Goal: Task Accomplishment & Management: Complete application form

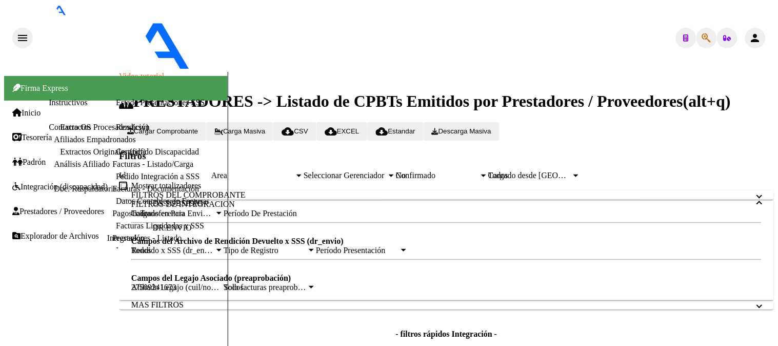
scroll to position [335, 0]
drag, startPoint x: 221, startPoint y: 69, endPoint x: 0, endPoint y: 59, distance: 221.2
click at [4, 72] on mat-sidenav-container "Firma Express Inicio Instructivos Contacto OS Tesorería Extractos Procesados (c…" at bounding box center [389, 263] width 770 height 382
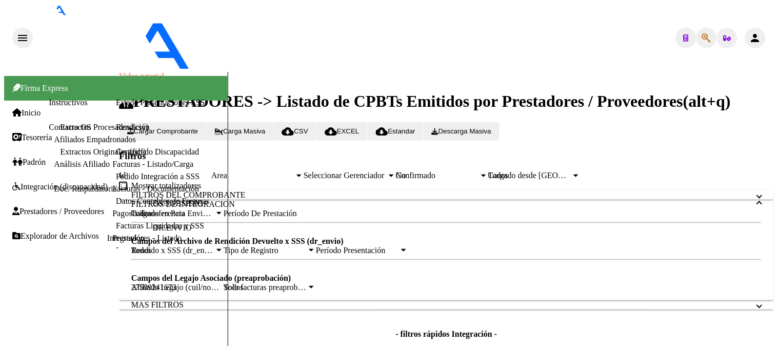
paste input "94993829"
type input "27949938293"
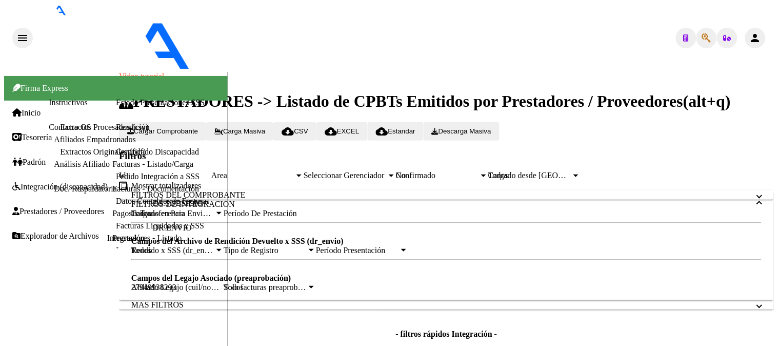
scroll to position [0, 0]
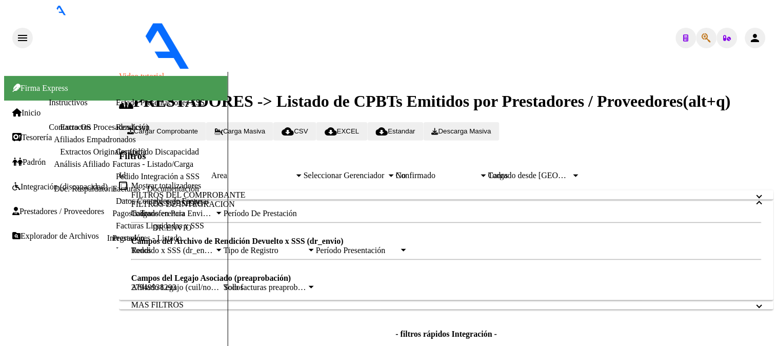
click at [119, 229] on div "Video tutorial PRESTADORES -> Listado de CPBTs Emitidos por Prestadores / Prove…" at bounding box center [446, 263] width 655 height 382
click at [59, 182] on span "Integración (discapacidad)" at bounding box center [59, 186] width 95 height 9
click at [116, 181] on link "Pedido Integración a SSS" at bounding box center [158, 176] width 84 height 9
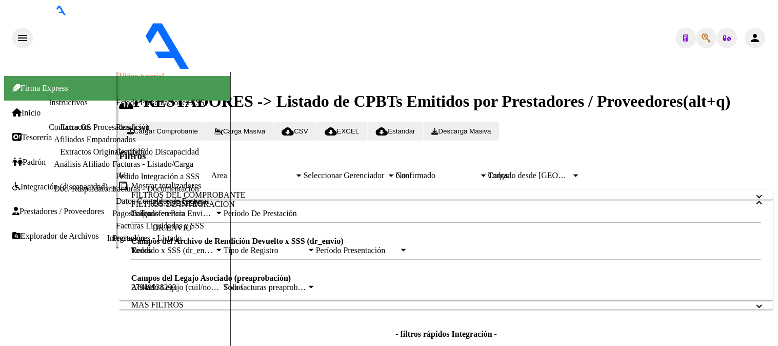
click at [116, 181] on link "Pedido Integración a SSS" at bounding box center [158, 176] width 84 height 9
click at [116, 107] on link "Estado Presentaciones SSS" at bounding box center [160, 102] width 89 height 9
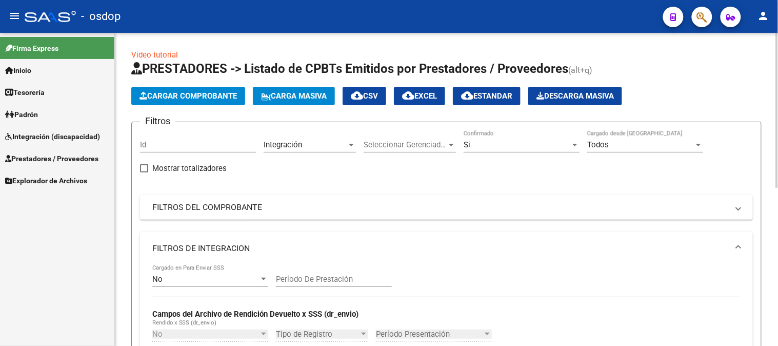
scroll to position [318, 0]
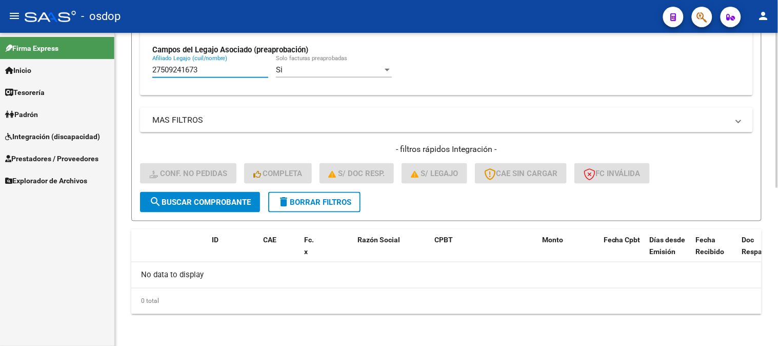
click at [227, 72] on input "27509241673" at bounding box center [210, 69] width 116 height 9
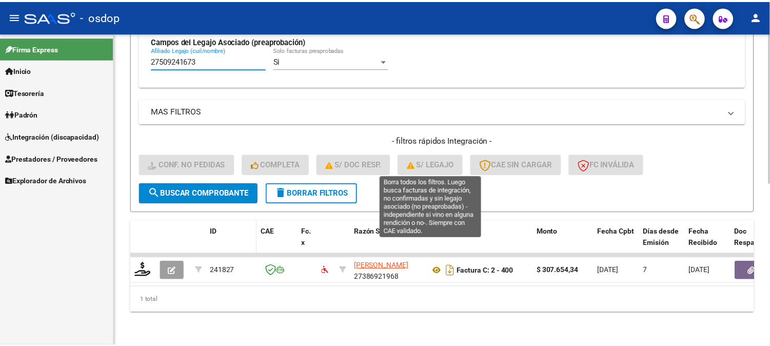
scroll to position [335, 0]
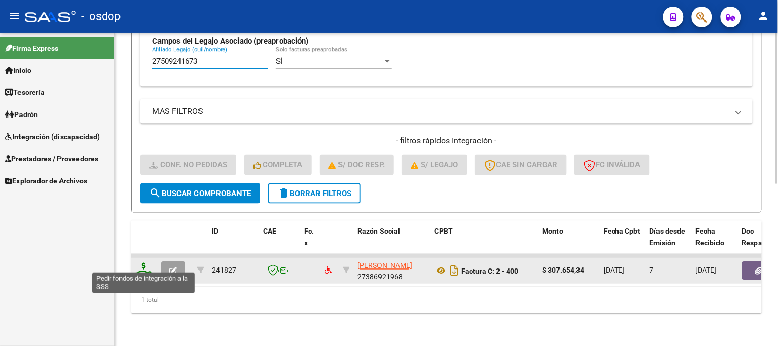
click at [142, 265] on icon at bounding box center [143, 270] width 16 height 14
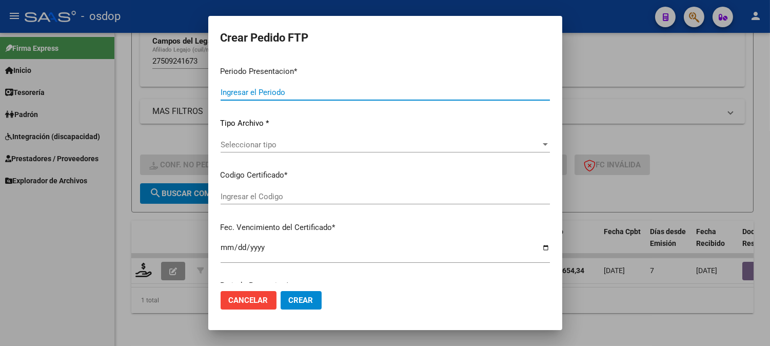
type input "202508"
type input "$ 307.654,34"
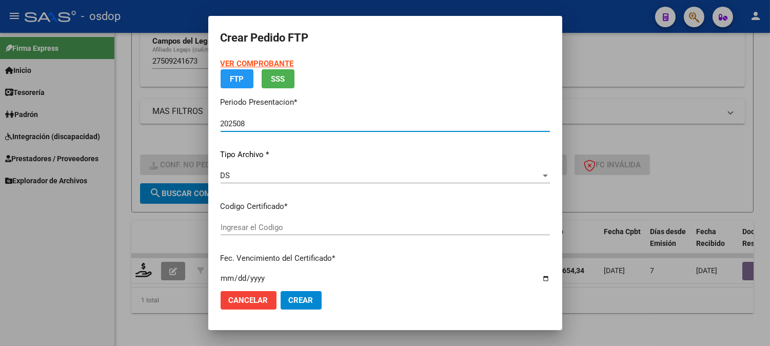
type input "6979118000"
type input "[DATE]"
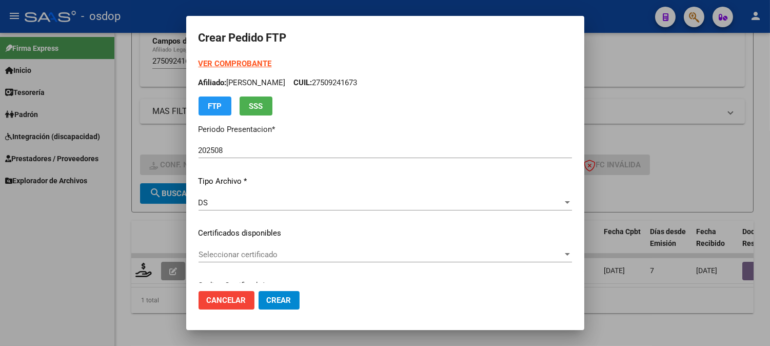
click at [234, 246] on div "VER COMPROBANTE ARCA Padrón Afiliado: [PERSON_NAME] CUIL: 27509241673 FTP SSS P…" at bounding box center [384, 225] width 373 height 335
click at [239, 252] on span "Seleccionar certificado" at bounding box center [380, 254] width 364 height 9
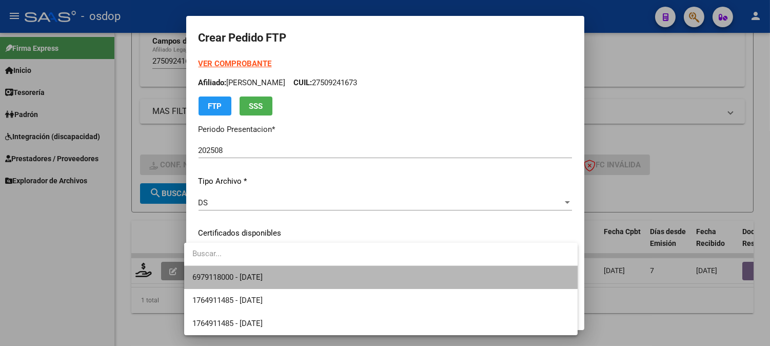
click at [254, 270] on span "6979118000 - [DATE]" at bounding box center [380, 277] width 377 height 23
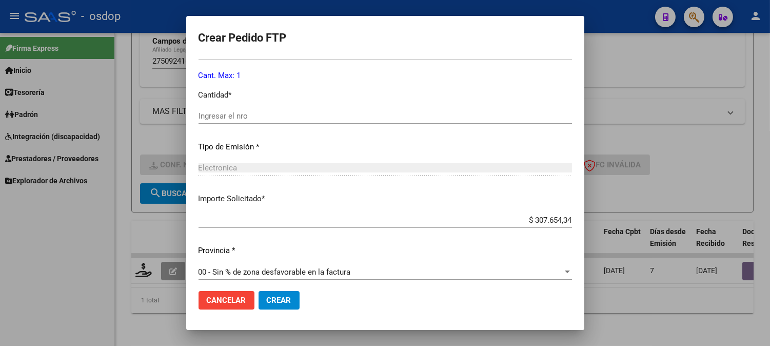
scroll to position [342, 0]
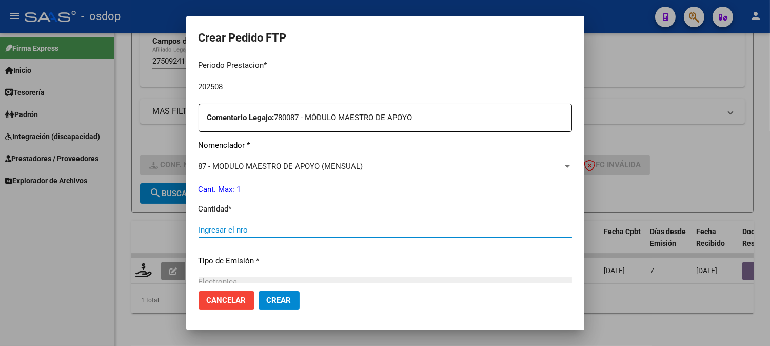
click at [277, 231] on input "Ingresar el nro" at bounding box center [384, 229] width 373 height 9
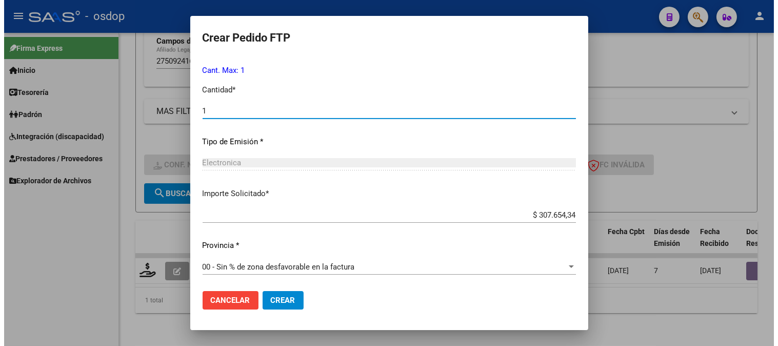
scroll to position [462, 0]
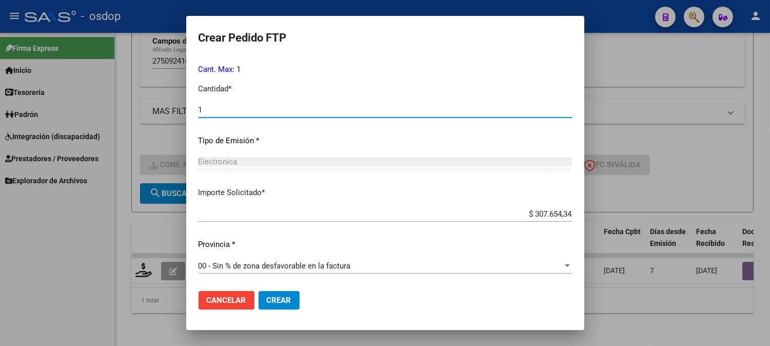
type input "1"
click at [270, 302] on span "Crear" at bounding box center [279, 299] width 25 height 9
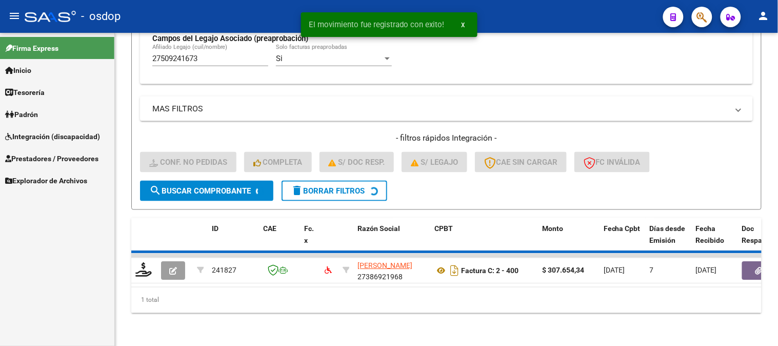
scroll to position [318, 0]
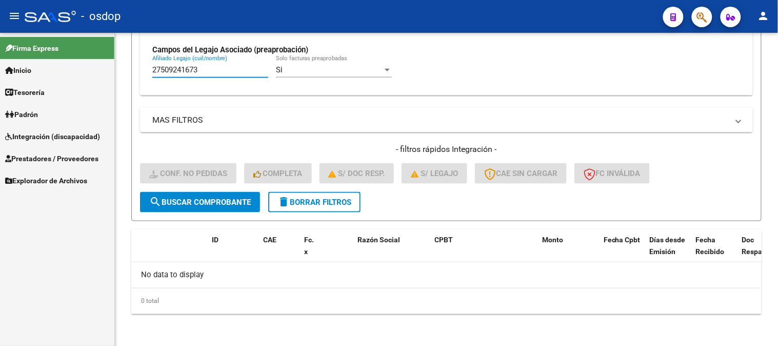
drag, startPoint x: 208, startPoint y: 69, endPoint x: 31, endPoint y: 74, distance: 176.5
click at [32, 73] on mat-sidenav-container "Firma Express Inicio Instructivos Contacto OS Tesorería Extractos Procesados (c…" at bounding box center [389, 189] width 778 height 313
paste input "94993829"
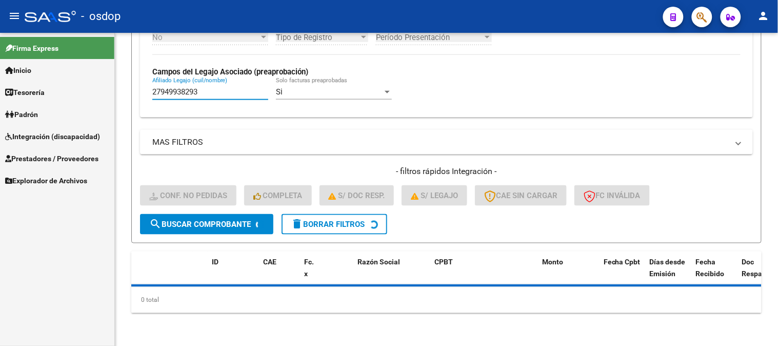
scroll to position [295, 0]
type input "27949938293"
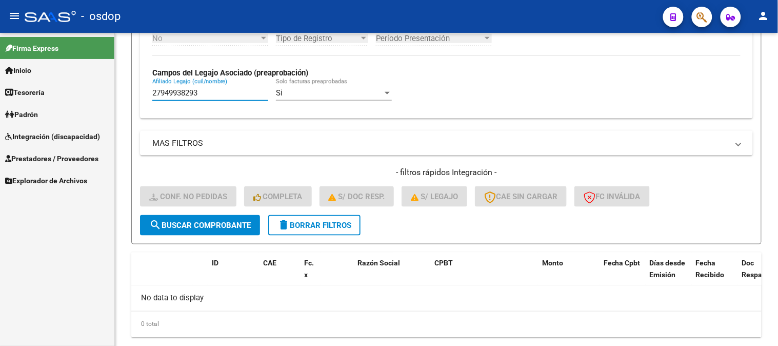
scroll to position [318, 0]
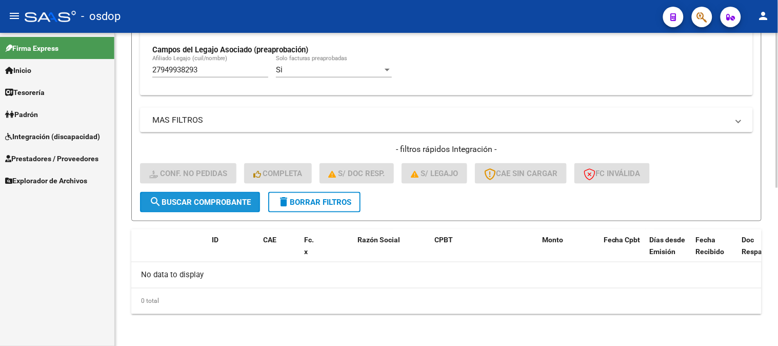
click at [239, 197] on span "search Buscar Comprobante" at bounding box center [200, 201] width 102 height 9
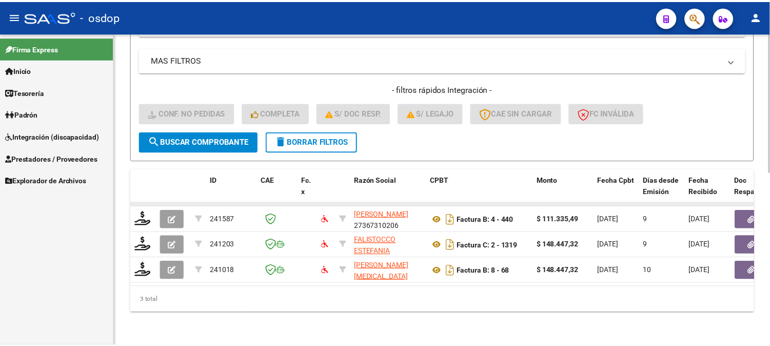
scroll to position [386, 0]
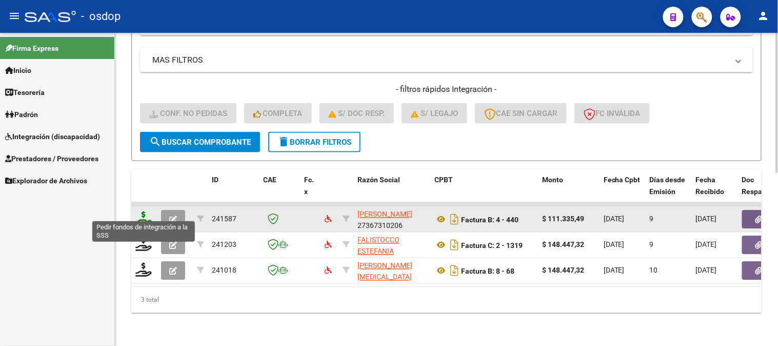
click at [142, 211] on icon at bounding box center [143, 218] width 16 height 14
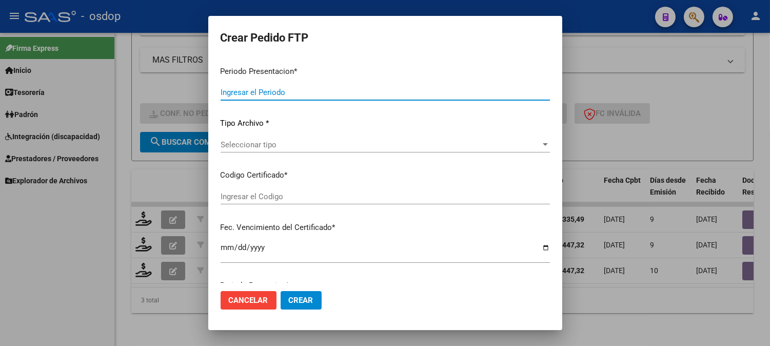
type input "202508"
type input "$ 111.335,49"
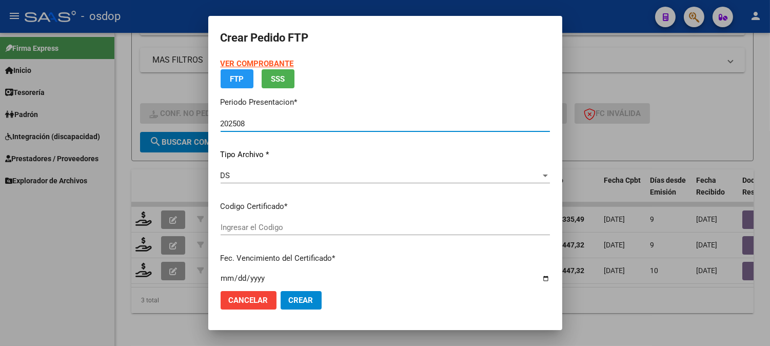
type input "3267493508"
type input "2028-11-21"
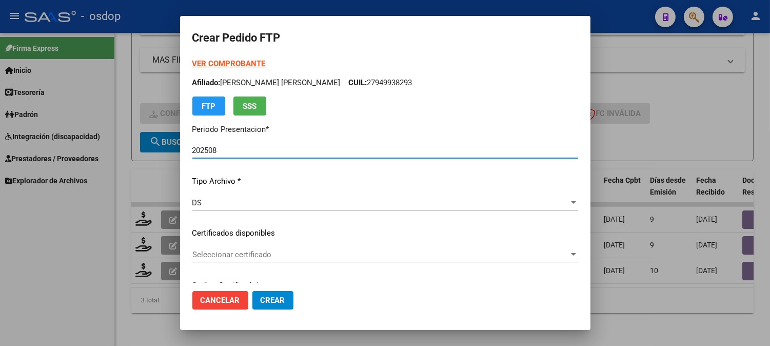
click at [253, 249] on div "Seleccionar certificado Seleccionar certificado" at bounding box center [385, 254] width 386 height 15
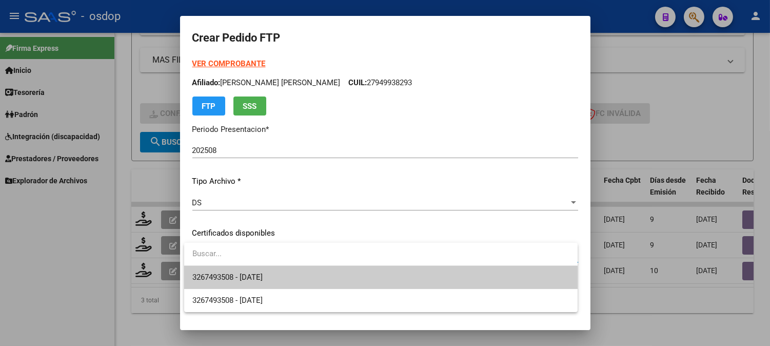
click at [265, 271] on span "3267493508 - 2028-11-21" at bounding box center [380, 277] width 377 height 23
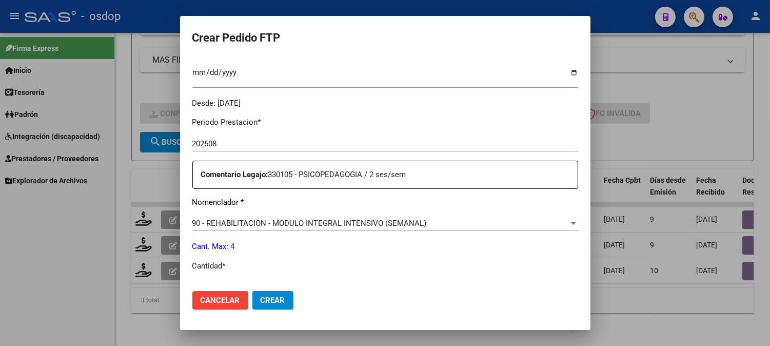
scroll to position [342, 0]
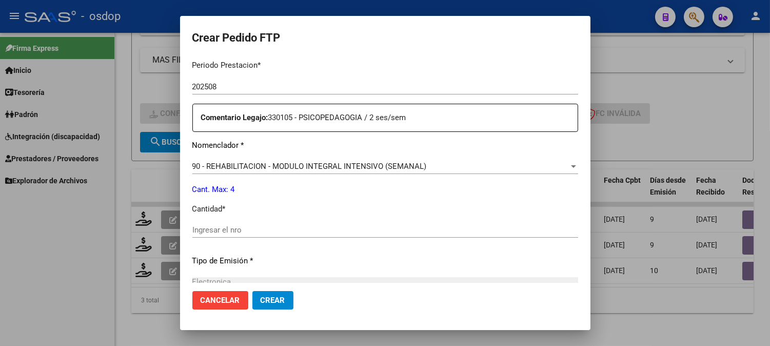
click at [296, 229] on input "Ingresar el nro" at bounding box center [385, 229] width 386 height 9
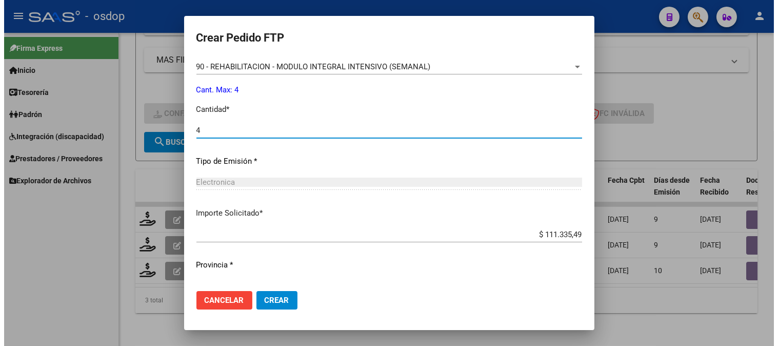
scroll to position [462, 0]
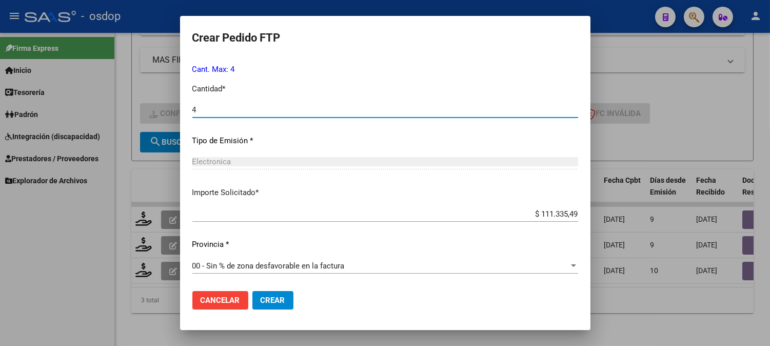
type input "4"
click at [284, 300] on span "Crear" at bounding box center [273, 299] width 25 height 9
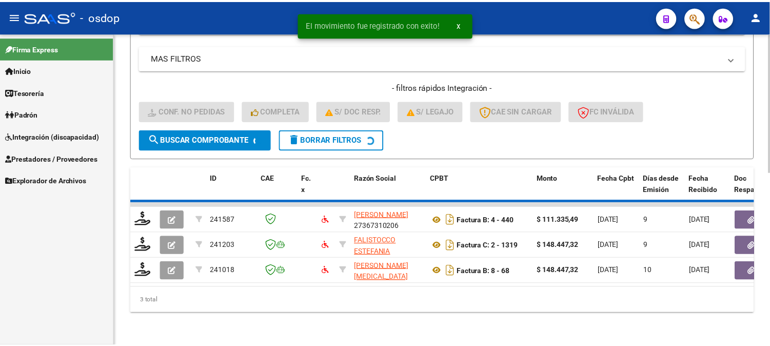
scroll to position [361, 0]
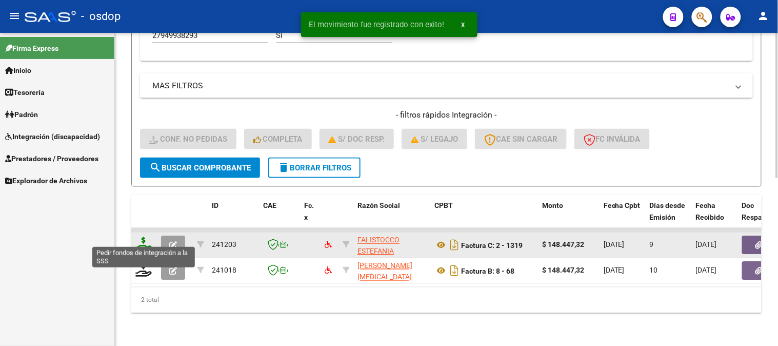
click at [142, 237] on icon at bounding box center [143, 244] width 16 height 14
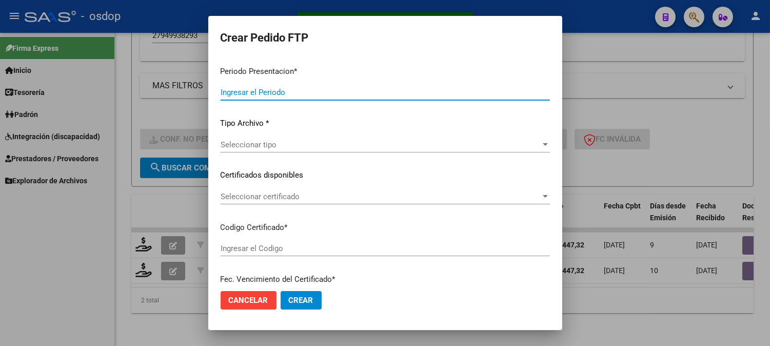
type input "202508"
type input "$ 148.447,32"
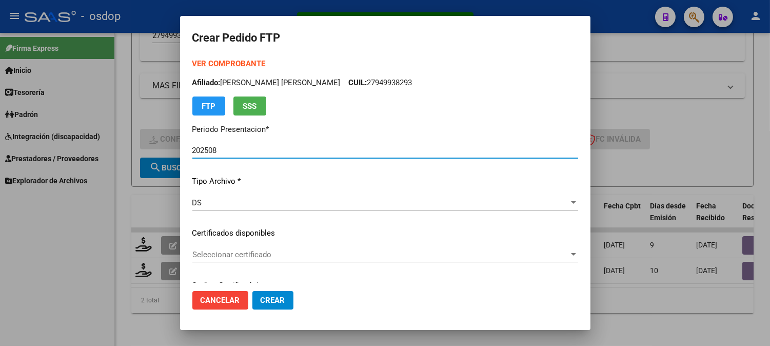
type input "3267493508"
type input "2028-11-21"
click at [300, 255] on span "Seleccionar certificado" at bounding box center [380, 254] width 376 height 9
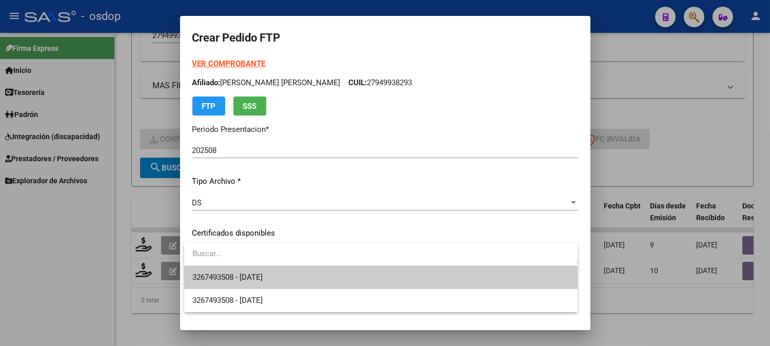
click at [302, 287] on span "3267493508 - 2028-11-21" at bounding box center [380, 277] width 377 height 23
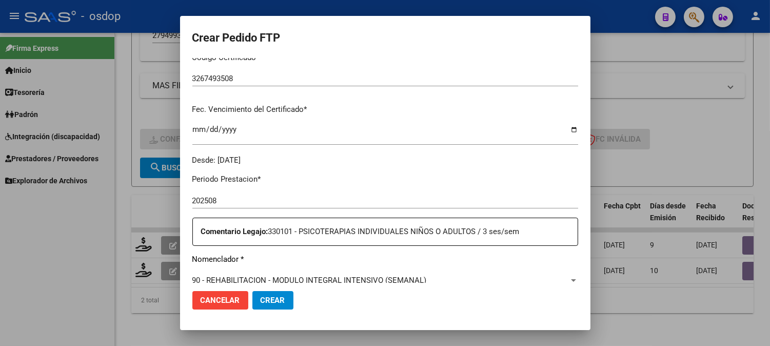
scroll to position [342, 0]
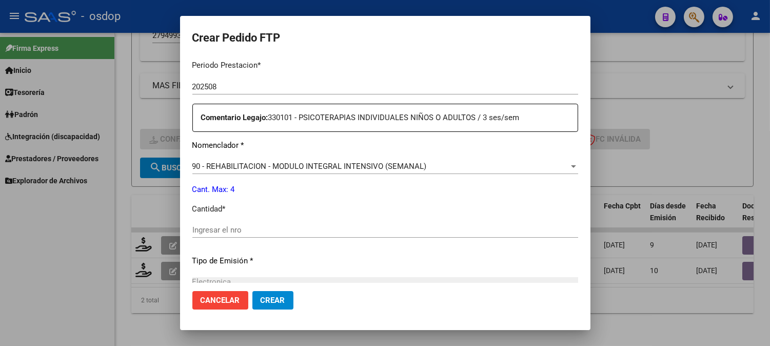
click at [301, 228] on input "Ingresar el nro" at bounding box center [385, 229] width 386 height 9
type input "4"
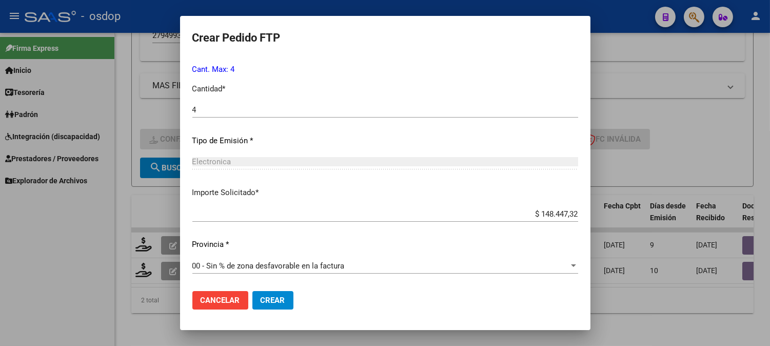
click at [274, 304] on span "Crear" at bounding box center [273, 299] width 25 height 9
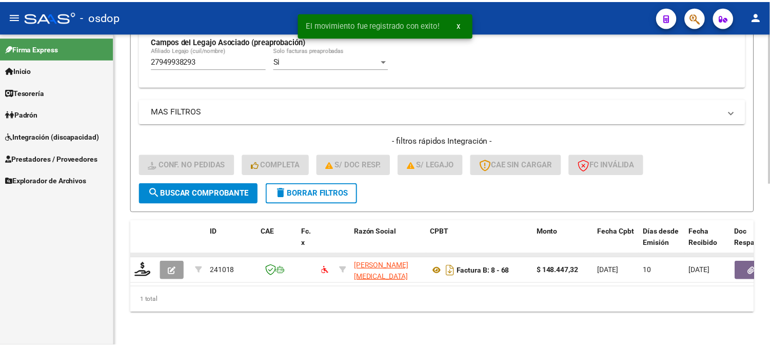
scroll to position [335, 0]
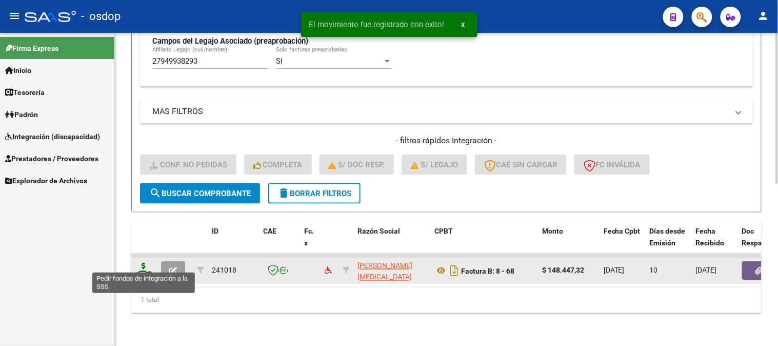
click at [147, 263] on icon at bounding box center [143, 270] width 16 height 14
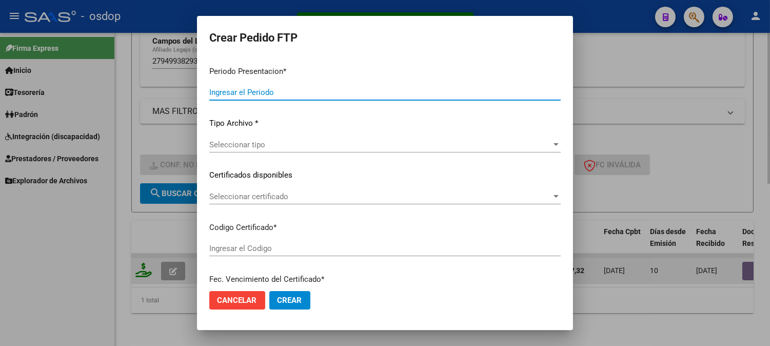
type input "202508"
type input "$ 148.447,32"
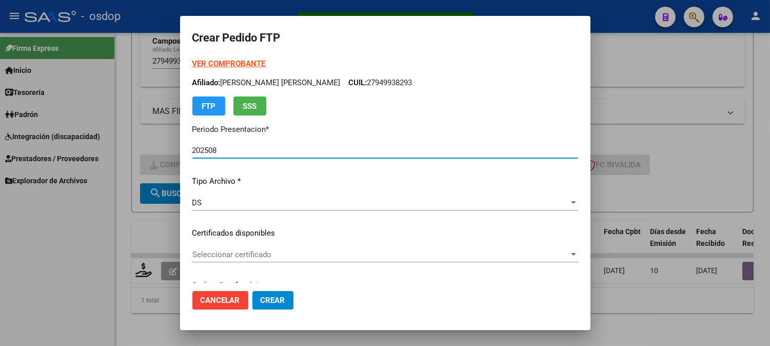
type input "3267493508"
type input "2028-11-21"
click at [265, 257] on span "Seleccionar certificado" at bounding box center [380, 254] width 376 height 9
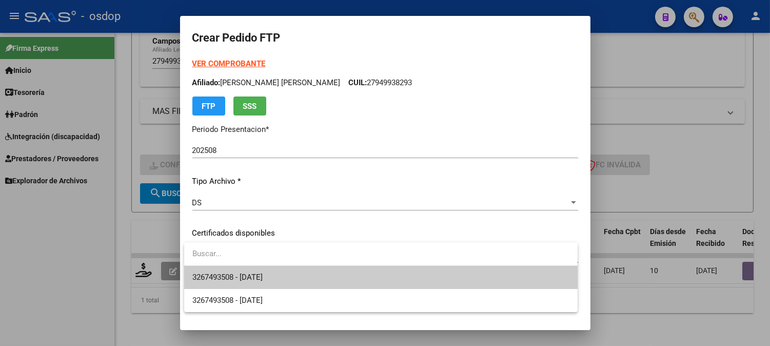
click at [256, 272] on span "3267493508 - 2028-11-21" at bounding box center [380, 277] width 377 height 23
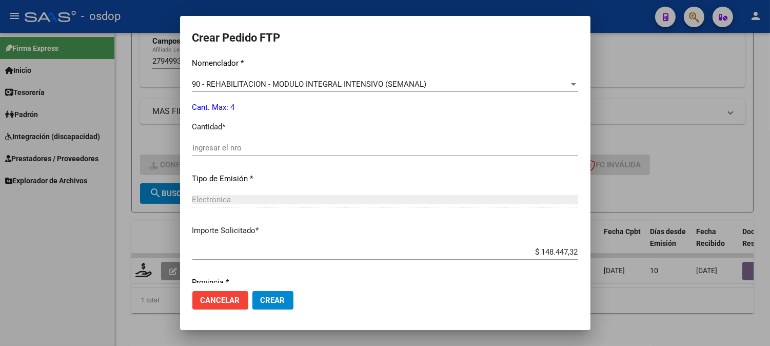
scroll to position [462, 0]
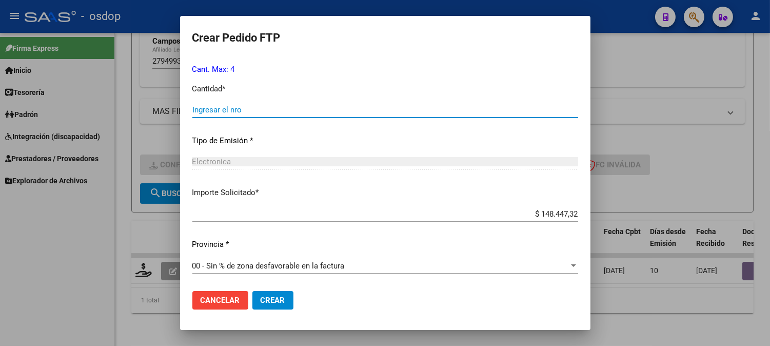
click at [280, 106] on input "Ingresar el nro" at bounding box center [385, 109] width 386 height 9
type input "4"
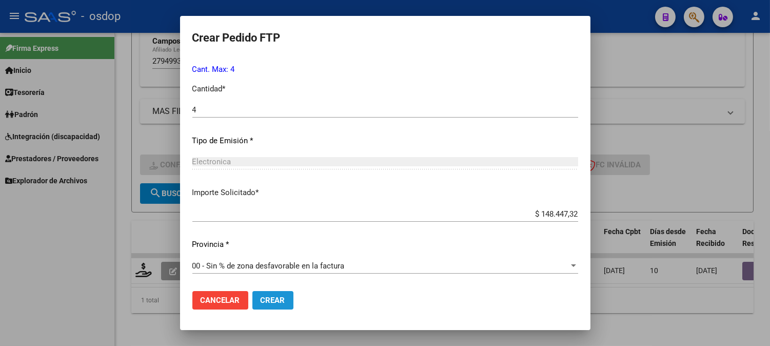
click at [255, 300] on button "Crear" at bounding box center [272, 300] width 41 height 18
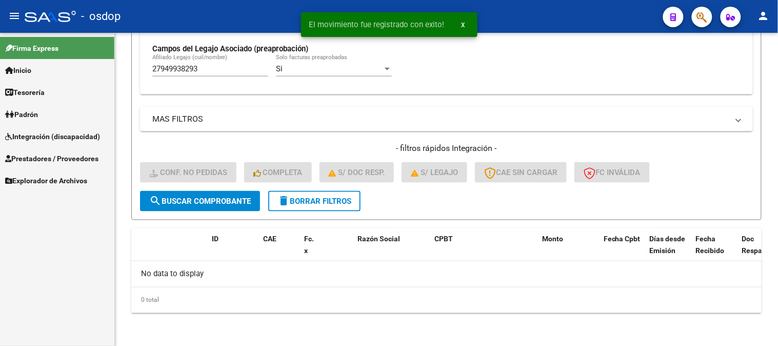
scroll to position [318, 0]
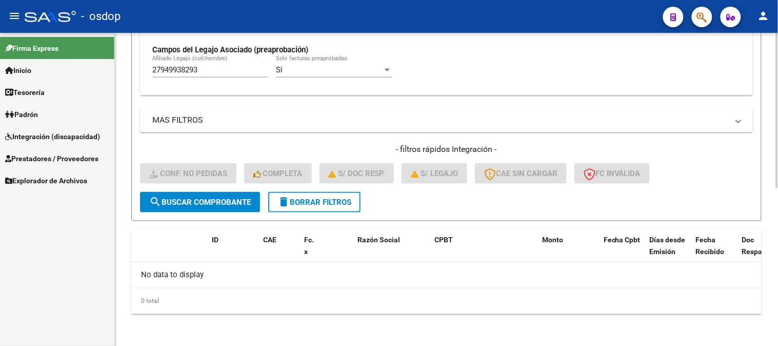
click at [231, 66] on div "27949938293 Afiliado Legajo (cuil/nombre)" at bounding box center [210, 66] width 116 height 22
drag, startPoint x: 244, startPoint y: 73, endPoint x: 57, endPoint y: 8, distance: 198.2
click at [124, 44] on div "Video tutorial PRESTADORES -> Listado de CPBTs Emitidos por Prestadores / Prove…" at bounding box center [446, 30] width 663 height 632
paste input "0568478682"
type input "20568478682"
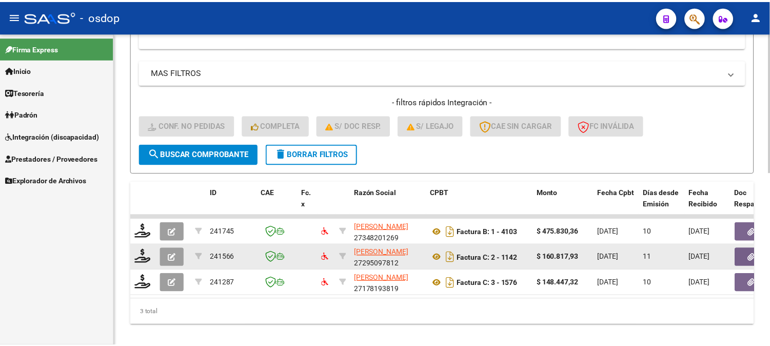
scroll to position [386, 0]
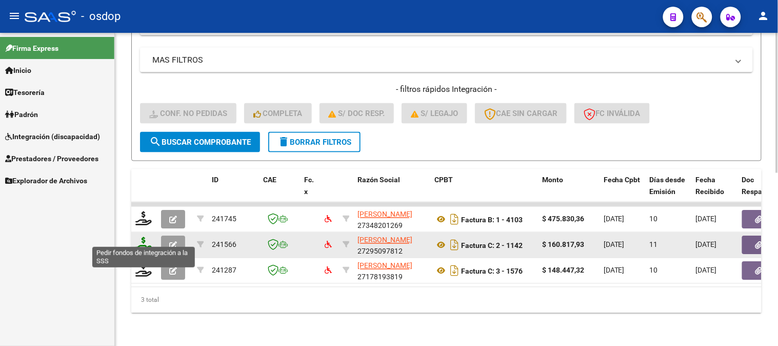
click at [137, 237] on icon at bounding box center [143, 244] width 16 height 14
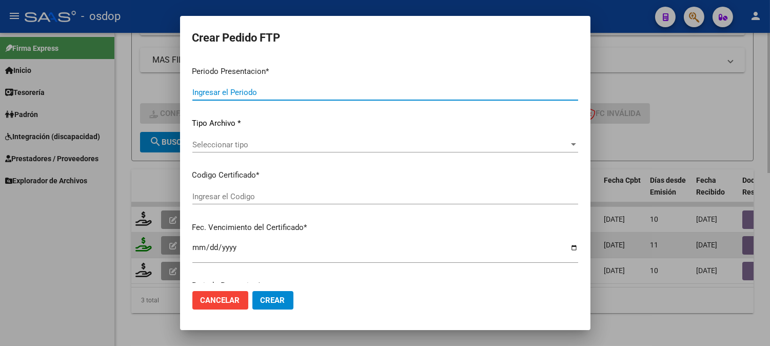
type input "202508"
type input "$ 160.817,93"
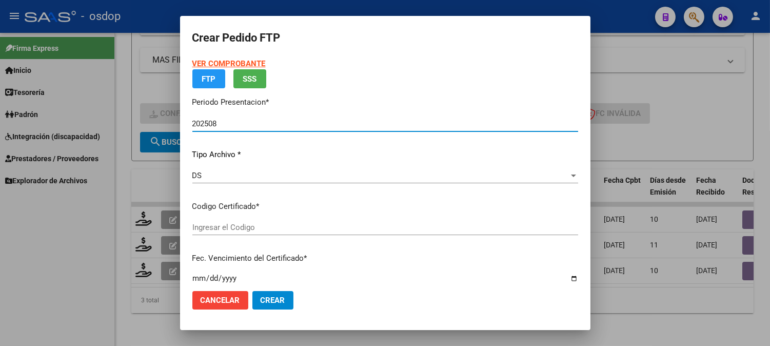
type input "8808139228"
type input "2026-05-31"
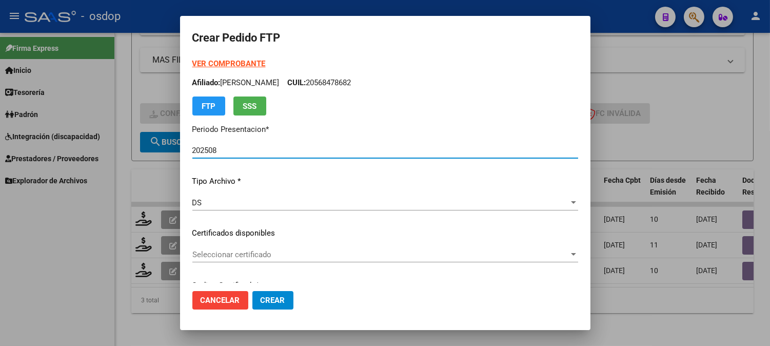
click at [300, 253] on span "Seleccionar certificado" at bounding box center [380, 254] width 376 height 9
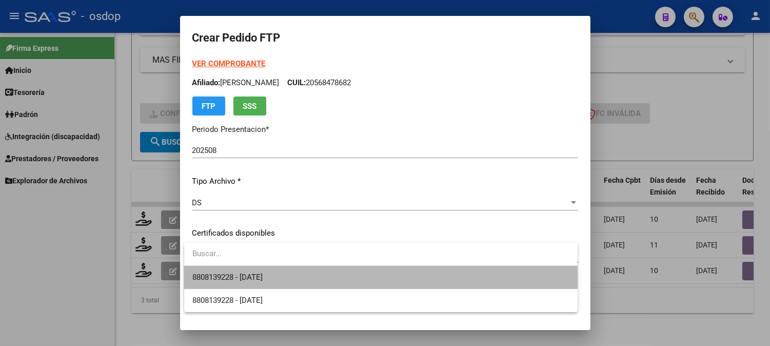
click at [298, 272] on span "8808139228 - 2026-05-31" at bounding box center [380, 277] width 377 height 23
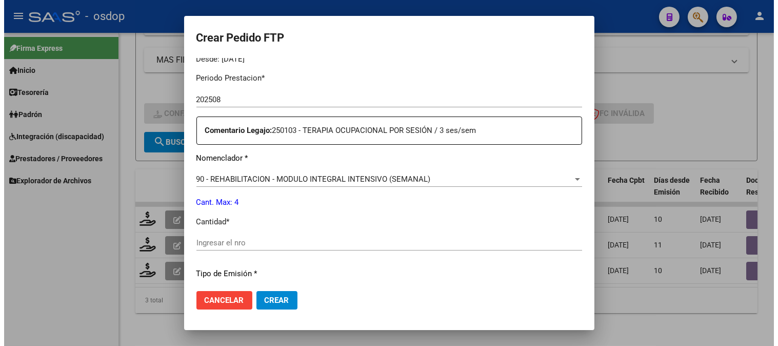
scroll to position [342, 0]
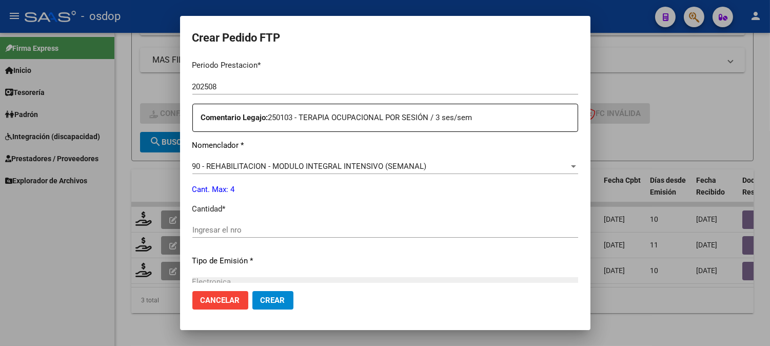
click at [303, 228] on input "Ingresar el nro" at bounding box center [385, 229] width 386 height 9
type input "4"
click at [270, 298] on span "Crear" at bounding box center [273, 299] width 25 height 9
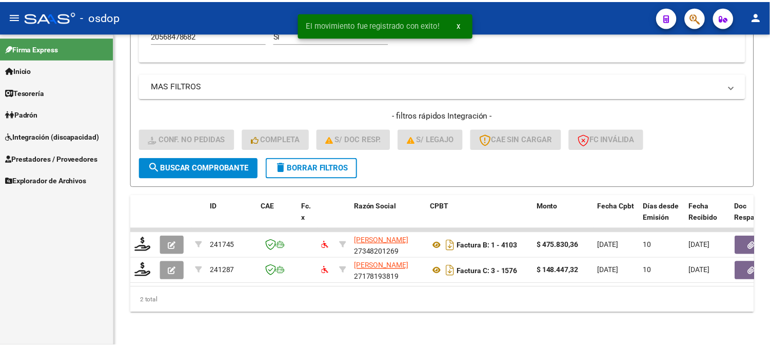
scroll to position [361, 0]
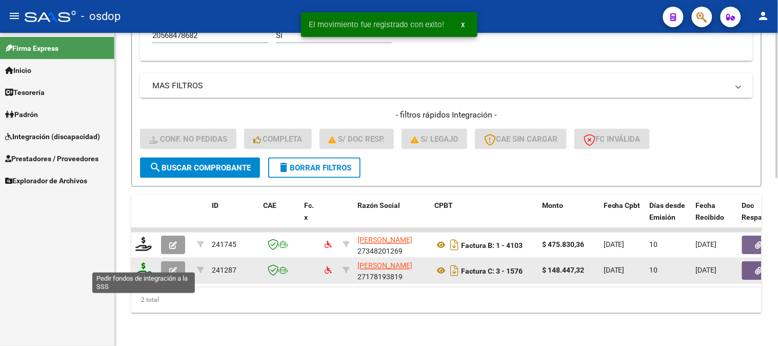
click at [144, 263] on icon at bounding box center [143, 270] width 16 height 14
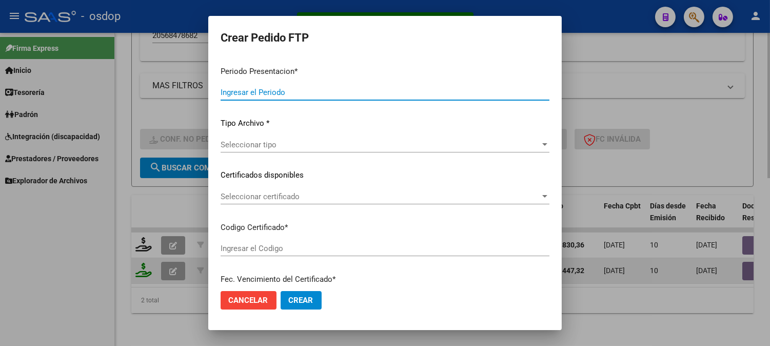
type input "202508"
type input "$ 148.447,32"
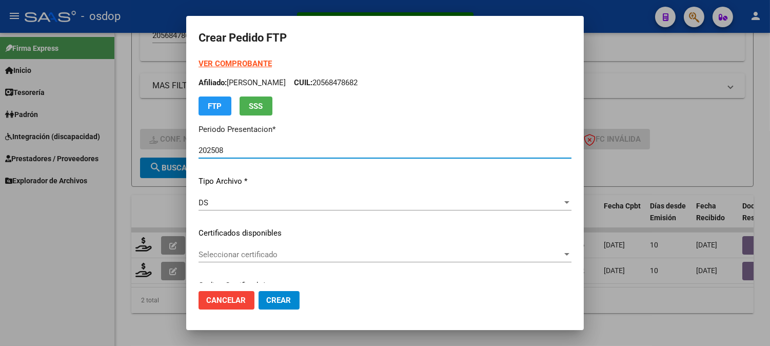
type input "8808139228"
type input "2026-05-31"
click at [278, 245] on div "VER COMPROBANTE ARCA Padrón Afiliado: DACUNDA STRAZZIUSO VALENTIN CUIL: 2056847…" at bounding box center [384, 225] width 373 height 335
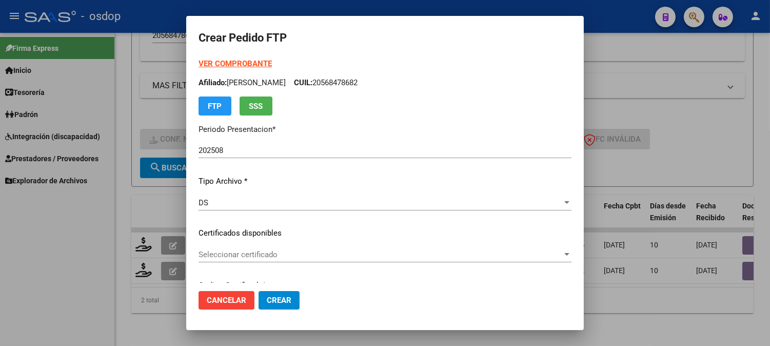
click at [273, 259] on div "Seleccionar certificado Seleccionar certificado" at bounding box center [384, 254] width 373 height 15
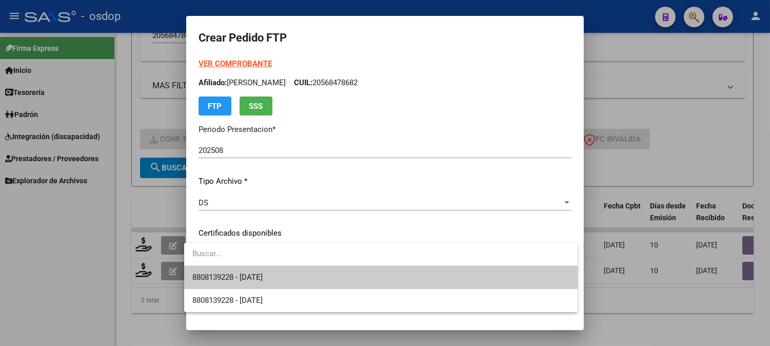
click at [272, 269] on span "8808139228 - 2026-05-31" at bounding box center [380, 277] width 377 height 23
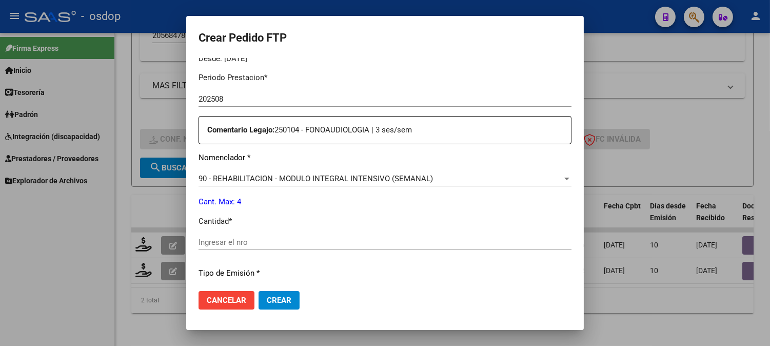
scroll to position [342, 0]
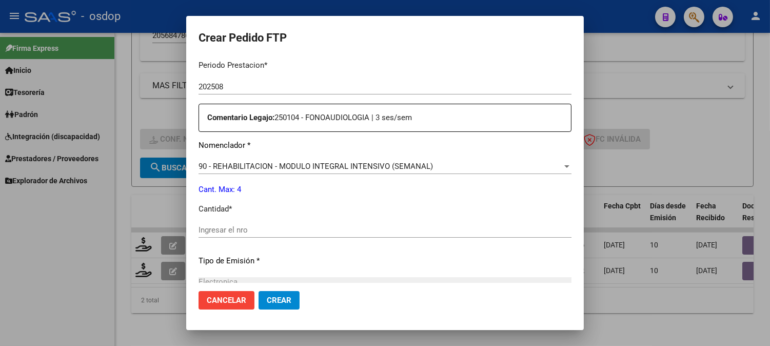
click at [286, 230] on input "Ingresar el nro" at bounding box center [384, 229] width 373 height 9
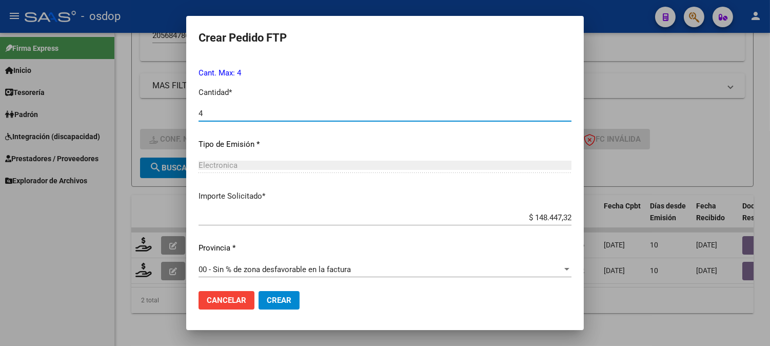
scroll to position [462, 0]
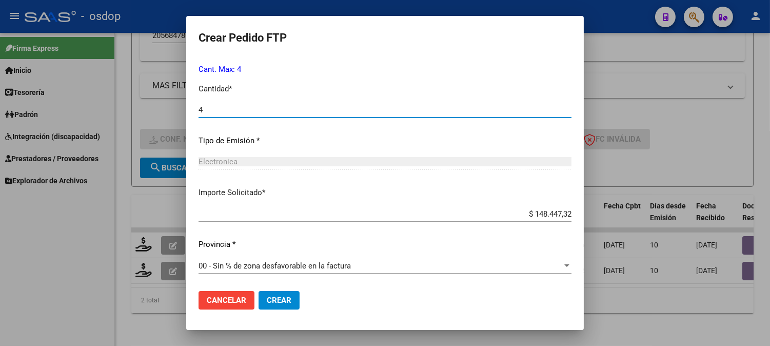
type input "4"
click at [278, 304] on span "Crear" at bounding box center [279, 299] width 25 height 9
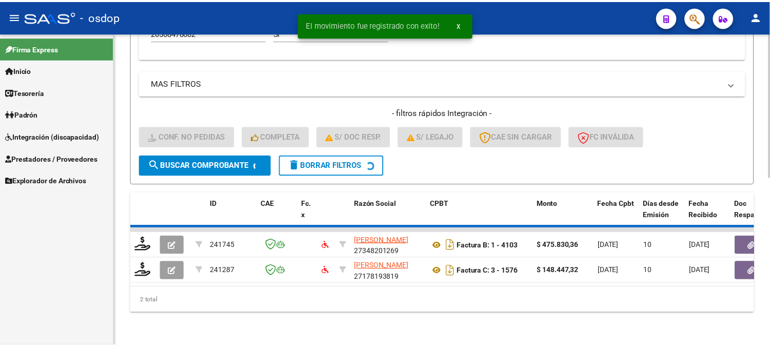
scroll to position [335, 0]
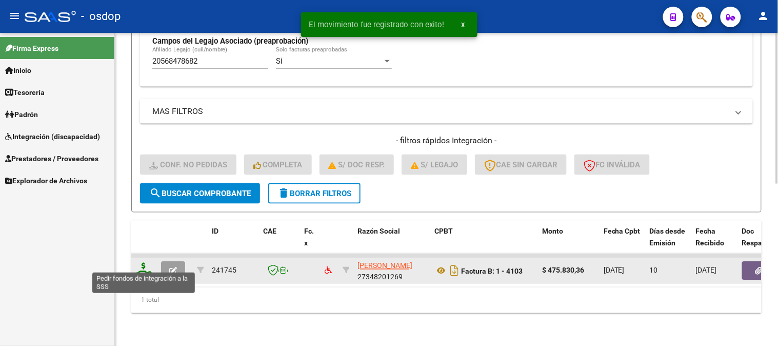
click at [142, 268] on icon at bounding box center [143, 270] width 16 height 14
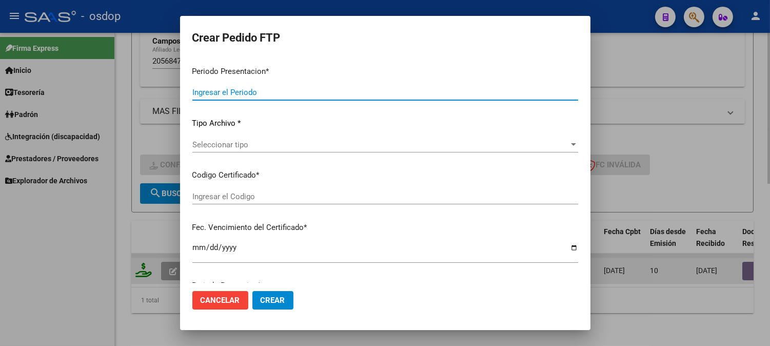
type input "202508"
type input "$ 475.830,36"
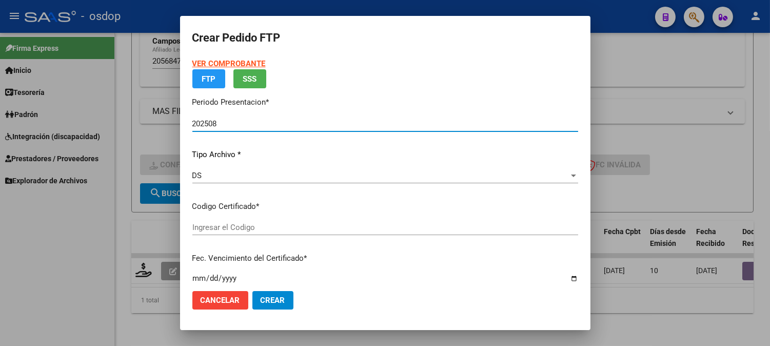
type input "8808139228"
type input "2026-05-31"
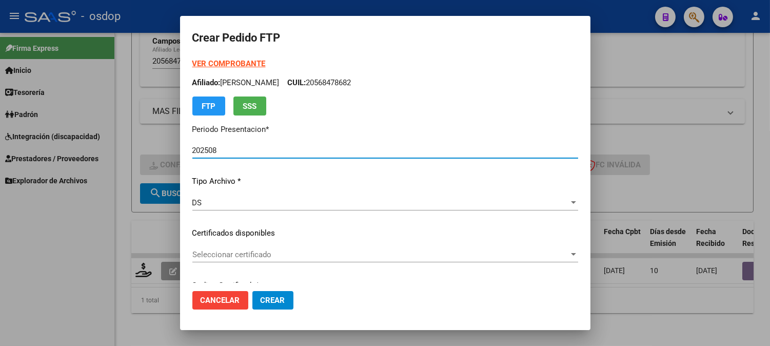
click at [281, 249] on div "Seleccionar certificado Seleccionar certificado" at bounding box center [385, 254] width 386 height 15
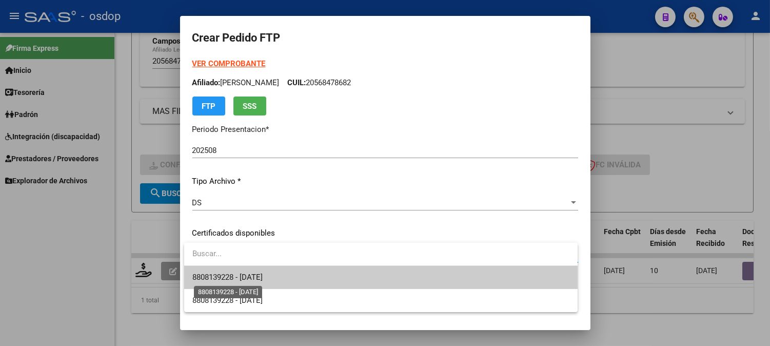
click at [263, 277] on span "8808139228 - 2026-05-31" at bounding box center [227, 276] width 70 height 9
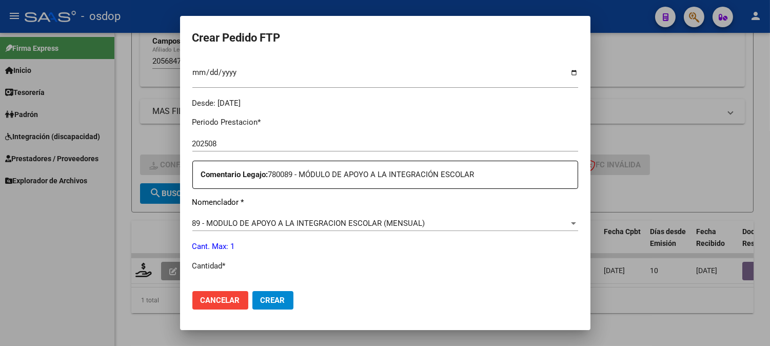
scroll to position [398, 0]
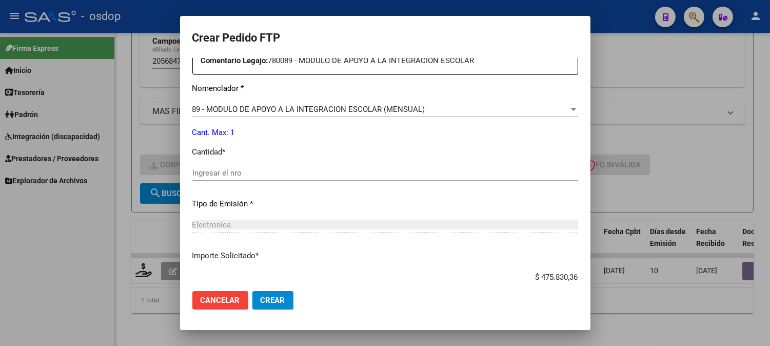
click at [244, 177] on div "Ingresar el nro" at bounding box center [385, 172] width 386 height 15
type input "1"
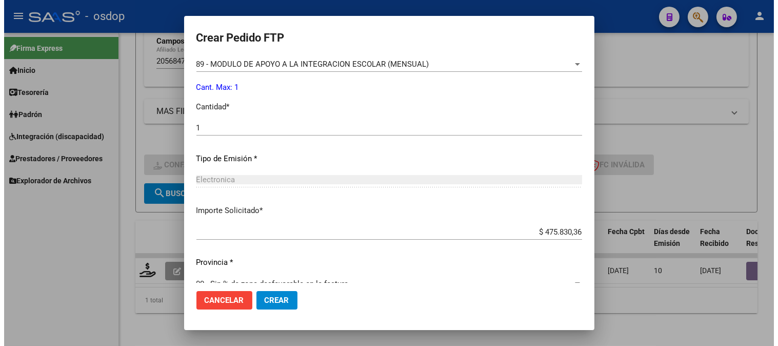
scroll to position [462, 0]
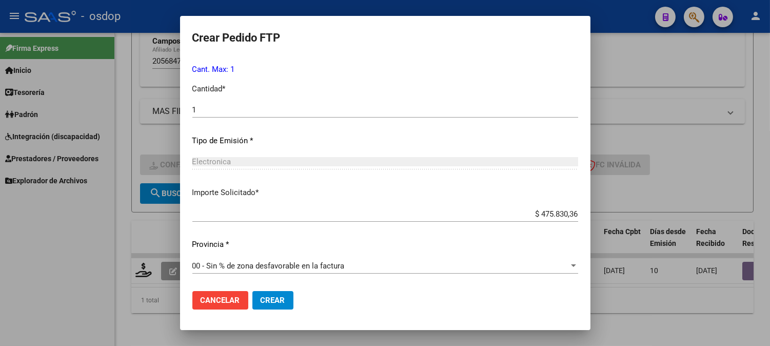
click at [281, 294] on button "Crear" at bounding box center [272, 300] width 41 height 18
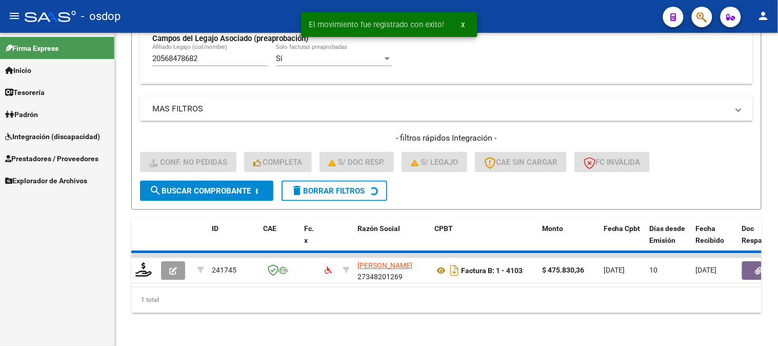
click at [82, 218] on div "Firma Express Inicio Instructivos Contacto OS Tesorería Extractos Procesados (c…" at bounding box center [57, 189] width 114 height 313
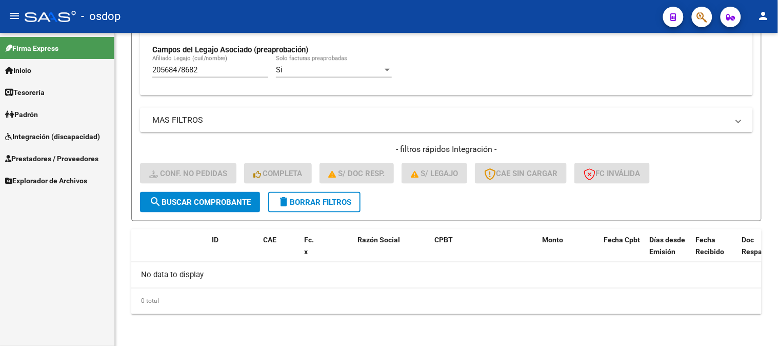
click at [90, 277] on div "Firma Express Inicio Instructivos Contacto OS Tesorería Extractos Procesados (c…" at bounding box center [57, 189] width 114 height 313
drag, startPoint x: 208, startPoint y: 65, endPoint x: 122, endPoint y: 59, distance: 86.4
click at [122, 59] on div "Video tutorial PRESTADORES -> Listado de CPBTs Emitidos por Prestadores / Prove…" at bounding box center [446, 30] width 663 height 632
drag, startPoint x: 221, startPoint y: 71, endPoint x: 55, endPoint y: 57, distance: 166.2
click at [55, 57] on mat-sidenav-container "Firma Express Inicio Instructivos Contacto OS Tesorería Extractos Procesados (c…" at bounding box center [389, 189] width 778 height 313
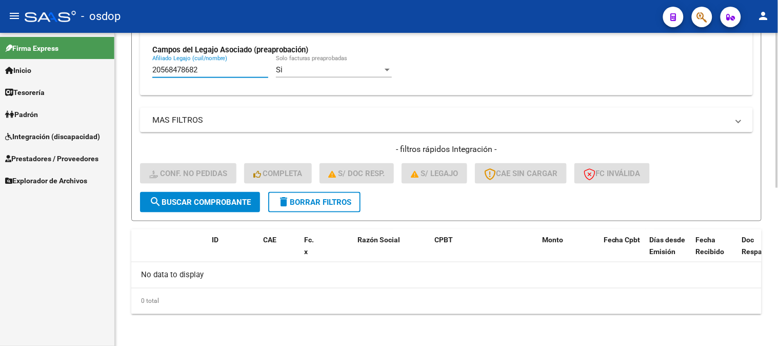
paste input "99536427"
type input "20599536427"
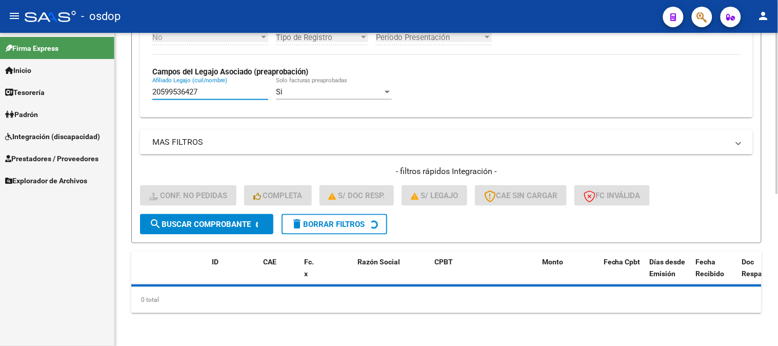
scroll to position [295, 0]
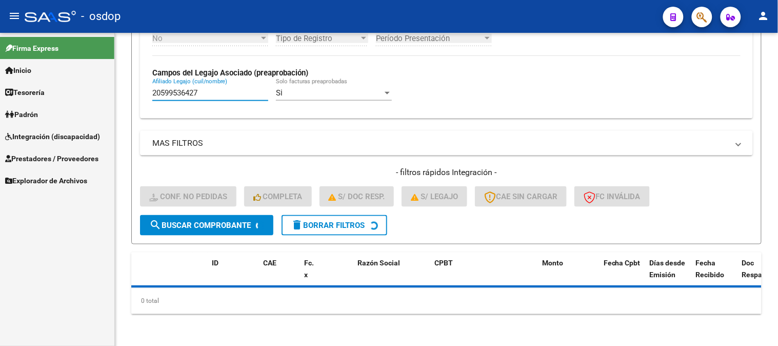
click at [76, 231] on div "Firma Express Inicio Instructivos Contacto OS Tesorería Extractos Procesados (c…" at bounding box center [57, 189] width 114 height 313
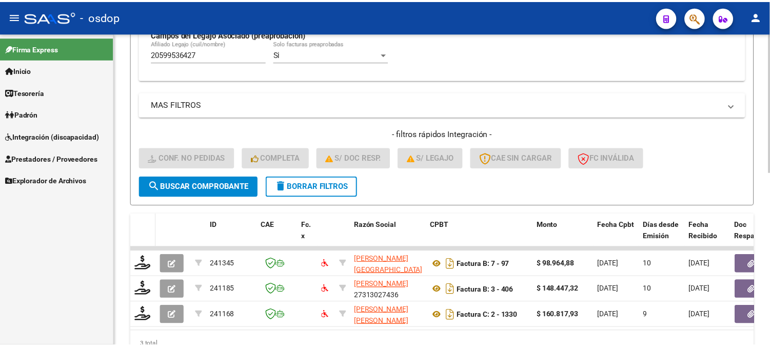
scroll to position [352, 0]
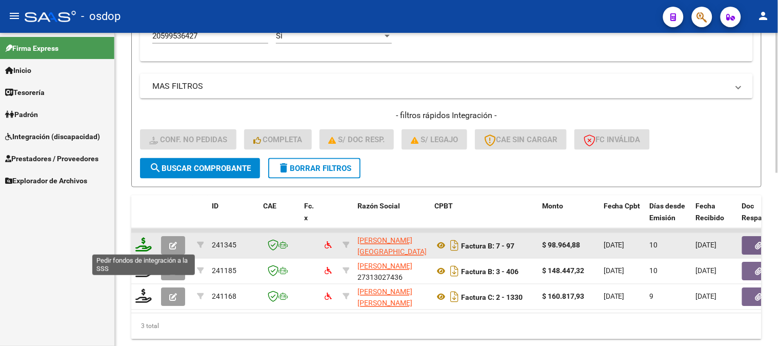
click at [136, 239] on icon at bounding box center [143, 244] width 16 height 14
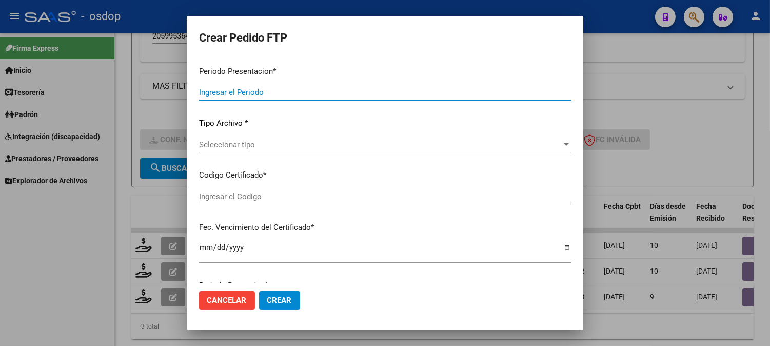
type input "202508"
type input "$ 98.964,88"
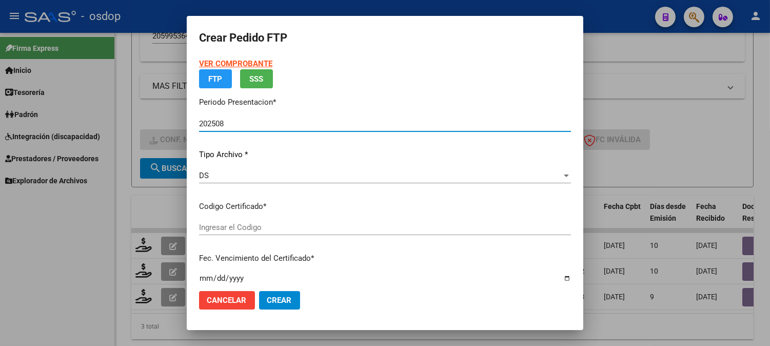
type input "2167736599"
type input "2026-12-13"
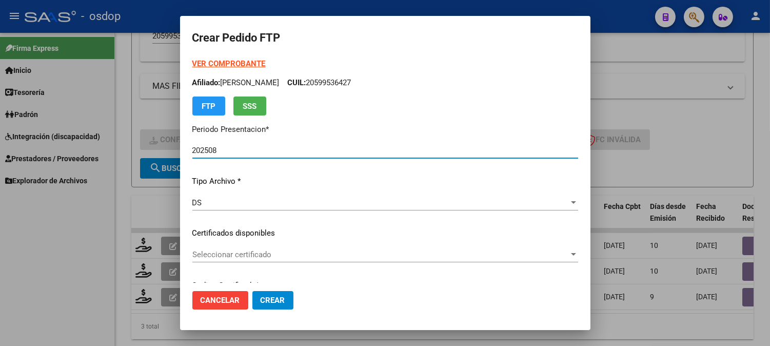
click at [239, 251] on span "Seleccionar certificado" at bounding box center [380, 254] width 376 height 9
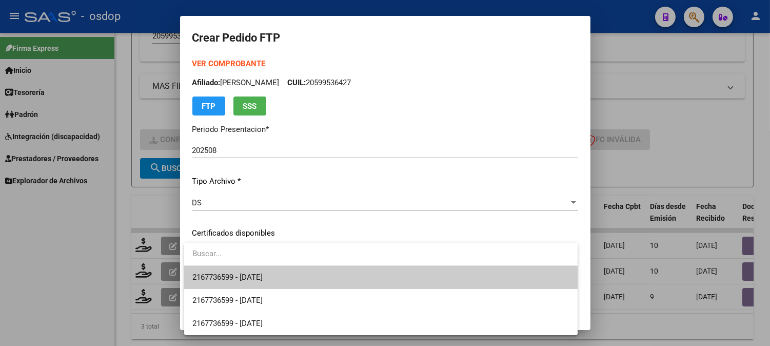
click at [225, 269] on span "2167736599 - 2026-12-13" at bounding box center [380, 277] width 377 height 23
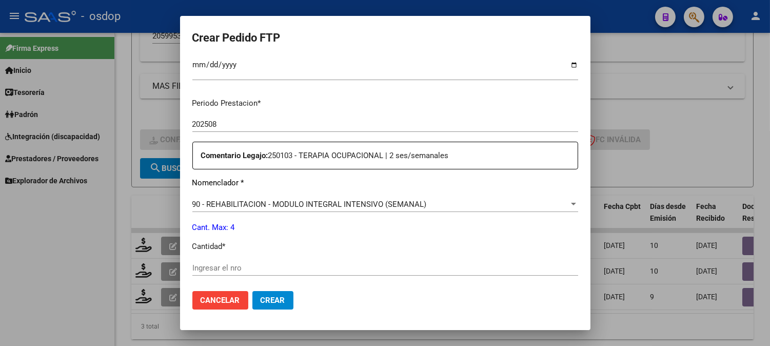
scroll to position [342, 0]
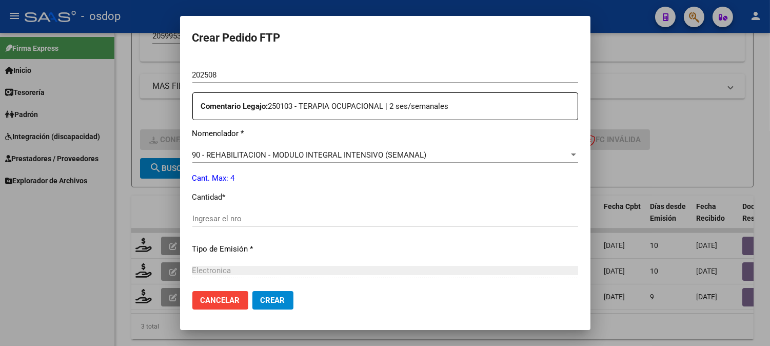
click at [238, 223] on div "Ingresar el nro" at bounding box center [385, 218] width 386 height 15
type input "4"
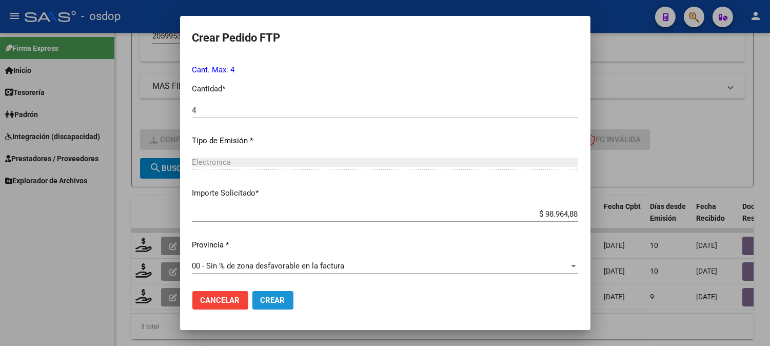
click at [279, 301] on span "Crear" at bounding box center [273, 299] width 25 height 9
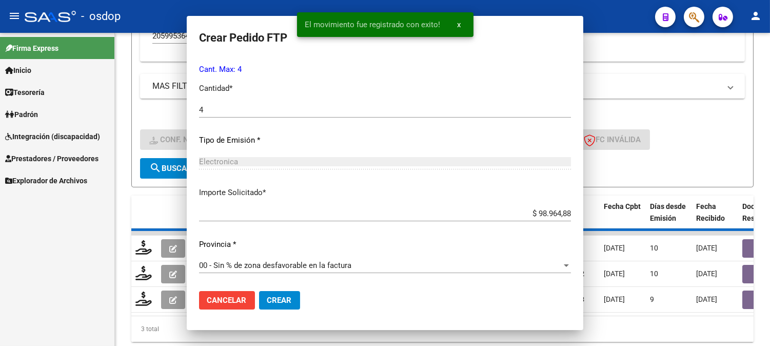
scroll to position [0, 0]
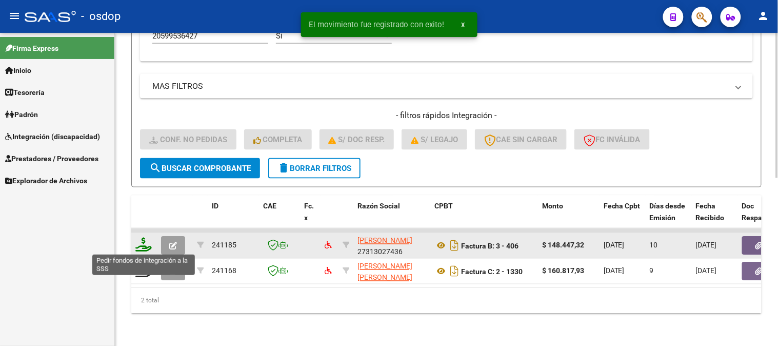
click at [145, 249] on icon at bounding box center [143, 244] width 16 height 14
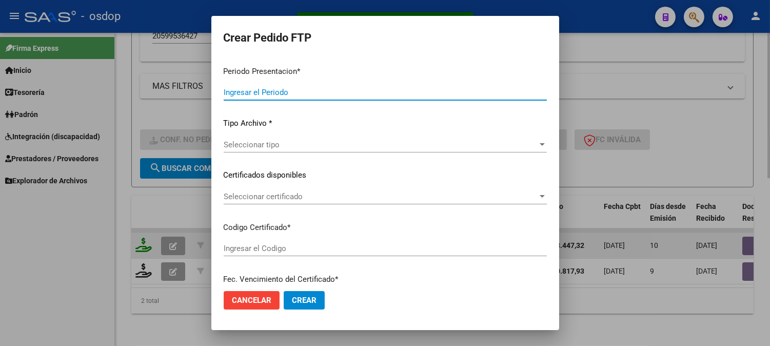
type input "202508"
type input "$ 148.447,32"
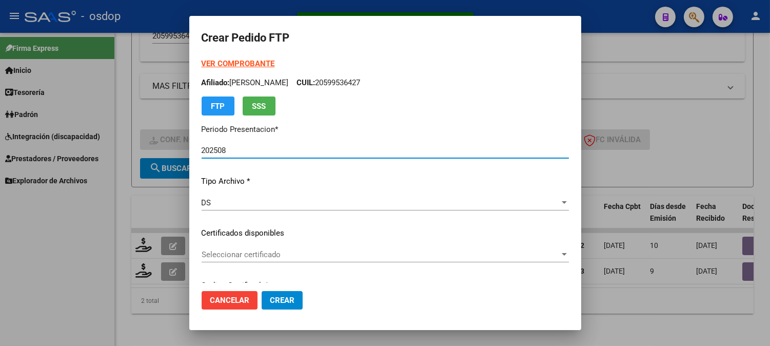
type input "2167736599"
type input "2026-12-13"
click at [272, 248] on div "Seleccionar certificado Seleccionar certificado" at bounding box center [385, 254] width 367 height 15
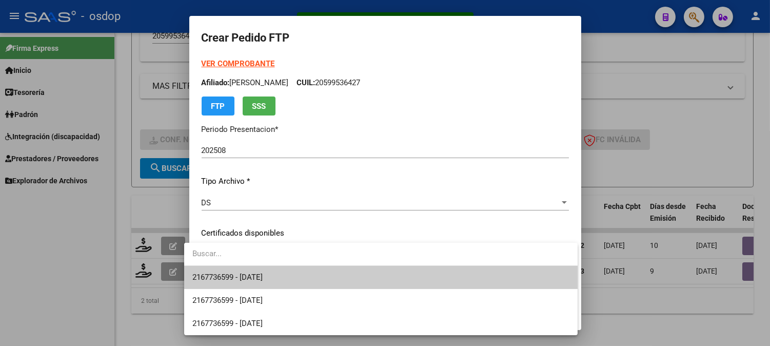
click at [281, 275] on span "2167736599 - 2026-12-13" at bounding box center [380, 277] width 377 height 23
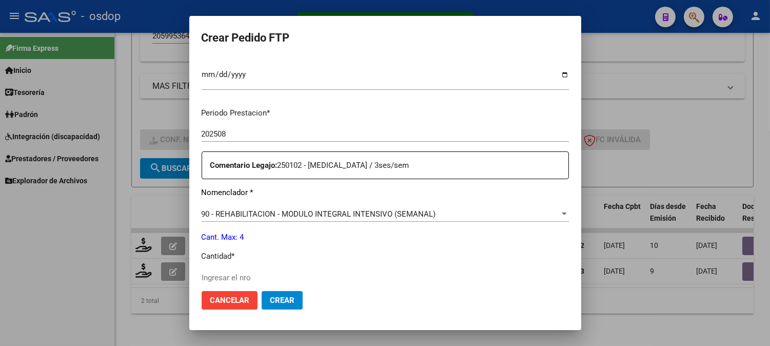
scroll to position [342, 0]
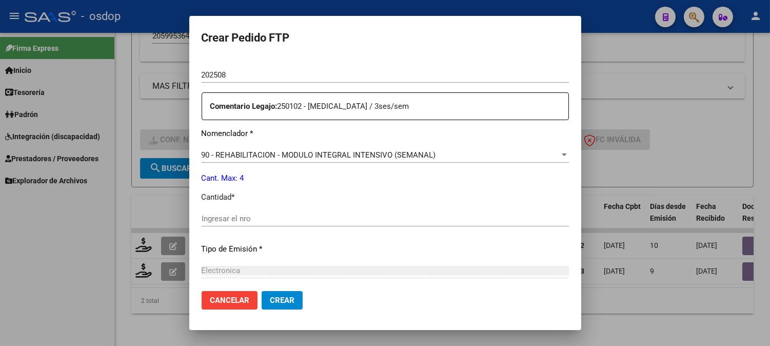
click at [245, 218] on input "Ingresar el nro" at bounding box center [385, 218] width 367 height 9
type input "4"
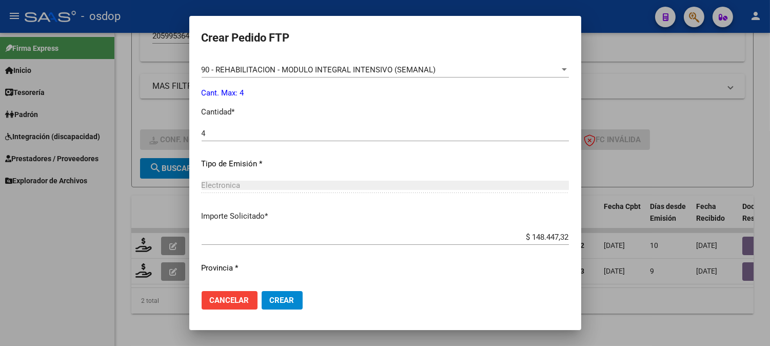
scroll to position [450, 0]
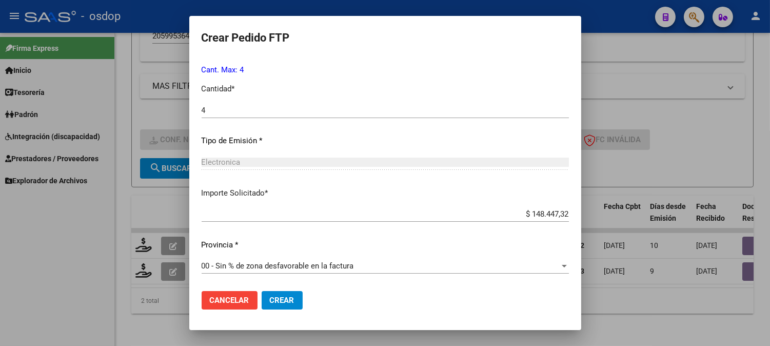
click at [285, 299] on button "Crear" at bounding box center [282, 300] width 41 height 18
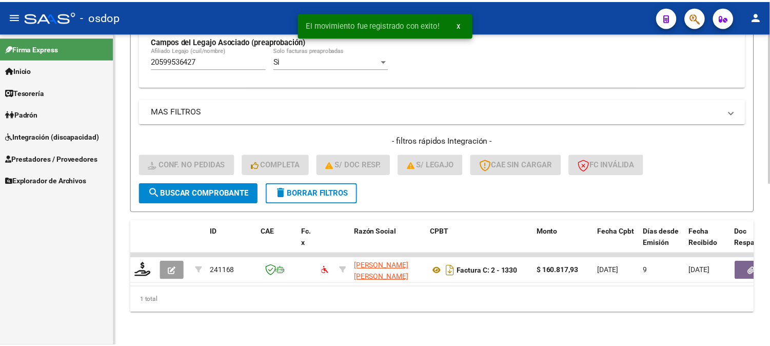
scroll to position [335, 0]
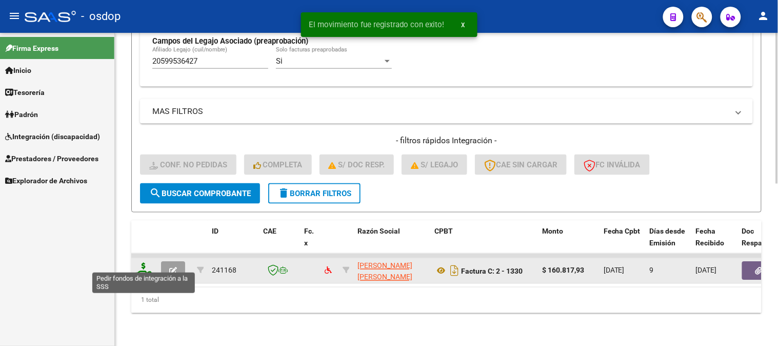
click at [142, 263] on icon at bounding box center [143, 270] width 16 height 14
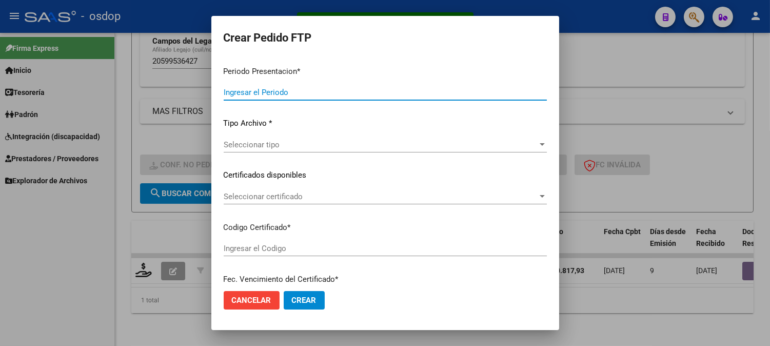
type input "202508"
type input "$ 160.817,93"
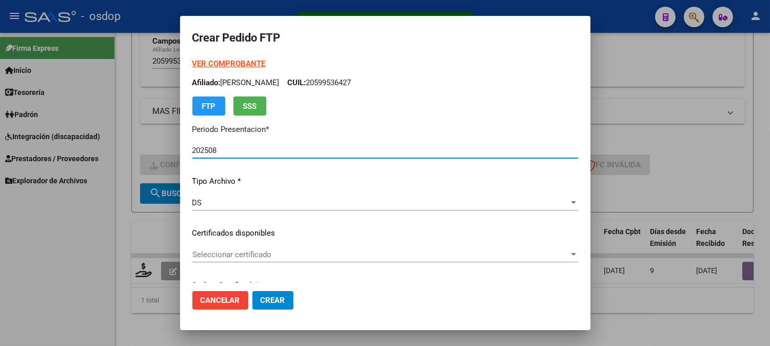
type input "2167736599"
type input "2026-12-13"
click at [241, 255] on span "Seleccionar certificado" at bounding box center [380, 254] width 376 height 9
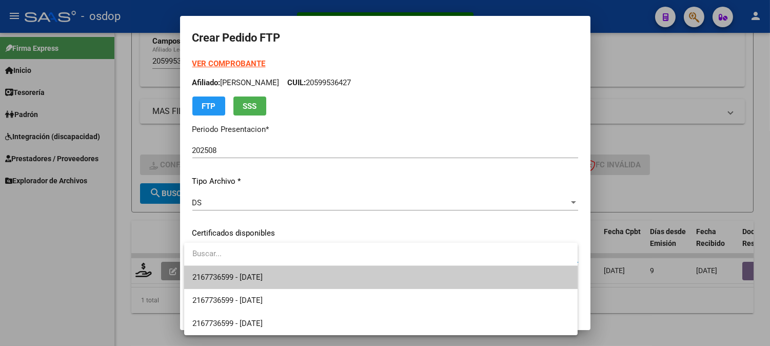
click at [250, 272] on span "2167736599 - 2026-12-13" at bounding box center [227, 276] width 70 height 9
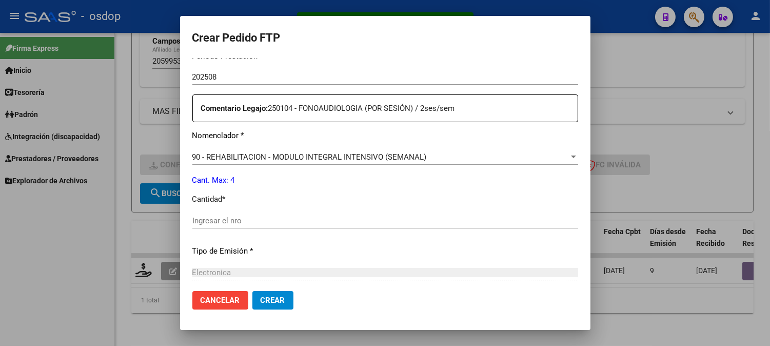
scroll to position [398, 0]
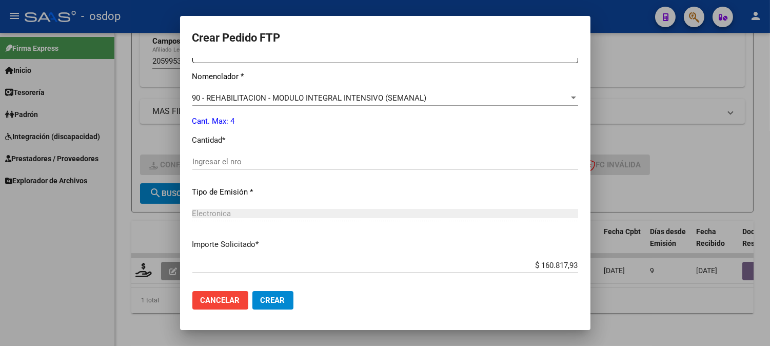
click at [241, 154] on div "Ingresar el nro" at bounding box center [385, 161] width 386 height 15
type input "4"
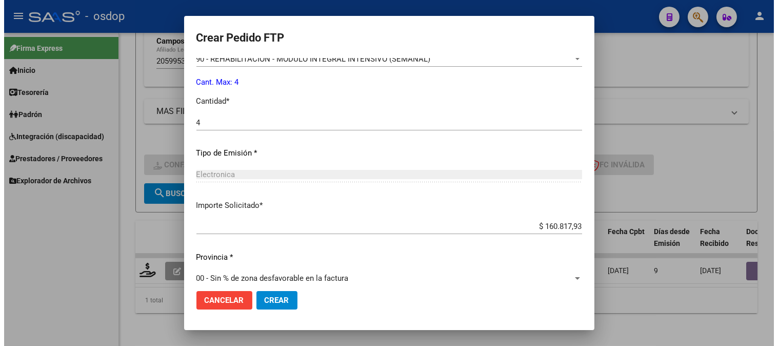
scroll to position [450, 0]
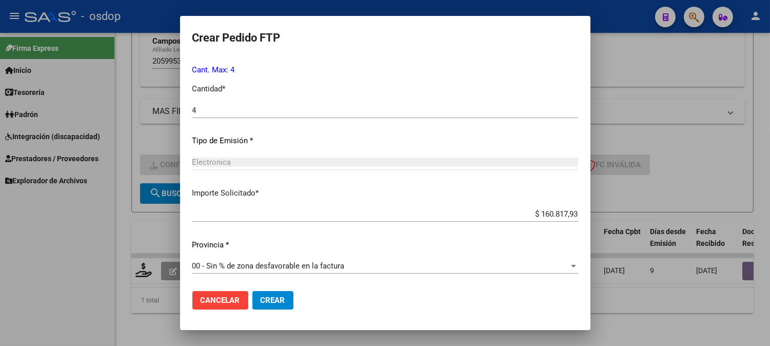
click at [272, 296] on span "Crear" at bounding box center [273, 299] width 25 height 9
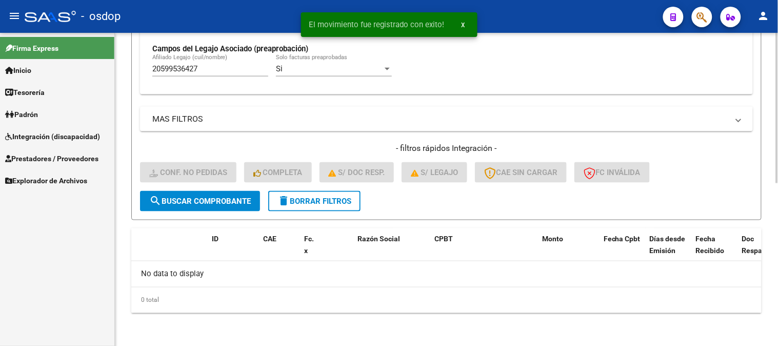
scroll to position [318, 0]
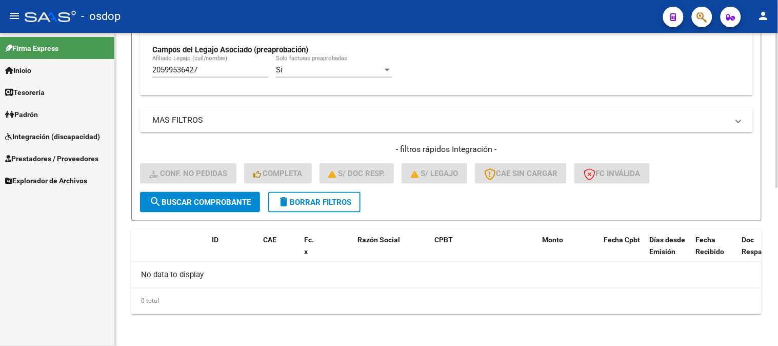
drag, startPoint x: 227, startPoint y: 63, endPoint x: 185, endPoint y: 69, distance: 42.5
click at [185, 69] on div "20599536427 Afiliado Legajo (cuil/nombre)" at bounding box center [210, 66] width 116 height 22
drag, startPoint x: 109, startPoint y: 62, endPoint x: 0, endPoint y: 26, distance: 115.0
click at [0, 57] on mat-sidenav-container "Firma Express Inicio Instructivos Contacto OS Tesorería Extractos Procesados (c…" at bounding box center [389, 189] width 778 height 313
paste input "41157418"
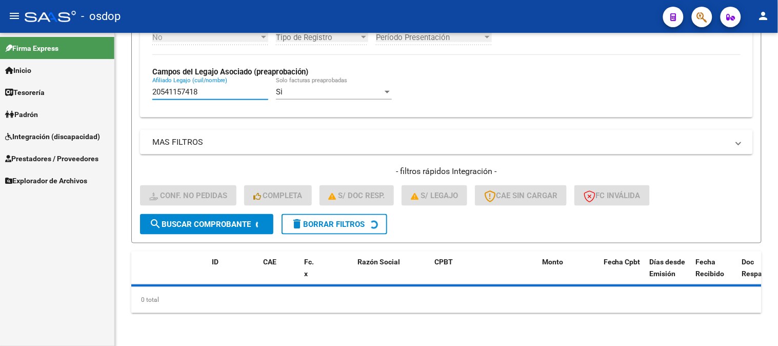
scroll to position [295, 0]
type input "20541157418"
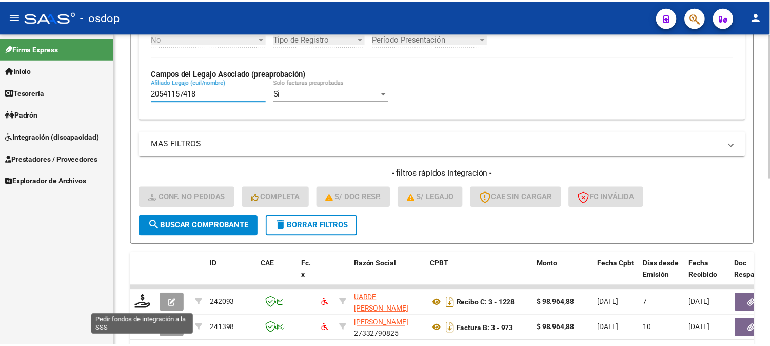
scroll to position [318, 0]
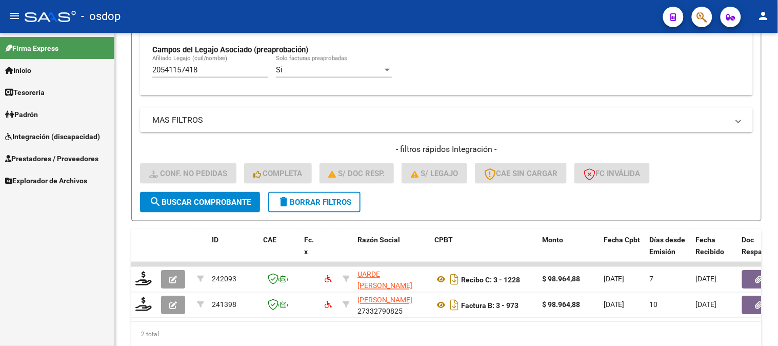
click at [104, 289] on div "Firma Express Inicio Instructivos Contacto OS Tesorería Extractos Procesados (c…" at bounding box center [57, 189] width 114 height 313
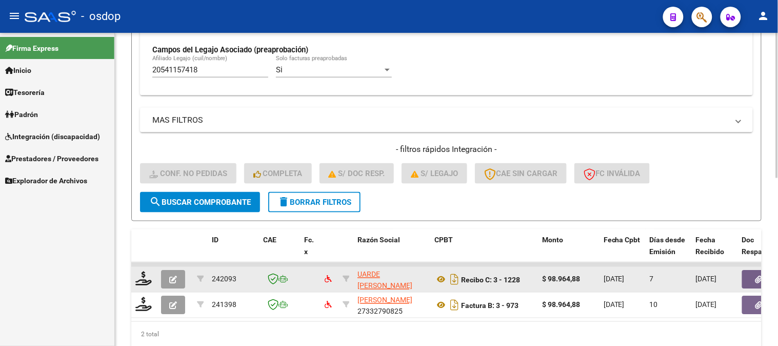
click at [145, 269] on datatable-body-cell at bounding box center [144, 279] width 26 height 25
click at [145, 273] on icon at bounding box center [143, 278] width 16 height 14
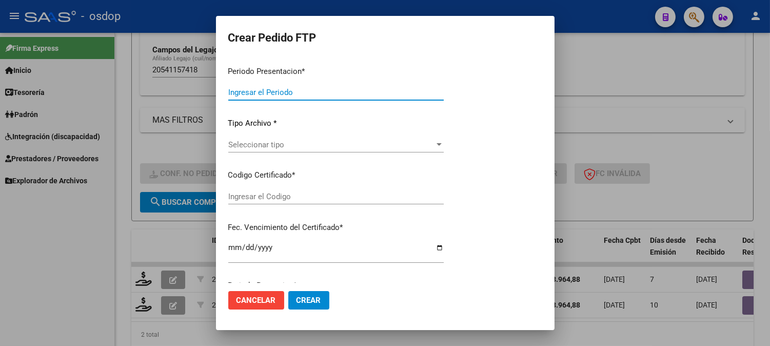
type input "202508"
type input "$ 98.964,88"
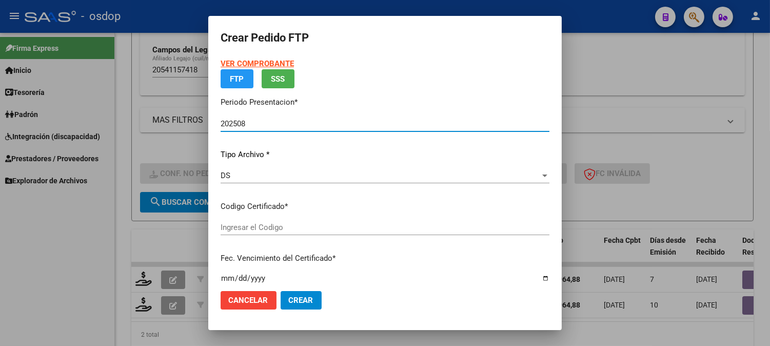
type input "1038743600"
type input "2026-10-06"
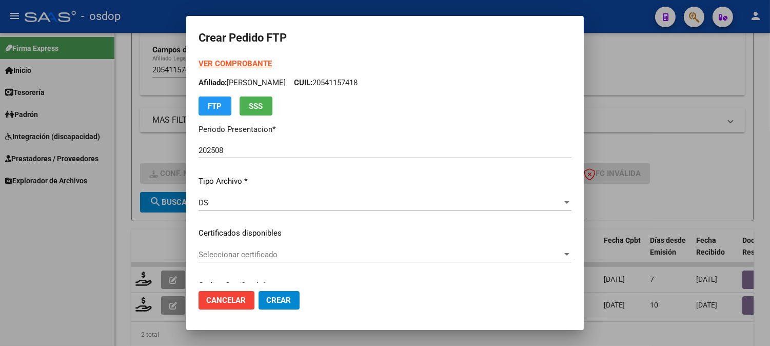
click at [267, 226] on div "VER COMPROBANTE ARCA Padrón Afiliado: CALLEGARI MATOSO BAUTISTA CUIL: 205411574…" at bounding box center [384, 225] width 373 height 335
click at [267, 239] on div "VER COMPROBANTE ARCA Padrón Afiliado: CALLEGARI MATOSO BAUTISTA CUIL: 205411574…" at bounding box center [384, 225] width 373 height 335
click at [271, 251] on span "Seleccionar certificado" at bounding box center [380, 254] width 364 height 9
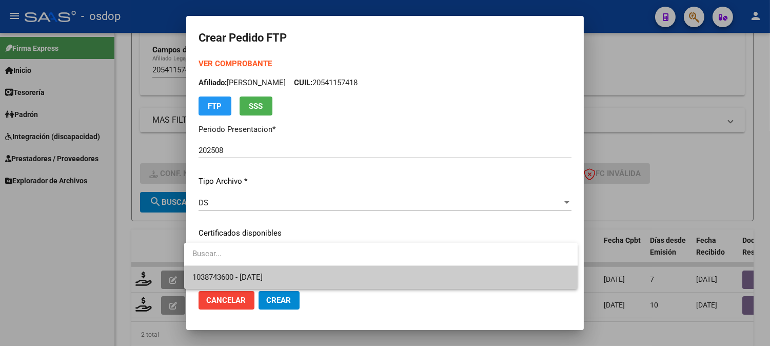
click at [280, 274] on span "1038743600 - 2026-10-06" at bounding box center [380, 277] width 377 height 23
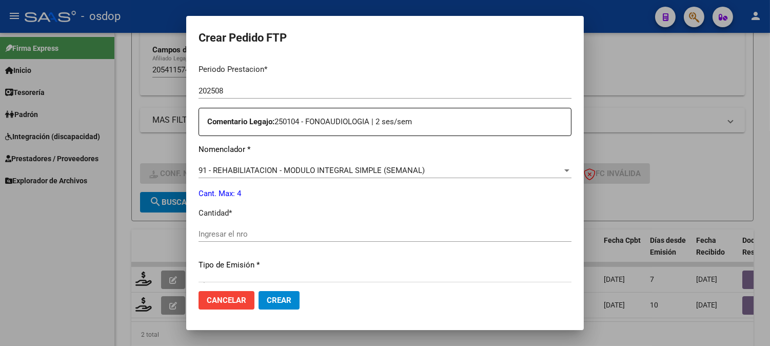
scroll to position [342, 0]
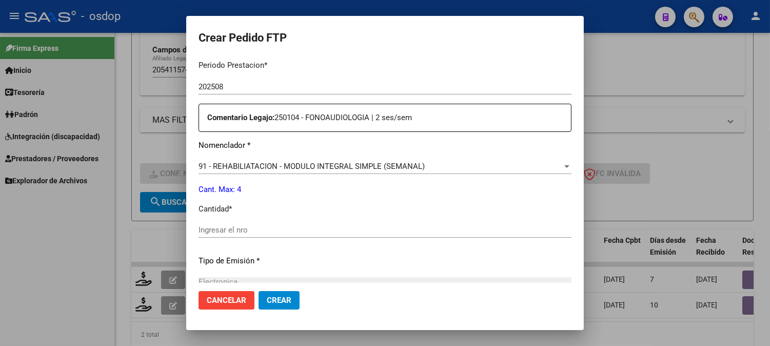
click at [254, 224] on div "Ingresar el nro" at bounding box center [384, 229] width 373 height 15
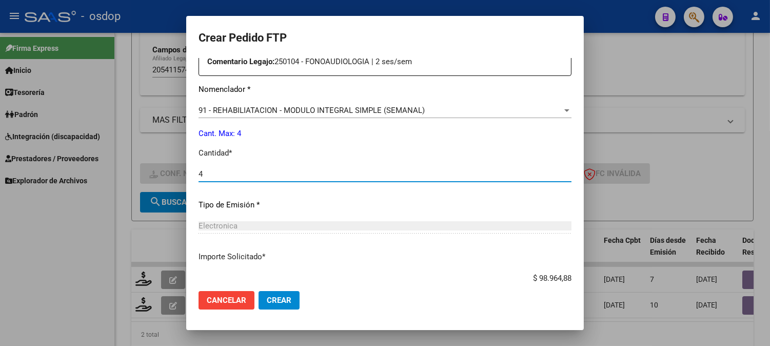
scroll to position [462, 0]
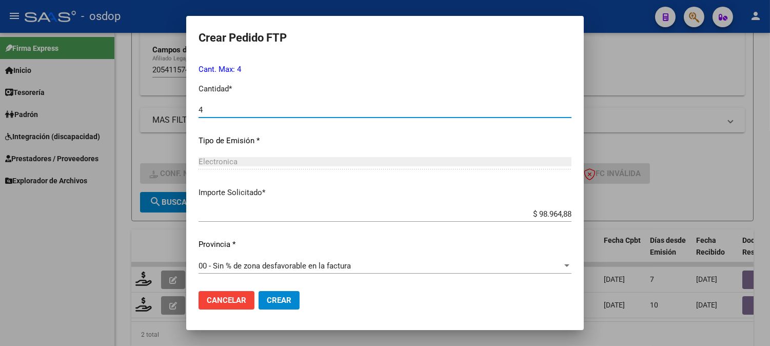
type input "4"
click at [274, 298] on span "Crear" at bounding box center [279, 299] width 25 height 9
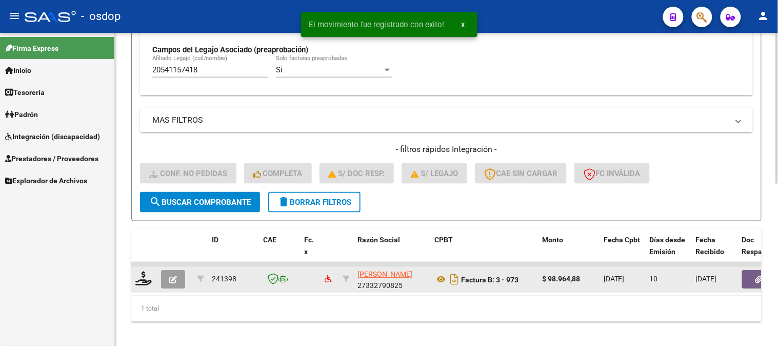
click at [146, 286] on div at bounding box center [143, 279] width 17 height 16
click at [145, 283] on icon at bounding box center [143, 278] width 16 height 14
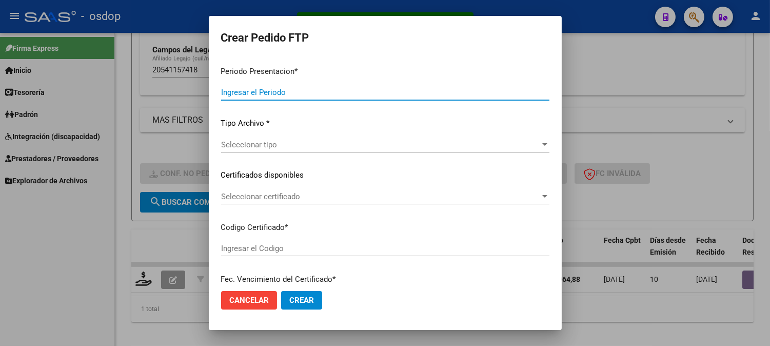
type input "202508"
type input "$ 98.964,88"
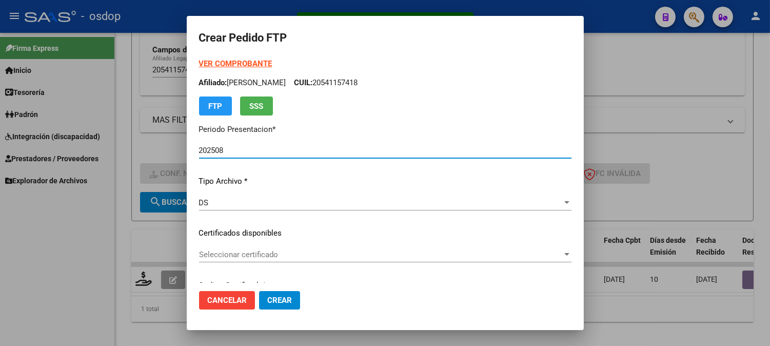
type input "1038743600"
type input "2026-10-06"
click at [363, 247] on div "Seleccionar certificado Seleccionar certificado" at bounding box center [385, 254] width 372 height 15
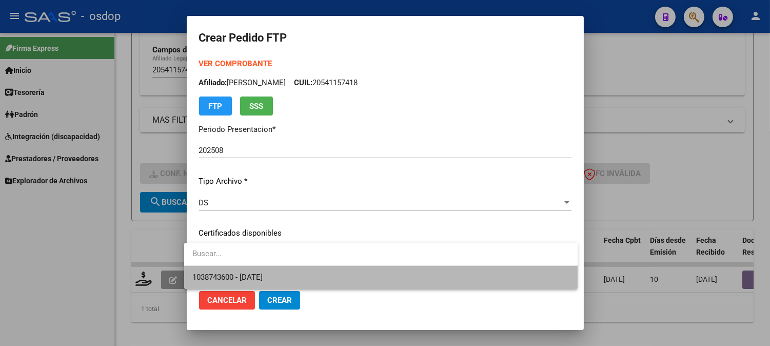
click at [368, 278] on span "1038743600 - 2026-10-06" at bounding box center [380, 277] width 377 height 23
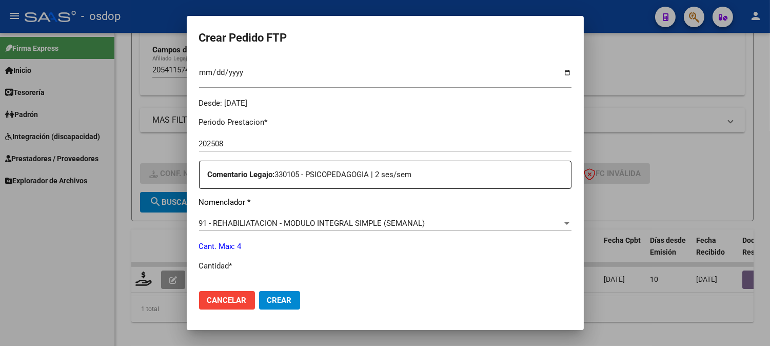
scroll to position [342, 0]
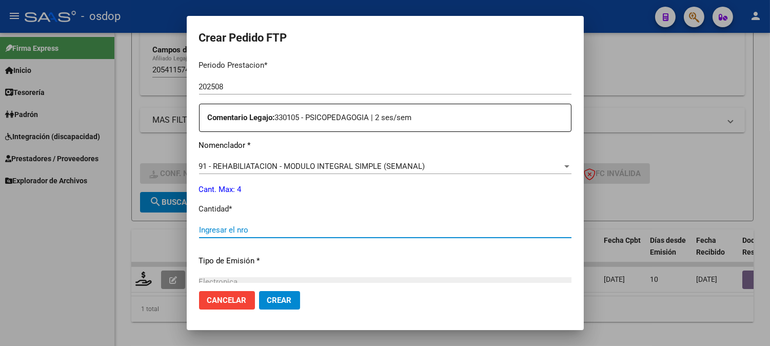
click at [310, 233] on input "Ingresar el nro" at bounding box center [385, 229] width 372 height 9
type input "4"
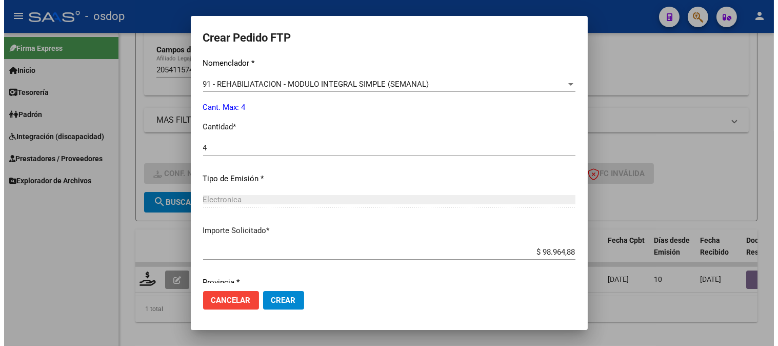
scroll to position [462, 0]
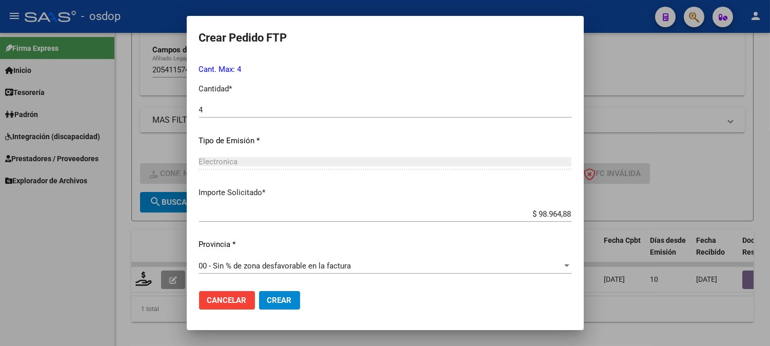
click at [268, 291] on button "Crear" at bounding box center [279, 300] width 41 height 18
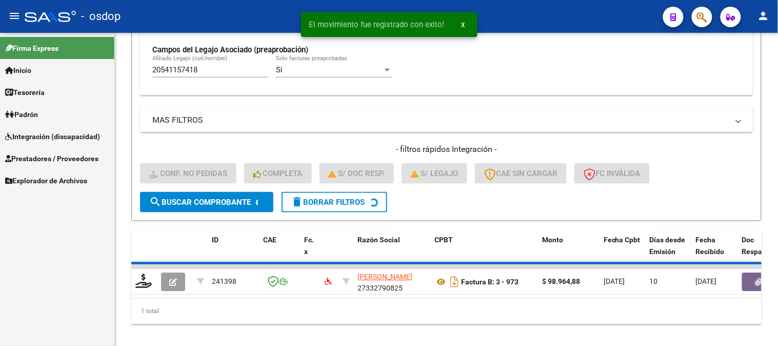
click at [53, 263] on div "Firma Express Inicio Instructivos Contacto OS Tesorería Extractos Procesados (c…" at bounding box center [57, 189] width 114 height 313
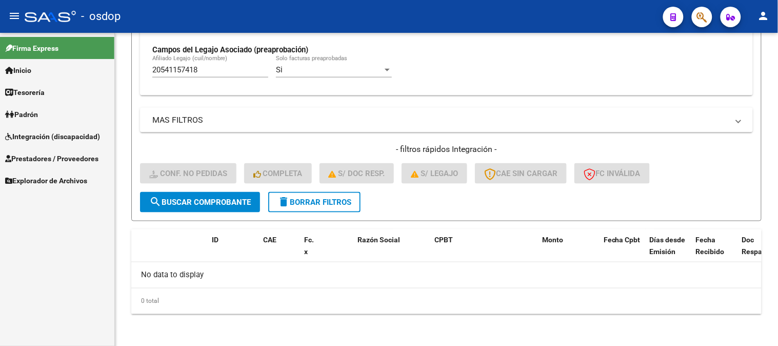
drag, startPoint x: 231, startPoint y: 74, endPoint x: 102, endPoint y: 71, distance: 129.3
click at [104, 72] on mat-sidenav-container "Firma Express Inicio Instructivos Contacto OS Tesorería Extractos Procesados (c…" at bounding box center [389, 189] width 778 height 313
paste input "755362834"
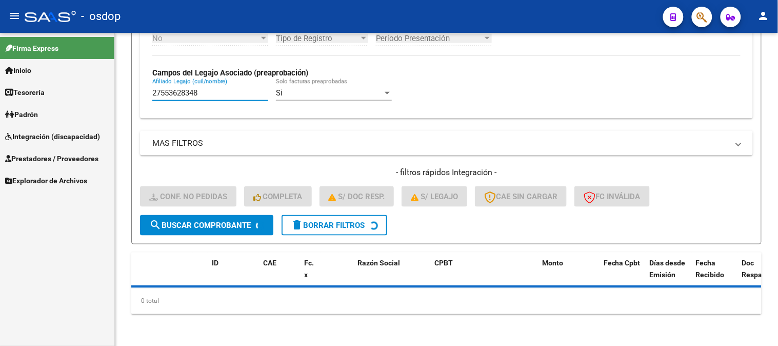
scroll to position [318, 0]
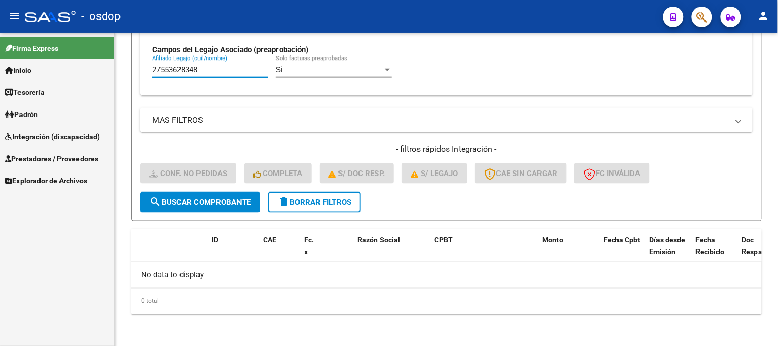
type input "27553628348"
click at [203, 207] on button "search Buscar Comprobante" at bounding box center [200, 202] width 120 height 21
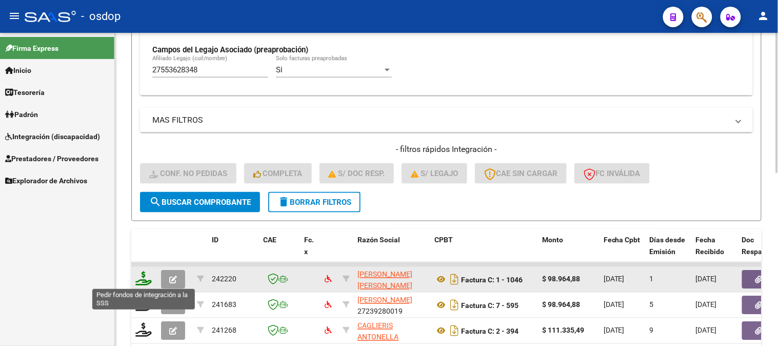
click at [140, 282] on icon at bounding box center [143, 278] width 16 height 14
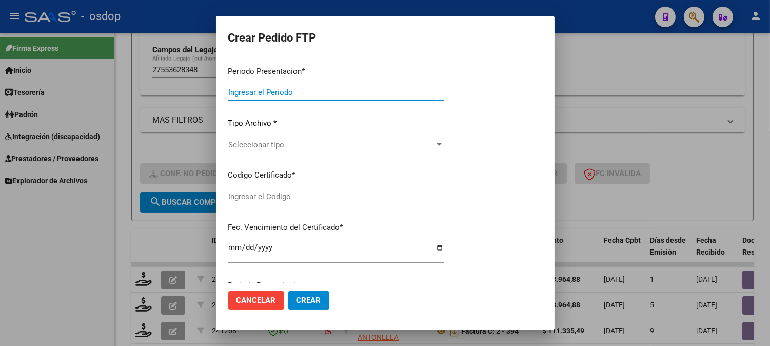
type input "202508"
type input "$ 98.964,88"
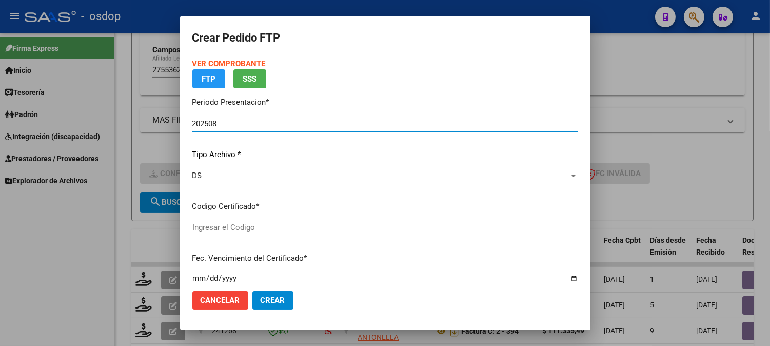
type input "243778061"
type input "2029-09-04"
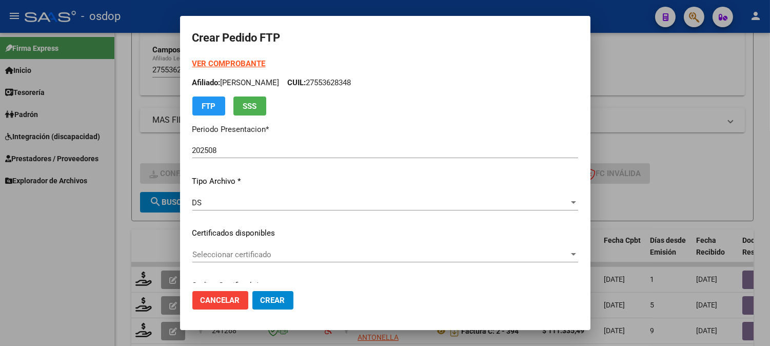
click at [282, 247] on div "Seleccionar certificado Seleccionar certificado" at bounding box center [385, 254] width 386 height 15
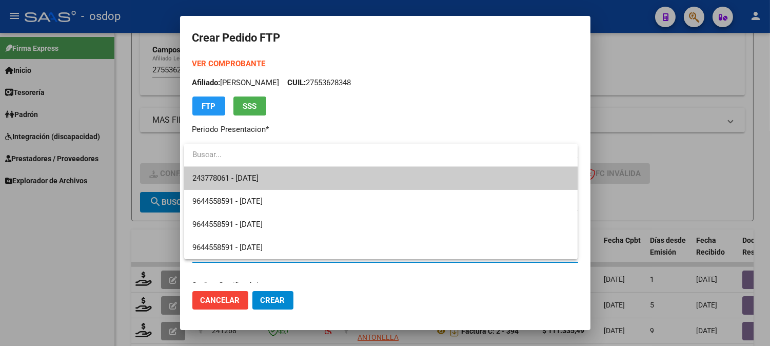
click at [280, 177] on span "243778061 - 2029-09-04" at bounding box center [380, 178] width 377 height 23
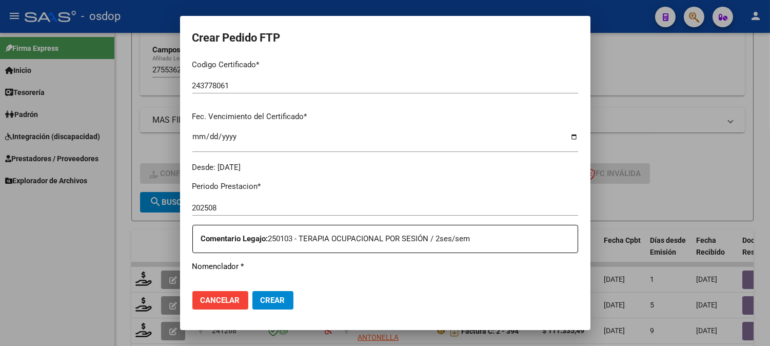
scroll to position [342, 0]
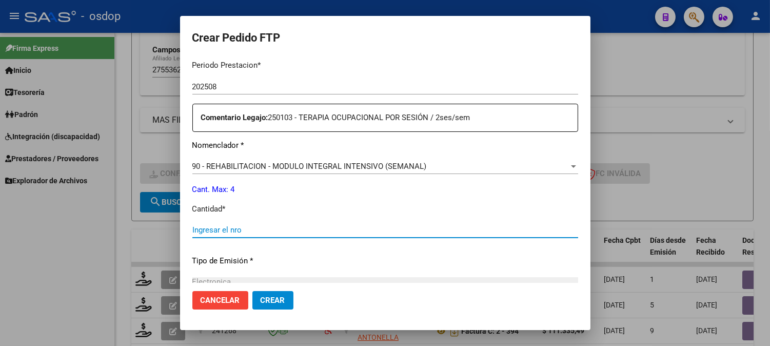
click at [249, 225] on input "Ingresar el nro" at bounding box center [385, 229] width 386 height 9
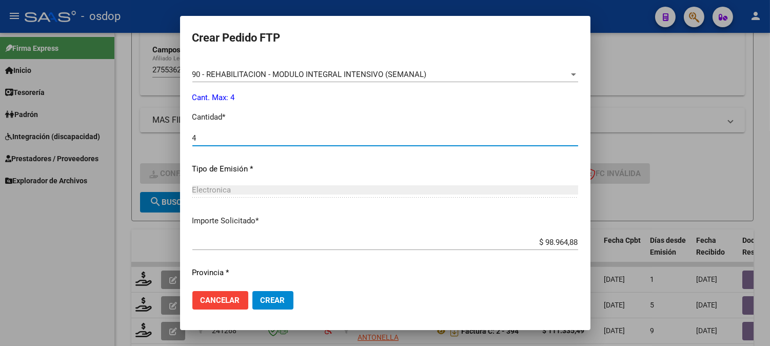
scroll to position [398, 0]
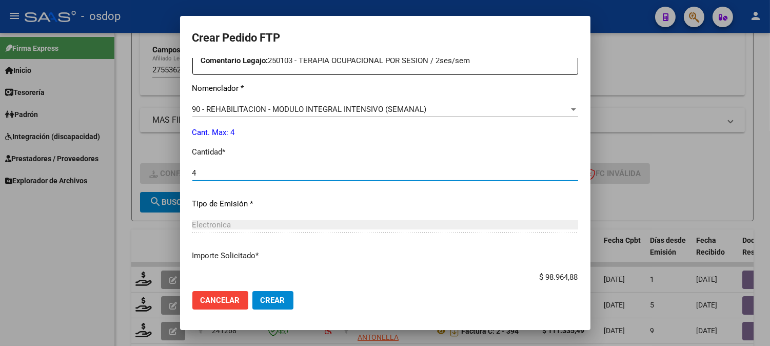
type input "4"
click at [270, 316] on mat-dialog-actions "Cancelar Crear" at bounding box center [385, 300] width 386 height 35
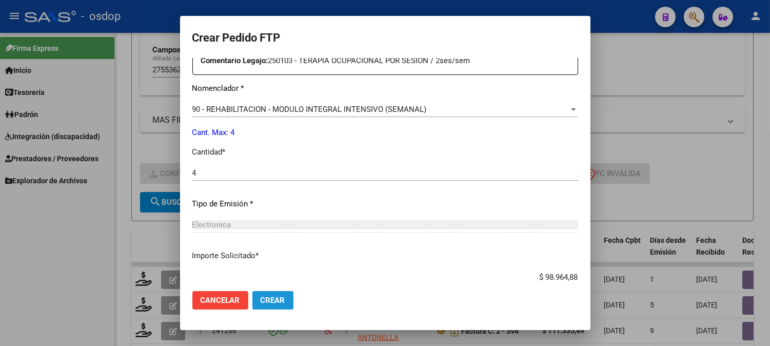
click at [273, 304] on span "Crear" at bounding box center [273, 299] width 25 height 9
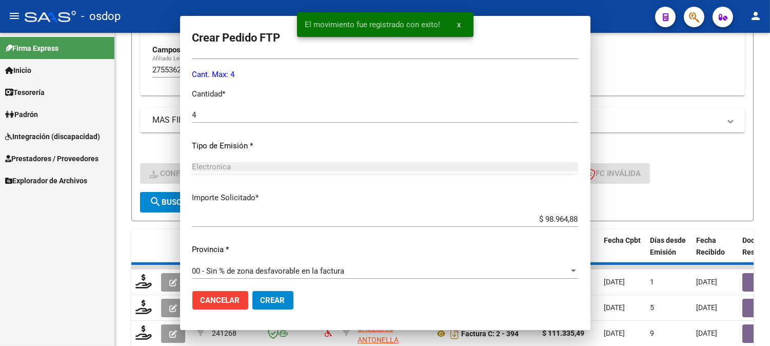
scroll to position [0, 0]
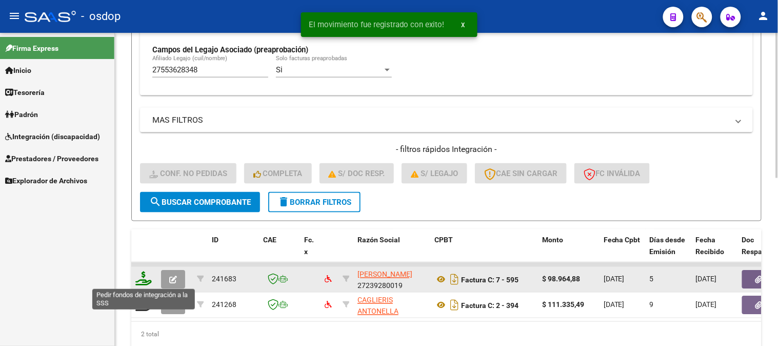
click at [149, 283] on icon at bounding box center [143, 278] width 16 height 14
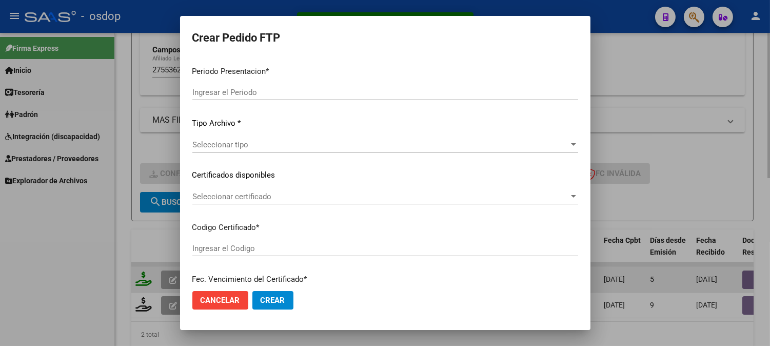
type input "202508"
type input "$ 98.964,88"
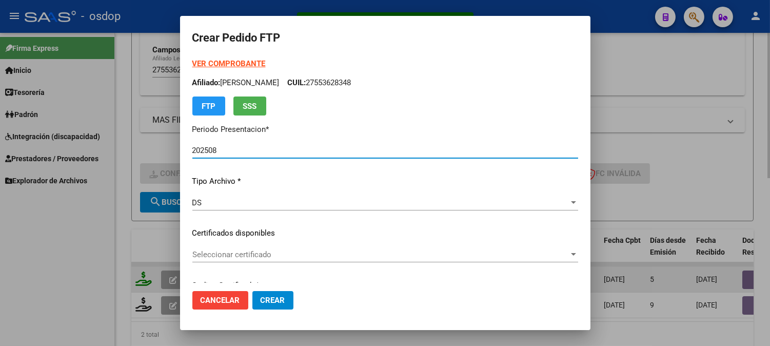
type input "243778061"
type input "2029-09-04"
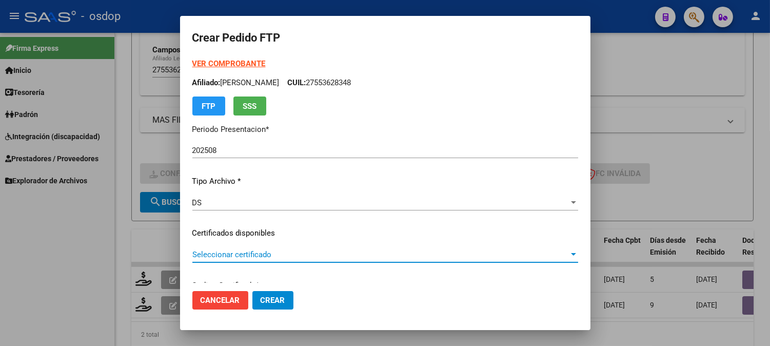
click at [264, 258] on span "Seleccionar certificado" at bounding box center [380, 254] width 376 height 9
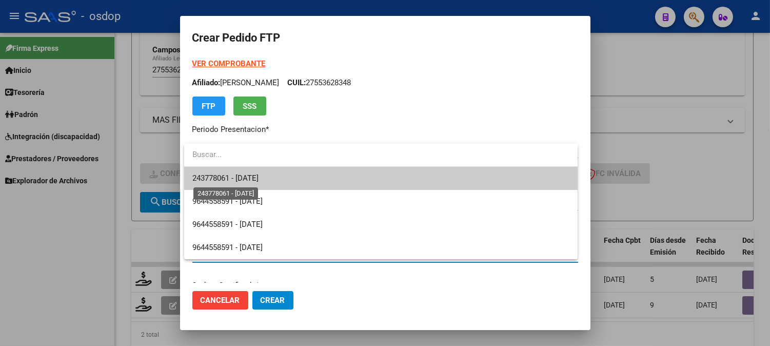
click at [258, 176] on span "243778061 - 2029-09-04" at bounding box center [225, 177] width 66 height 9
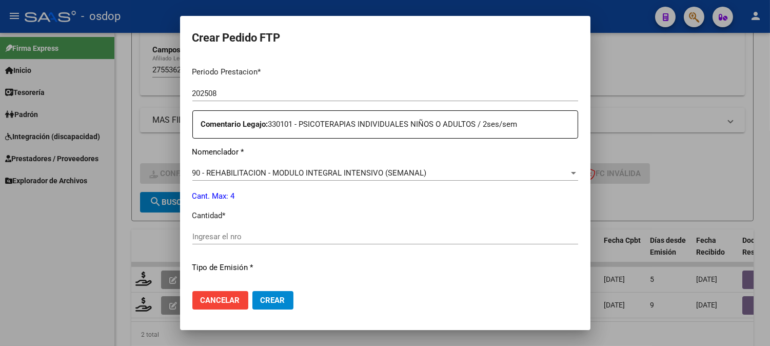
scroll to position [342, 0]
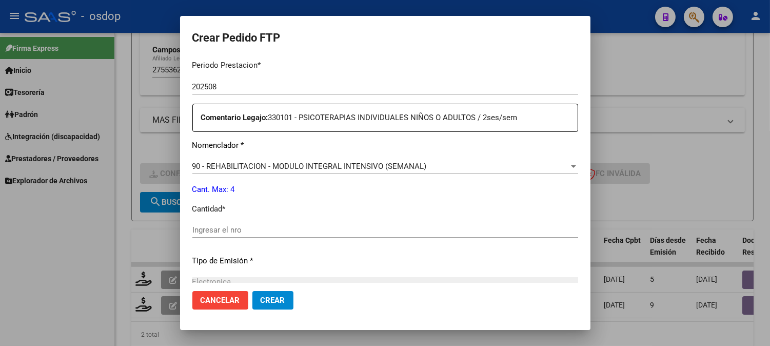
click at [255, 224] on div "Ingresar el nro" at bounding box center [385, 229] width 386 height 15
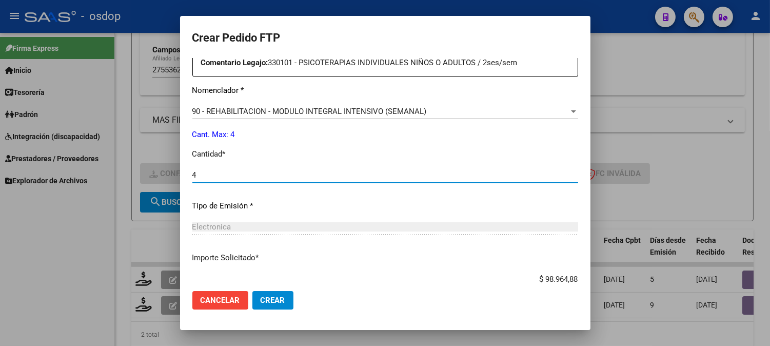
scroll to position [462, 0]
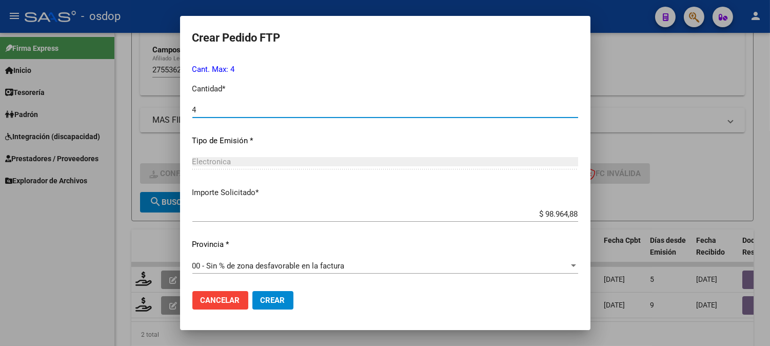
type input "4"
click at [279, 295] on span "Crear" at bounding box center [273, 299] width 25 height 9
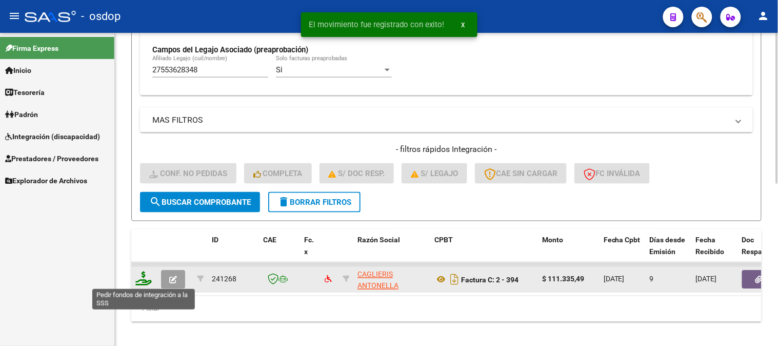
click at [144, 283] on icon at bounding box center [143, 278] width 16 height 14
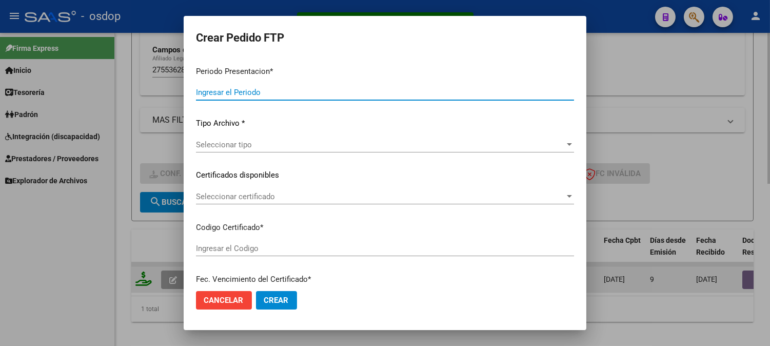
type input "202508"
type input "$ 111.335,49"
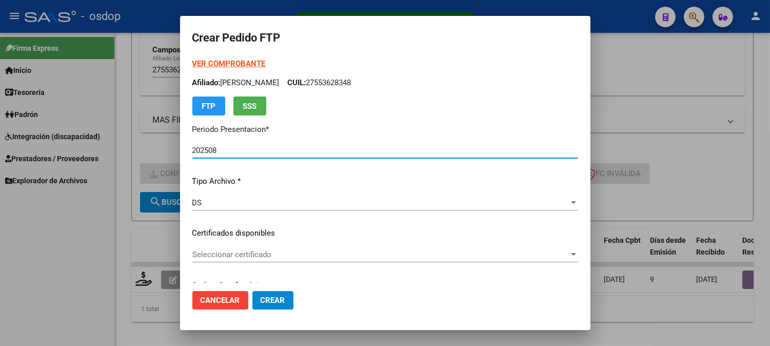
type input "243778061"
type input "2029-09-04"
click at [253, 254] on span "Seleccionar certificado" at bounding box center [380, 254] width 376 height 9
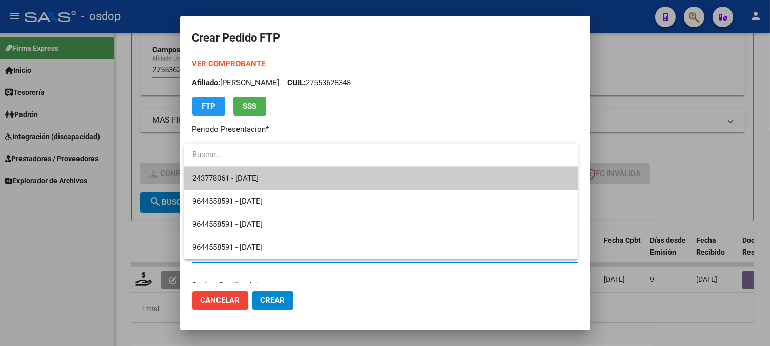
click at [289, 163] on input "dropdown search" at bounding box center [380, 154] width 393 height 23
click at [290, 173] on span "243778061 - 2029-09-04" at bounding box center [380, 178] width 377 height 23
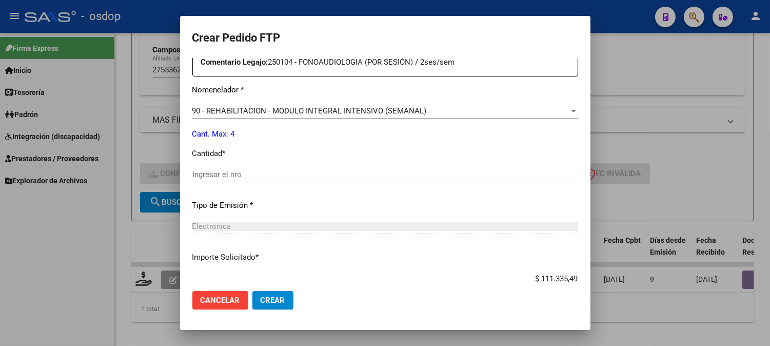
scroll to position [398, 0]
click at [275, 175] on input "Ingresar el nro" at bounding box center [385, 172] width 386 height 9
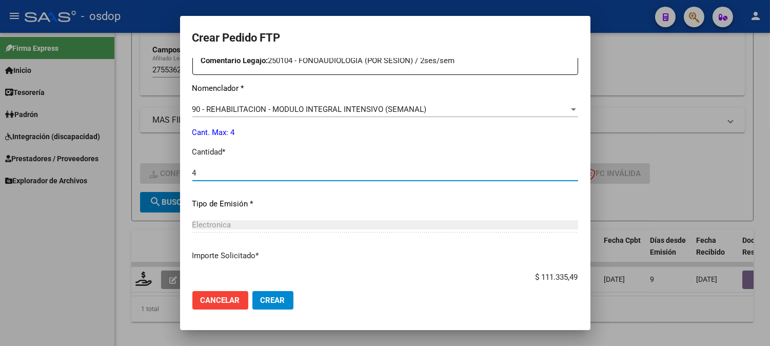
type input "4"
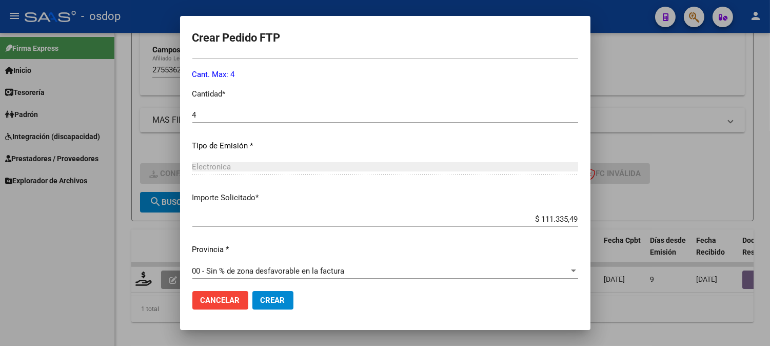
scroll to position [462, 0]
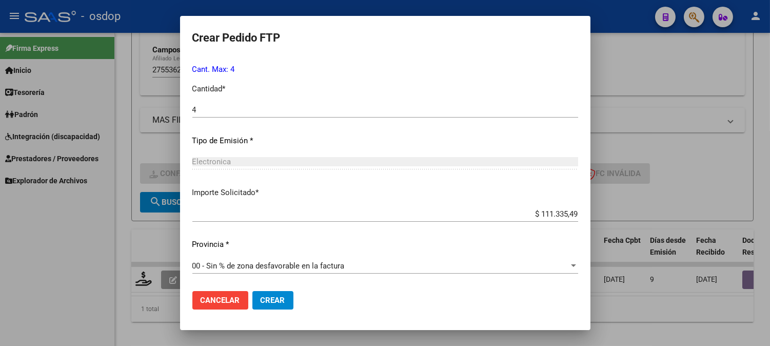
click at [281, 299] on span "Crear" at bounding box center [273, 299] width 25 height 9
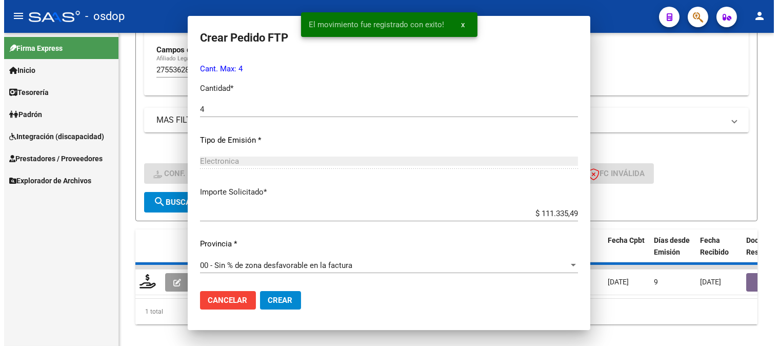
scroll to position [0, 0]
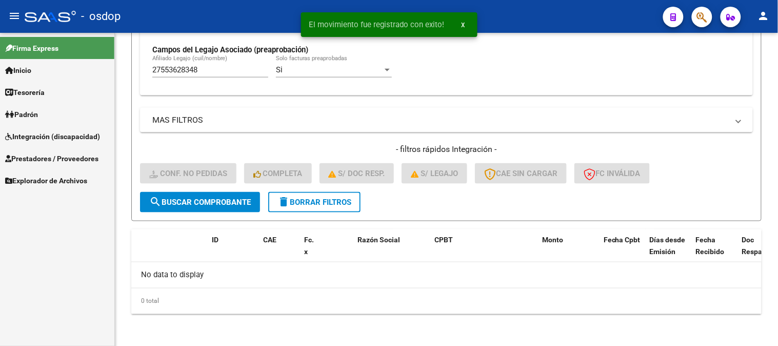
click at [85, 243] on div "Firma Express Inicio Instructivos Contacto OS Tesorería Extractos Procesados (c…" at bounding box center [57, 189] width 114 height 313
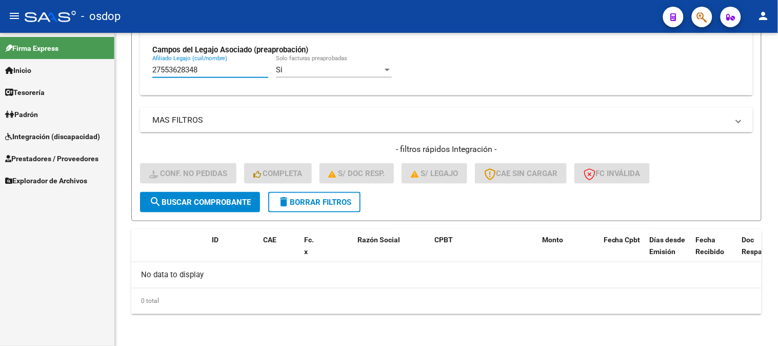
drag, startPoint x: 228, startPoint y: 68, endPoint x: 0, endPoint y: 53, distance: 228.2
click at [0, 55] on mat-sidenav-container "Firma Express Inicio Instructivos Contacto OS Tesorería Extractos Procesados (c…" at bounding box center [389, 189] width 778 height 313
paste input "00161561"
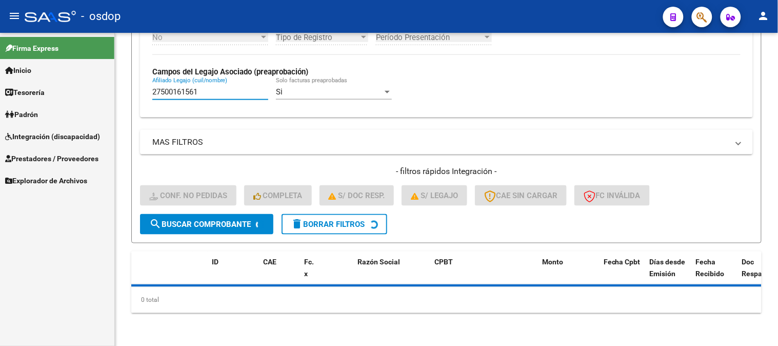
scroll to position [295, 0]
type input "27500161561"
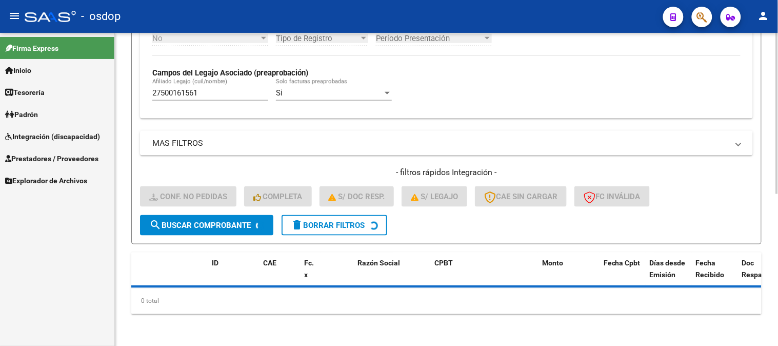
scroll to position [318, 0]
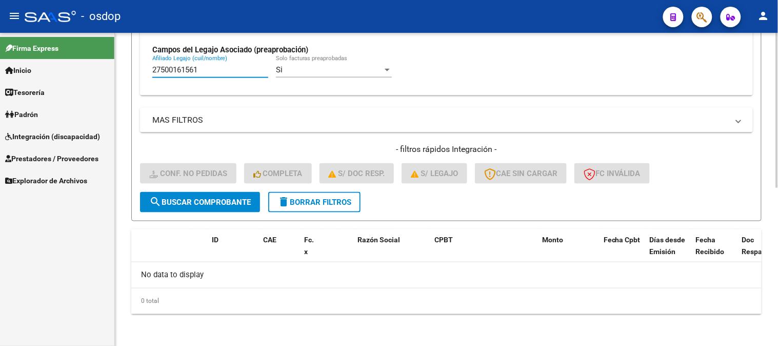
click at [212, 198] on span "search Buscar Comprobante" at bounding box center [200, 201] width 102 height 9
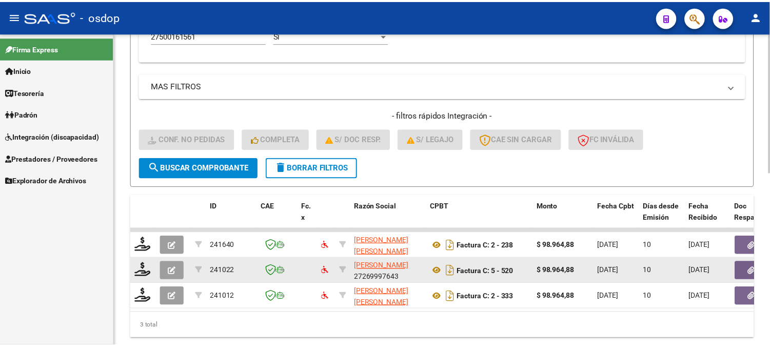
scroll to position [386, 0]
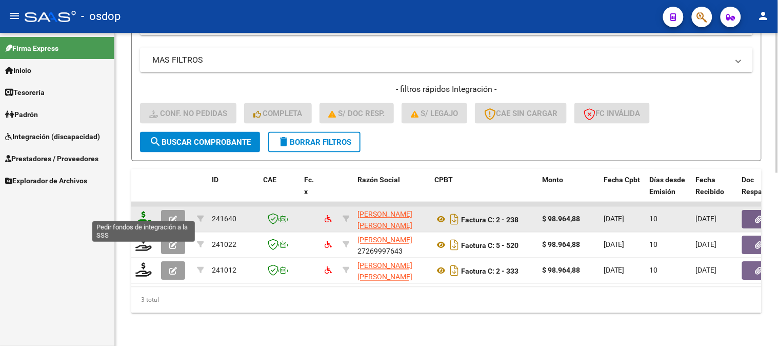
click at [138, 211] on icon at bounding box center [143, 218] width 16 height 14
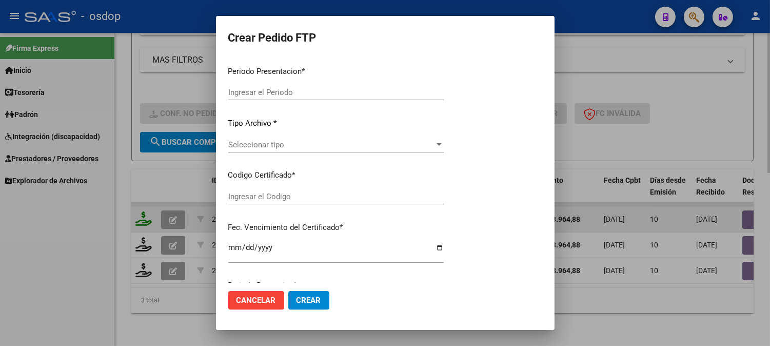
type input "202508"
type input "$ 98.964,88"
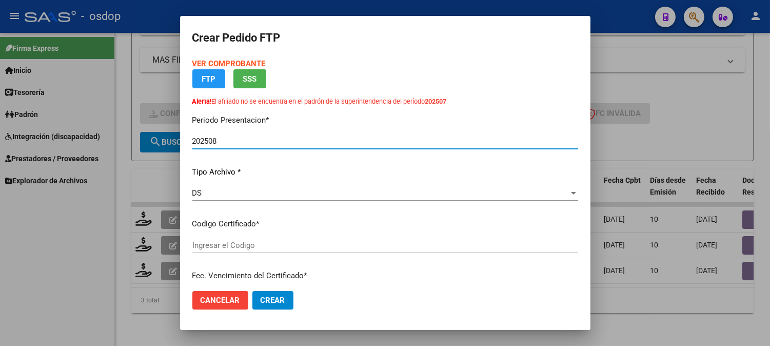
type input "2143577615"
type input "2025-07-13"
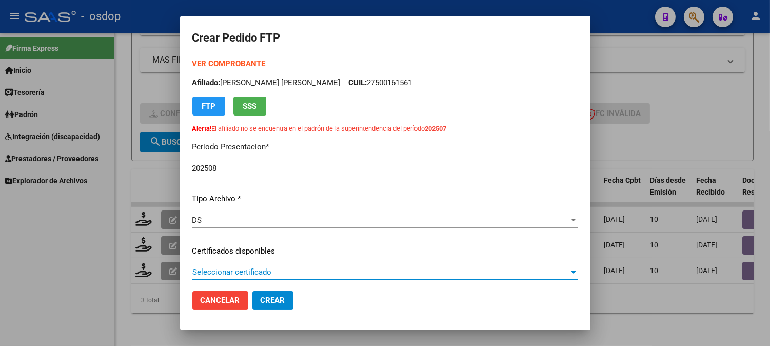
click at [264, 270] on span "Seleccionar certificado" at bounding box center [380, 271] width 376 height 9
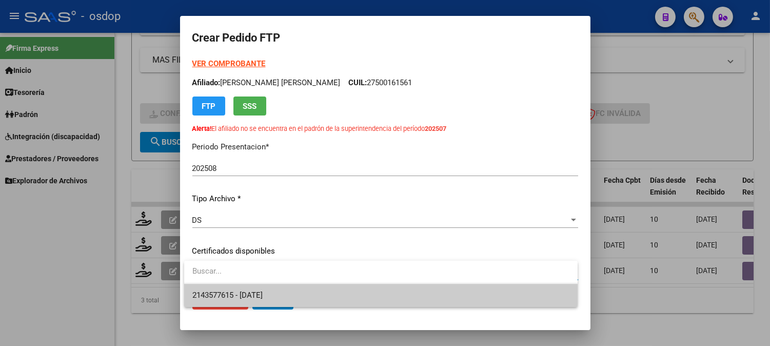
click at [268, 288] on span "2143577615 - 2025-07-13" at bounding box center [380, 295] width 377 height 23
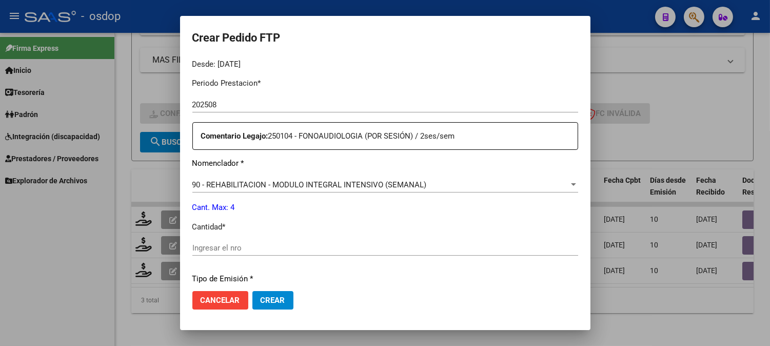
scroll to position [342, 0]
click at [257, 250] on input "Ingresar el nro" at bounding box center [385, 247] width 386 height 9
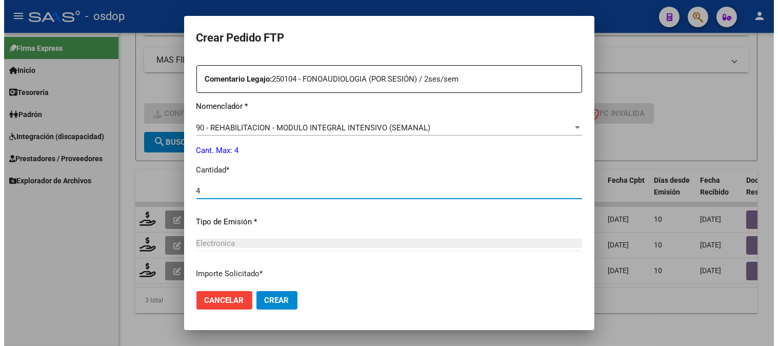
scroll to position [479, 0]
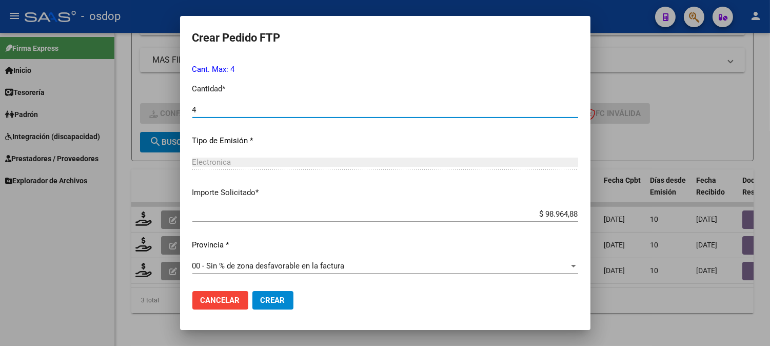
type input "4"
click at [271, 302] on span "Crear" at bounding box center [273, 299] width 25 height 9
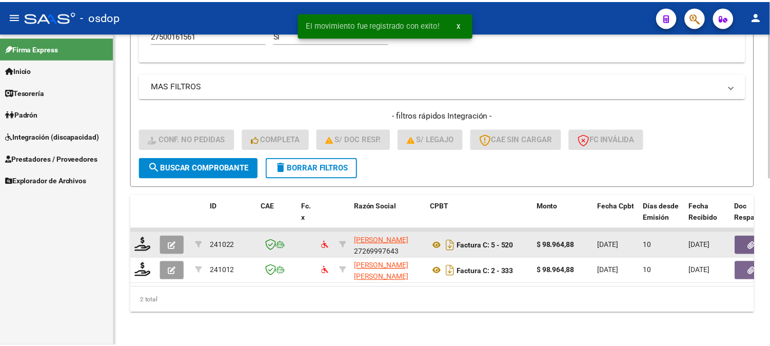
scroll to position [361, 0]
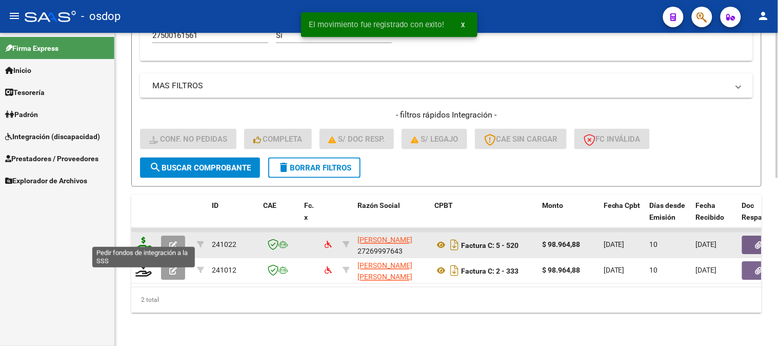
click at [142, 237] on icon at bounding box center [143, 244] width 16 height 14
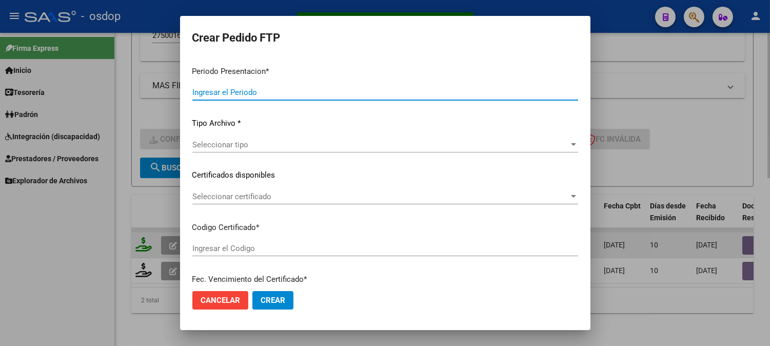
type input "202508"
type input "$ 98.964,88"
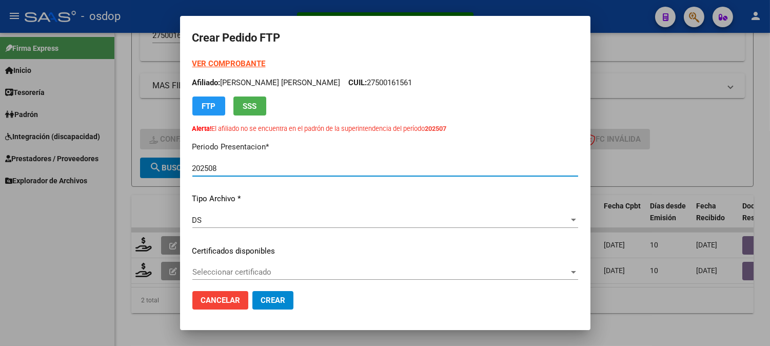
type input "2143577615"
type input "2025-07-13"
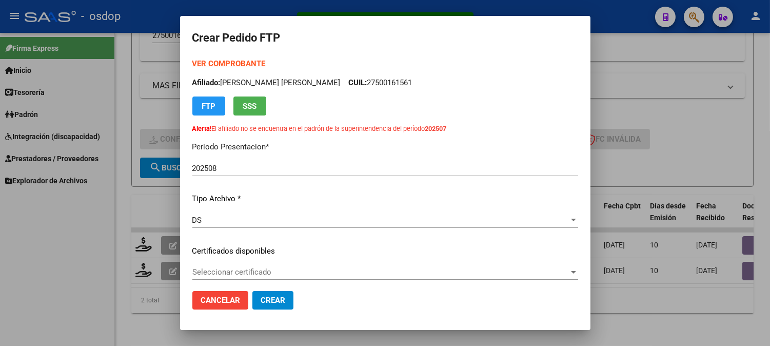
click at [249, 263] on div "VER COMPROBANTE ARCA Padrón Afiliado: NAZUR CONTRERA AMBAR ANDREA CUIL: 2750016…" at bounding box center [385, 234] width 386 height 353
click at [257, 271] on span "Seleccionar certificado" at bounding box center [380, 271] width 376 height 9
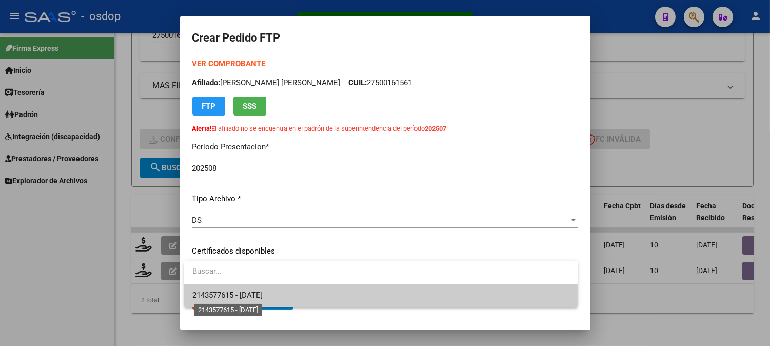
click at [263, 294] on span "2143577615 - 2025-07-13" at bounding box center [227, 294] width 70 height 9
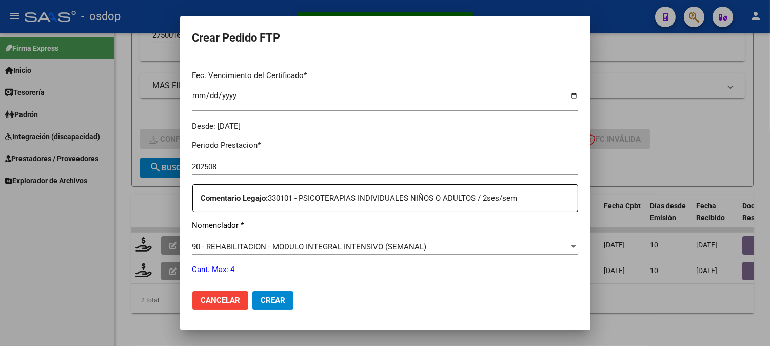
scroll to position [342, 0]
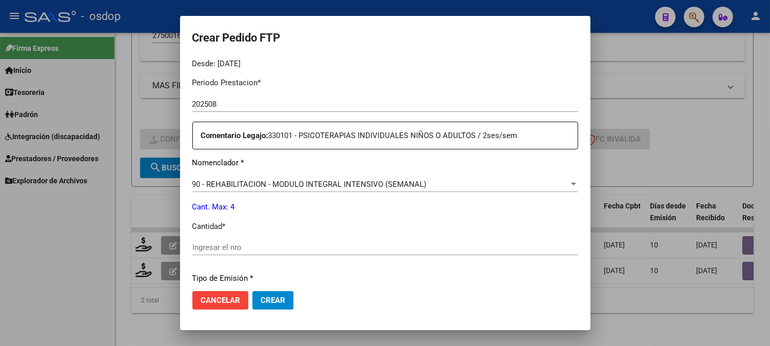
click at [209, 245] on input "Ingresar el nro" at bounding box center [385, 247] width 386 height 9
type input "4"
click at [186, 201] on mat-dialog-content "VER COMPROBANTE ARCA Padrón Afiliado: NAZUR CONTRERA AMBAR ANDREA CUIL: 2750016…" at bounding box center [385, 170] width 410 height 225
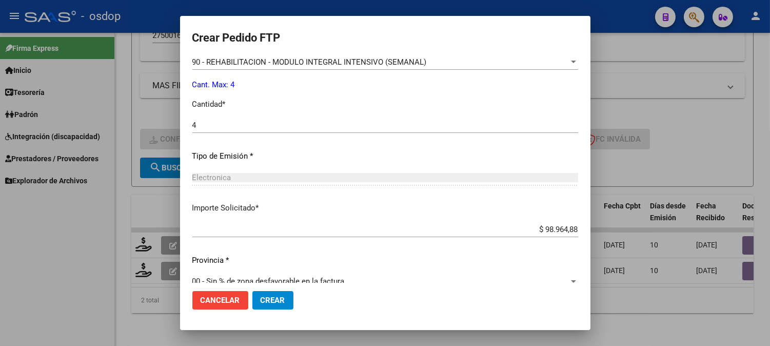
scroll to position [479, 0]
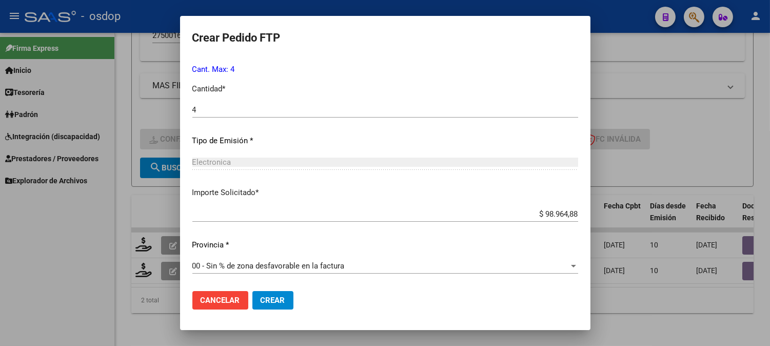
click at [272, 295] on span "Crear" at bounding box center [273, 299] width 25 height 9
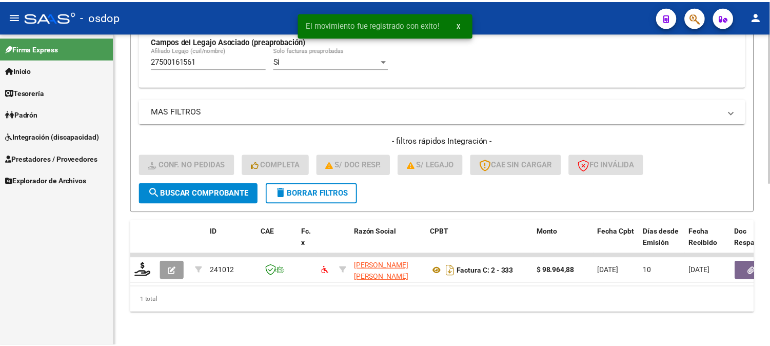
scroll to position [335, 0]
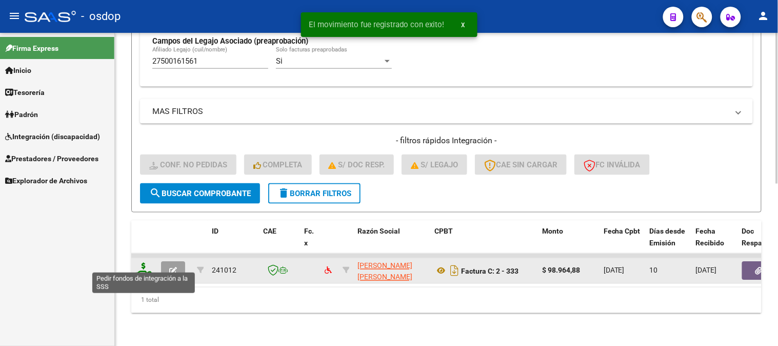
click at [146, 263] on icon at bounding box center [143, 270] width 16 height 14
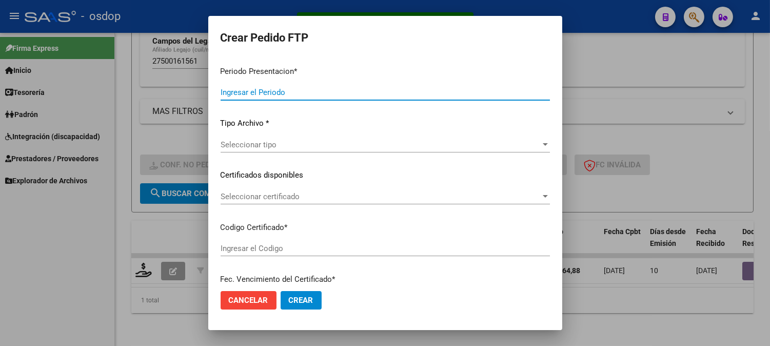
type input "202508"
type input "$ 98.964,88"
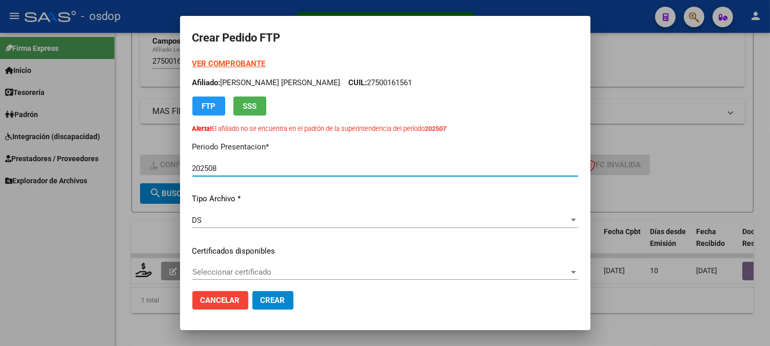
type input "2143577615"
type input "2025-07-13"
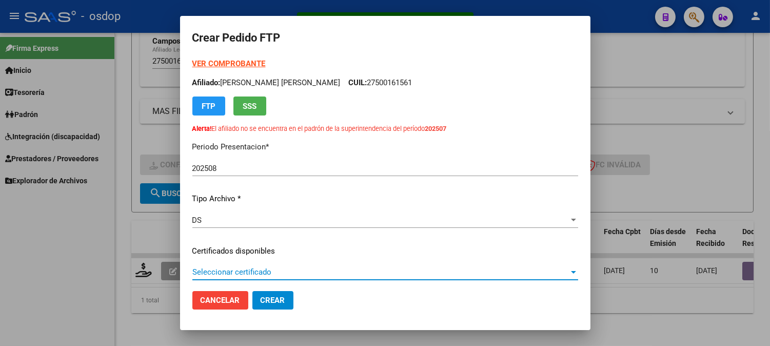
click at [303, 274] on span "Seleccionar certificado" at bounding box center [380, 271] width 376 height 9
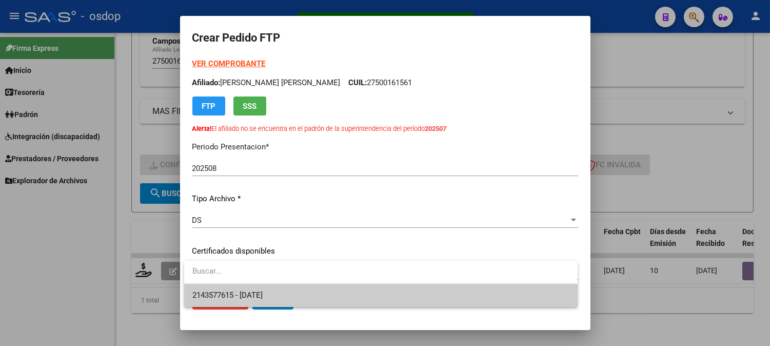
click at [290, 298] on span "2143577615 - 2025-07-13" at bounding box center [380, 295] width 377 height 23
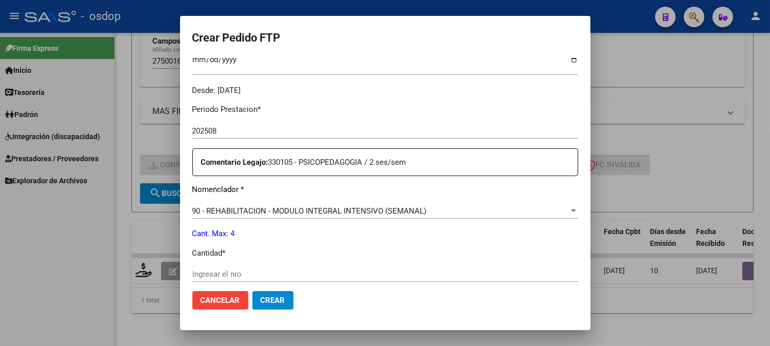
scroll to position [342, 0]
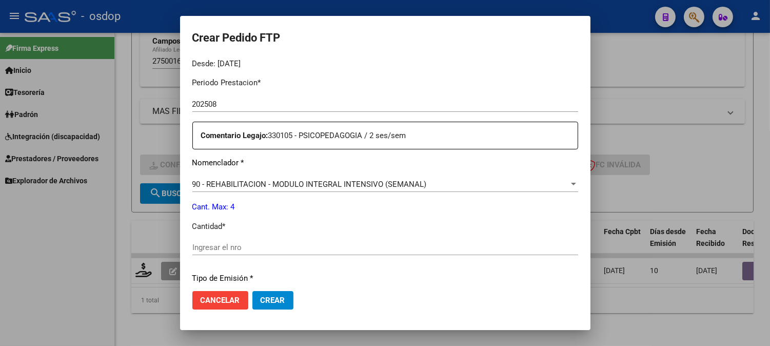
click at [248, 239] on div "Ingresar el nro" at bounding box center [385, 246] width 386 height 15
click at [254, 251] on input "Ingresar el nro" at bounding box center [385, 247] width 386 height 9
type input "4"
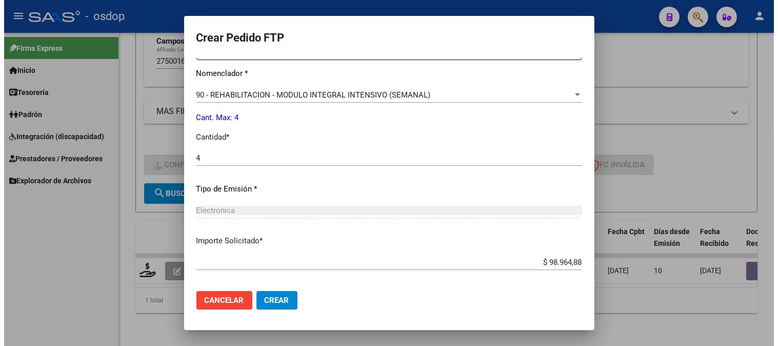
scroll to position [479, 0]
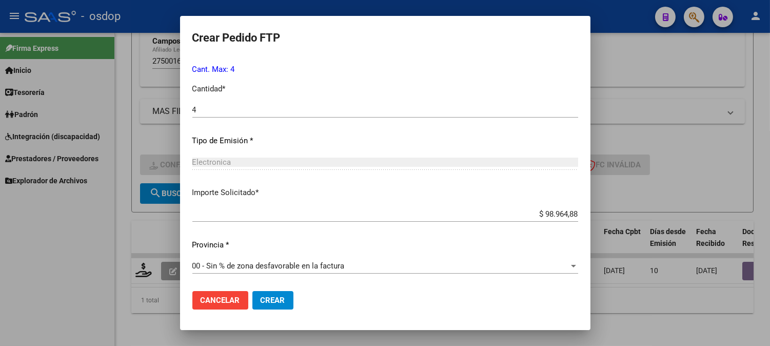
click at [276, 294] on button "Crear" at bounding box center [272, 300] width 41 height 18
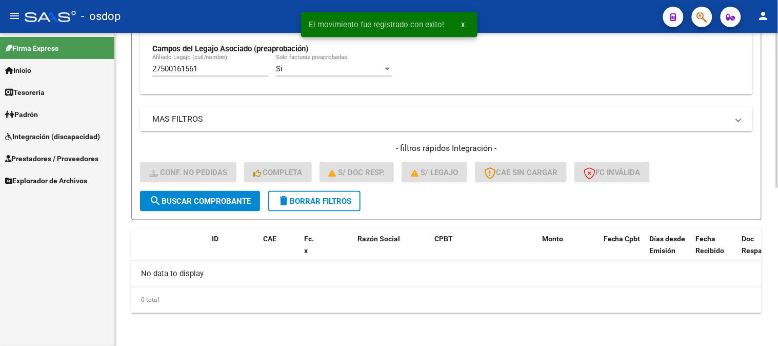
scroll to position [318, 0]
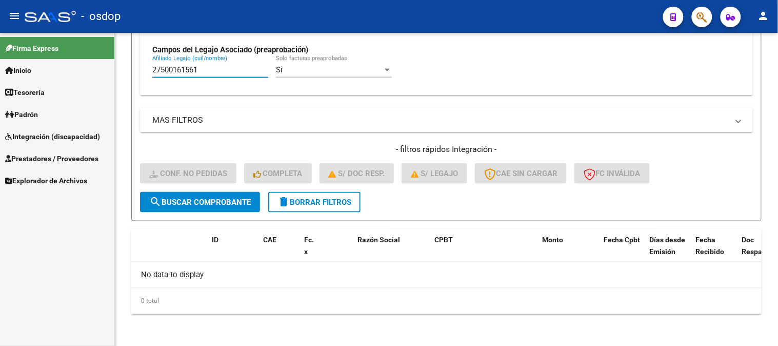
drag, startPoint x: 78, startPoint y: 62, endPoint x: 0, endPoint y: 62, distance: 78.5
click at [0, 50] on mat-sidenav-container "Firma Express Inicio Instructivos Contacto OS Tesorería Extractos Procesados (c…" at bounding box center [389, 189] width 778 height 313
paste input "0529061324"
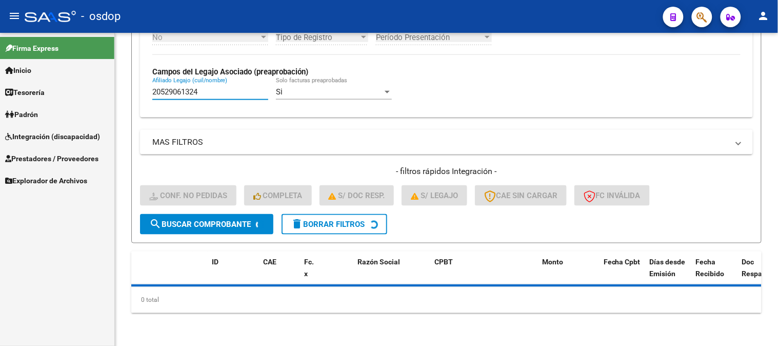
scroll to position [295, 0]
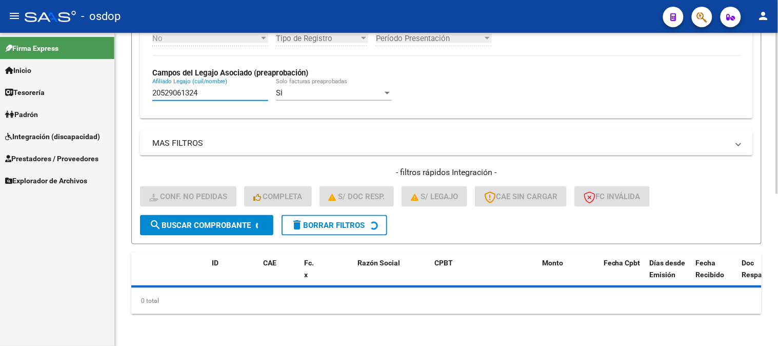
type input "20529061324"
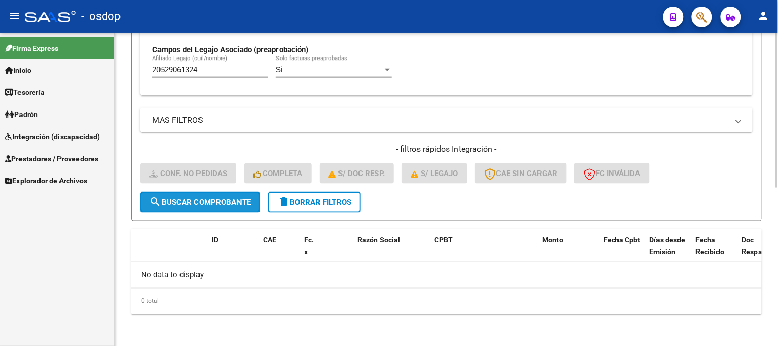
click at [209, 201] on span "search Buscar Comprobante" at bounding box center [200, 201] width 102 height 9
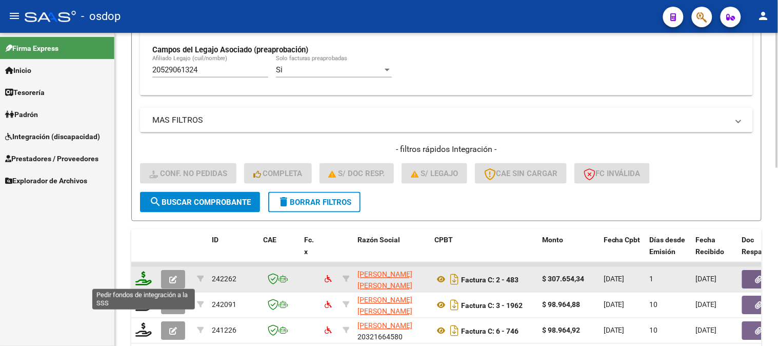
click at [146, 285] on icon at bounding box center [143, 278] width 16 height 14
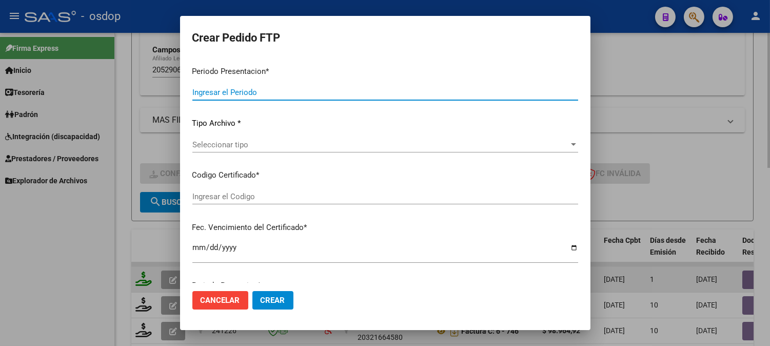
type input "202508"
type input "$ 307.654,34"
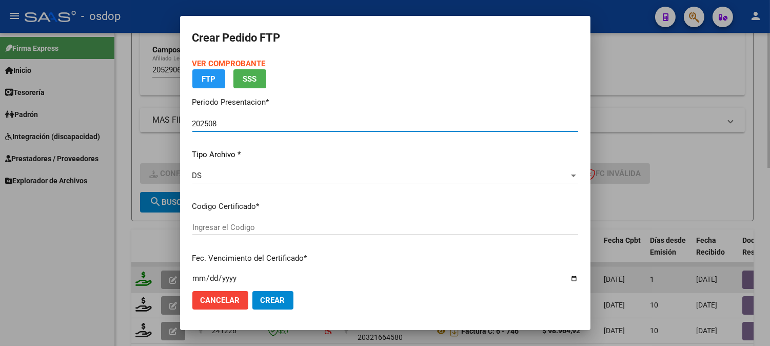
type input "2172563177"
type input "2030-12-02"
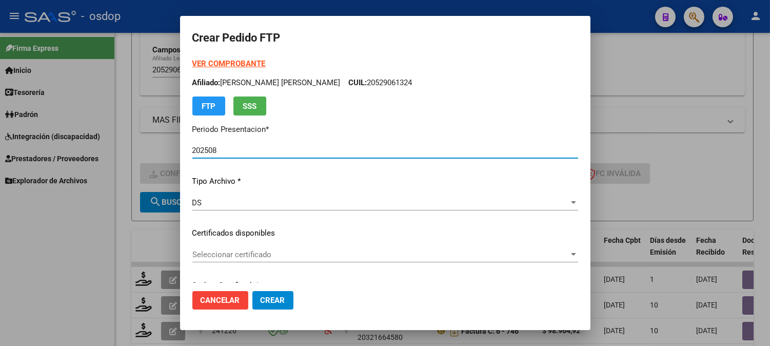
click at [244, 253] on span "Seleccionar certificado" at bounding box center [380, 254] width 376 height 9
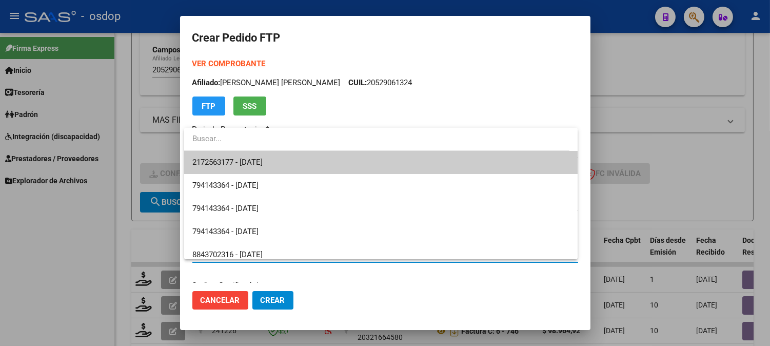
click at [279, 173] on span "2172563177 - 2030-12-02" at bounding box center [380, 162] width 377 height 23
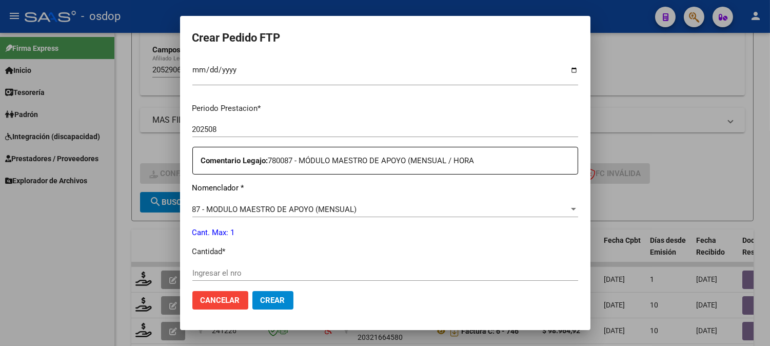
scroll to position [398, 0]
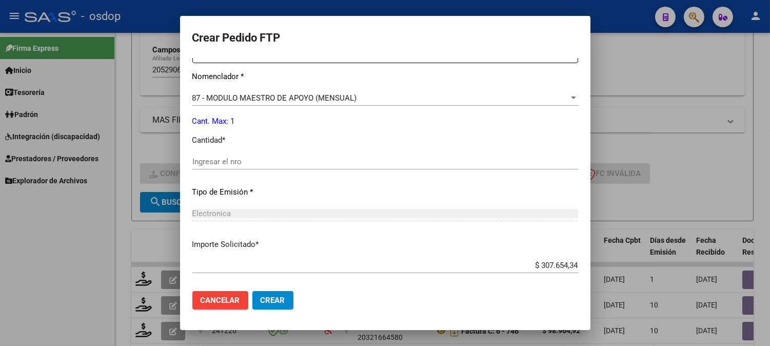
click at [263, 161] on input "Ingresar el nro" at bounding box center [385, 161] width 386 height 9
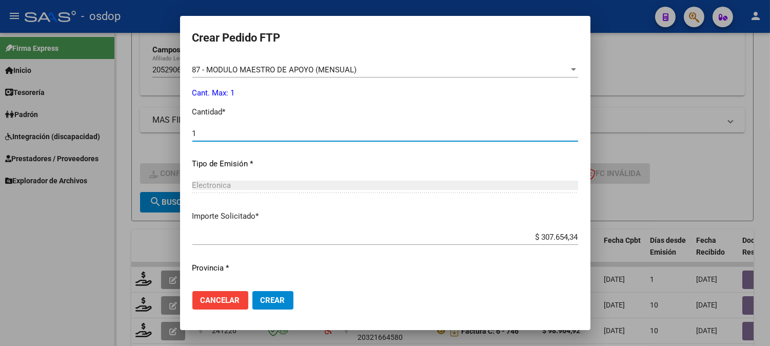
scroll to position [450, 0]
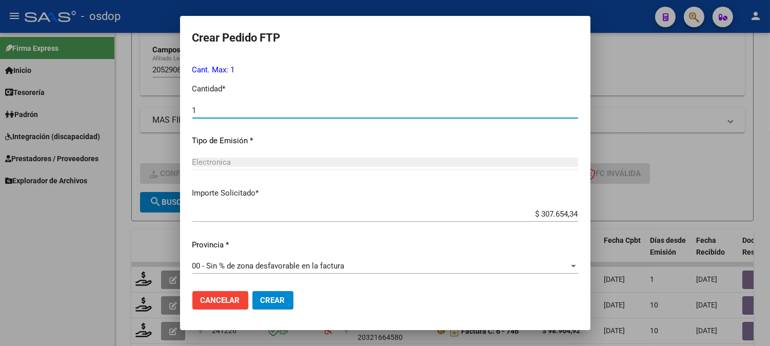
type input "1"
click at [278, 290] on mat-dialog-actions "Cancelar Crear" at bounding box center [385, 300] width 386 height 35
click at [279, 301] on span "Crear" at bounding box center [273, 299] width 25 height 9
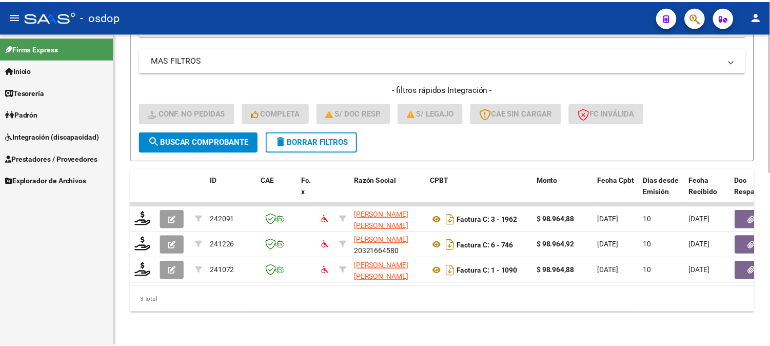
scroll to position [386, 0]
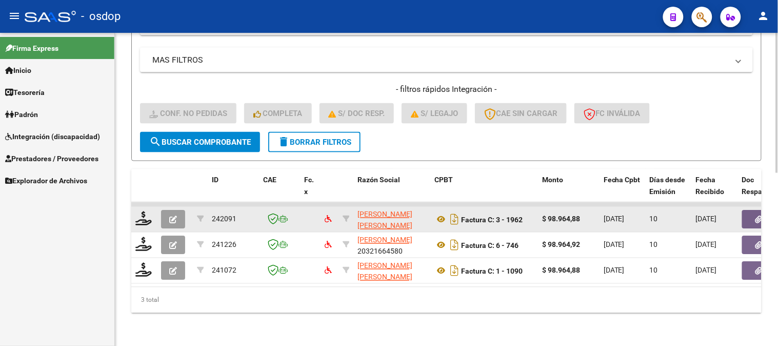
click at [143, 218] on div at bounding box center [143, 219] width 17 height 16
click at [143, 213] on icon at bounding box center [143, 218] width 16 height 14
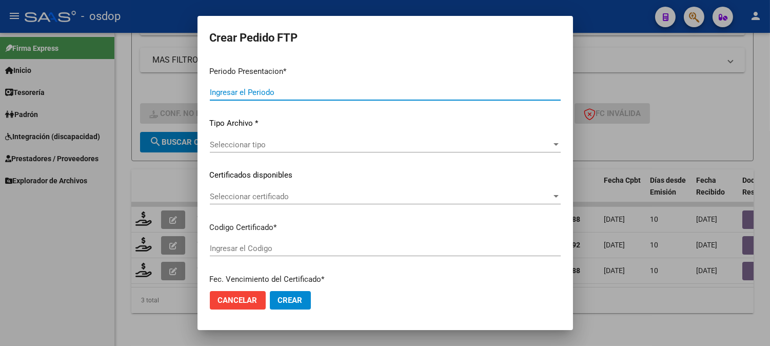
type input "202508"
type input "$ 98.964,88"
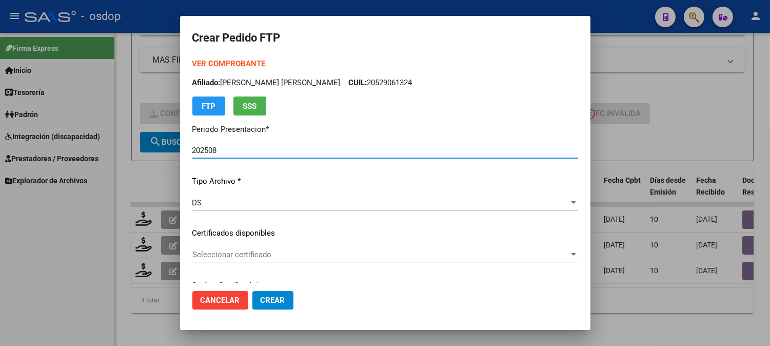
type input "2172563177"
type input "2030-12-02"
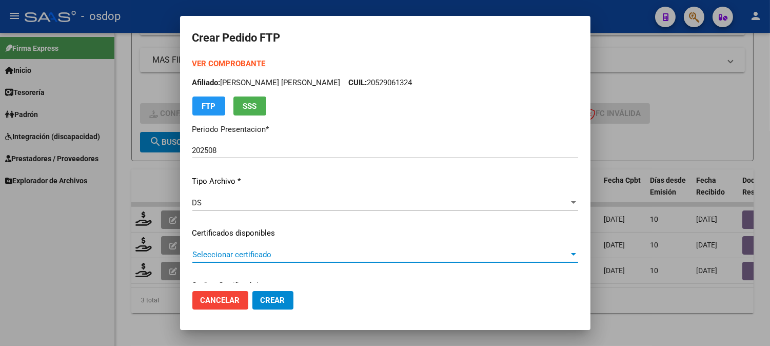
click at [256, 257] on span "Seleccionar certificado" at bounding box center [380, 254] width 376 height 9
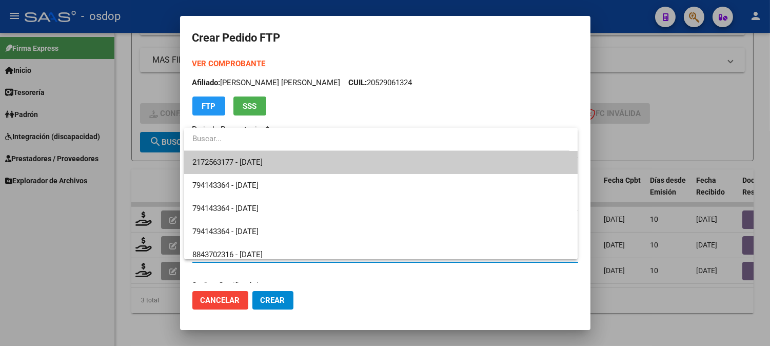
click at [257, 167] on span "2172563177 - 2030-12-02" at bounding box center [227, 161] width 70 height 9
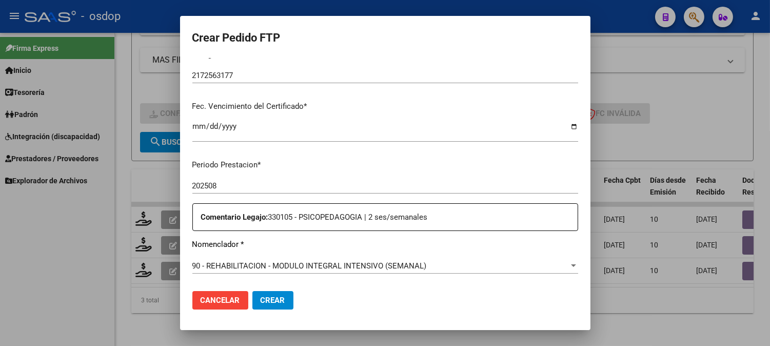
scroll to position [285, 0]
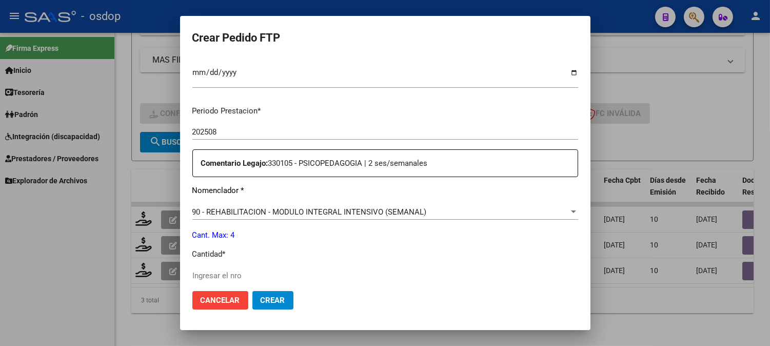
click at [268, 275] on input "Ingresar el nro" at bounding box center [385, 275] width 386 height 9
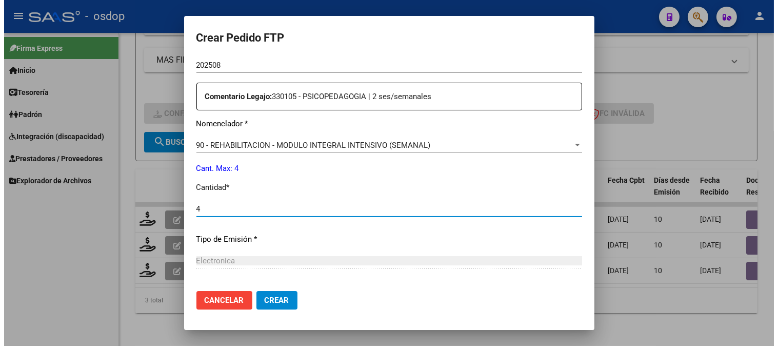
scroll to position [450, 0]
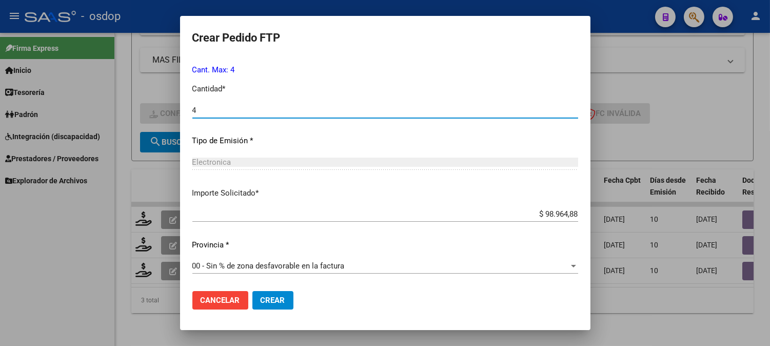
type input "4"
click at [284, 300] on span "Crear" at bounding box center [273, 299] width 25 height 9
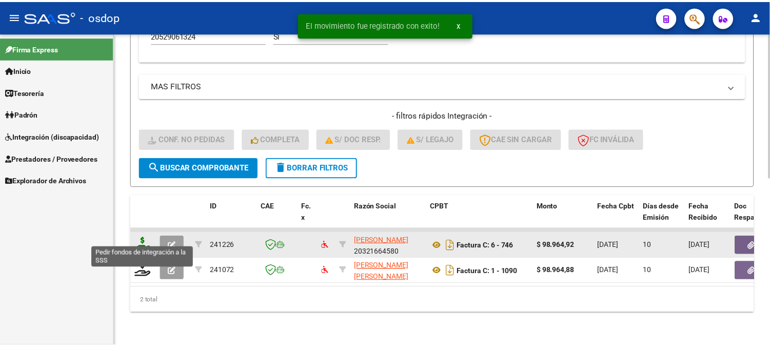
scroll to position [361, 0]
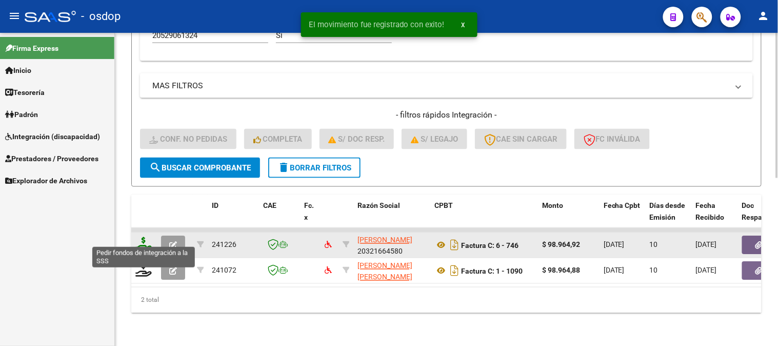
click at [140, 238] on icon at bounding box center [143, 244] width 16 height 14
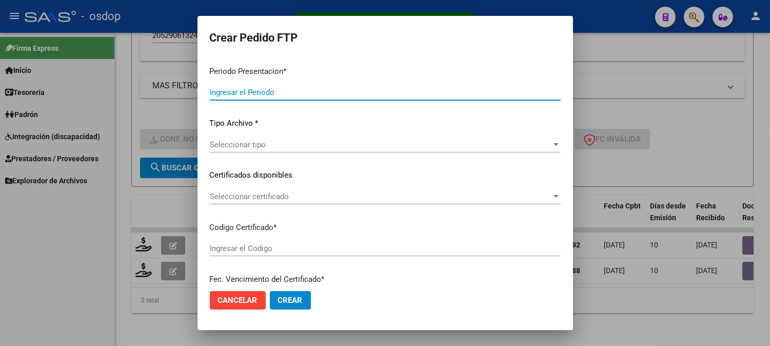
type input "202508"
type input "$ 98.964,92"
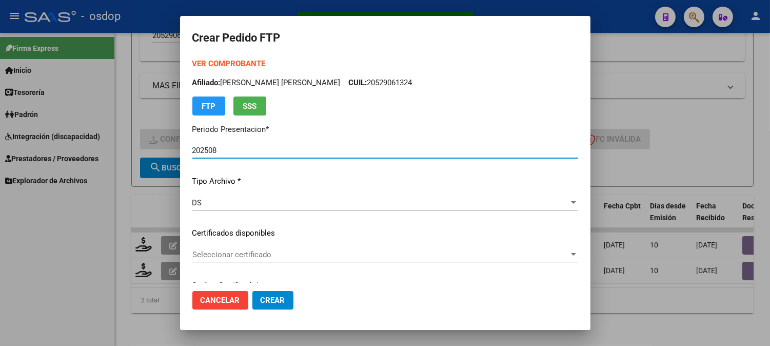
type input "2172563177"
type input "2030-12-02"
click at [278, 254] on span "Seleccionar certificado" at bounding box center [380, 254] width 376 height 9
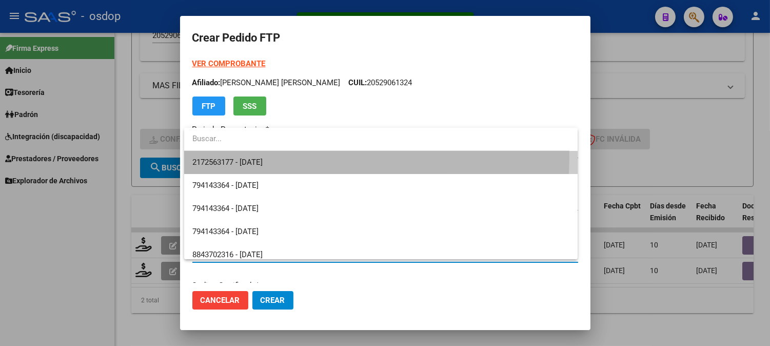
click at [294, 157] on span "2172563177 - 2030-12-02" at bounding box center [380, 162] width 377 height 23
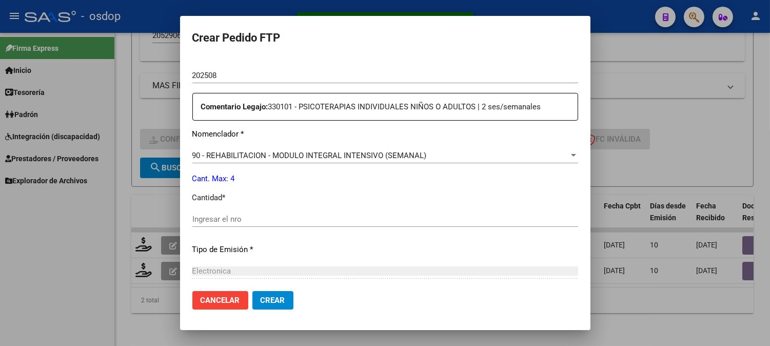
scroll to position [342, 0]
click at [259, 218] on input "Ingresar el nro" at bounding box center [385, 218] width 386 height 9
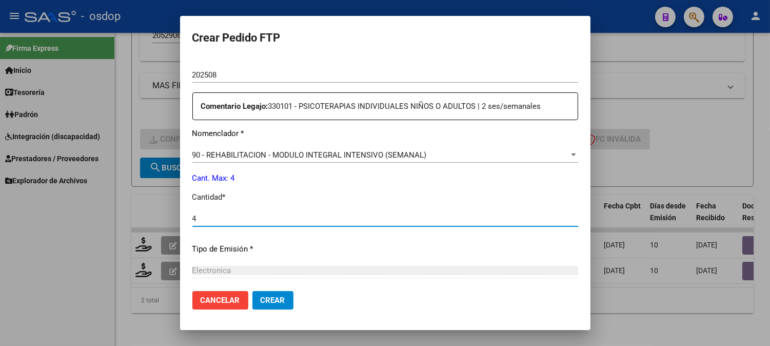
type input "4"
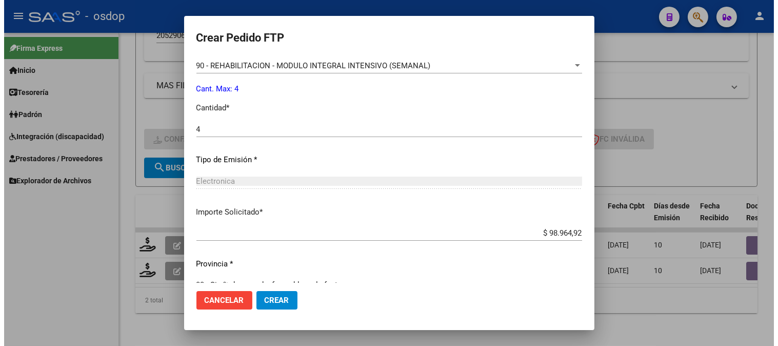
scroll to position [450, 0]
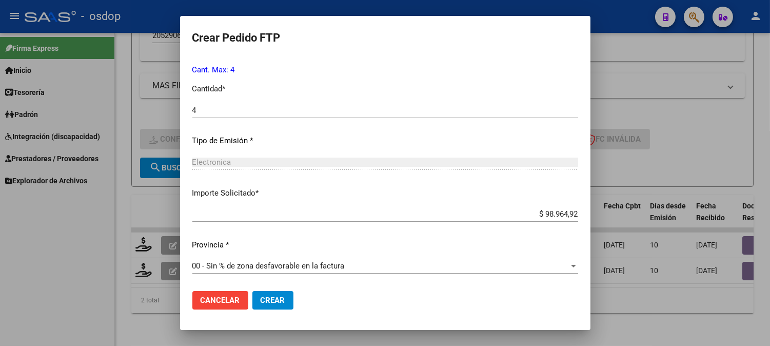
click at [266, 299] on span "Crear" at bounding box center [273, 299] width 25 height 9
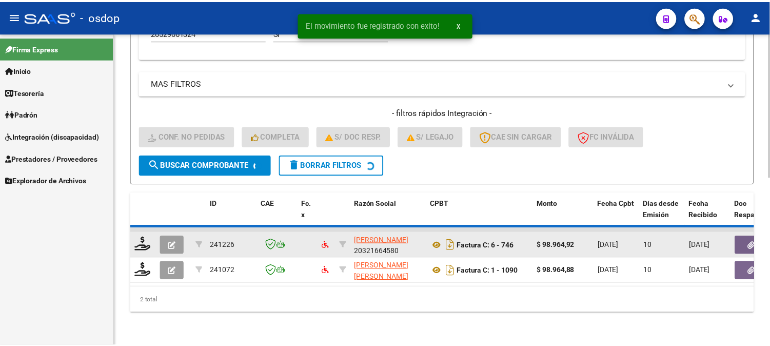
scroll to position [335, 0]
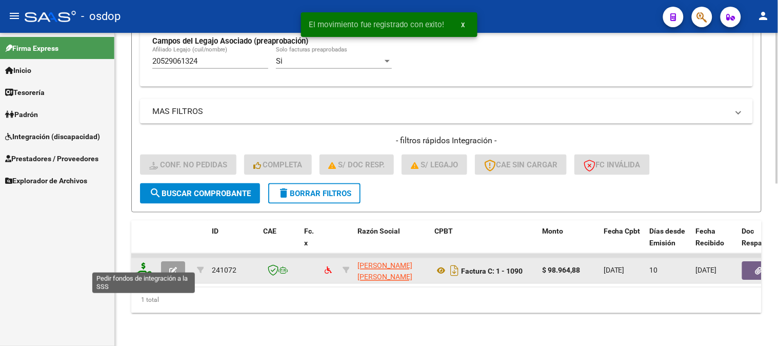
click at [142, 263] on icon at bounding box center [143, 270] width 16 height 14
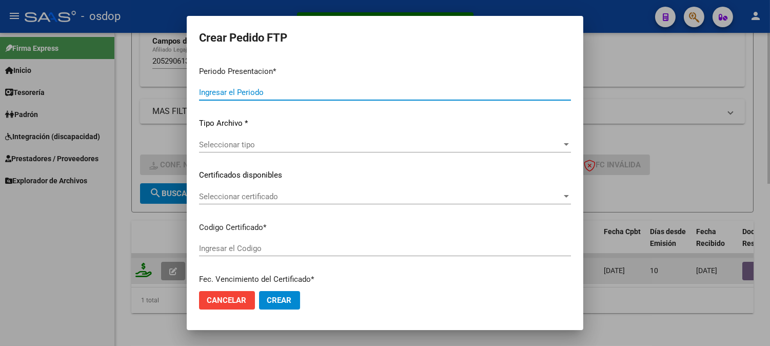
type input "202508"
type input "$ 98.964,88"
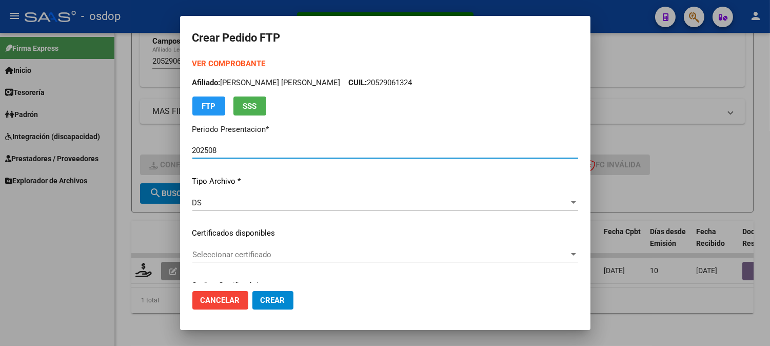
type input "2172563177"
type input "2030-12-02"
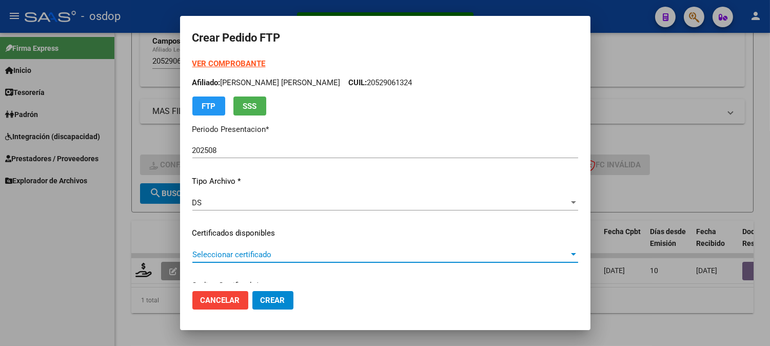
click at [245, 257] on span "Seleccionar certificado" at bounding box center [380, 254] width 376 height 9
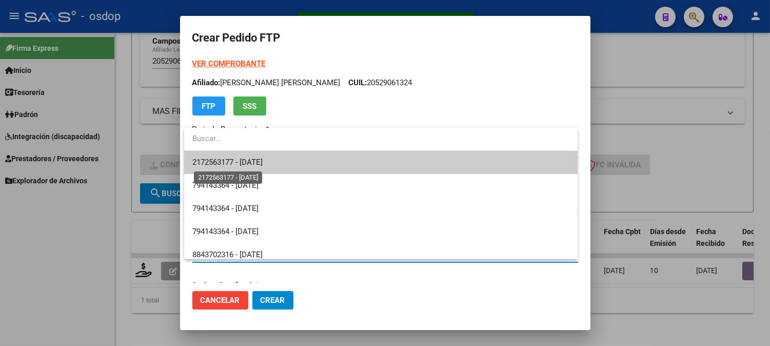
click at [263, 160] on span "2172563177 - 2030-12-02" at bounding box center [227, 161] width 70 height 9
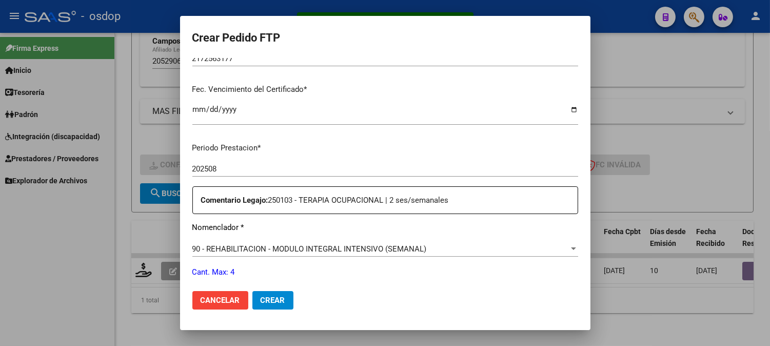
scroll to position [342, 0]
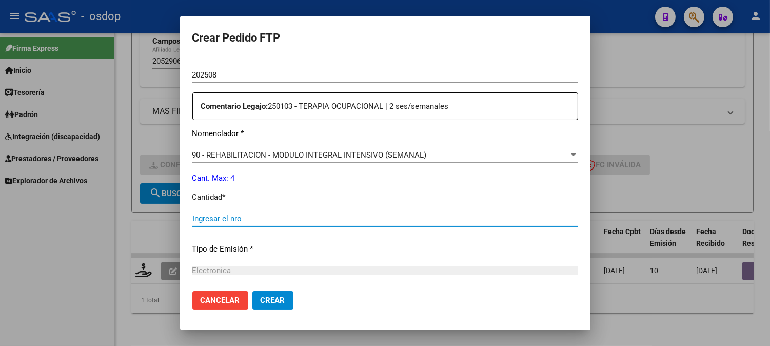
click at [238, 221] on input "Ingresar el nro" at bounding box center [385, 218] width 386 height 9
type input "4"
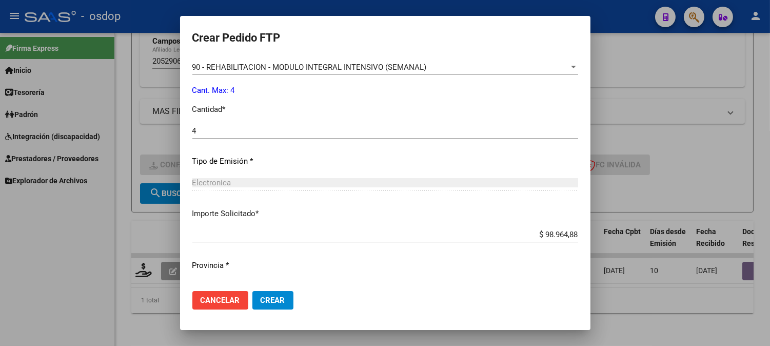
scroll to position [450, 0]
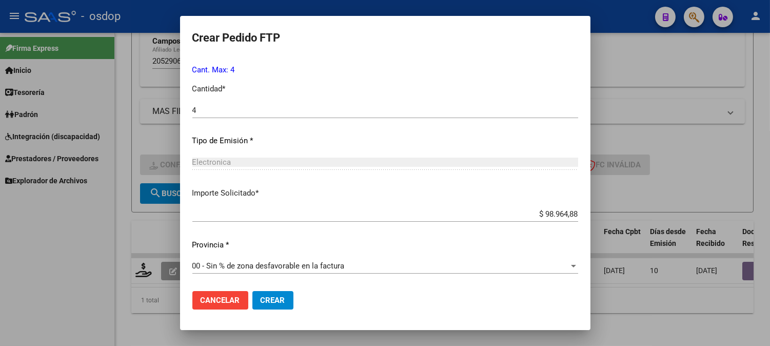
click at [270, 301] on span "Crear" at bounding box center [273, 299] width 25 height 9
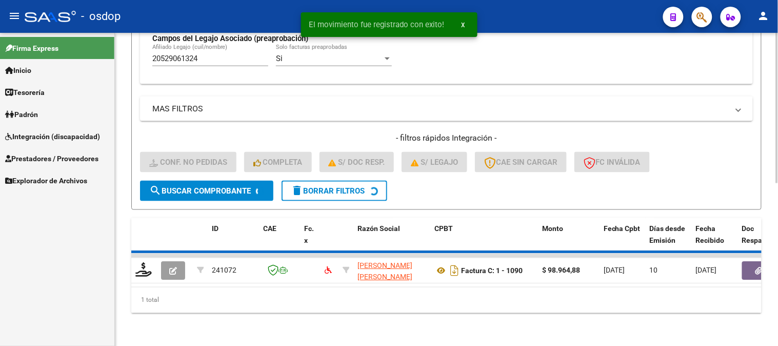
scroll to position [318, 0]
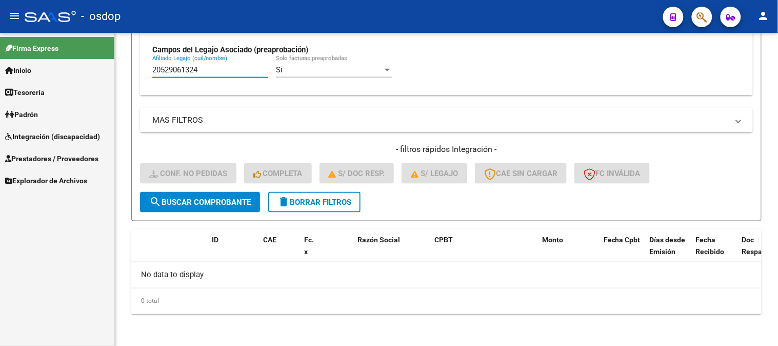
drag, startPoint x: 211, startPoint y: 69, endPoint x: 0, endPoint y: 75, distance: 211.4
click at [2, 78] on mat-sidenav-container "Firma Express Inicio Instructivos Contacto OS Tesorería Extractos Procesados (c…" at bounding box center [389, 189] width 778 height 313
paste input "7562960355"
type input "27562960355"
click at [212, 206] on span "search Buscar Comprobante" at bounding box center [200, 201] width 102 height 9
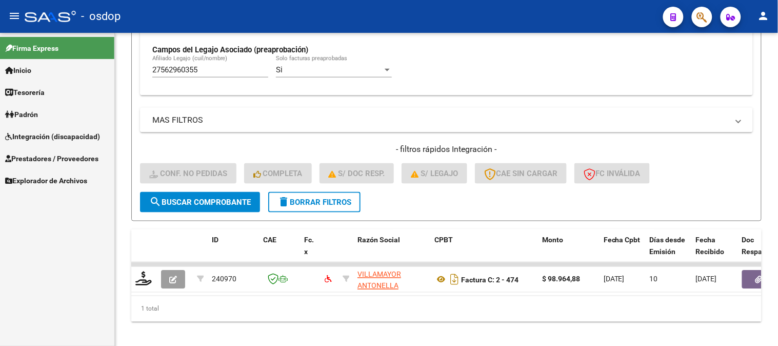
click at [65, 238] on div "Firma Express Inicio Instructivos Contacto OS Tesorería Extractos Procesados (c…" at bounding box center [57, 189] width 114 height 313
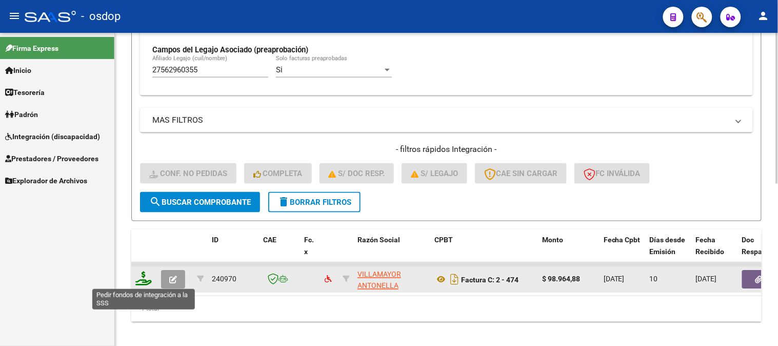
click at [143, 279] on icon at bounding box center [143, 278] width 16 height 14
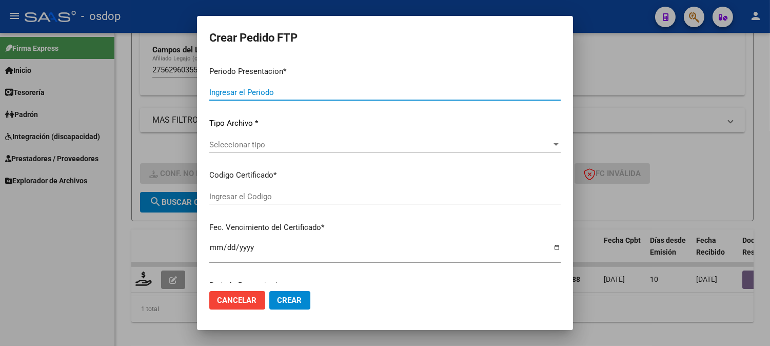
type input "202508"
type input "$ 98.964,88"
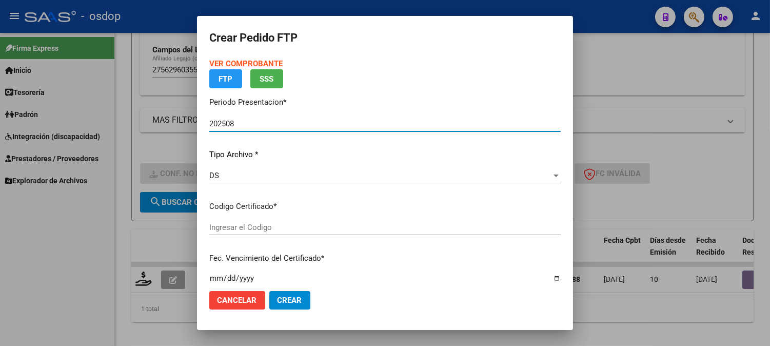
type input "9658928120"
type input "2027-01-11"
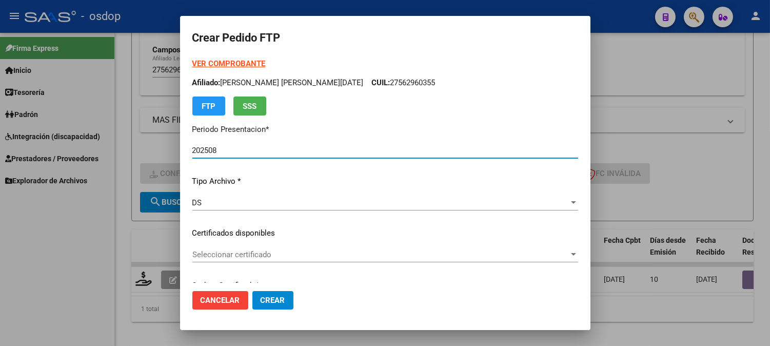
drag, startPoint x: 245, startPoint y: 226, endPoint x: 250, endPoint y: 252, distance: 26.8
click at [245, 230] on p "Certificados disponibles" at bounding box center [385, 233] width 386 height 12
click at [250, 252] on span "Seleccionar certificado" at bounding box center [380, 254] width 376 height 9
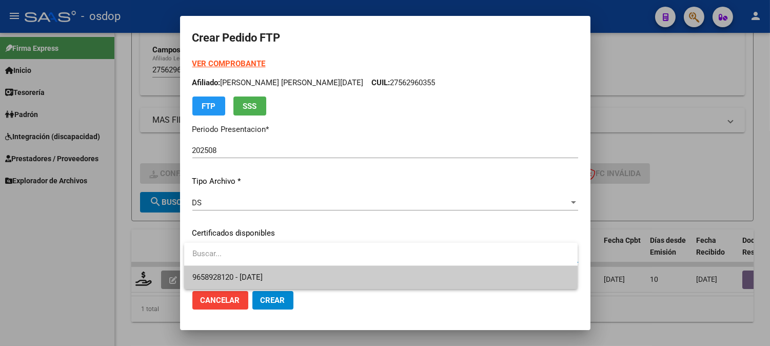
click at [259, 272] on span "9658928120 - 2027-01-11" at bounding box center [380, 277] width 377 height 23
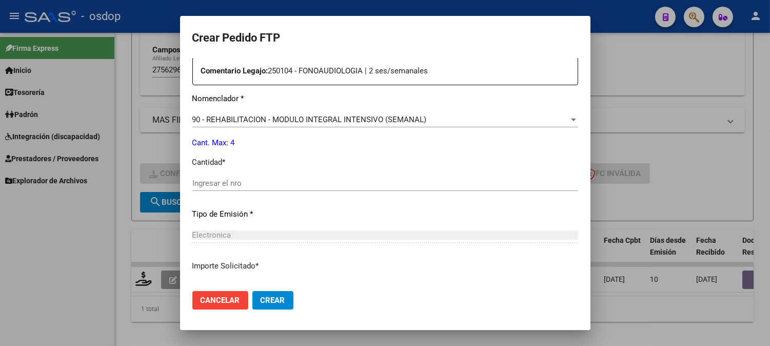
scroll to position [398, 0]
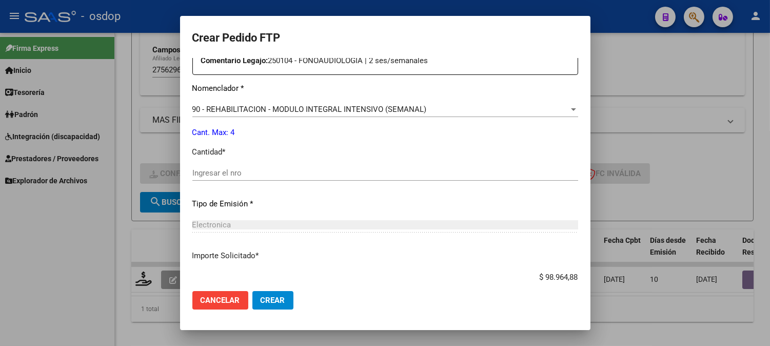
click at [259, 178] on div "Ingresar el nro" at bounding box center [385, 172] width 386 height 15
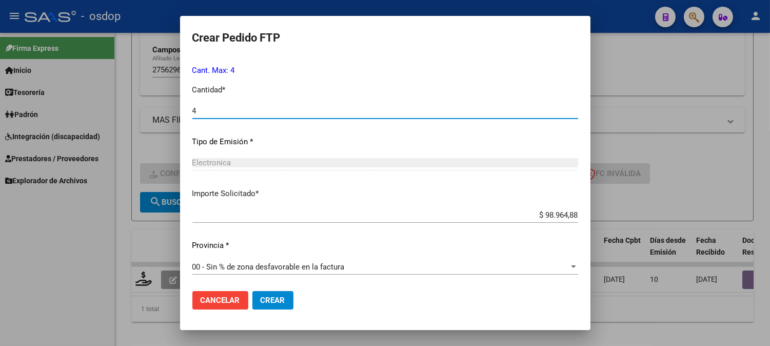
scroll to position [462, 0]
type input "4"
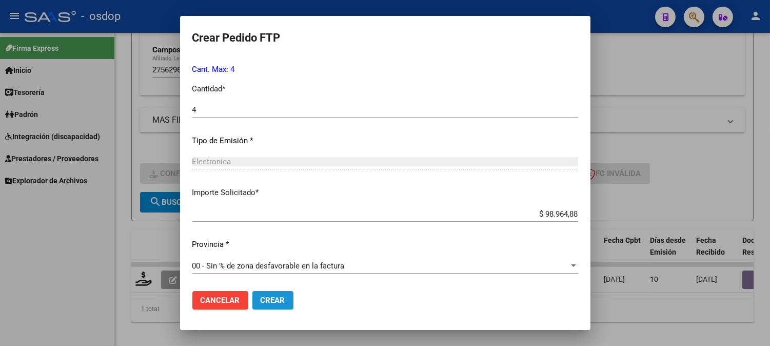
click at [278, 305] on button "Crear" at bounding box center [272, 300] width 41 height 18
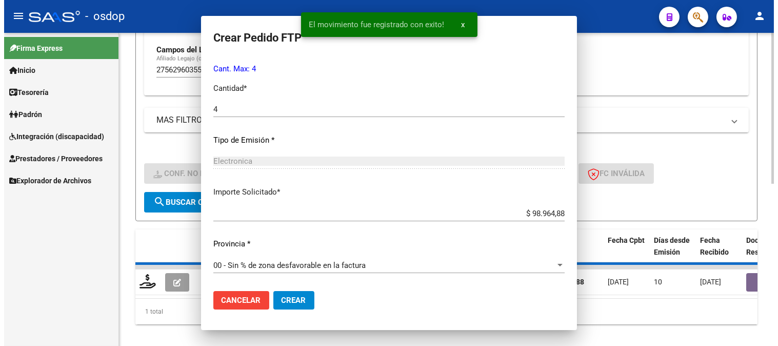
scroll to position [0, 0]
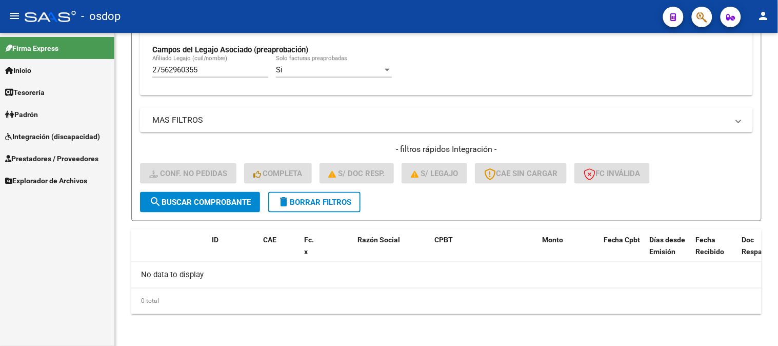
drag, startPoint x: 194, startPoint y: 73, endPoint x: 0, endPoint y: 30, distance: 198.6
click at [8, 53] on mat-sidenav-container "Firma Express Inicio Instructivos Contacto OS Tesorería Extractos Procesados (c…" at bounding box center [389, 189] width 778 height 313
paste input "0584858703"
type input "20584858703"
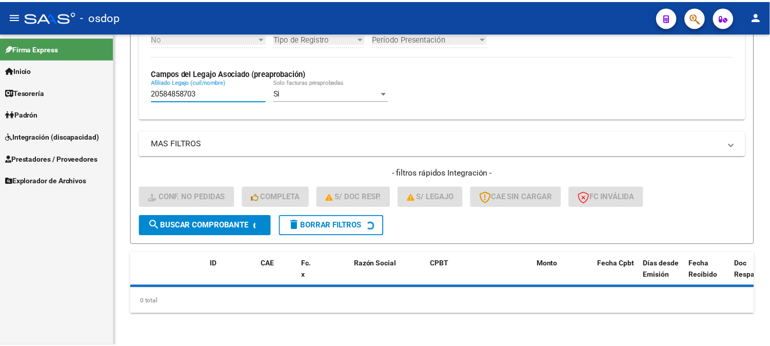
scroll to position [318, 0]
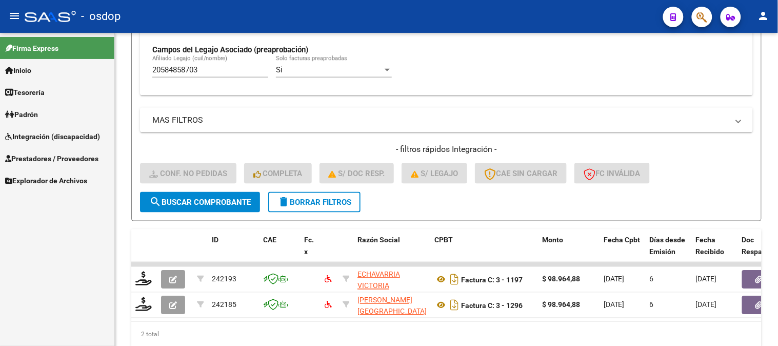
drag, startPoint x: 226, startPoint y: 72, endPoint x: 99, endPoint y: 61, distance: 127.2
click at [114, 61] on mat-sidenav-container "Firma Express Inicio Instructivos Contacto OS Tesorería Extractos Procesados (c…" at bounding box center [389, 189] width 778 height 313
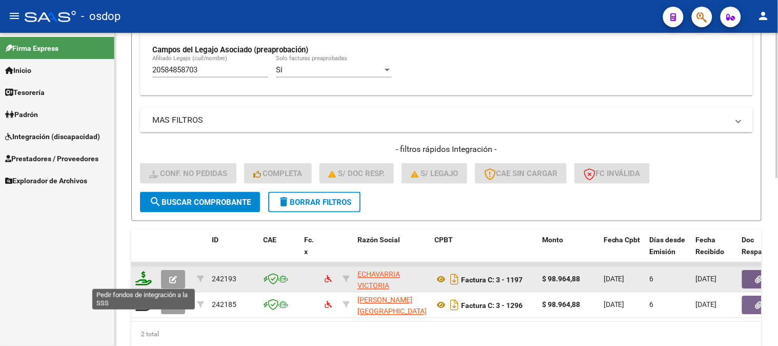
click at [142, 285] on icon at bounding box center [143, 278] width 16 height 14
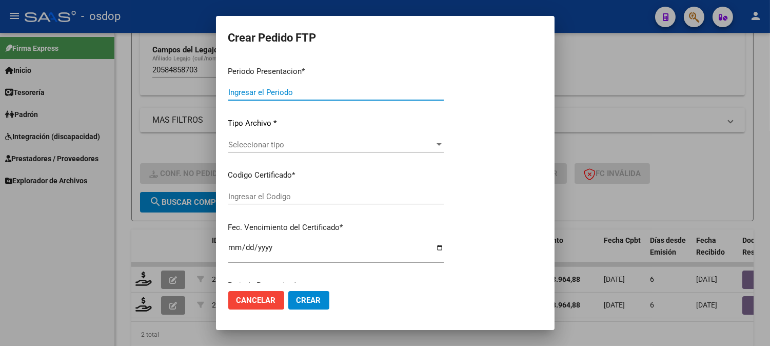
type input "202508"
type input "$ 98.964,88"
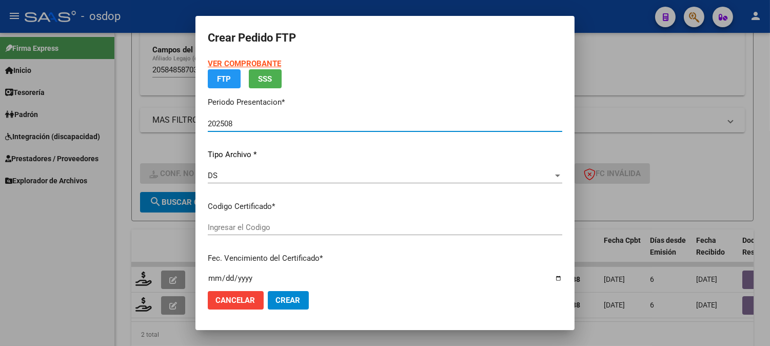
type input "2885217663"
type input "[DATE]"
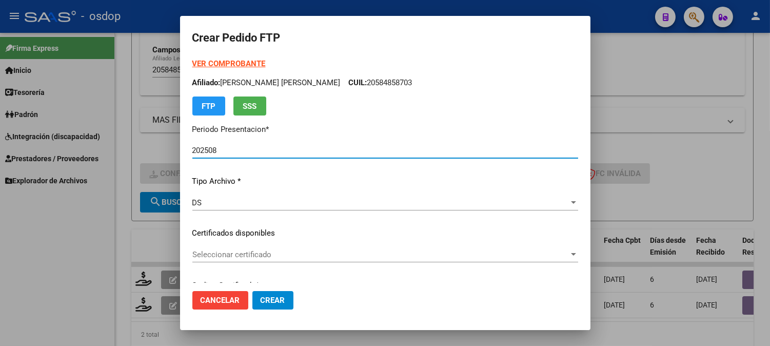
click at [342, 262] on div "Seleccionar certificado Seleccionar certificado" at bounding box center [385, 254] width 386 height 15
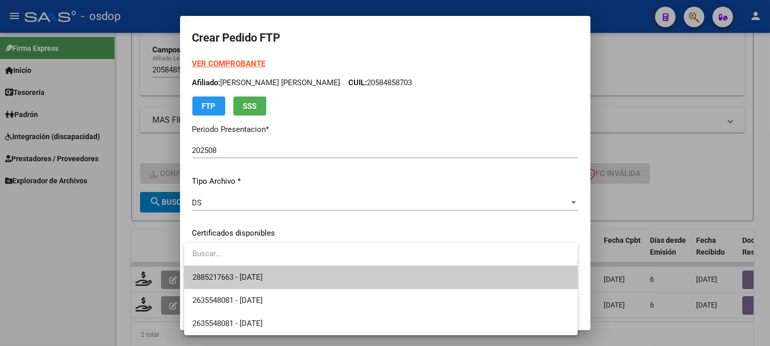
click at [340, 272] on span "2885217663 - [DATE]" at bounding box center [380, 277] width 377 height 23
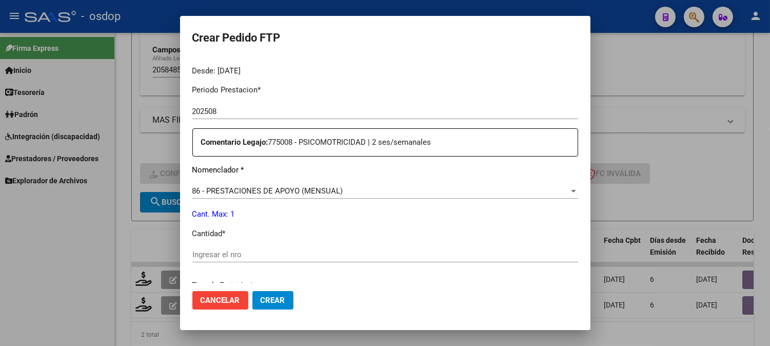
scroll to position [342, 0]
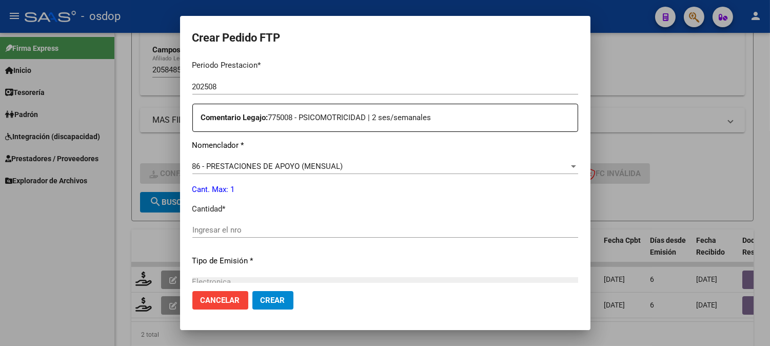
click at [317, 222] on div "Ingresar el nro" at bounding box center [385, 229] width 386 height 15
type input "1"
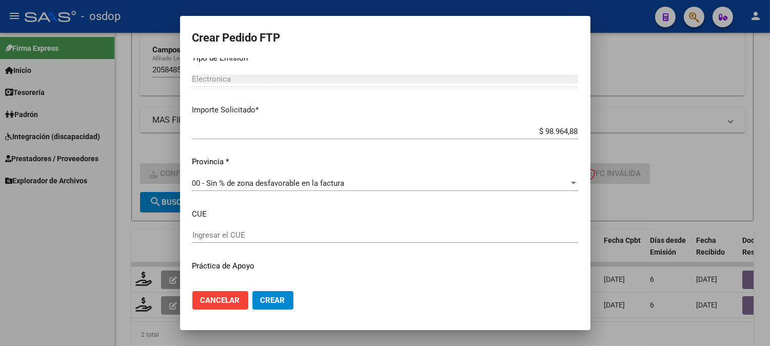
scroll to position [565, 0]
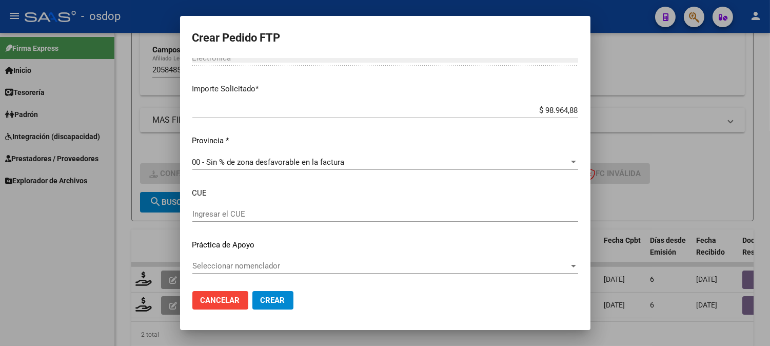
click at [263, 296] on span "Crear" at bounding box center [273, 299] width 25 height 9
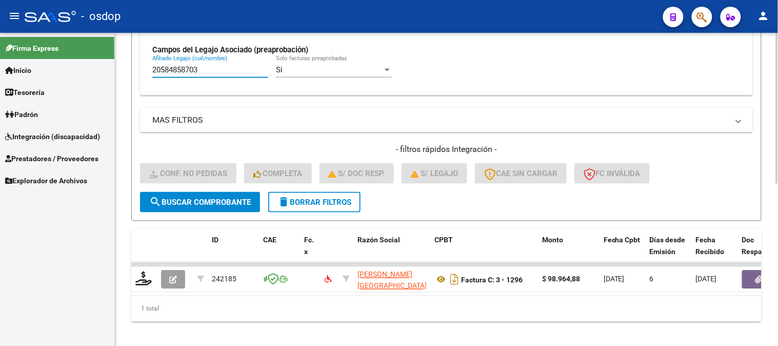
click at [200, 72] on input "20584858703" at bounding box center [210, 69] width 116 height 9
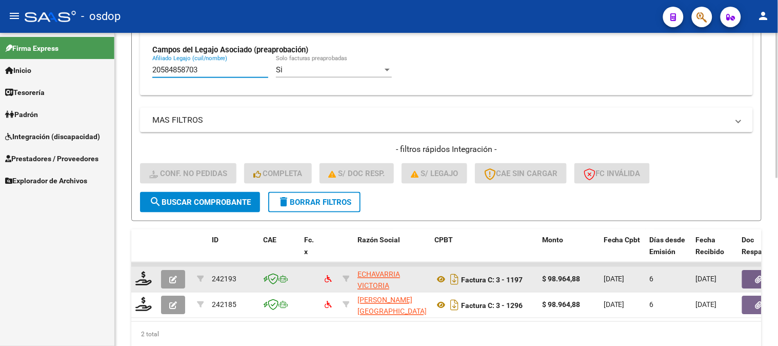
click at [168, 279] on button "button" at bounding box center [173, 279] width 24 height 18
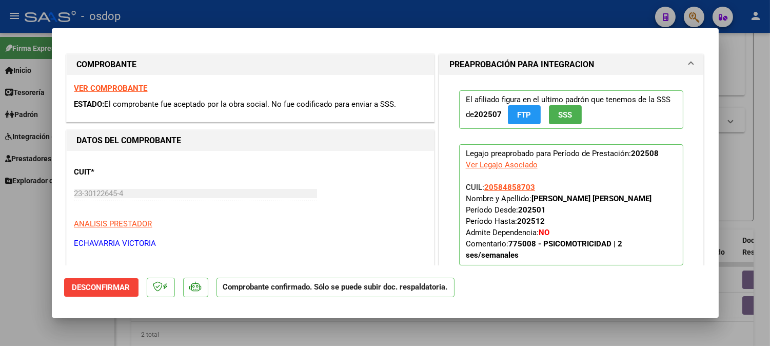
click at [96, 295] on button "Desconfirmar" at bounding box center [101, 287] width 74 height 18
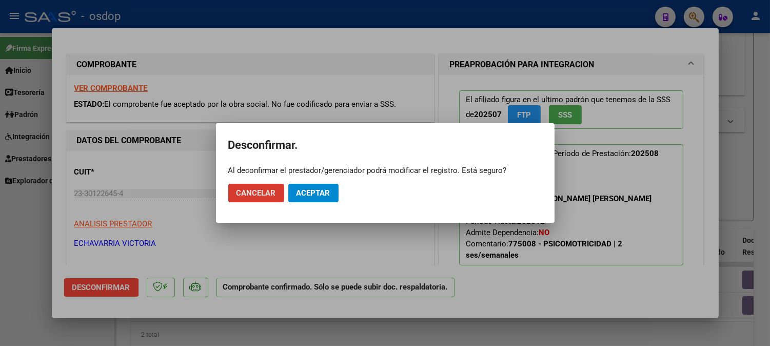
click at [326, 192] on span "Aceptar" at bounding box center [313, 192] width 34 height 9
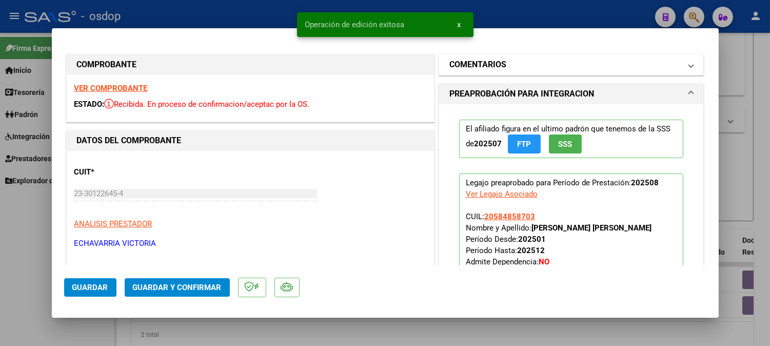
click at [497, 64] on h1 "COMENTARIOS" at bounding box center [477, 64] width 57 height 12
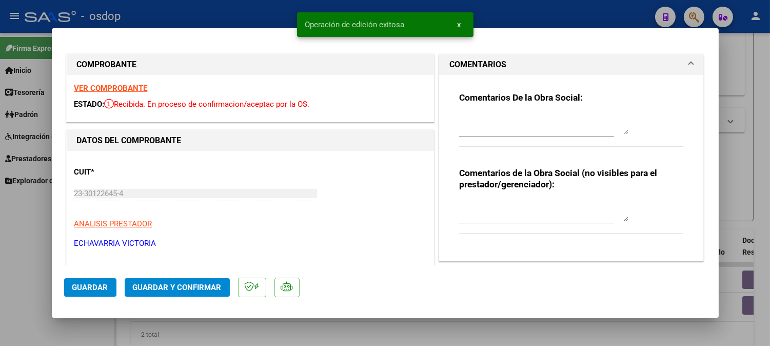
click at [514, 224] on div at bounding box center [536, 215] width 155 height 34
click at [515, 216] on textarea at bounding box center [543, 211] width 169 height 21
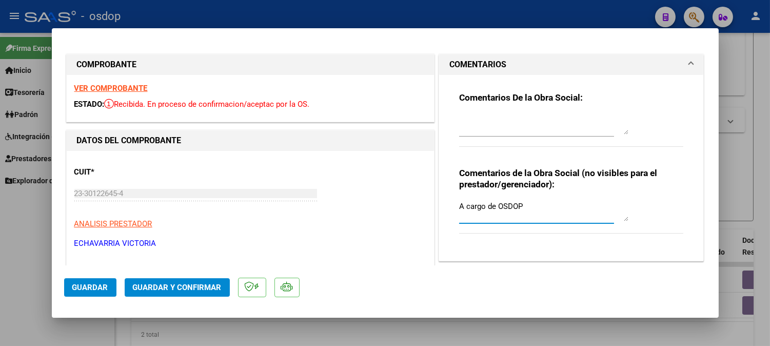
type textarea "A cargo de OSDOP"
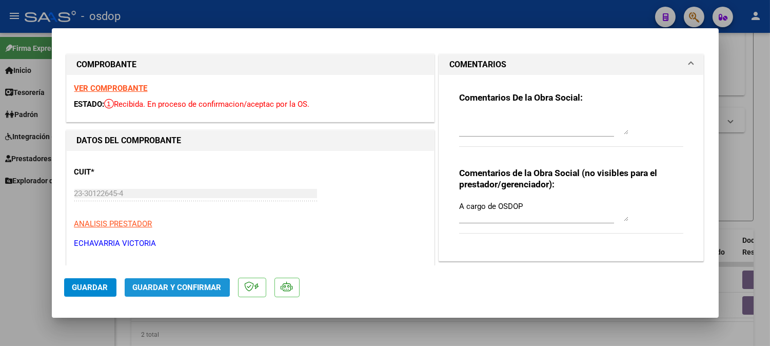
click at [147, 291] on span "Guardar y Confirmar" at bounding box center [177, 287] width 89 height 9
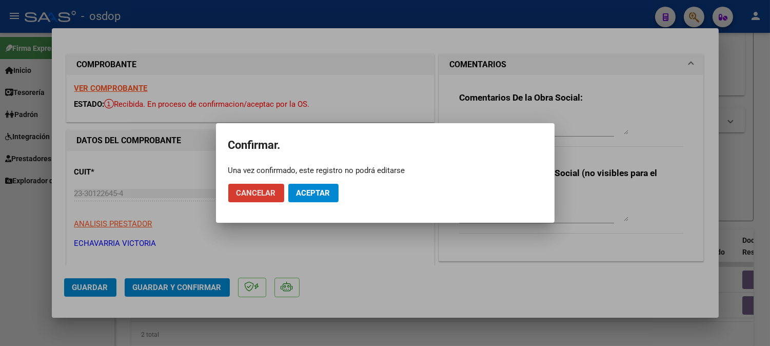
click at [322, 193] on span "Aceptar" at bounding box center [313, 192] width 34 height 9
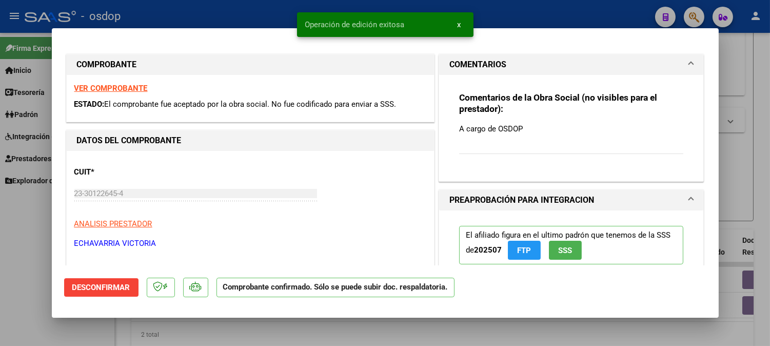
click at [10, 254] on div at bounding box center [385, 173] width 770 height 346
type input "$ 0,00"
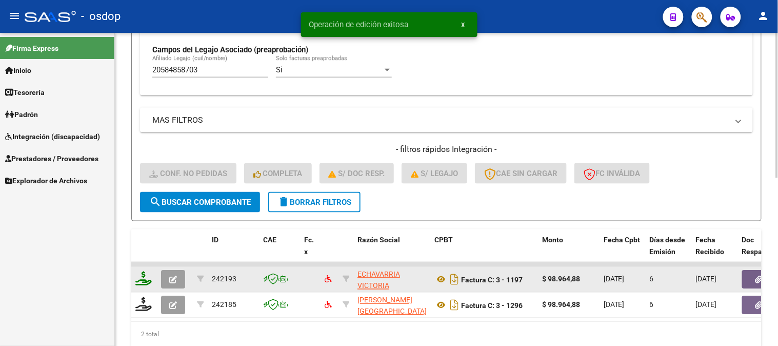
click at [147, 279] on icon at bounding box center [143, 278] width 16 height 14
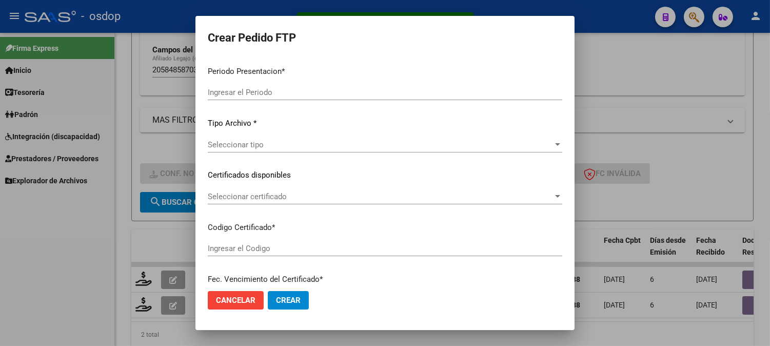
type input "202508"
type input "$ 98.964,88"
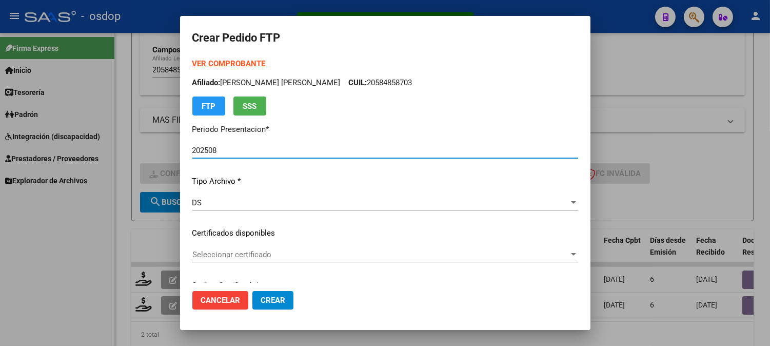
type input "2885217663"
type input "[DATE]"
click at [272, 243] on div "VER COMPROBANTE ARCA Padrón Afiliado: FABIO SOTO SAMUEL GUILLERMO CUIL: 2058485…" at bounding box center [385, 225] width 386 height 335
click at [272, 249] on div "Seleccionar certificado Seleccionar certificado" at bounding box center [385, 254] width 386 height 15
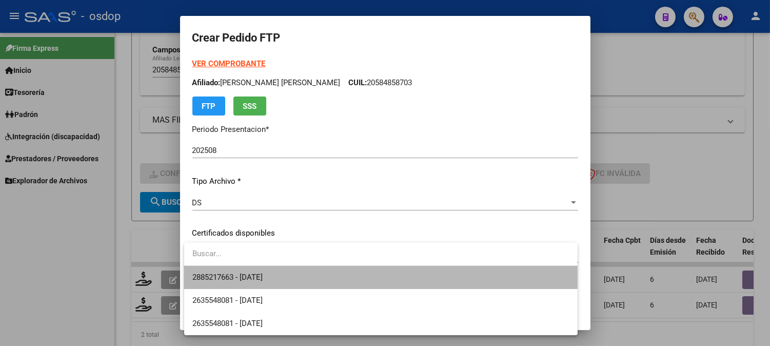
click at [285, 279] on span "2885217663 - [DATE]" at bounding box center [380, 277] width 377 height 23
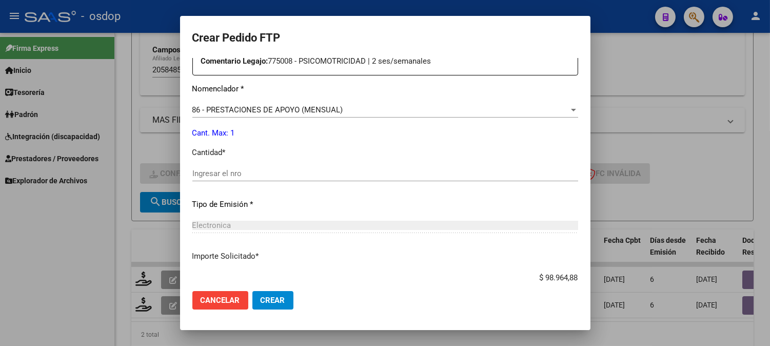
scroll to position [398, 0]
click at [295, 177] on input "Ingresar el nro" at bounding box center [385, 172] width 386 height 9
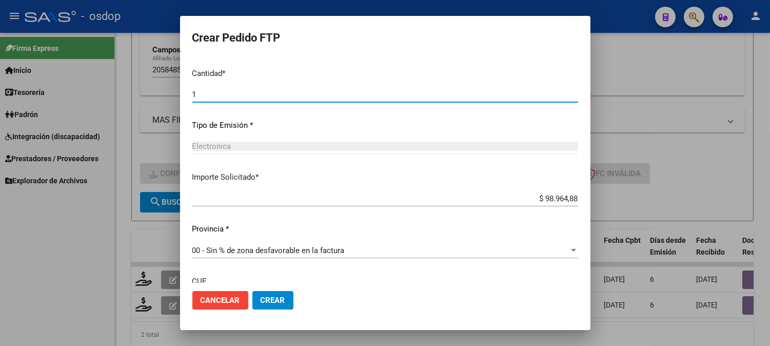
scroll to position [565, 0]
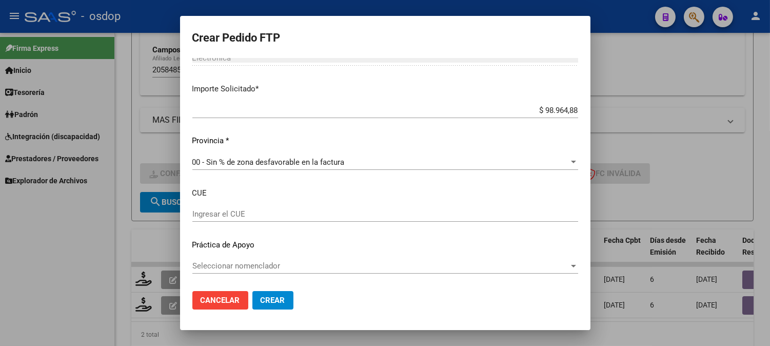
type input "1"
click at [278, 301] on span "Crear" at bounding box center [273, 299] width 25 height 9
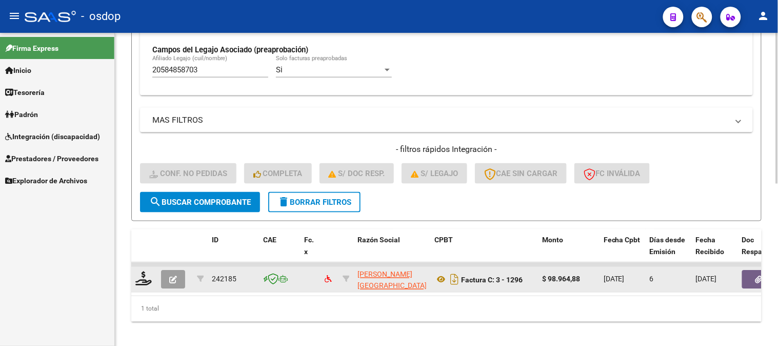
click at [146, 268] on datatable-body-cell at bounding box center [144, 279] width 26 height 25
click at [146, 276] on icon at bounding box center [143, 278] width 16 height 14
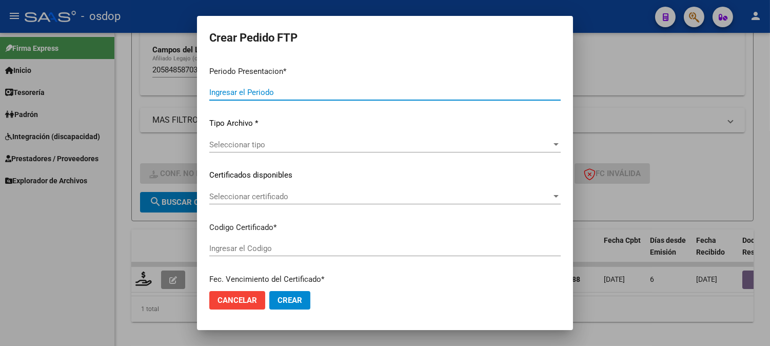
type input "202508"
type input "$ 98.964,88"
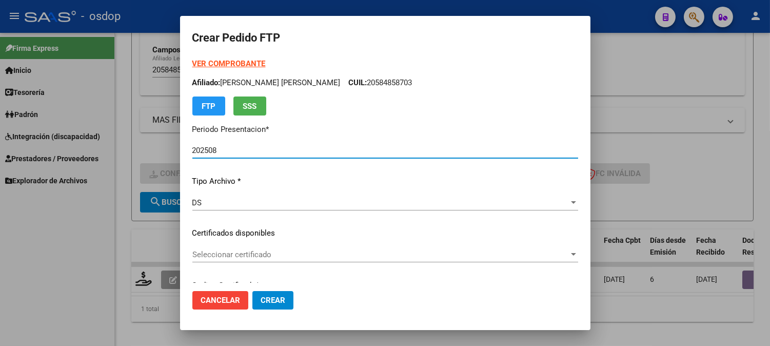
type input "2885217663"
type input "[DATE]"
click at [307, 259] on div "Seleccionar certificado Seleccionar certificado" at bounding box center [385, 254] width 386 height 15
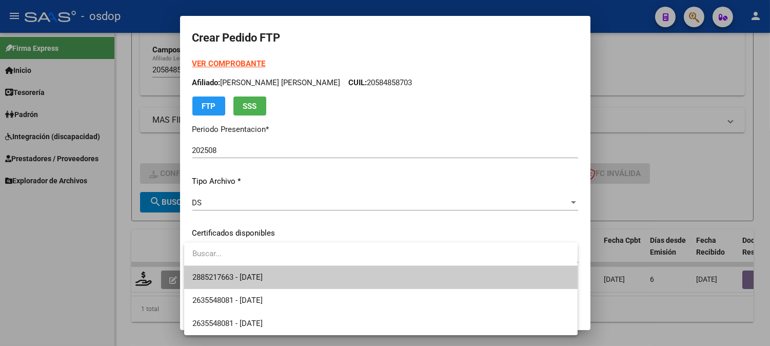
click at [307, 282] on span "2885217663 - [DATE]" at bounding box center [380, 277] width 377 height 23
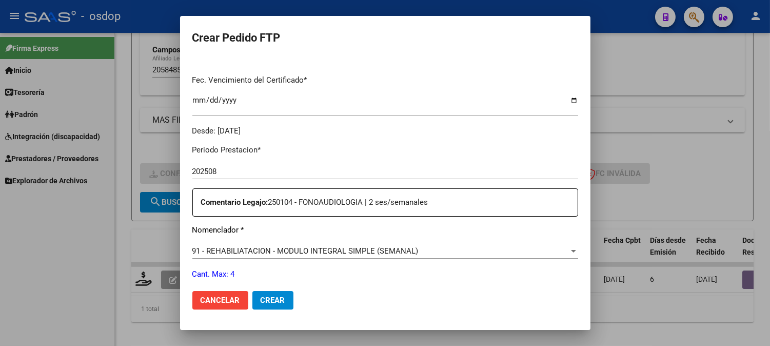
scroll to position [398, 0]
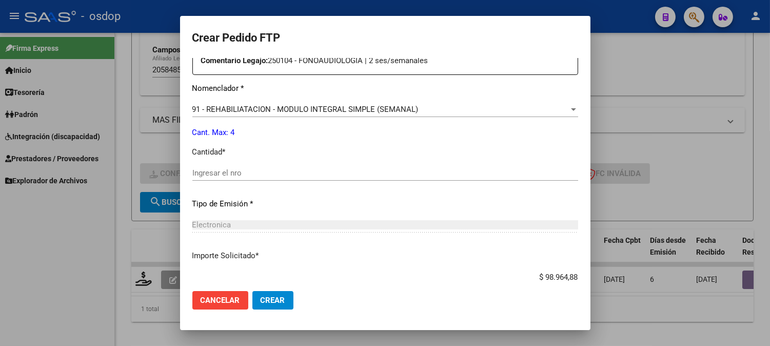
click at [258, 163] on div "Periodo Prestacion * 202508 Ingresar el Periodo Prestacion Comentario Legajo: 2…" at bounding box center [385, 170] width 386 height 351
click at [260, 170] on input "Ingresar el nro" at bounding box center [385, 172] width 386 height 9
type input "4"
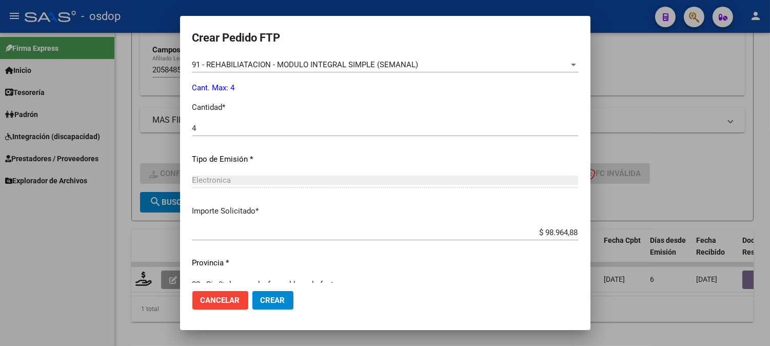
scroll to position [462, 0]
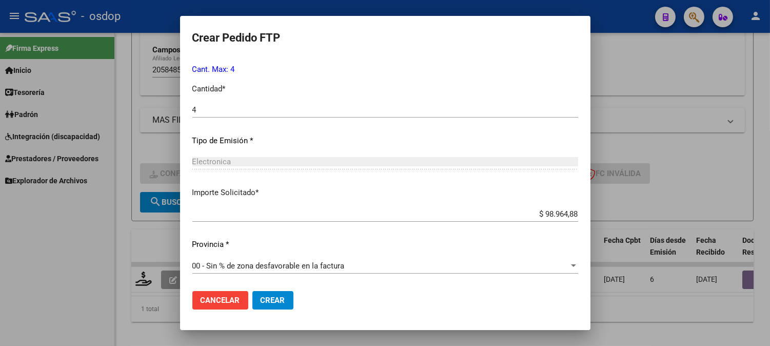
click at [264, 291] on button "Crear" at bounding box center [272, 300] width 41 height 18
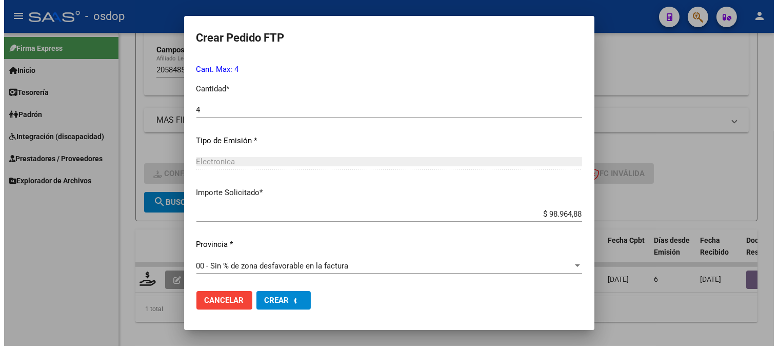
scroll to position [0, 0]
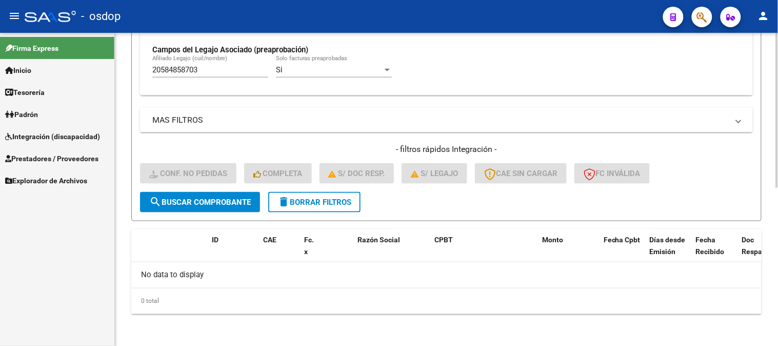
click at [233, 64] on div "20584858703 Afiliado Legajo (cuil/nombre)" at bounding box center [210, 66] width 116 height 22
drag, startPoint x: 232, startPoint y: 69, endPoint x: 0, endPoint y: 36, distance: 234.1
click at [0, 36] on mat-sidenav-container "Firma Express Inicio Instructivos Contacto OS Tesorería Extractos Procesados (c…" at bounding box center [389, 189] width 778 height 313
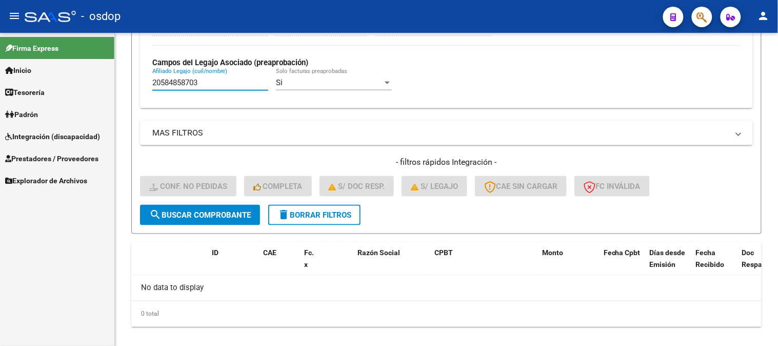
paste input "7507918986"
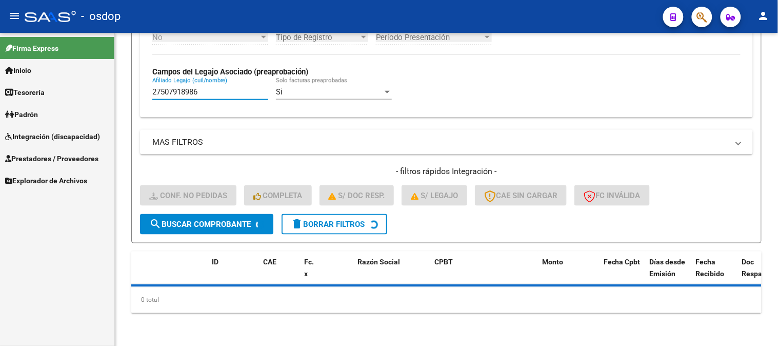
scroll to position [295, 0]
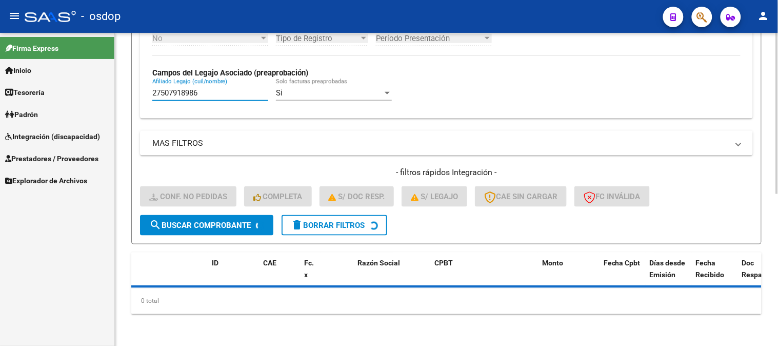
type input "27507918986"
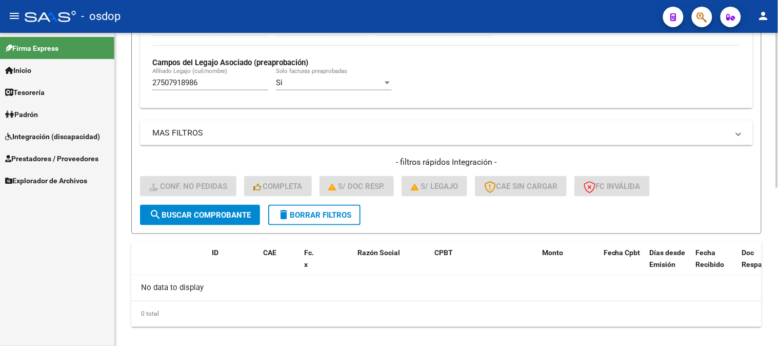
click at [222, 72] on div "27507918986 Afiliado Legajo (cuil/nombre)" at bounding box center [210, 79] width 116 height 22
drag, startPoint x: 222, startPoint y: 75, endPoint x: 222, endPoint y: 82, distance: 7.2
click at [222, 77] on div "27507918986 Afiliado Legajo (cuil/nombre)" at bounding box center [210, 79] width 116 height 22
click at [222, 82] on input "27507918986" at bounding box center [210, 82] width 116 height 9
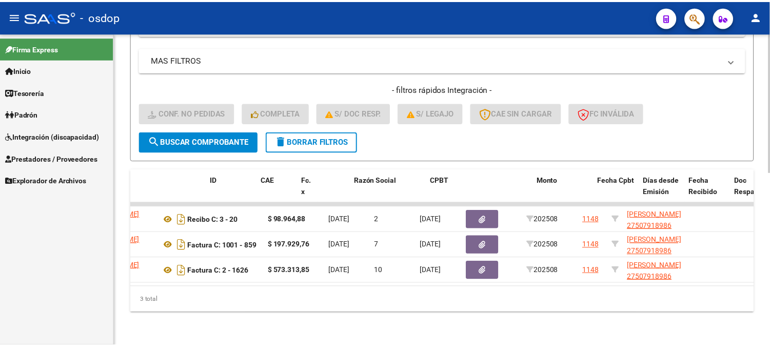
scroll to position [0, 0]
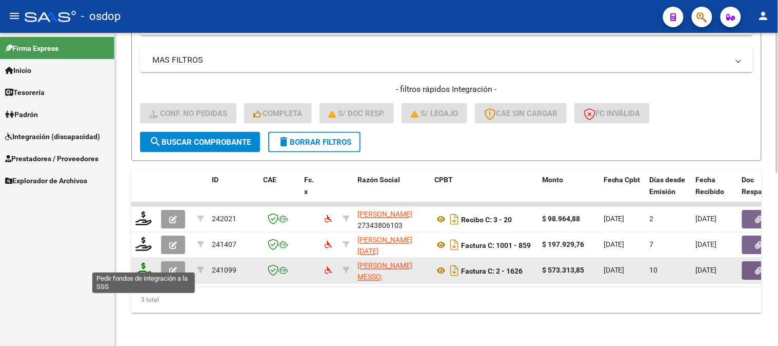
click at [144, 265] on icon at bounding box center [143, 270] width 16 height 14
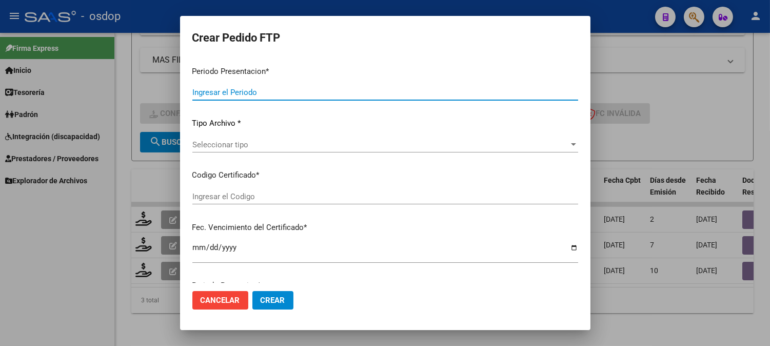
type input "202508"
type input "$ 573.313,85"
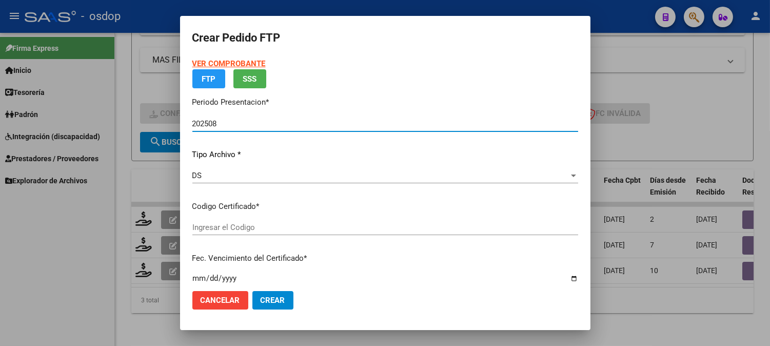
type input "699858032"
type input "2028-12-18"
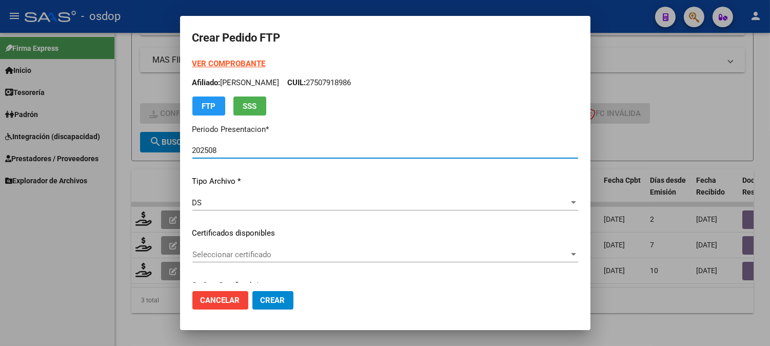
click at [339, 258] on span "Seleccionar certificado" at bounding box center [380, 254] width 376 height 9
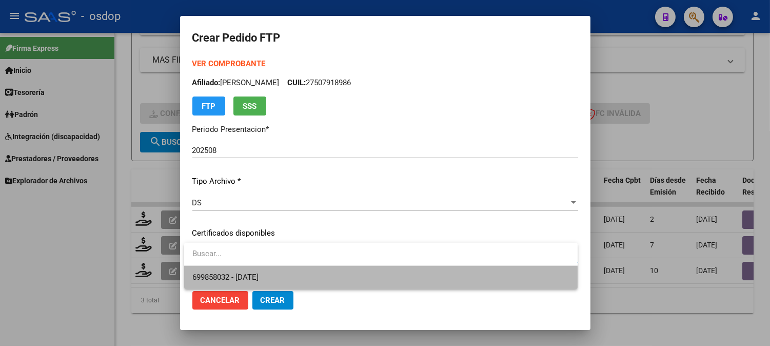
click at [340, 282] on span "699858032 - 2028-12-18" at bounding box center [380, 277] width 377 height 23
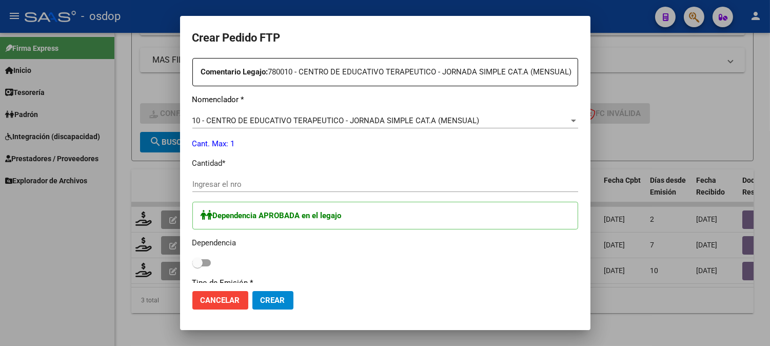
scroll to position [398, 0]
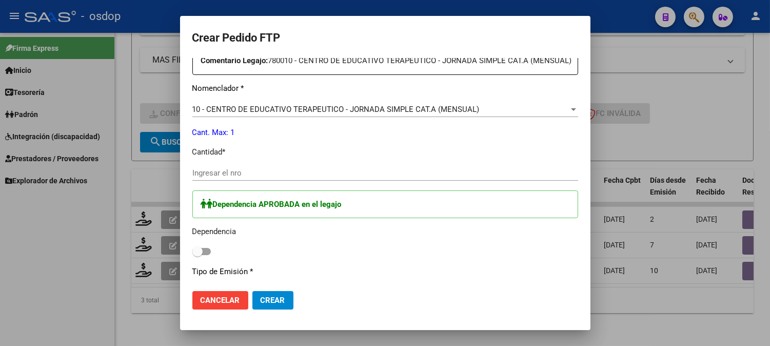
click at [283, 176] on div "Ingresar el nro" at bounding box center [385, 172] width 386 height 15
click at [284, 177] on input "Ingresar el nro" at bounding box center [385, 172] width 386 height 9
type input "1"
click at [195, 256] on label at bounding box center [201, 251] width 18 height 12
click at [197, 255] on input "checkbox" at bounding box center [197, 255] width 1 height 1
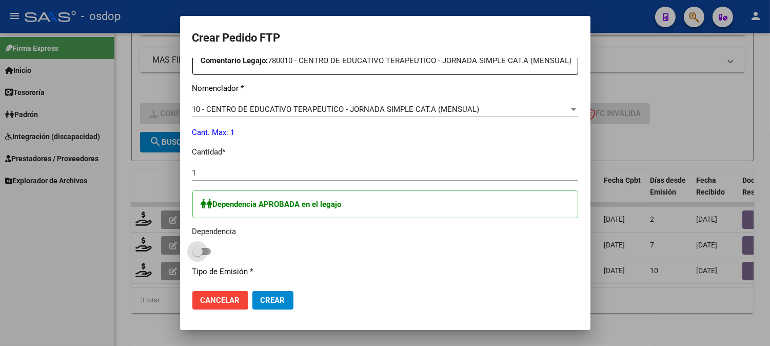
checkbox input "true"
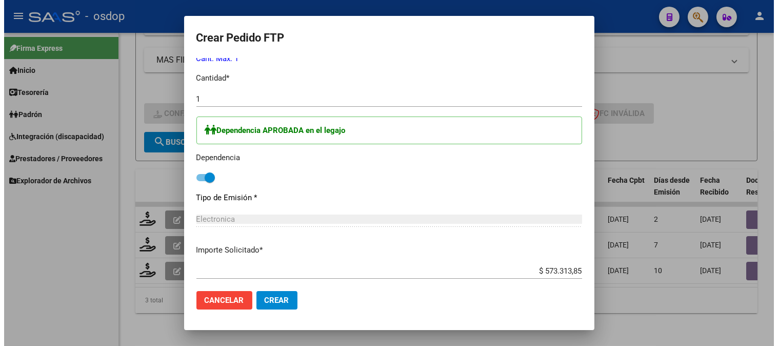
scroll to position [541, 0]
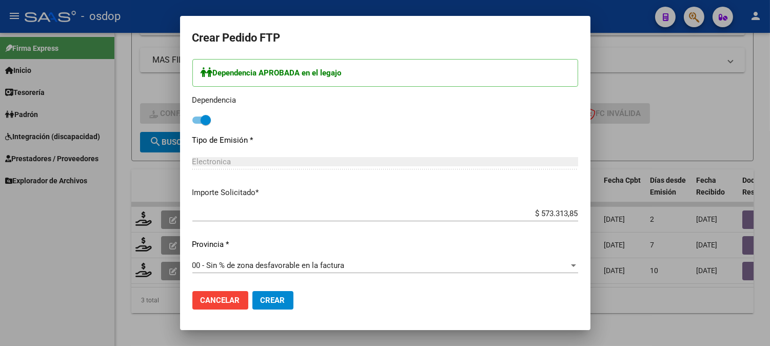
click at [281, 284] on mat-dialog-actions "Cancelar Crear" at bounding box center [385, 300] width 386 height 35
click at [279, 294] on button "Crear" at bounding box center [272, 300] width 41 height 18
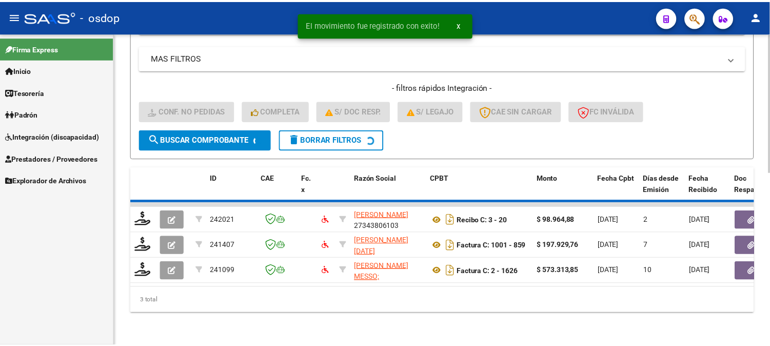
scroll to position [361, 0]
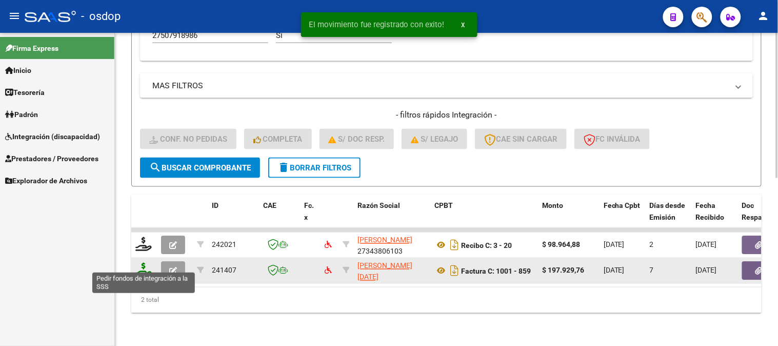
click at [142, 263] on icon at bounding box center [143, 270] width 16 height 14
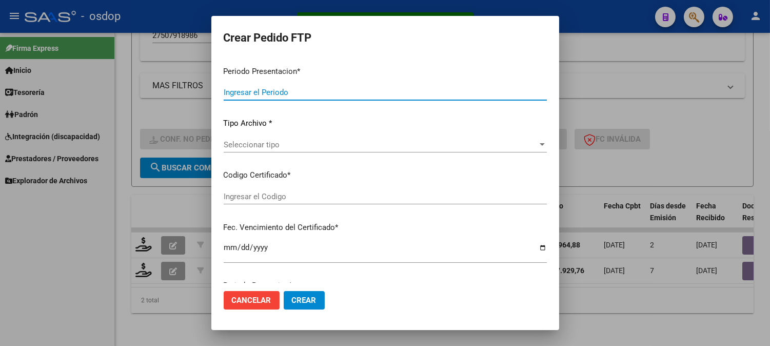
type input "202508"
type input "$ 197.929,76"
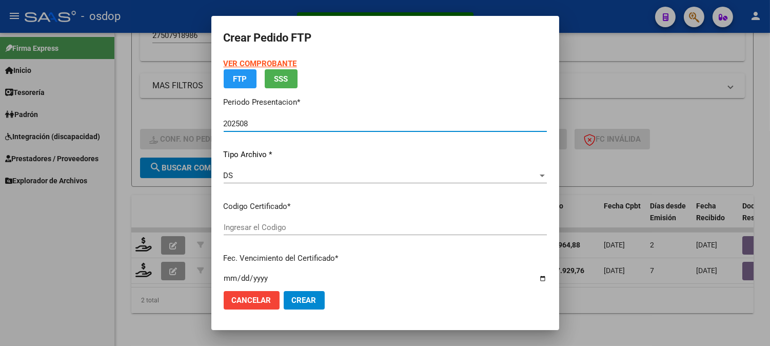
type input "699858032"
type input "2028-12-18"
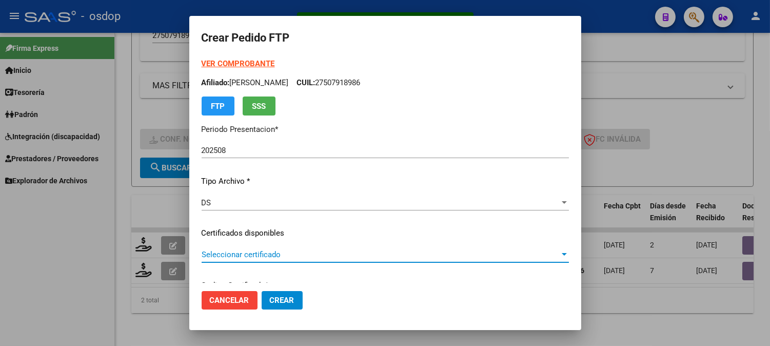
click at [266, 258] on span "Seleccionar certificado" at bounding box center [381, 254] width 358 height 9
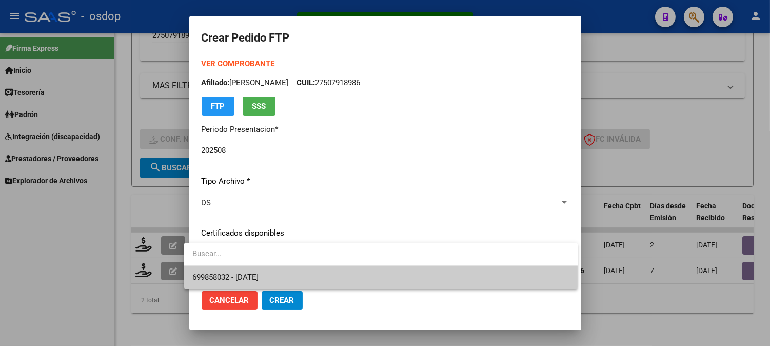
drag, startPoint x: 267, startPoint y: 265, endPoint x: 277, endPoint y: 285, distance: 22.0
click at [274, 284] on div "699858032 - 2028-12-18" at bounding box center [380, 266] width 393 height 46
click at [283, 288] on span "699858032 - 2028-12-18" at bounding box center [380, 277] width 377 height 23
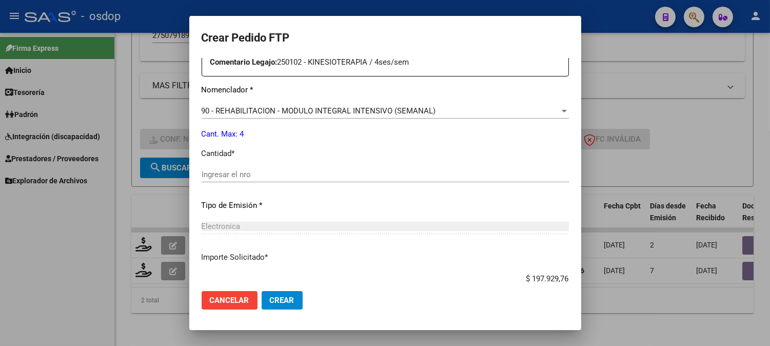
scroll to position [398, 0]
click at [317, 171] on input "Ingresar el nro" at bounding box center [385, 172] width 367 height 9
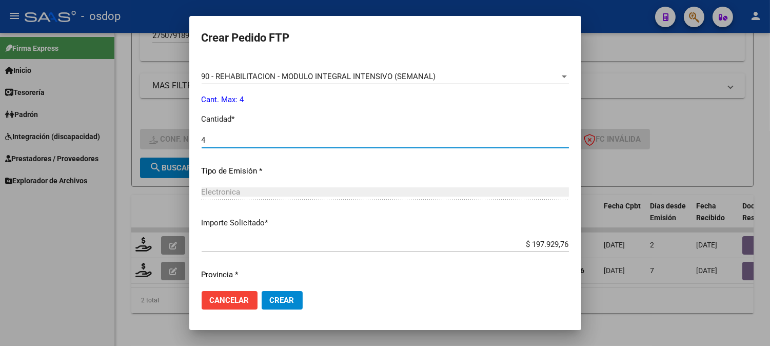
scroll to position [462, 0]
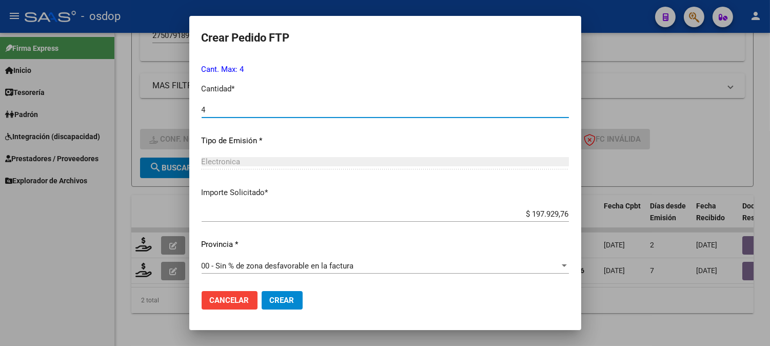
type input "4"
click at [285, 296] on button "Crear" at bounding box center [282, 300] width 41 height 18
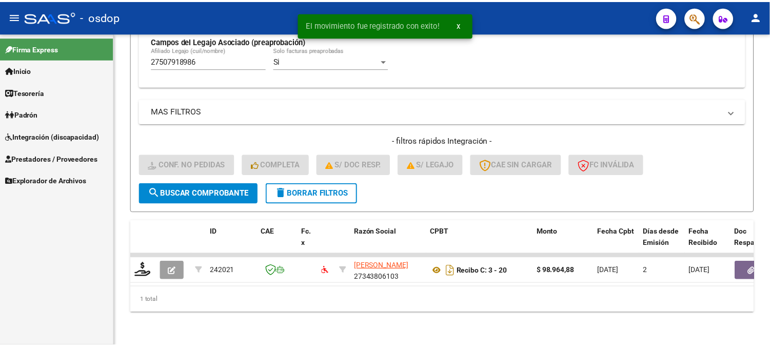
scroll to position [335, 0]
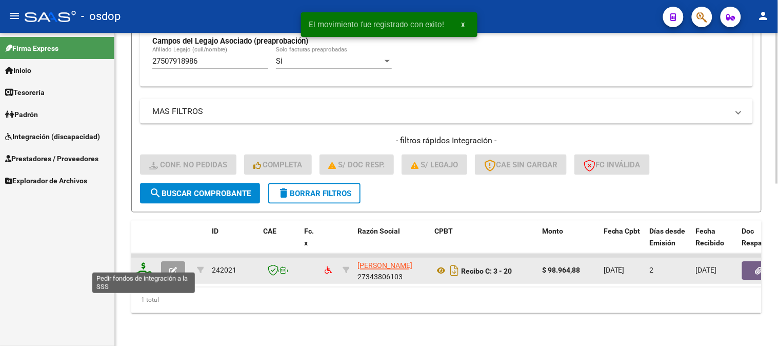
click at [143, 263] on icon at bounding box center [143, 270] width 16 height 14
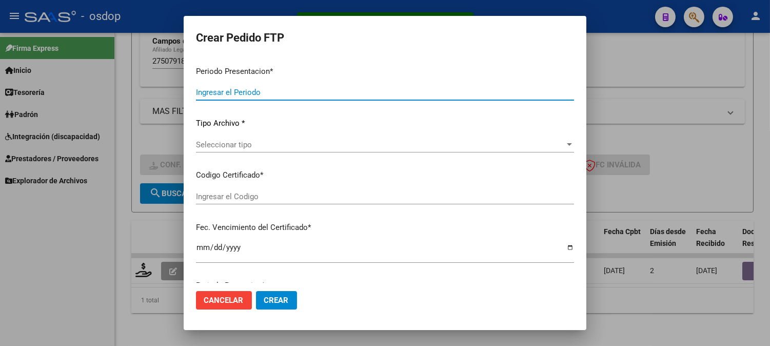
type input "202508"
type input "$ 98.964,88"
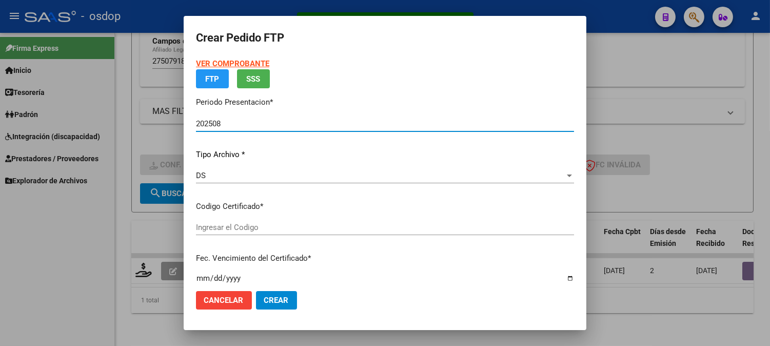
type input "699858032"
type input "2028-12-18"
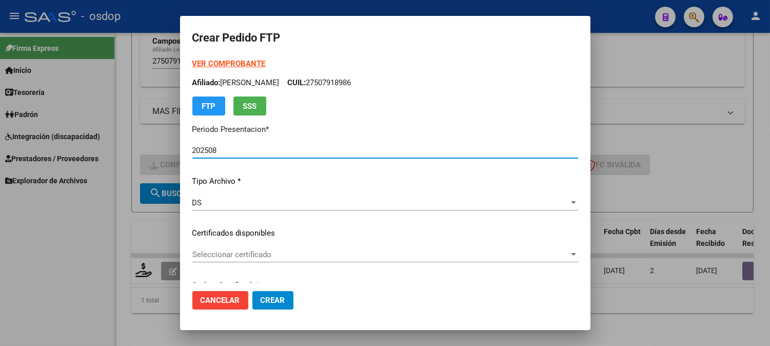
click at [351, 62] on div "VER COMPROBANTE ARCA Padrón Afiliado: ALVAREZ JUANA CUIL: 27507918986 FTP SSS" at bounding box center [385, 86] width 386 height 57
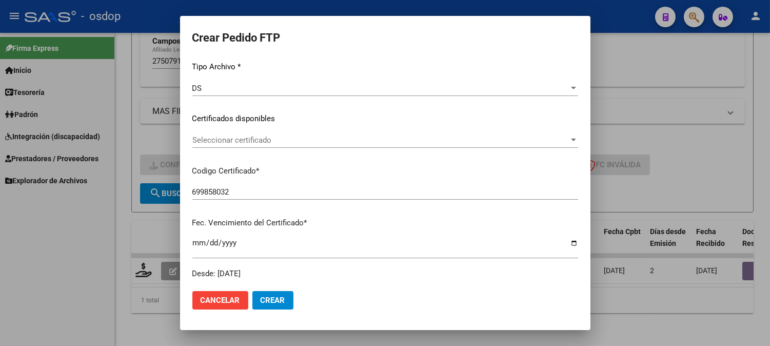
scroll to position [114, 0]
click at [329, 139] on span "Seleccionar certificado" at bounding box center [380, 140] width 376 height 9
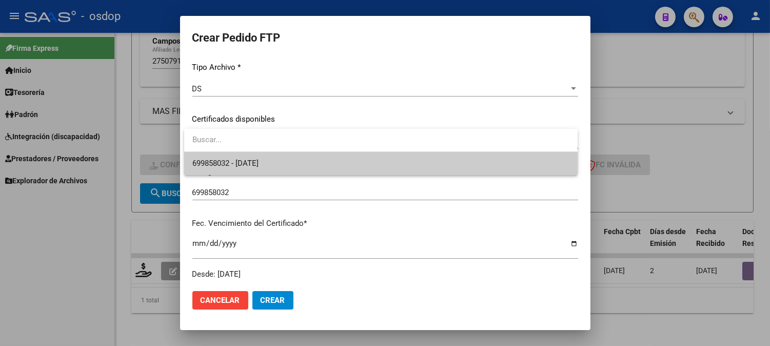
click at [329, 168] on span "699858032 - 2028-12-18" at bounding box center [380, 163] width 377 height 23
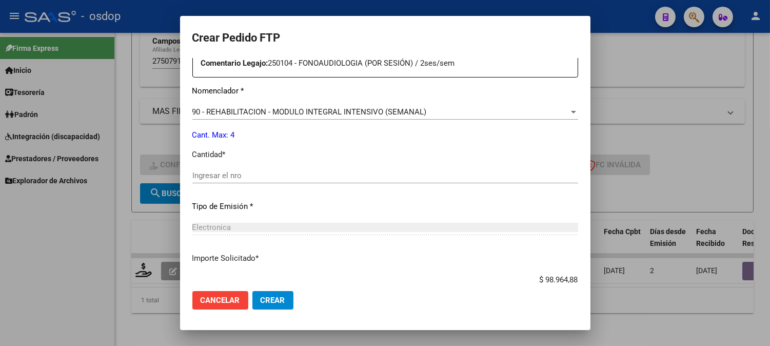
scroll to position [398, 0]
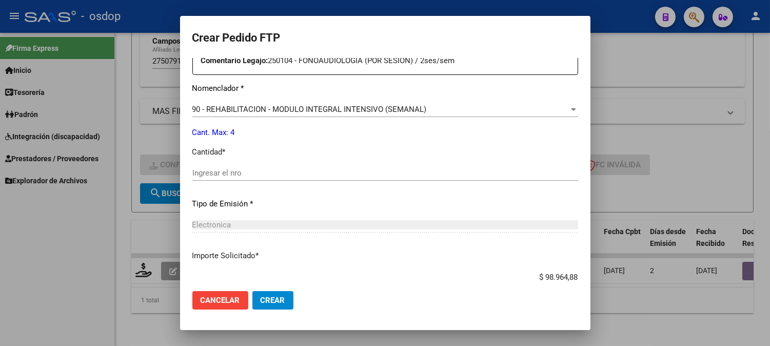
click at [297, 167] on div "Ingresar el nro" at bounding box center [385, 172] width 386 height 15
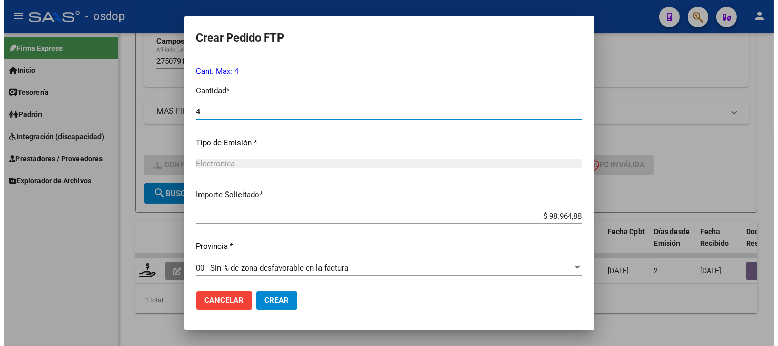
scroll to position [462, 0]
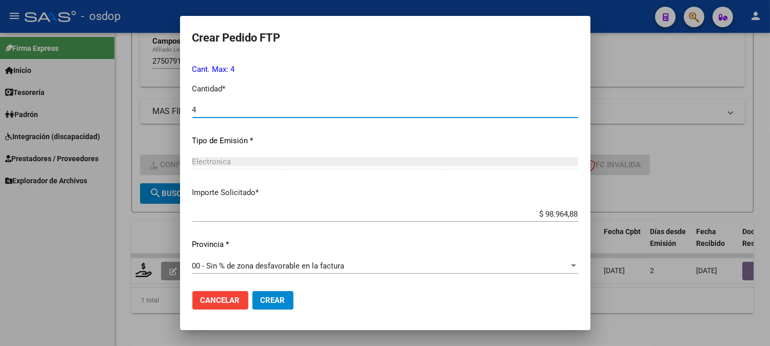
type input "4"
click at [286, 295] on button "Crear" at bounding box center [272, 300] width 41 height 18
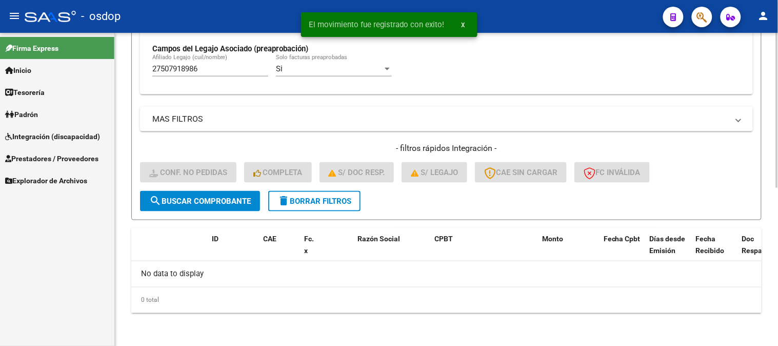
scroll to position [318, 0]
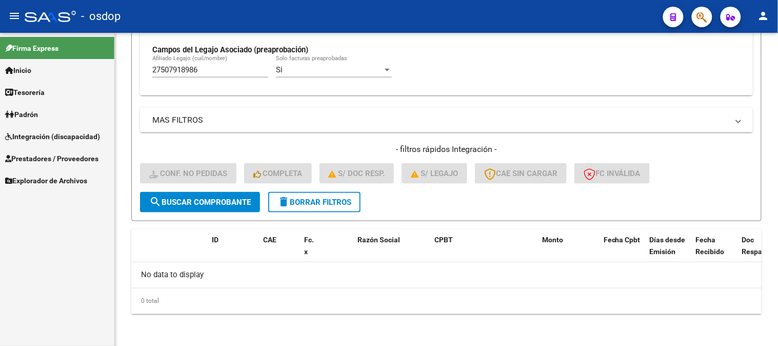
drag, startPoint x: 218, startPoint y: 73, endPoint x: 0, endPoint y: 60, distance: 218.3
click at [0, 55] on mat-sidenav-container "Firma Express Inicio Instructivos Contacto OS Tesorería Extractos Procesados (c…" at bounding box center [389, 189] width 778 height 313
paste input "0506982678"
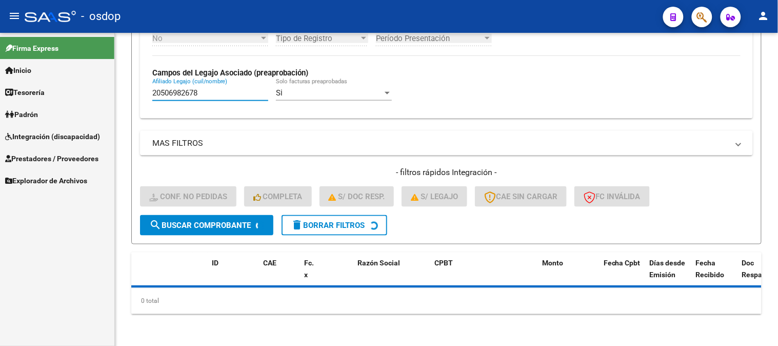
type input "20506982678"
click at [71, 270] on div "Firma Express Inicio Instructivos Contacto OS Tesorería Extractos Procesados (c…" at bounding box center [57, 189] width 114 height 313
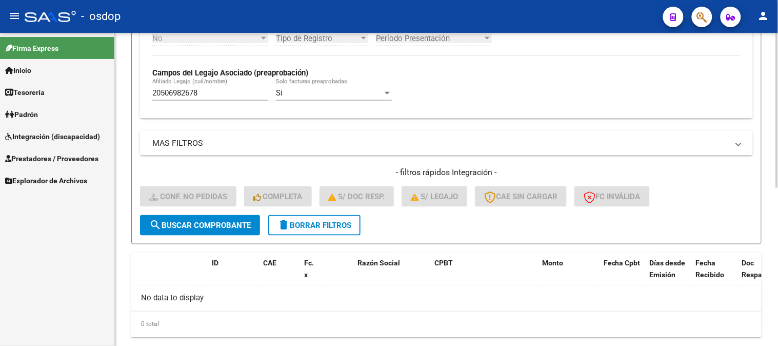
click at [198, 208] on div "- filtros rápidos Integración - Conf. no pedidas Completa S/ Doc Resp. S/ legaj…" at bounding box center [446, 191] width 613 height 48
click at [205, 231] on button "search Buscar Comprobante" at bounding box center [200, 225] width 120 height 21
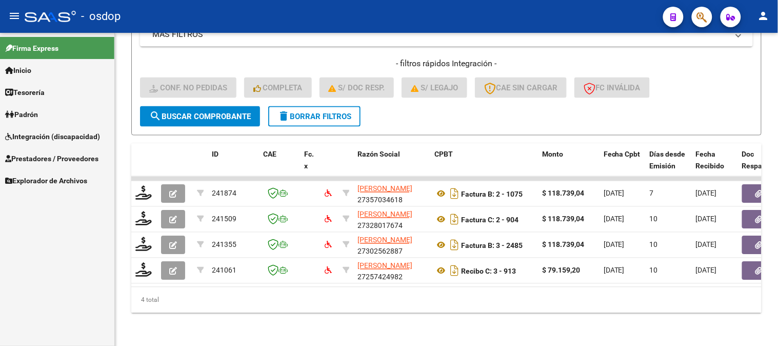
scroll to position [409, 0]
click at [156, 305] on div "4 total" at bounding box center [446, 300] width 630 height 26
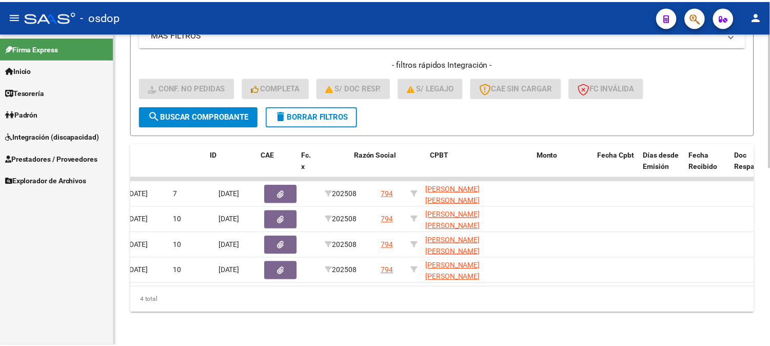
scroll to position [0, 0]
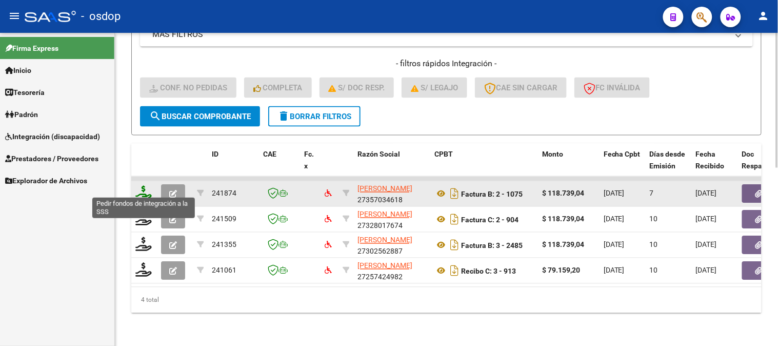
click at [142, 192] on icon at bounding box center [143, 193] width 16 height 14
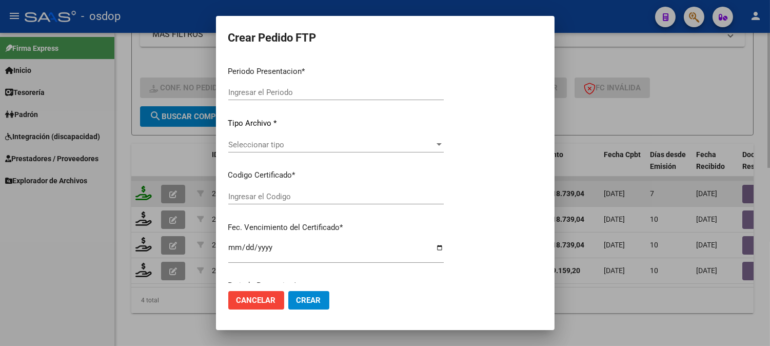
type input "202508"
type input "$ 118.739,04"
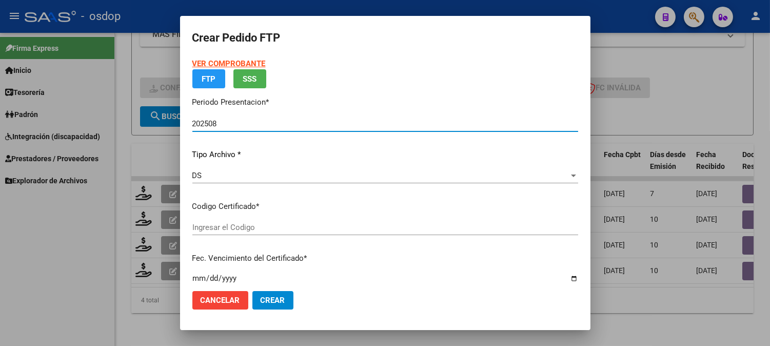
type input "8758337319"
type input "2030-01-26"
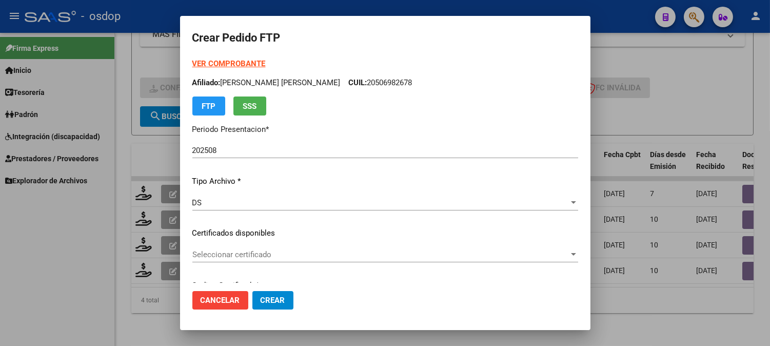
drag, startPoint x: 234, startPoint y: 230, endPoint x: 243, endPoint y: 249, distance: 21.3
click at [242, 235] on p "Certificados disponibles" at bounding box center [385, 233] width 386 height 12
click at [244, 250] on span "Seleccionar certificado" at bounding box center [380, 254] width 376 height 9
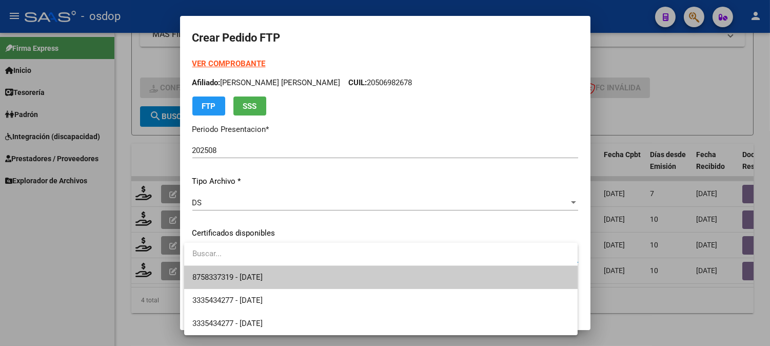
click at [252, 267] on span "8758337319 - 2030-01-26" at bounding box center [380, 277] width 377 height 23
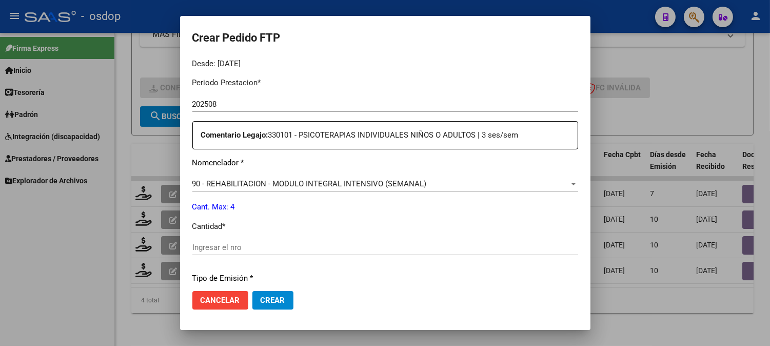
scroll to position [342, 0]
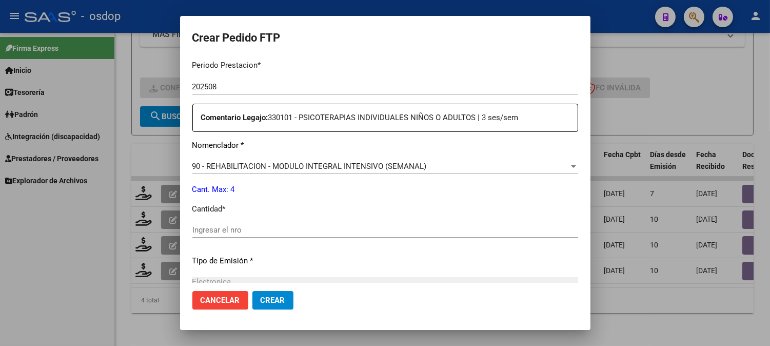
click at [247, 228] on input "Ingresar el nro" at bounding box center [385, 229] width 386 height 9
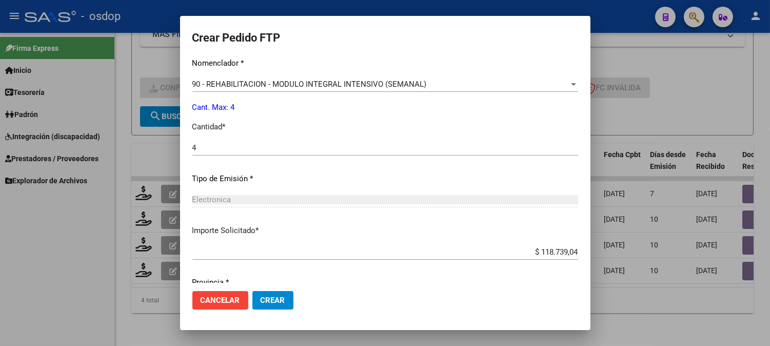
scroll to position [462, 0]
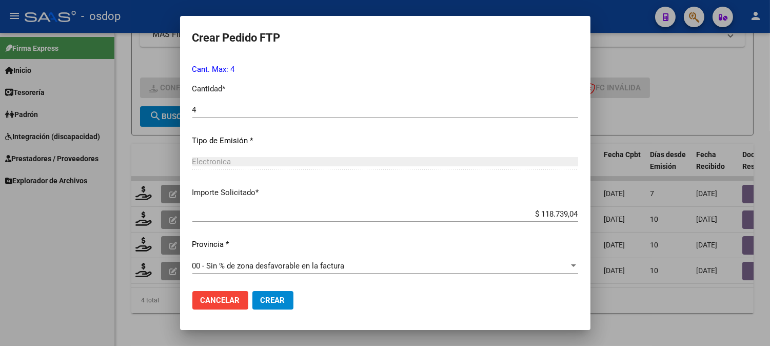
click at [285, 298] on button "Crear" at bounding box center [272, 300] width 41 height 18
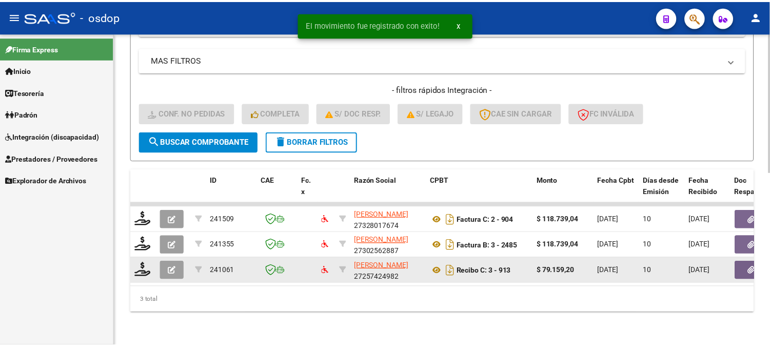
scroll to position [386, 0]
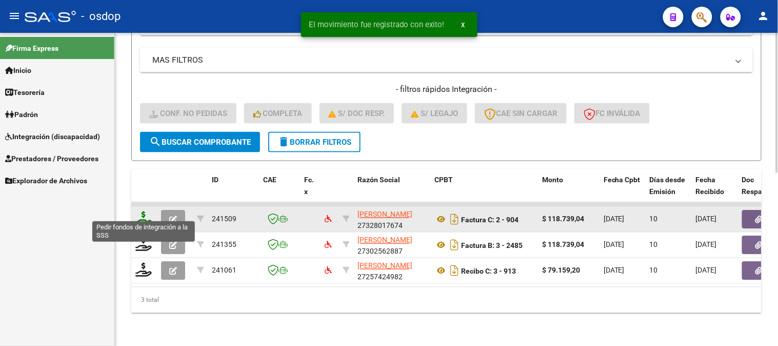
click at [147, 211] on icon at bounding box center [143, 218] width 16 height 14
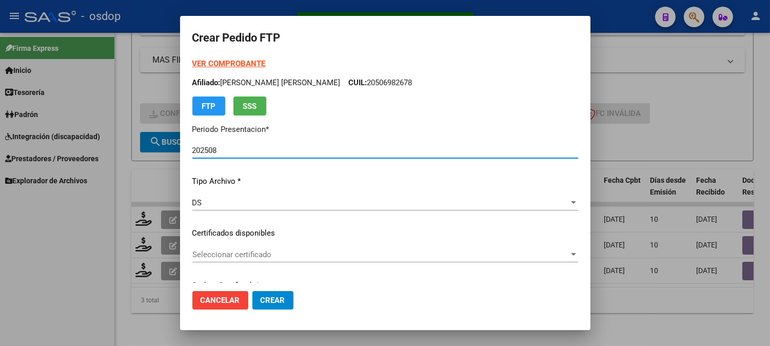
click at [332, 256] on span "Seleccionar certificado" at bounding box center [380, 254] width 376 height 9
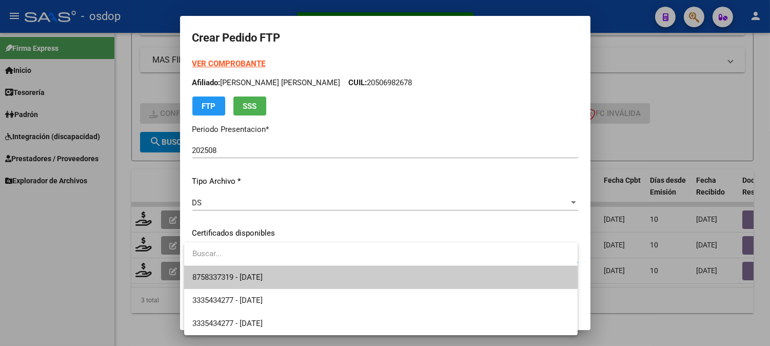
click at [351, 286] on span "8758337319 - 2030-01-26" at bounding box center [380, 277] width 377 height 23
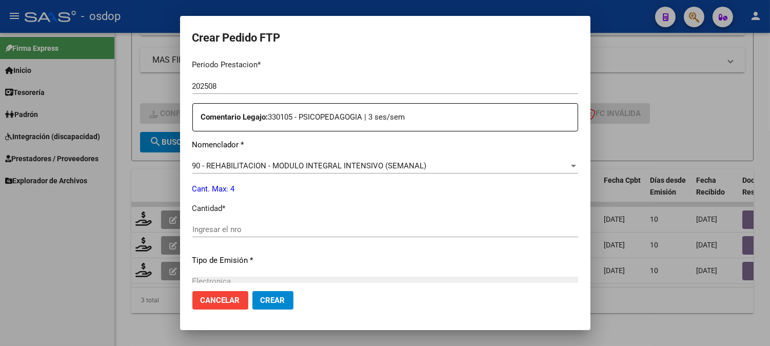
scroll to position [342, 0]
click at [342, 232] on input "Ingresar el nro" at bounding box center [385, 229] width 386 height 9
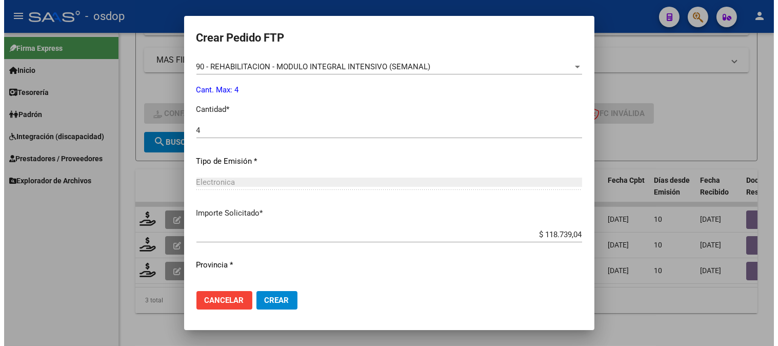
scroll to position [462, 0]
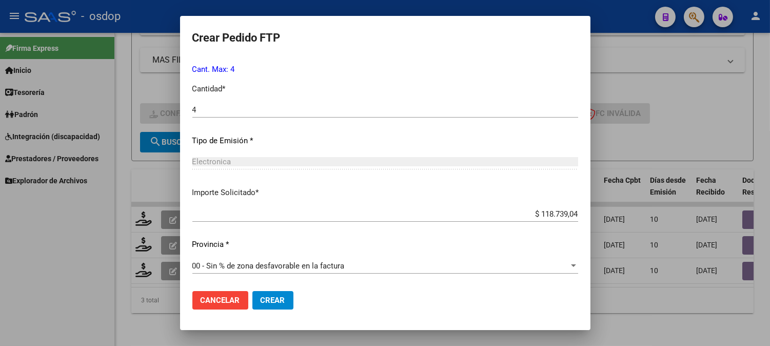
click at [281, 301] on span "Crear" at bounding box center [273, 299] width 25 height 9
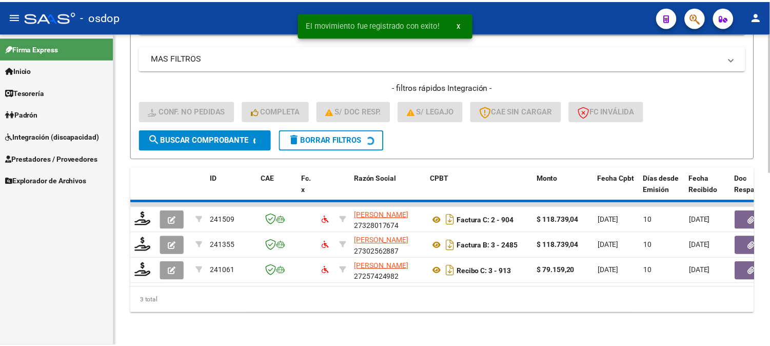
scroll to position [361, 0]
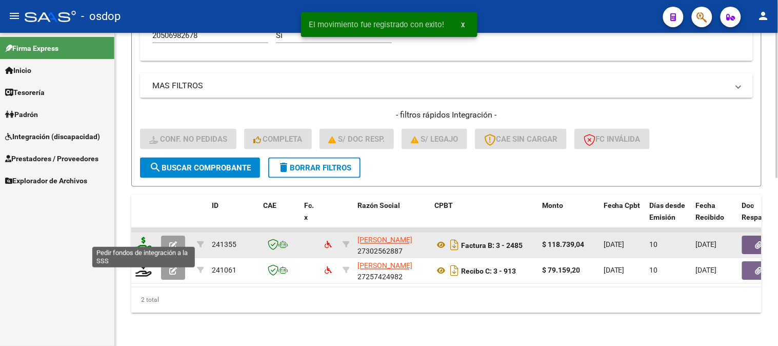
click at [141, 237] on icon at bounding box center [143, 244] width 16 height 14
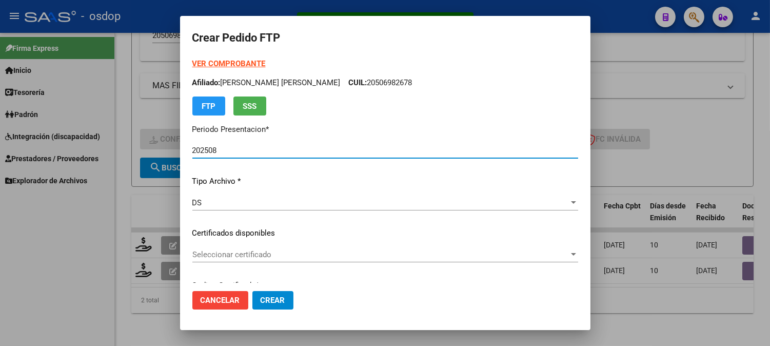
click at [321, 263] on div "Seleccionar certificado Seleccionar certificado" at bounding box center [385, 259] width 386 height 25
click at [332, 257] on span "Seleccionar certificado" at bounding box center [380, 254] width 376 height 9
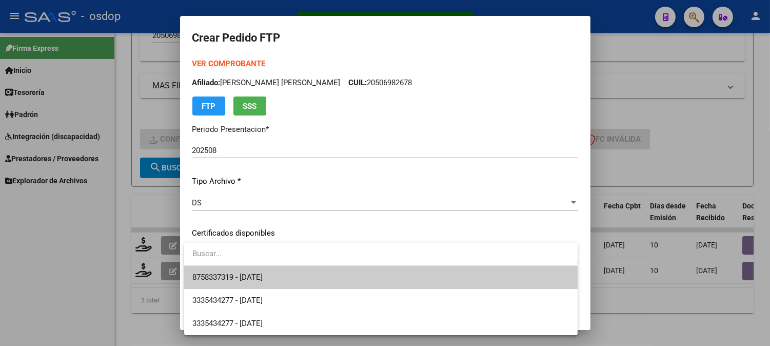
click at [338, 275] on span "8758337319 - 2030-01-26" at bounding box center [380, 277] width 377 height 23
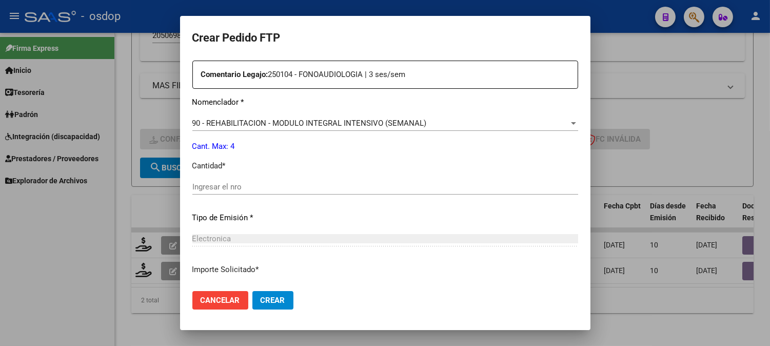
scroll to position [398, 0]
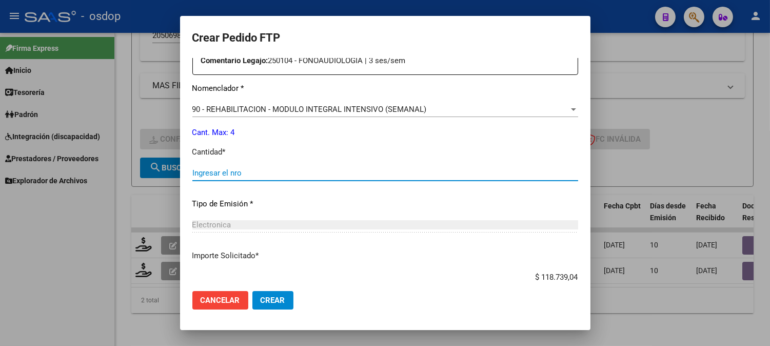
click at [305, 168] on input "Ingresar el nro" at bounding box center [385, 172] width 386 height 9
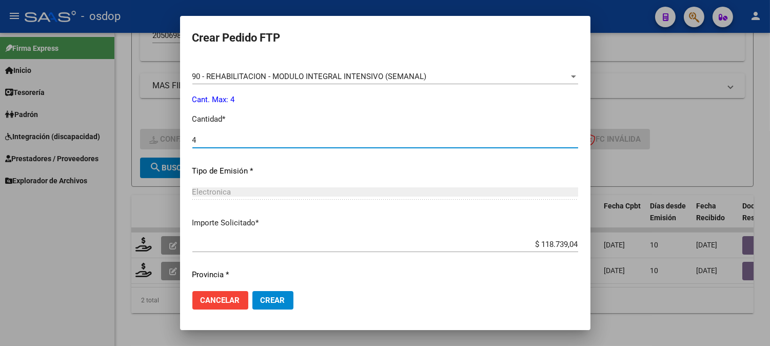
scroll to position [462, 0]
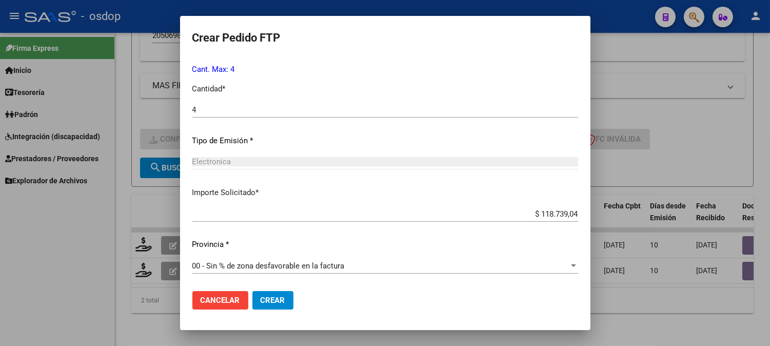
click at [277, 310] on mat-dialog-actions "Cancelar Crear" at bounding box center [385, 300] width 386 height 35
click at [275, 296] on span "Crear" at bounding box center [273, 299] width 25 height 9
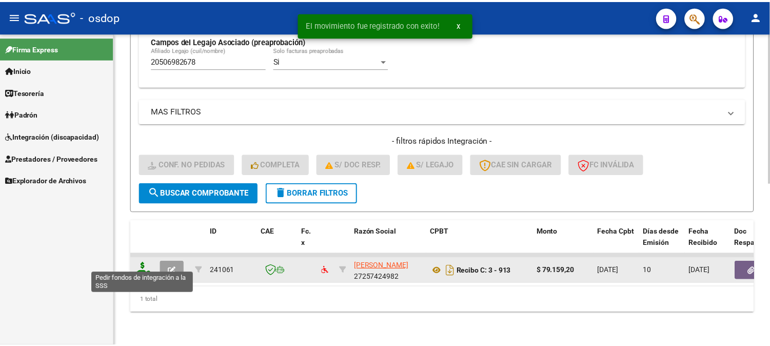
scroll to position [335, 0]
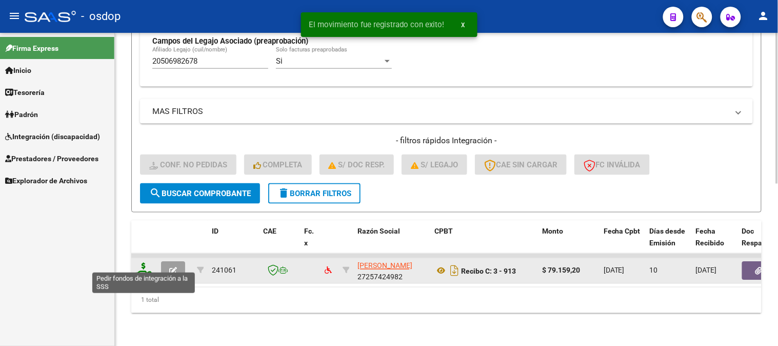
click at [146, 263] on icon at bounding box center [143, 270] width 16 height 14
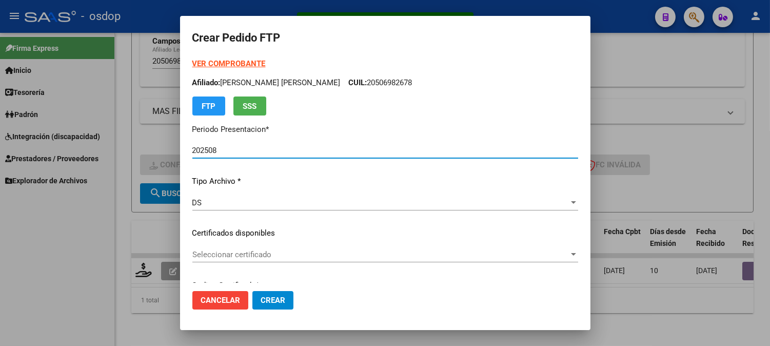
click at [249, 257] on span "Seleccionar certificado" at bounding box center [380, 254] width 376 height 9
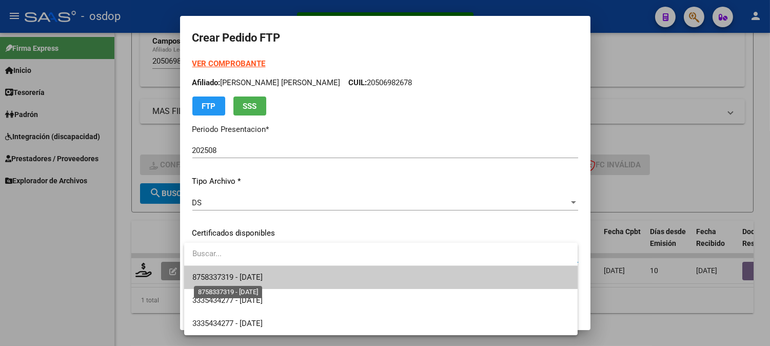
click at [263, 275] on span "8758337319 - 2030-01-26" at bounding box center [227, 276] width 70 height 9
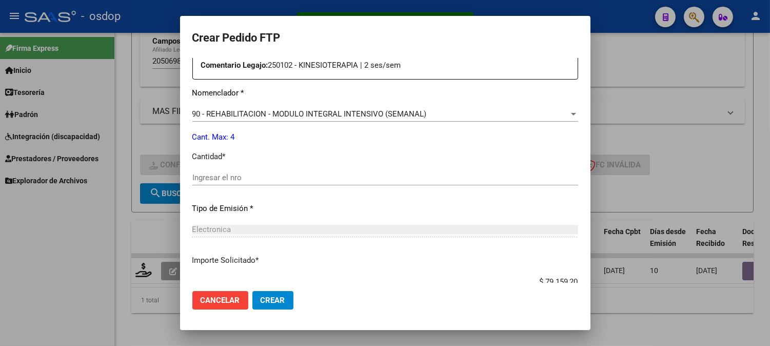
scroll to position [398, 0]
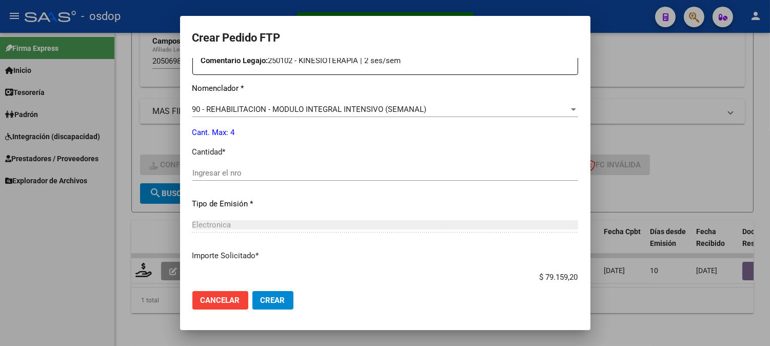
click at [274, 185] on div "Ingresar el nro" at bounding box center [385, 177] width 386 height 25
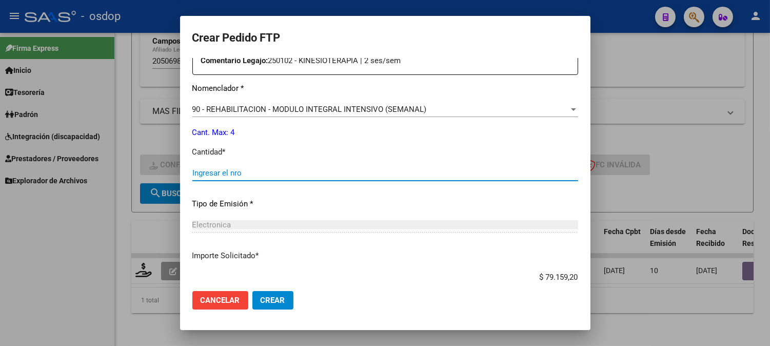
click at [274, 177] on input "Ingresar el nro" at bounding box center [385, 172] width 386 height 9
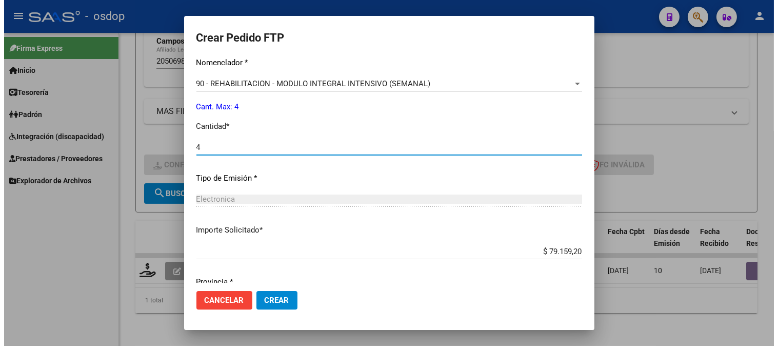
scroll to position [462, 0]
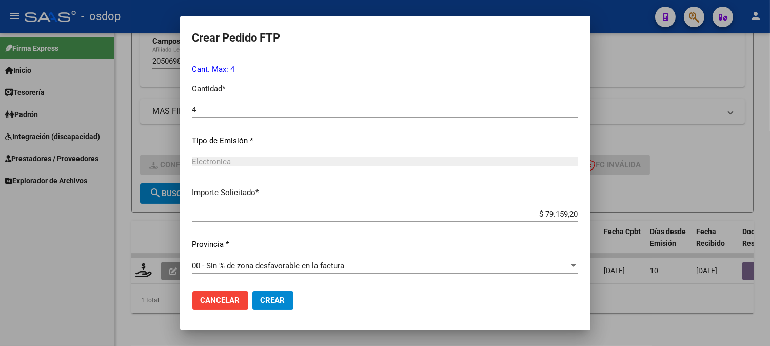
click at [308, 187] on p "Importe Solicitado *" at bounding box center [385, 193] width 386 height 12
click at [281, 292] on button "Crear" at bounding box center [272, 300] width 41 height 18
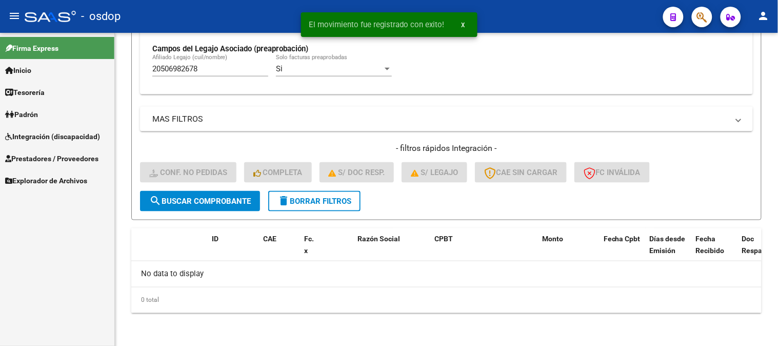
scroll to position [318, 0]
click at [87, 244] on div "Firma Express Inicio Instructivos Contacto OS Tesorería Extractos Procesados (c…" at bounding box center [57, 189] width 114 height 313
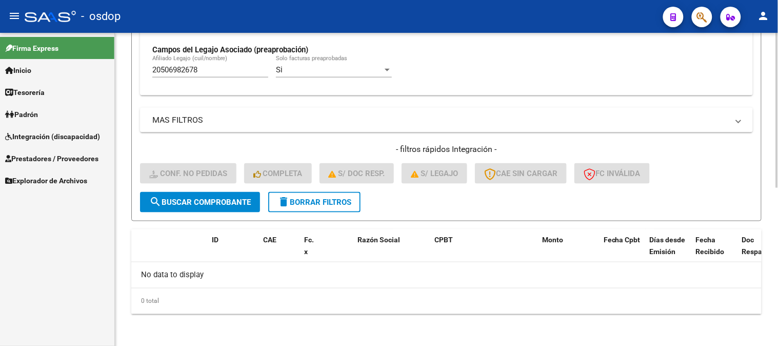
drag, startPoint x: 214, startPoint y: 76, endPoint x: 210, endPoint y: 66, distance: 11.0
click at [210, 67] on div "20506982678 Afiliado Legajo (cuil/nombre)" at bounding box center [210, 66] width 116 height 22
drag, startPoint x: 210, startPoint y: 66, endPoint x: 105, endPoint y: 56, distance: 105.5
click at [106, 56] on mat-sidenav-container "Firma Express Inicio Instructivos Contacto OS Tesorería Extractos Procesados (c…" at bounding box center [389, 189] width 778 height 313
paste input "3506982669"
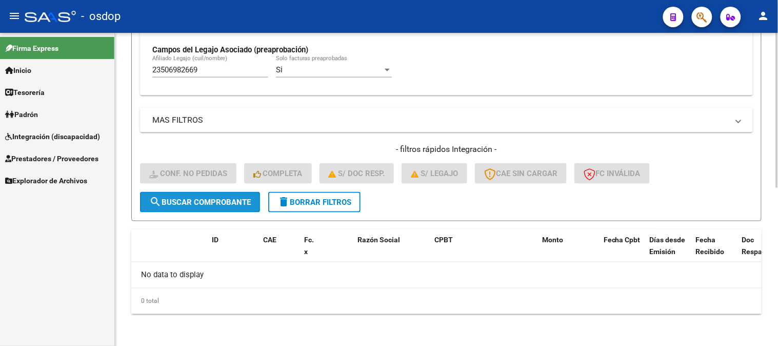
click at [178, 202] on span "search Buscar Comprobante" at bounding box center [200, 201] width 102 height 9
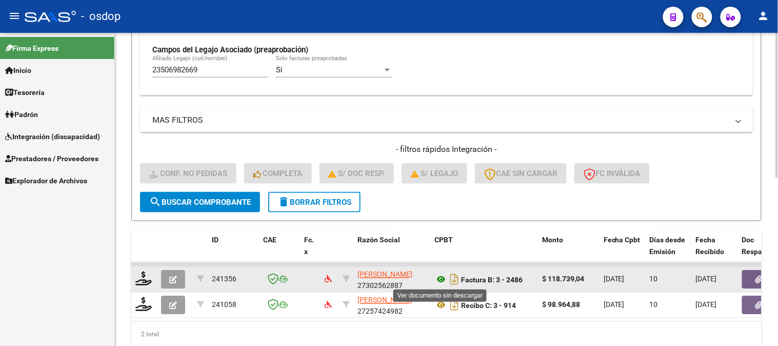
click at [447, 279] on icon at bounding box center [440, 279] width 13 height 12
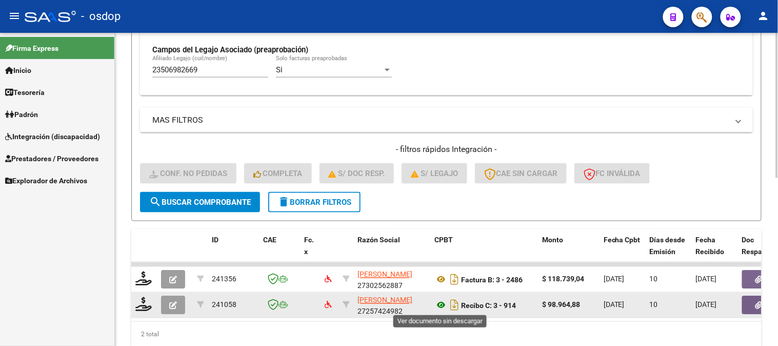
click at [442, 304] on icon at bounding box center [440, 305] width 13 height 12
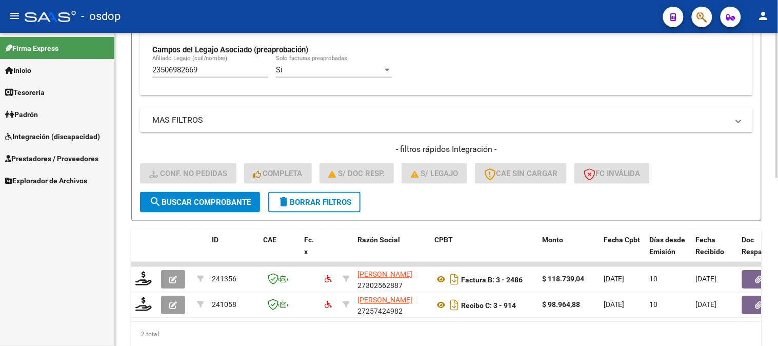
click at [208, 192] on button "search Buscar Comprobante" at bounding box center [200, 202] width 120 height 21
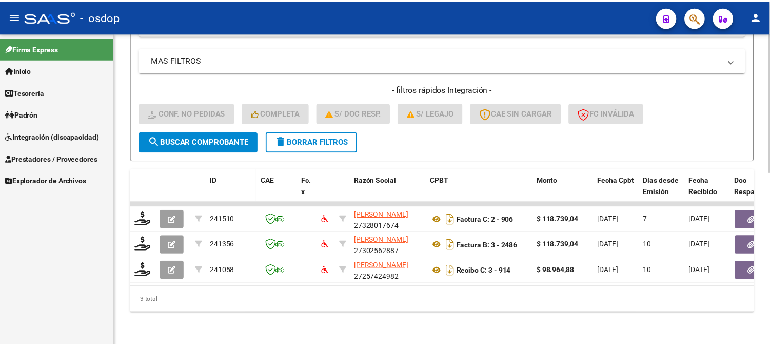
scroll to position [386, 0]
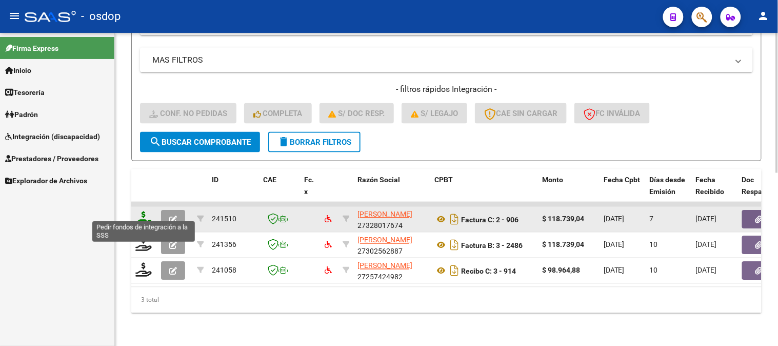
click at [141, 213] on icon at bounding box center [143, 218] width 16 height 14
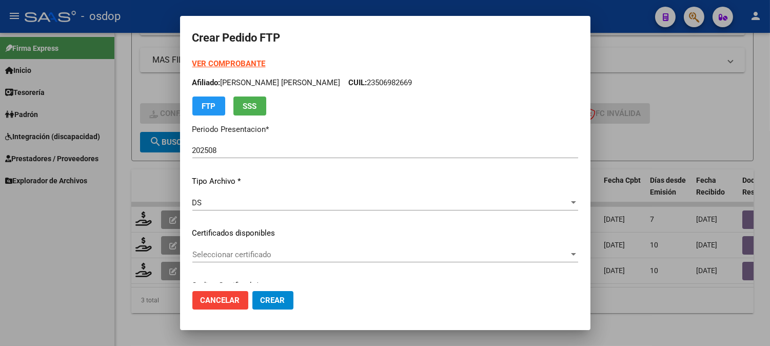
click at [694, 129] on div at bounding box center [385, 173] width 770 height 346
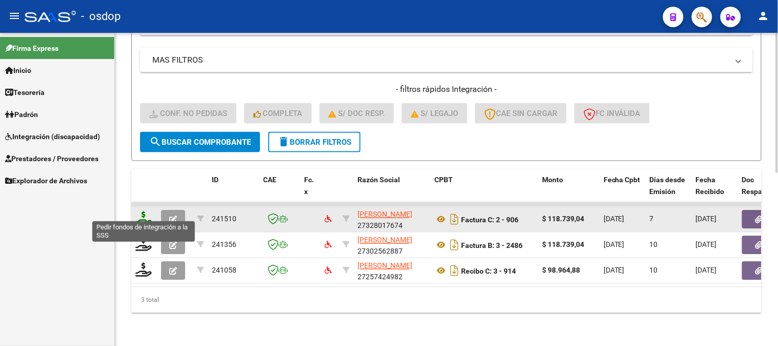
click at [140, 211] on icon at bounding box center [143, 218] width 16 height 14
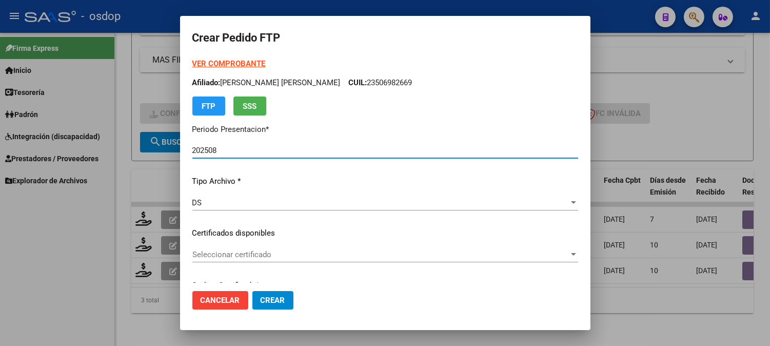
click at [290, 257] on span "Seleccionar certificado" at bounding box center [380, 254] width 376 height 9
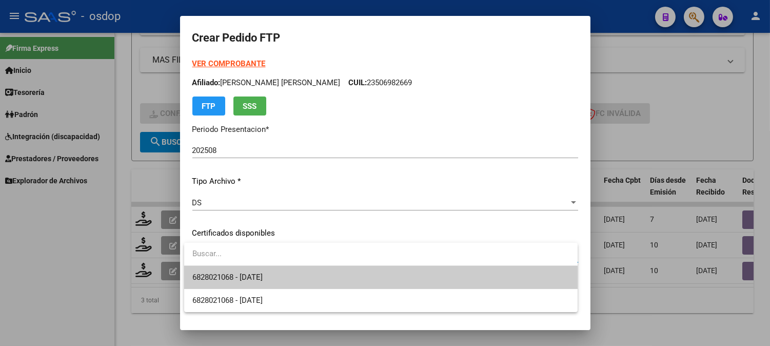
click at [301, 274] on span "6828021068 - 2027-04-05" at bounding box center [380, 277] width 377 height 23
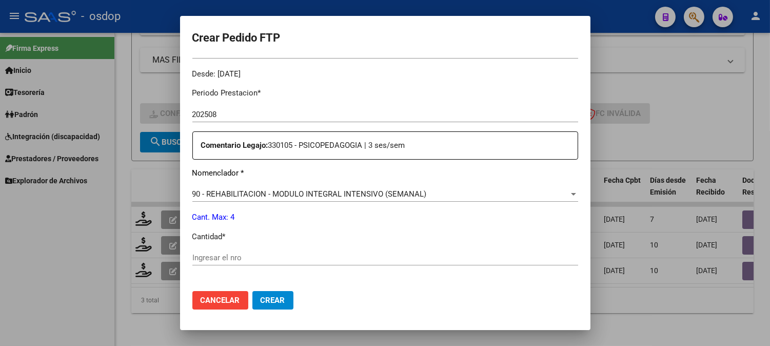
scroll to position [342, 0]
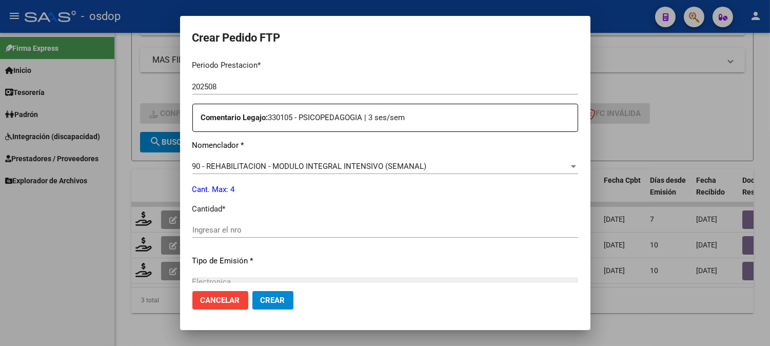
click at [282, 228] on input "Ingresar el nro" at bounding box center [385, 229] width 386 height 9
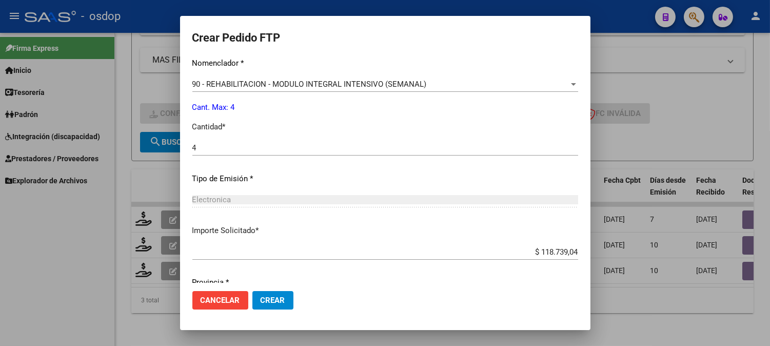
scroll to position [462, 0]
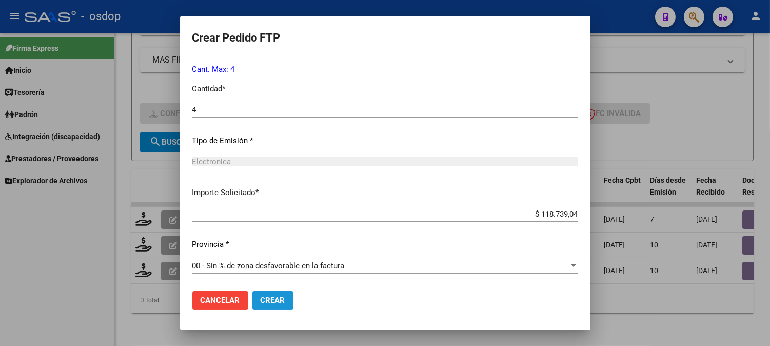
click at [281, 306] on button "Crear" at bounding box center [272, 300] width 41 height 18
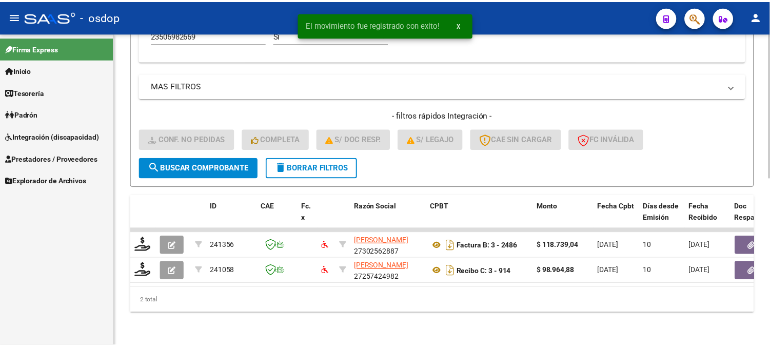
scroll to position [361, 0]
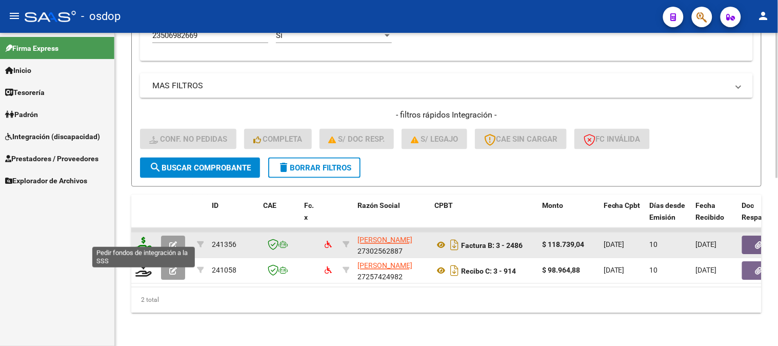
click at [145, 238] on icon at bounding box center [143, 244] width 16 height 14
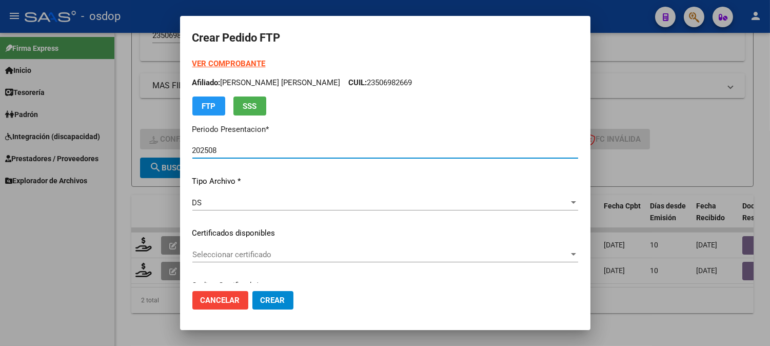
click at [223, 249] on div "Seleccionar certificado Seleccionar certificado" at bounding box center [385, 254] width 386 height 15
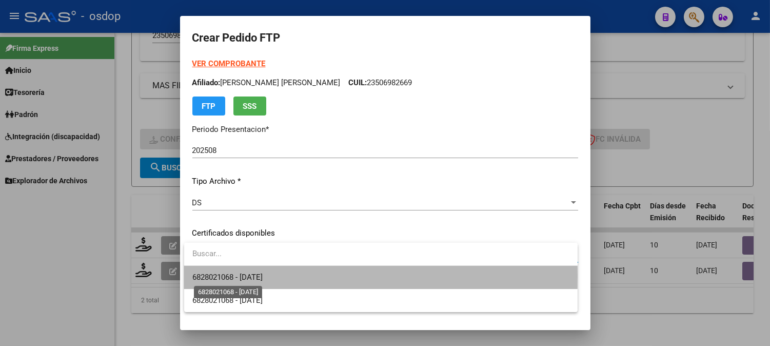
drag, startPoint x: 223, startPoint y: 275, endPoint x: 230, endPoint y: 262, distance: 14.9
click at [223, 276] on span "6828021068 - 2027-04-05" at bounding box center [227, 276] width 70 height 9
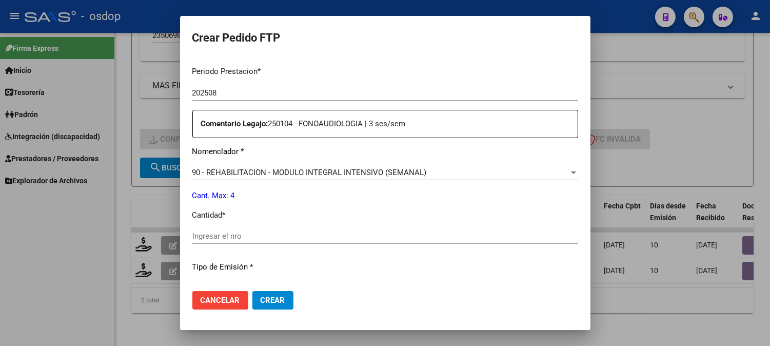
scroll to position [398, 0]
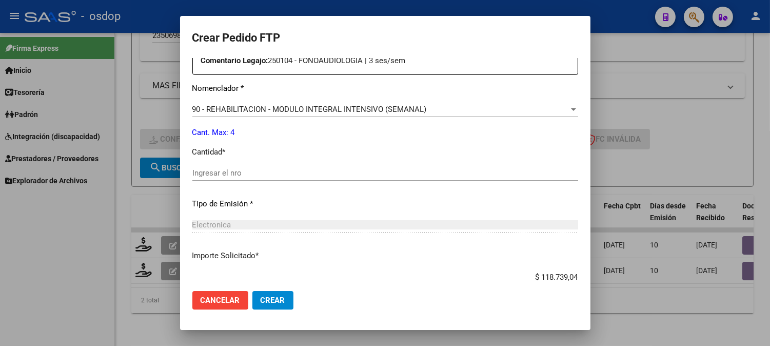
click at [241, 177] on div "Ingresar el nro" at bounding box center [385, 172] width 386 height 15
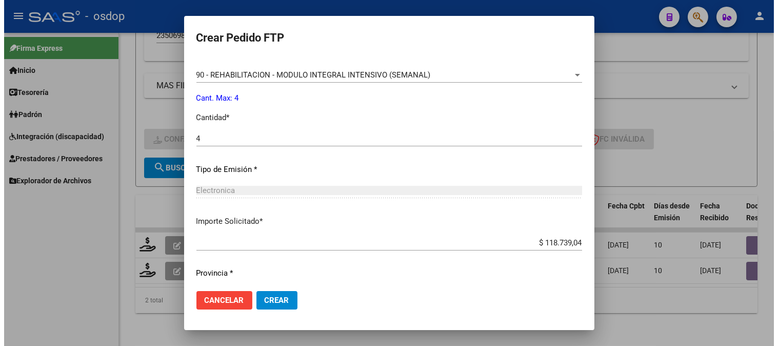
scroll to position [462, 0]
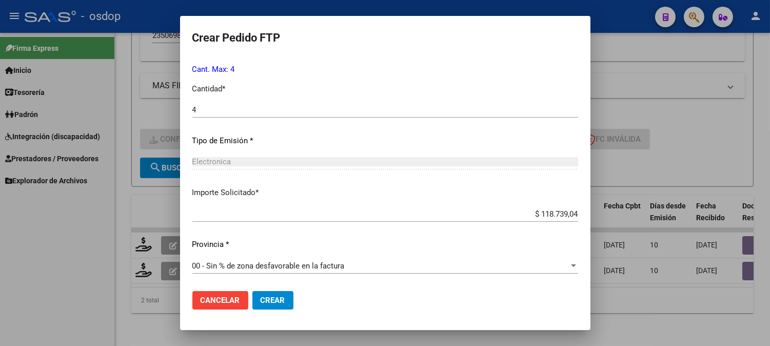
click at [268, 298] on span "Crear" at bounding box center [273, 299] width 25 height 9
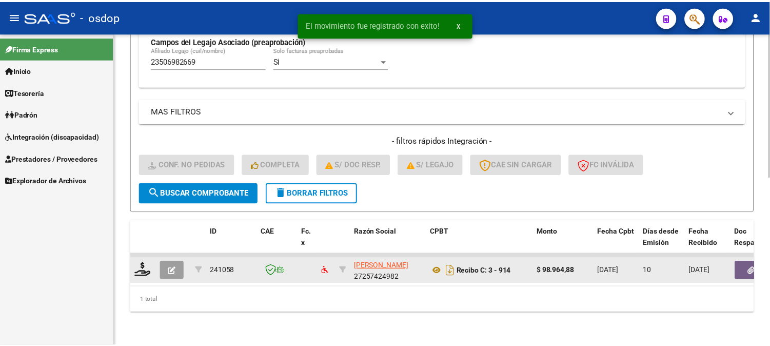
scroll to position [335, 0]
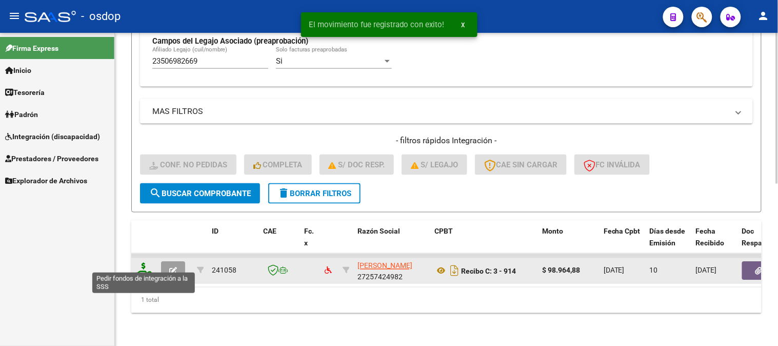
click at [147, 263] on icon at bounding box center [143, 270] width 16 height 14
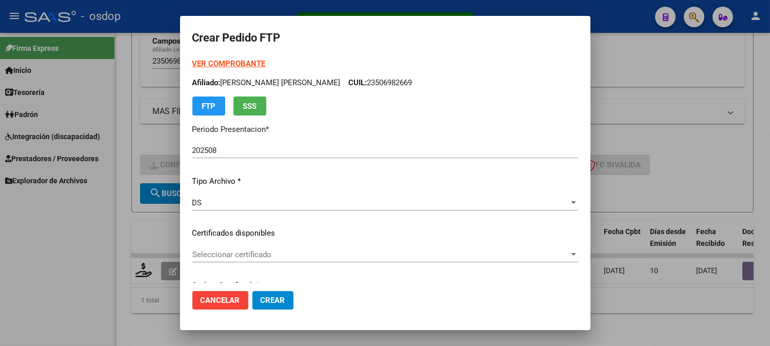
click at [275, 247] on div "Seleccionar certificado Seleccionar certificado" at bounding box center [385, 254] width 386 height 15
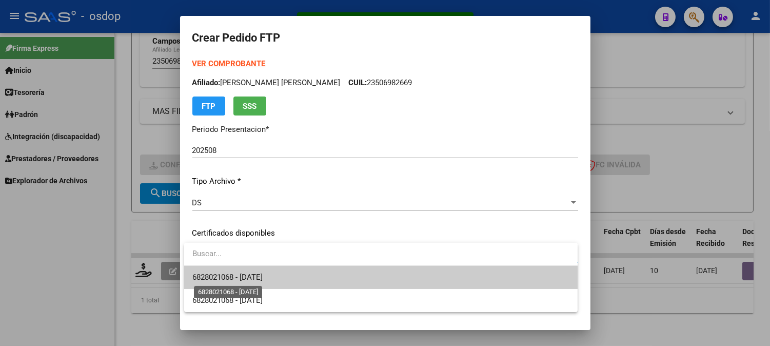
click at [263, 274] on span "6828021068 - 2027-04-05" at bounding box center [227, 276] width 70 height 9
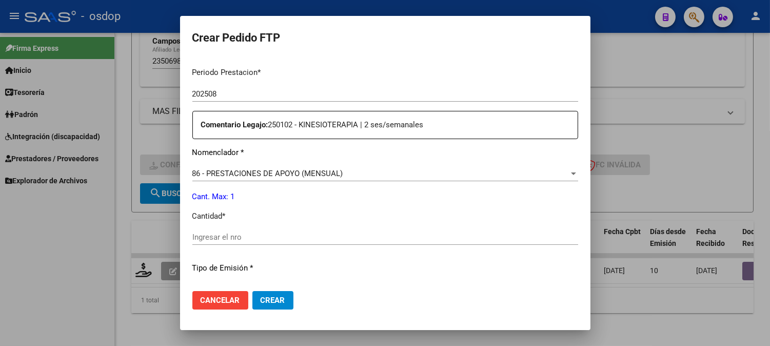
scroll to position [398, 0]
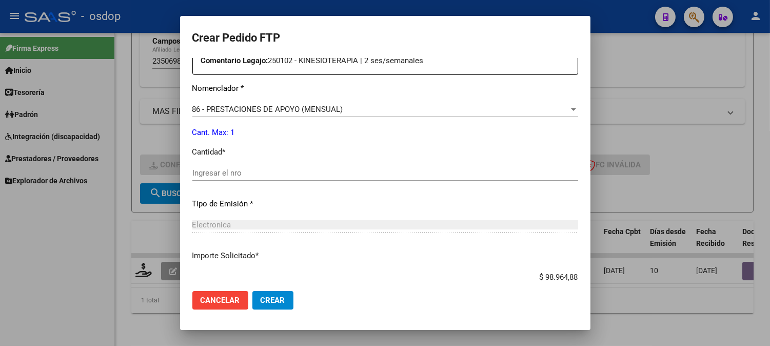
click at [292, 171] on input "Ingresar el nro" at bounding box center [385, 172] width 386 height 9
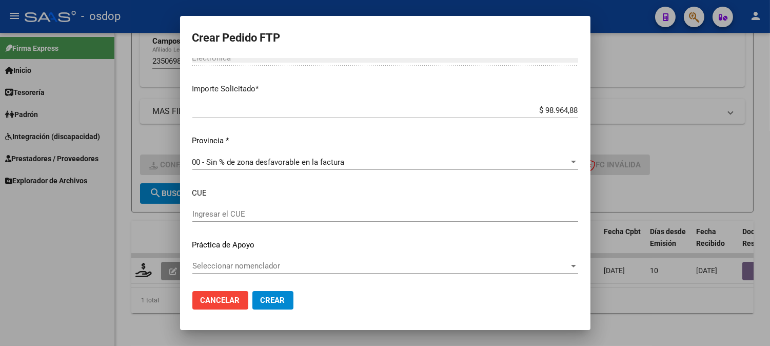
click at [273, 299] on span "Crear" at bounding box center [273, 299] width 25 height 9
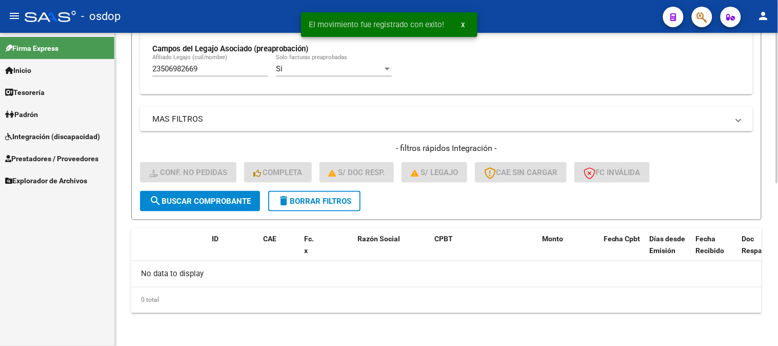
scroll to position [318, 0]
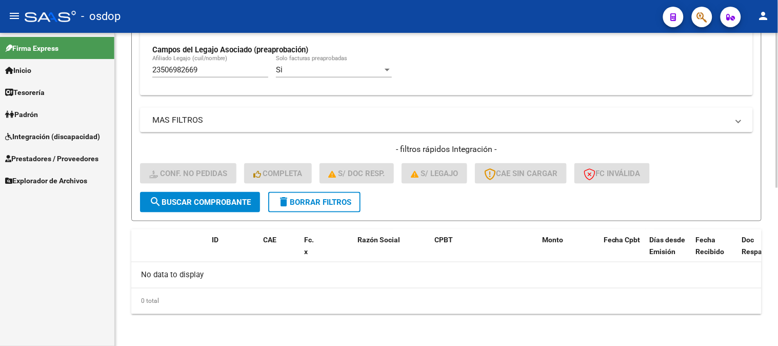
drag, startPoint x: 223, startPoint y: 75, endPoint x: 205, endPoint y: 69, distance: 18.5
click at [203, 70] on div "23506982669 Afiliado Legajo (cuil/nombre)" at bounding box center [210, 66] width 116 height 22
drag, startPoint x: 206, startPoint y: 69, endPoint x: 0, endPoint y: 48, distance: 207.2
click at [0, 73] on mat-sidenav-container "Firma Express Inicio Instructivos Contacto OS Tesorería Extractos Procesados (c…" at bounding box center [389, 189] width 778 height 313
paste input "text"
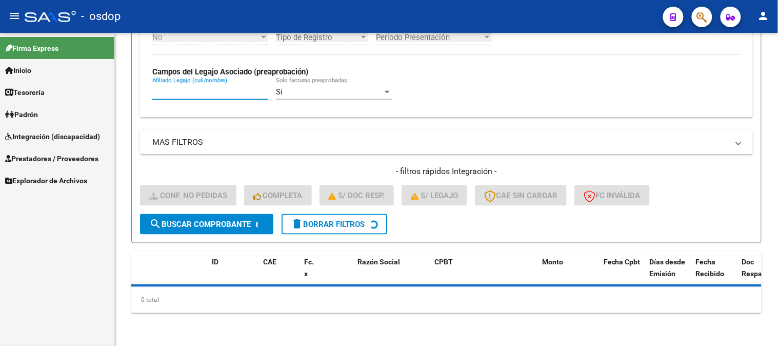
scroll to position [295, 0]
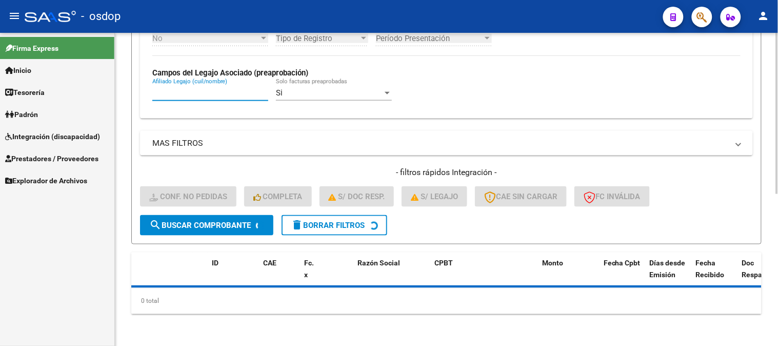
click at [185, 96] on input "Afiliado Legajo (cuil/nombre)" at bounding box center [210, 92] width 116 height 9
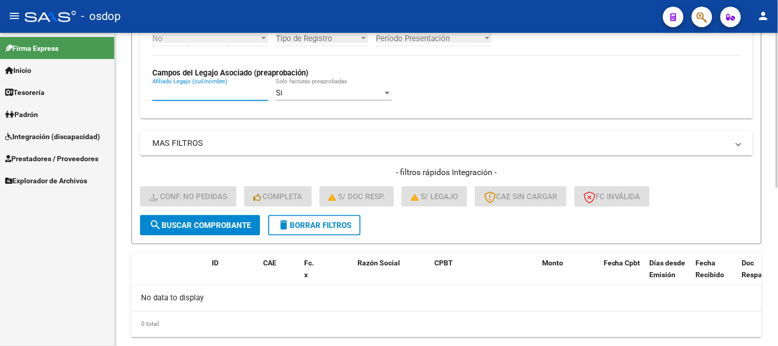
scroll to position [318, 0]
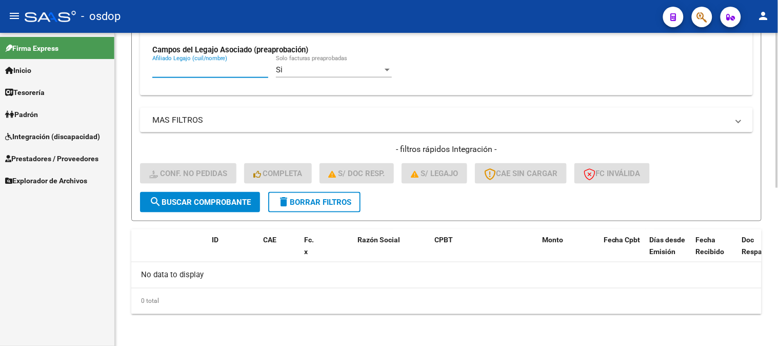
paste input "text"
click at [236, 71] on input "Afiliado Legajo (cuil/nombre)" at bounding box center [210, 69] width 116 height 9
paste input "20494498511"
click at [214, 200] on span "search Buscar Comprobante" at bounding box center [200, 201] width 102 height 9
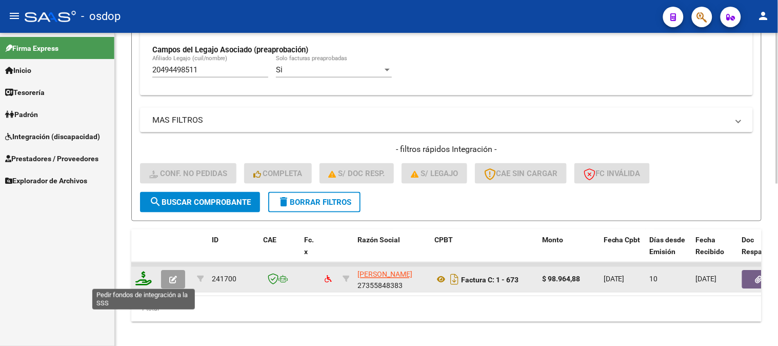
click at [147, 275] on icon at bounding box center [143, 278] width 16 height 14
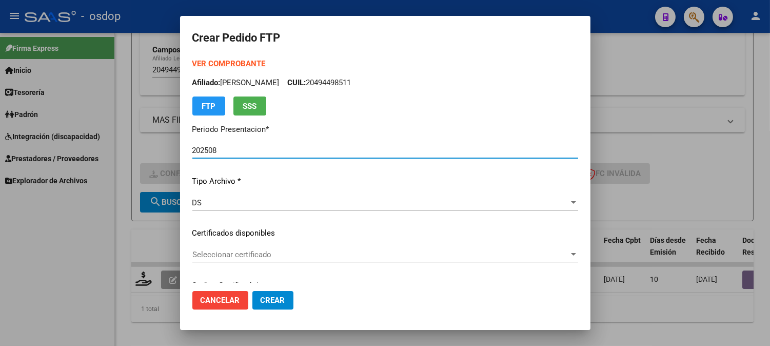
click at [285, 237] on p "Certificados disponibles" at bounding box center [385, 233] width 386 height 12
click at [293, 252] on span "Seleccionar certificado" at bounding box center [380, 254] width 376 height 9
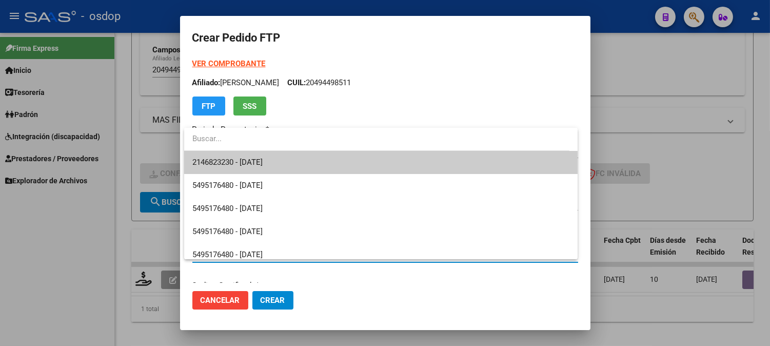
click at [263, 160] on span "2146823230 - 2025-05-13" at bounding box center [227, 161] width 70 height 9
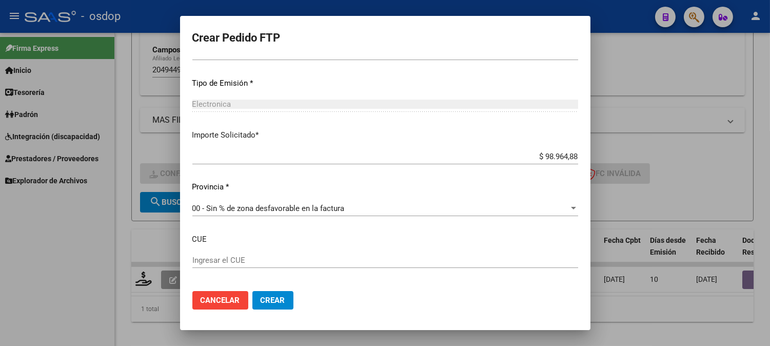
scroll to position [394, 0]
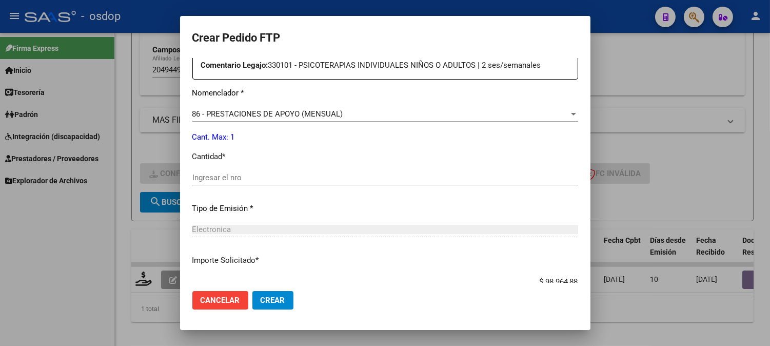
click at [261, 170] on div "Ingresar el nro" at bounding box center [385, 177] width 386 height 15
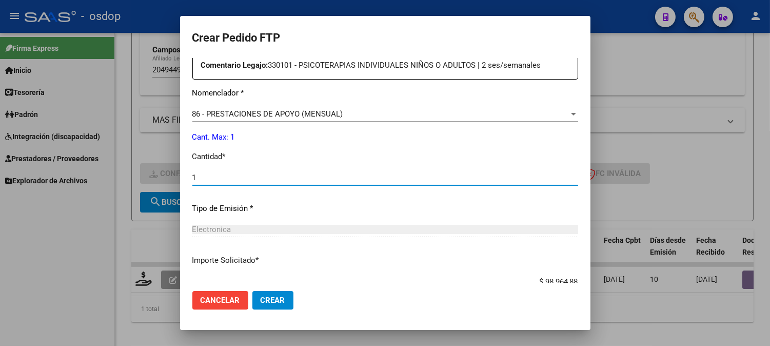
scroll to position [565, 0]
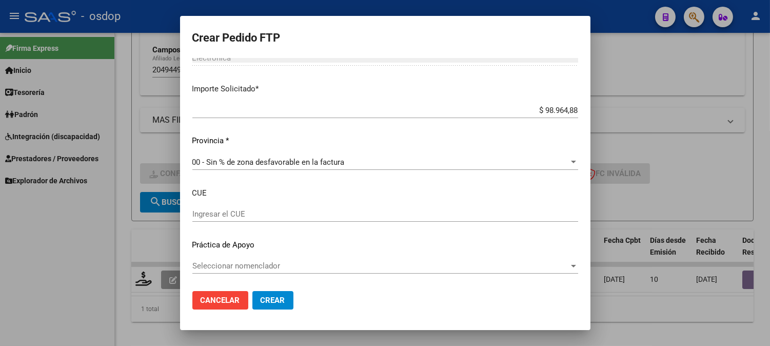
click at [278, 296] on span "Crear" at bounding box center [273, 299] width 25 height 9
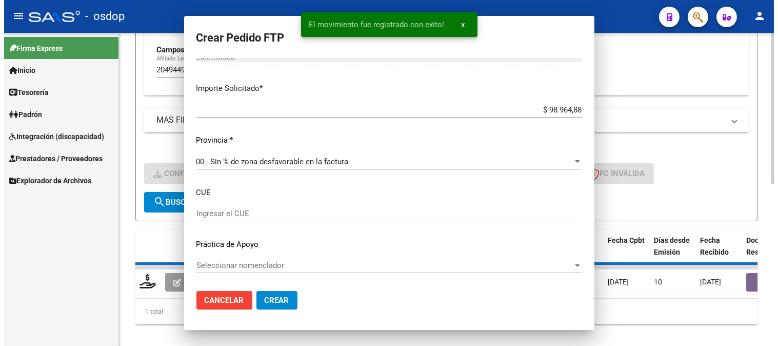
scroll to position [0, 0]
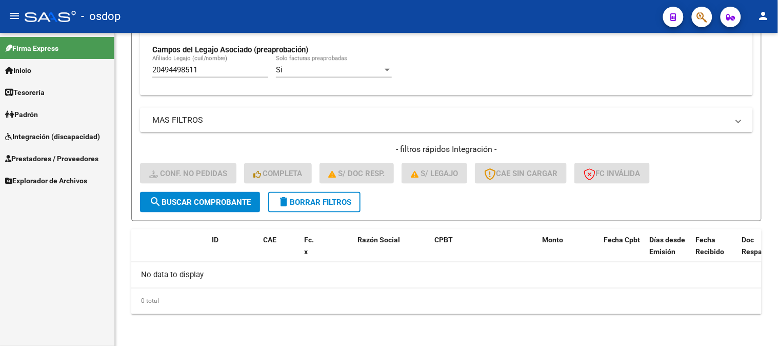
drag, startPoint x: 219, startPoint y: 68, endPoint x: 11, endPoint y: 58, distance: 207.9
click at [31, 58] on mat-sidenav-container "Firma Express Inicio Instructivos Contacto OS Tesorería Extractos Procesados (c…" at bounding box center [389, 189] width 778 height 313
paste input "7570405107"
click at [196, 211] on form "Filtros Id Integración Area Seleccionar Gerenciador Seleccionar Gerenciador Si …" at bounding box center [446, 12] width 630 height 418
click at [197, 203] on span "search Buscar Comprobante" at bounding box center [200, 201] width 102 height 9
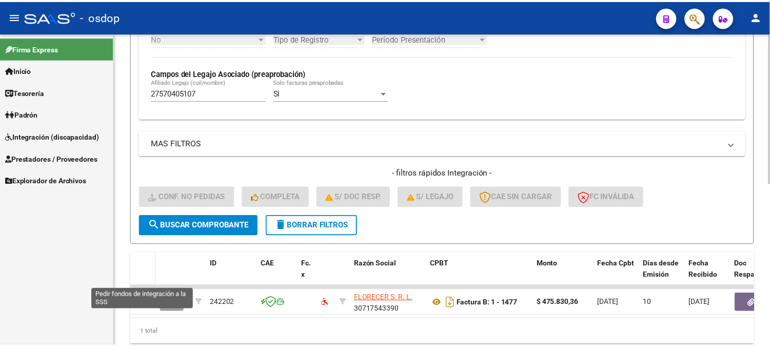
scroll to position [318, 0]
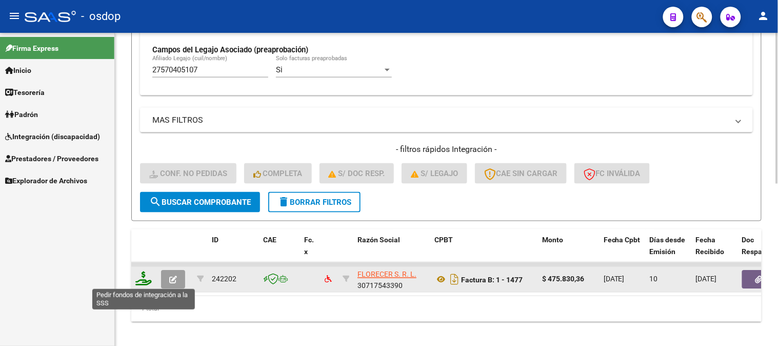
click at [148, 278] on icon at bounding box center [143, 278] width 16 height 14
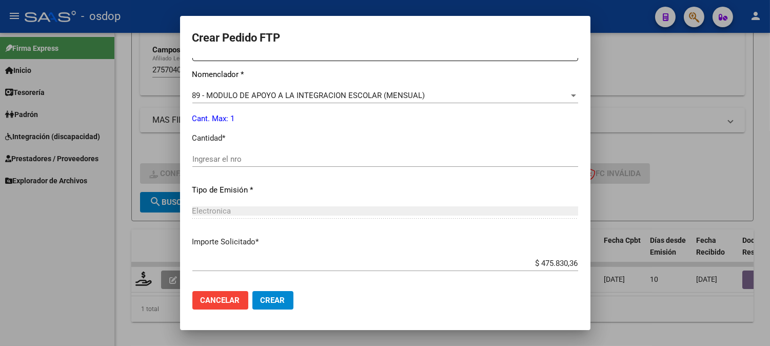
scroll to position [348, 0]
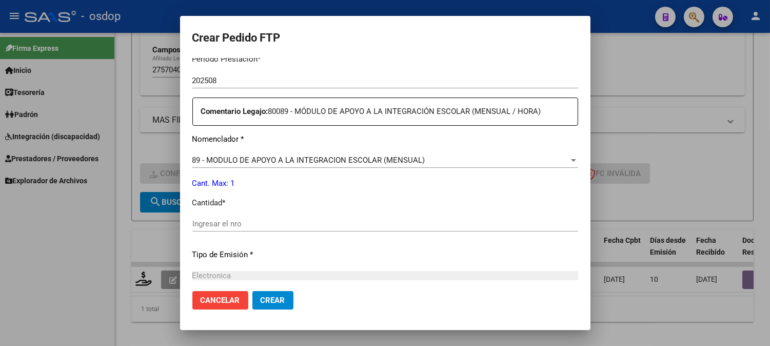
click at [270, 230] on div "Ingresar el nro" at bounding box center [385, 223] width 386 height 15
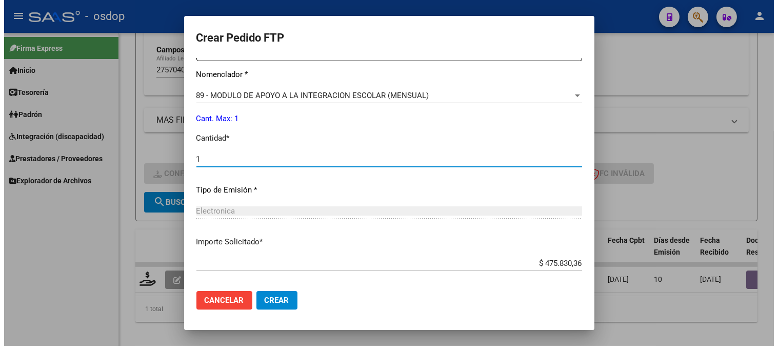
scroll to position [462, 0]
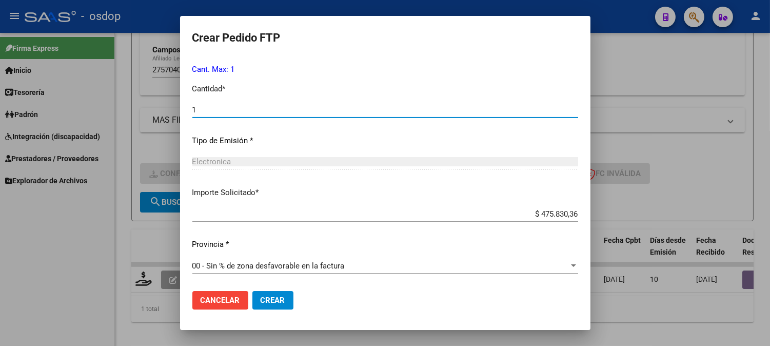
click at [273, 311] on mat-dialog-actions "Cancelar Crear" at bounding box center [385, 300] width 386 height 35
click at [268, 299] on span "Crear" at bounding box center [273, 299] width 25 height 9
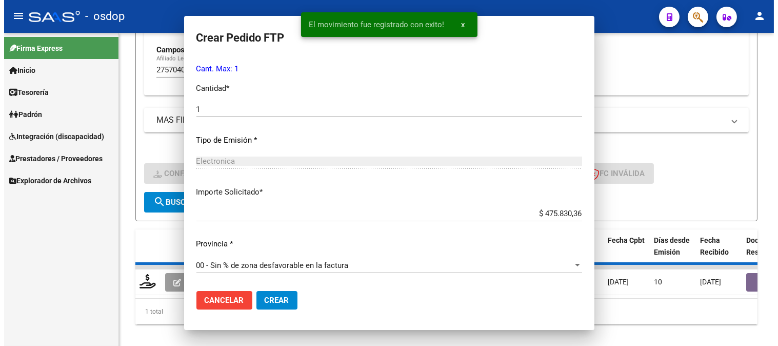
scroll to position [0, 0]
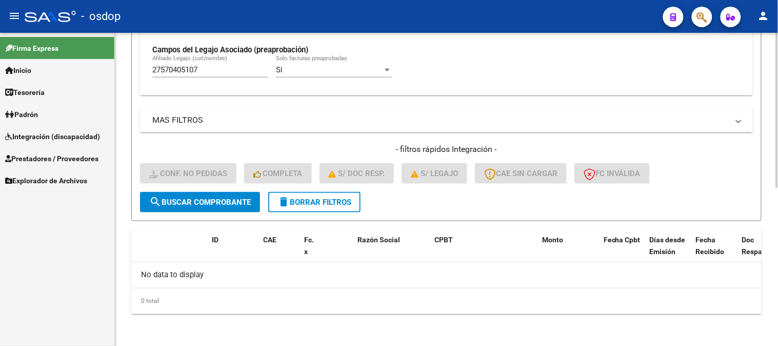
click at [176, 203] on span "search Buscar Comprobante" at bounding box center [200, 201] width 102 height 9
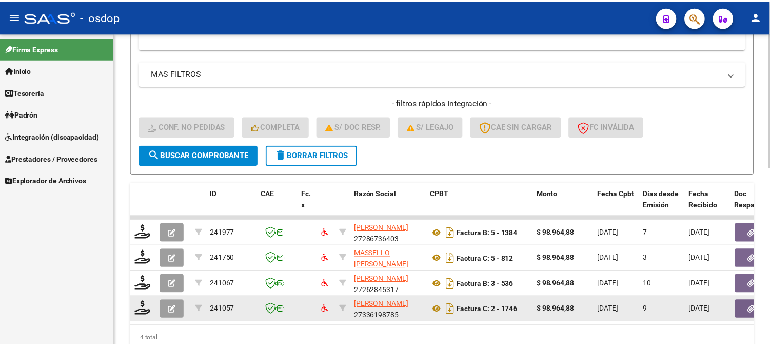
scroll to position [409, 0]
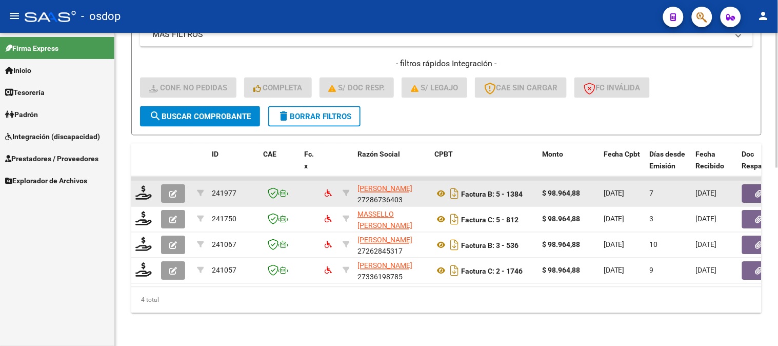
click at [144, 197] on datatable-body-cell at bounding box center [144, 193] width 26 height 25
click at [144, 188] on icon at bounding box center [143, 193] width 16 height 14
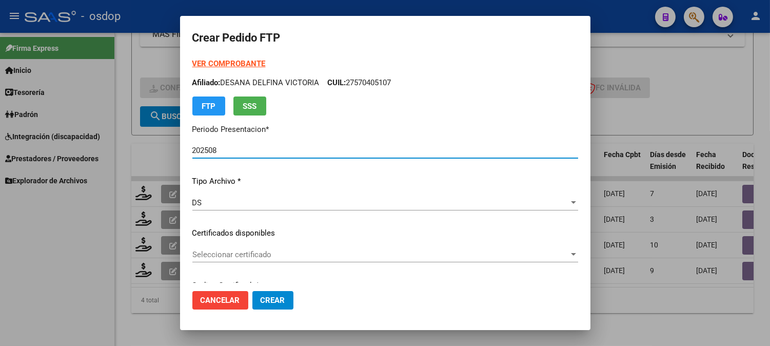
click at [280, 225] on div "VER COMPROBANTE ARCA Padrón Afiliado: DESANA DELFINA VICTORIA CUIL: 27570405107…" at bounding box center [385, 225] width 386 height 335
click at [270, 241] on div "VER COMPROBANTE ARCA Padrón Afiliado: DESANA DELFINA VICTORIA CUIL: 27570405107…" at bounding box center [385, 225] width 386 height 335
click at [266, 254] on span "Seleccionar certificado" at bounding box center [380, 254] width 376 height 9
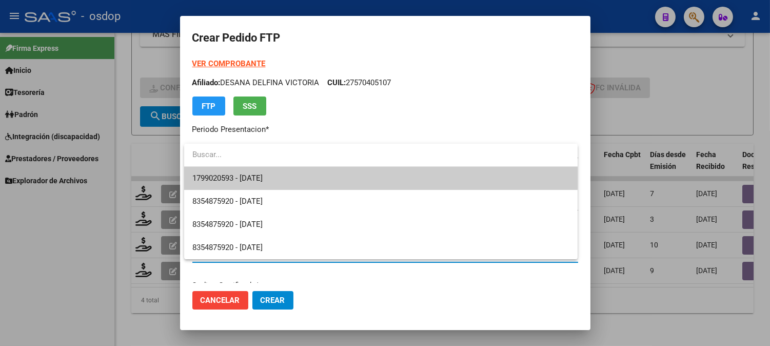
click at [281, 181] on span "1799020593 - 2028-03-03" at bounding box center [380, 178] width 377 height 23
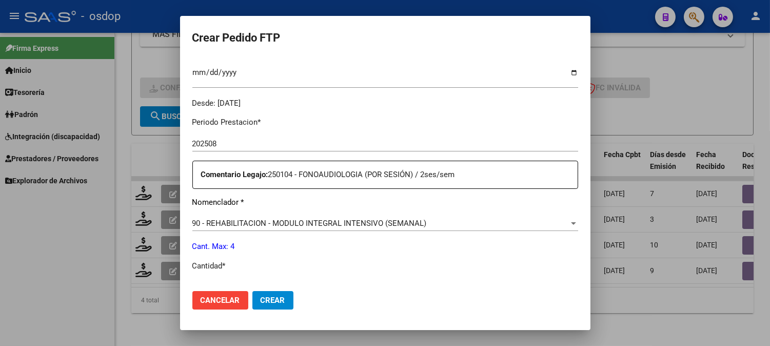
scroll to position [455, 0]
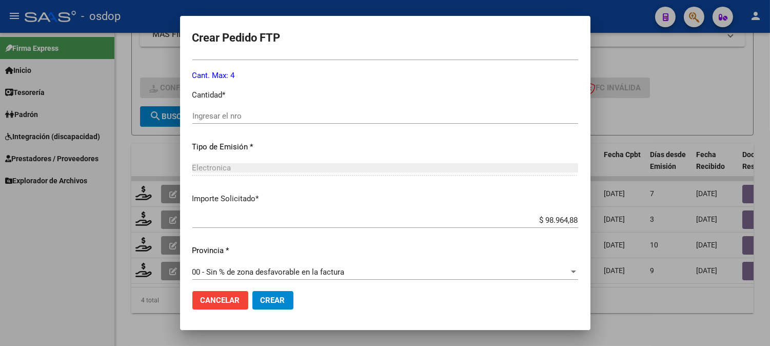
click at [268, 110] on div "Ingresar el nro" at bounding box center [385, 115] width 386 height 15
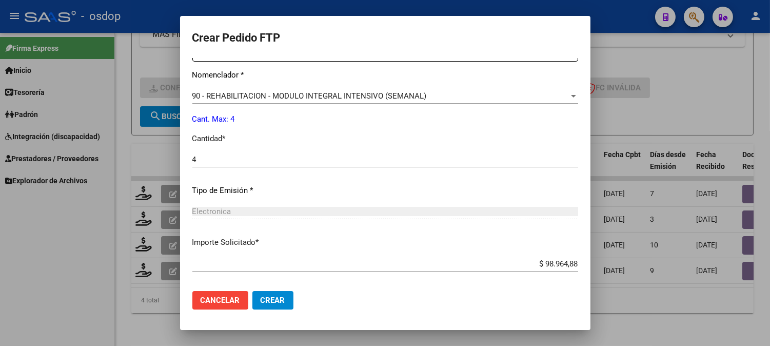
scroll to position [398, 0]
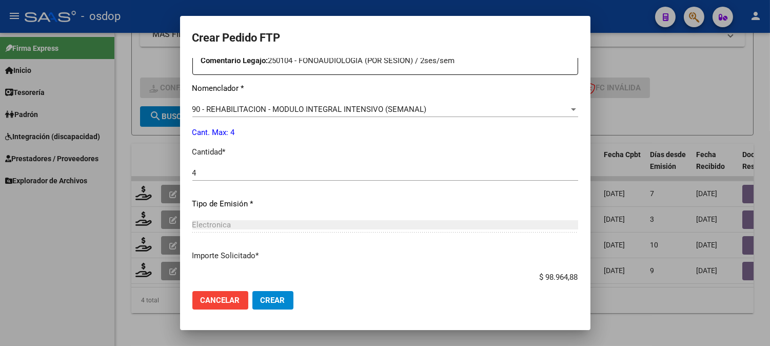
click at [277, 311] on mat-dialog-actions "Cancelar Crear" at bounding box center [385, 300] width 386 height 35
click at [276, 303] on span "Crear" at bounding box center [273, 299] width 25 height 9
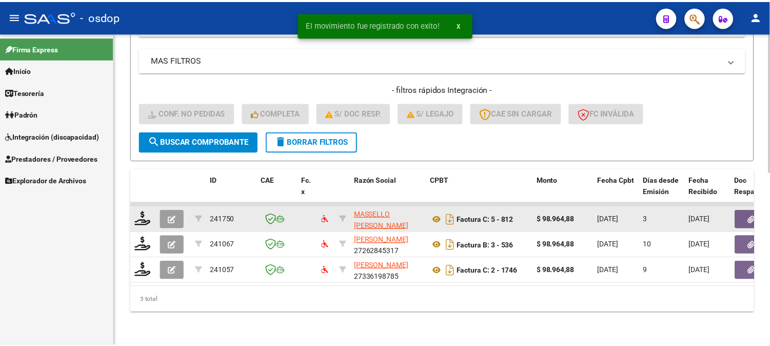
scroll to position [386, 0]
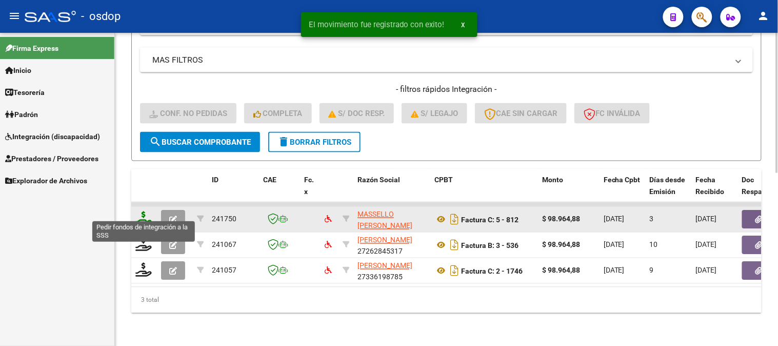
click at [141, 211] on icon at bounding box center [143, 218] width 16 height 14
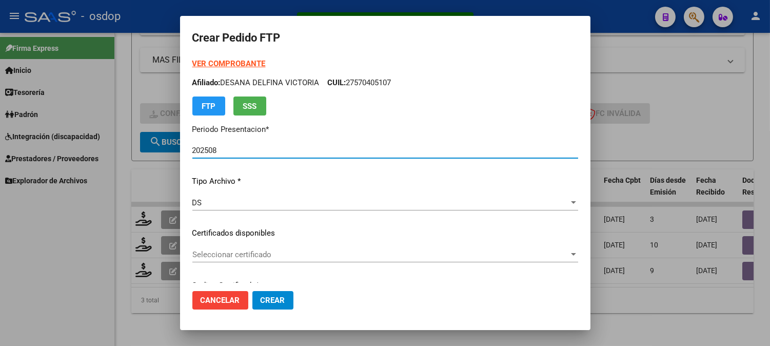
click at [228, 246] on div "VER COMPROBANTE ARCA Padrón Afiliado: DESANA DELFINA VICTORIA CUIL: 27570405107…" at bounding box center [385, 225] width 386 height 335
click at [228, 255] on span "Seleccionar certificado" at bounding box center [380, 254] width 376 height 9
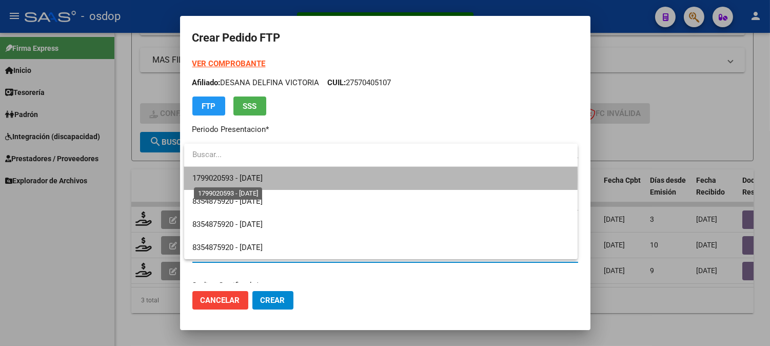
click at [239, 178] on span "1799020593 - 2028-03-03" at bounding box center [227, 177] width 70 height 9
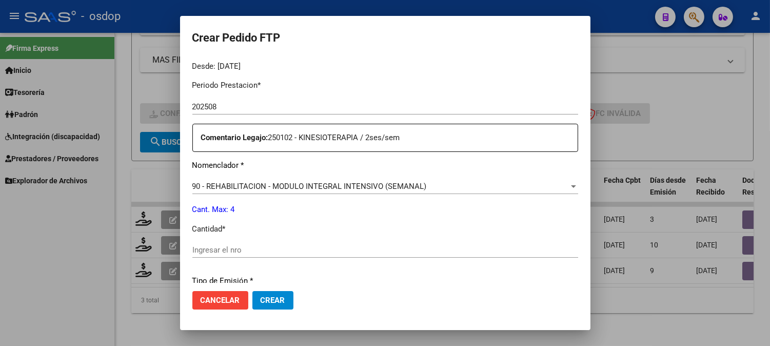
scroll to position [342, 0]
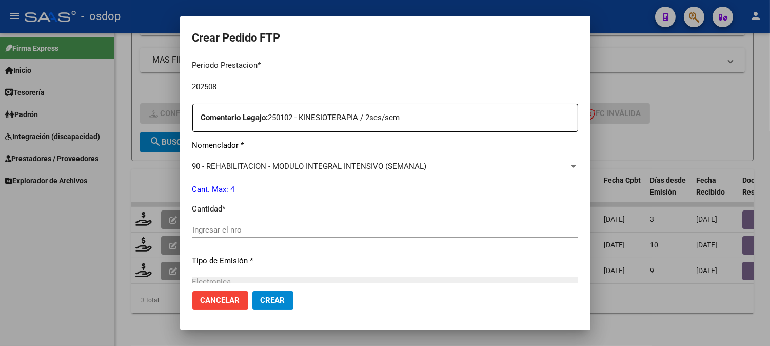
click at [244, 233] on input "Ingresar el nro" at bounding box center [385, 229] width 386 height 9
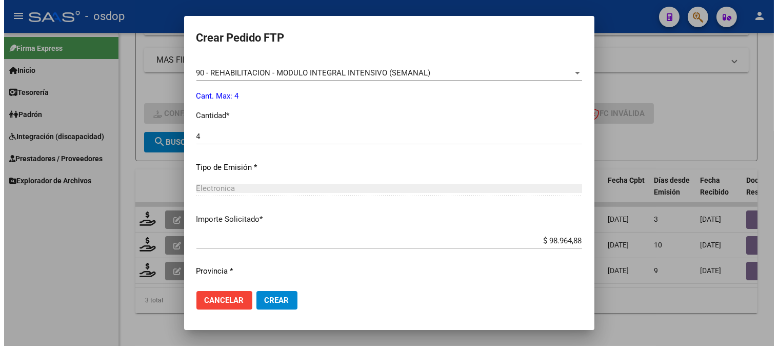
scroll to position [462, 0]
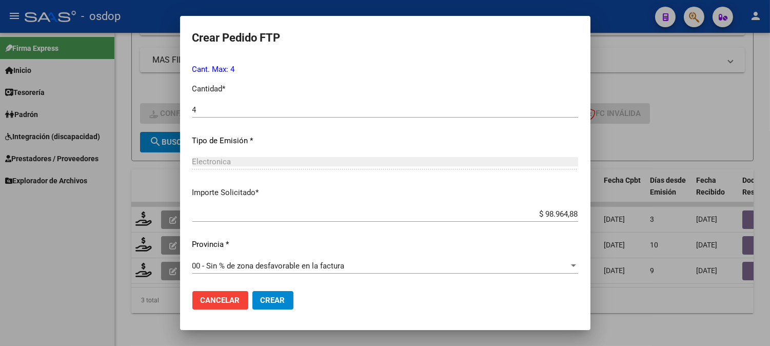
click at [277, 290] on mat-dialog-actions "Cancelar Crear" at bounding box center [385, 300] width 386 height 35
click at [281, 299] on span "Crear" at bounding box center [273, 299] width 25 height 9
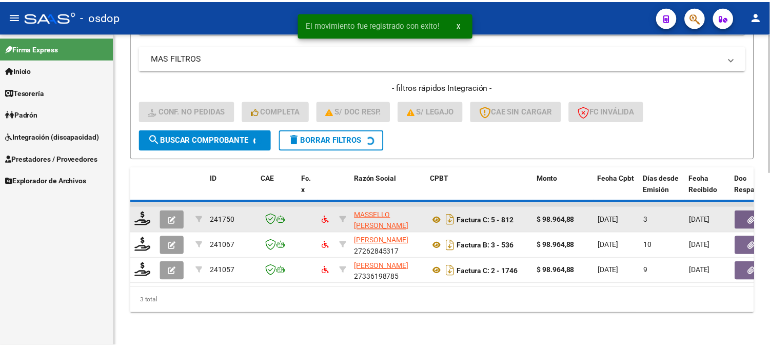
scroll to position [361, 0]
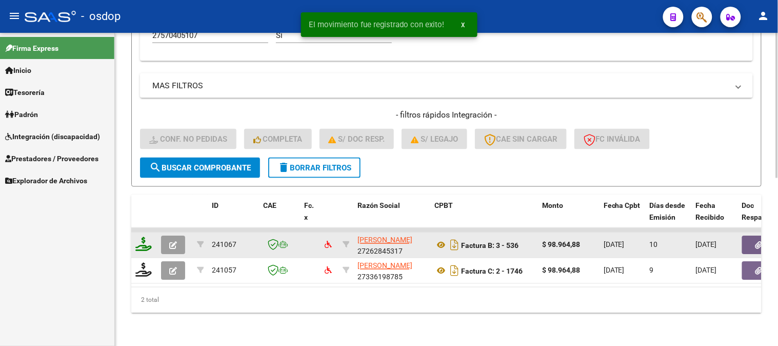
click at [145, 237] on icon at bounding box center [143, 244] width 16 height 14
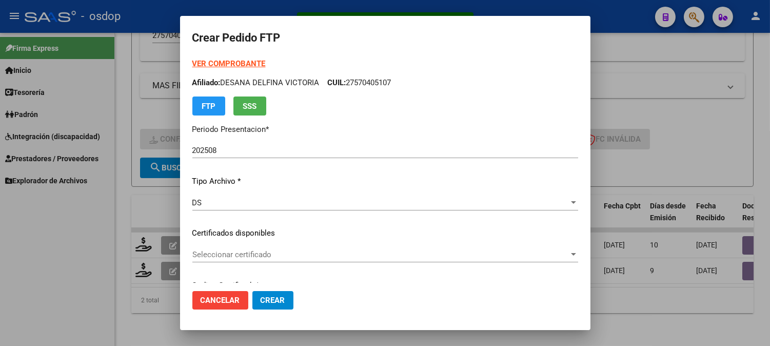
click at [239, 264] on div "Seleccionar certificado Seleccionar certificado" at bounding box center [385, 259] width 386 height 25
click at [239, 258] on span "Seleccionar certificado" at bounding box center [380, 254] width 376 height 9
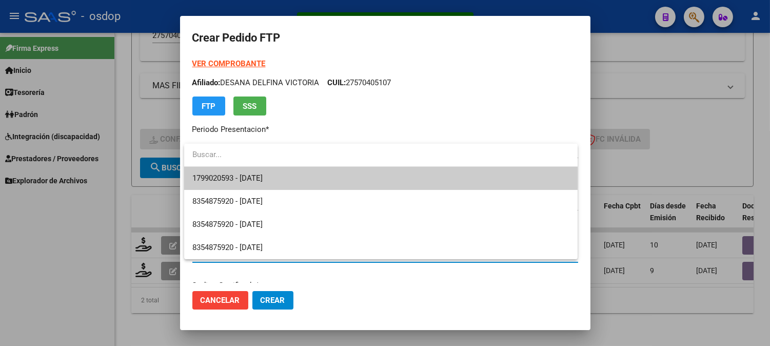
click at [251, 182] on span "1799020593 - 2028-03-03" at bounding box center [227, 177] width 70 height 9
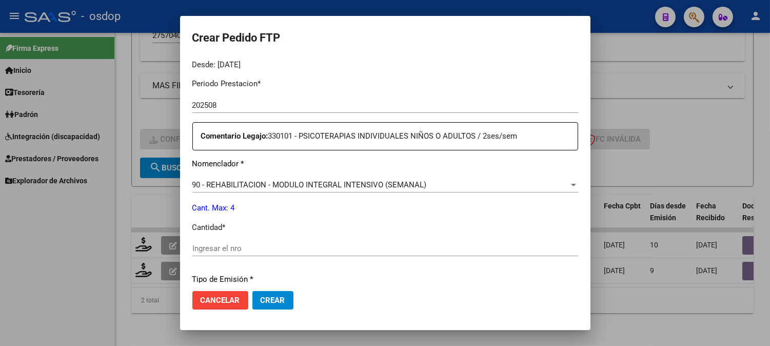
scroll to position [342, 0]
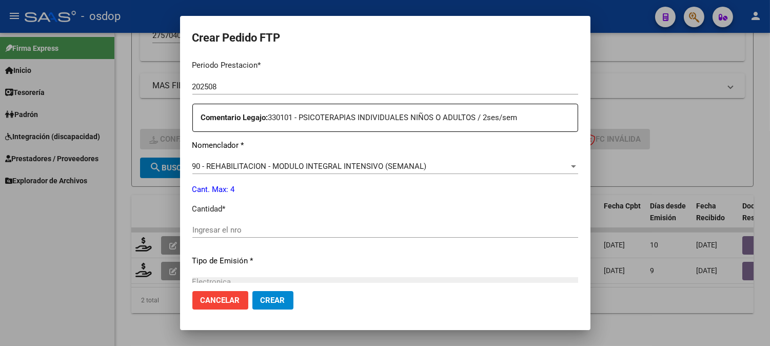
click at [236, 233] on input "Ingresar el nro" at bounding box center [385, 229] width 386 height 9
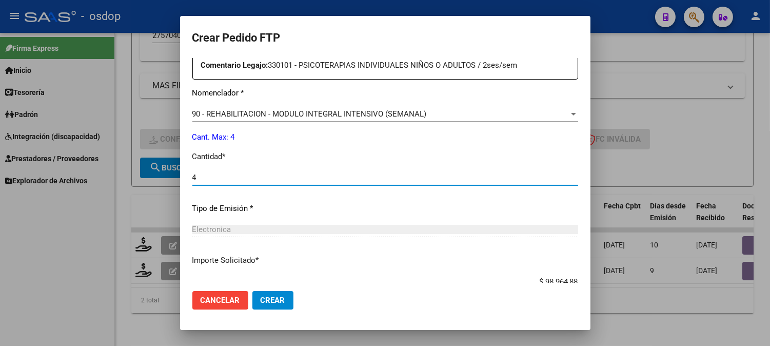
scroll to position [462, 0]
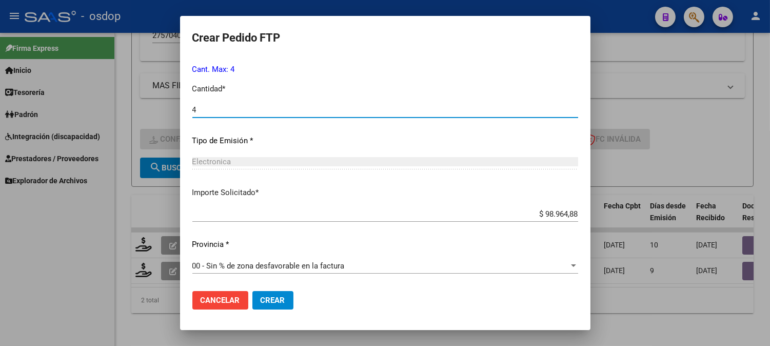
click at [266, 304] on span "Crear" at bounding box center [273, 299] width 25 height 9
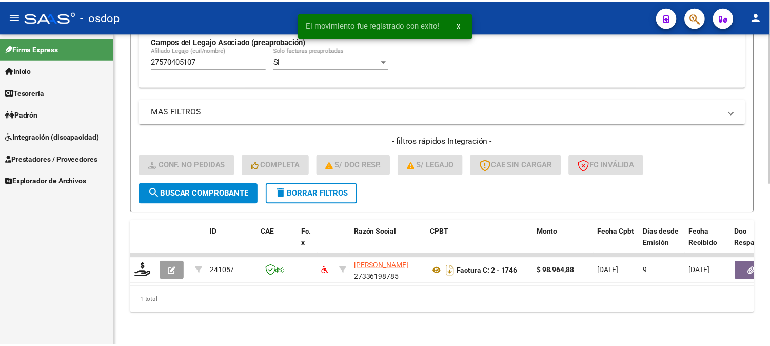
scroll to position [335, 0]
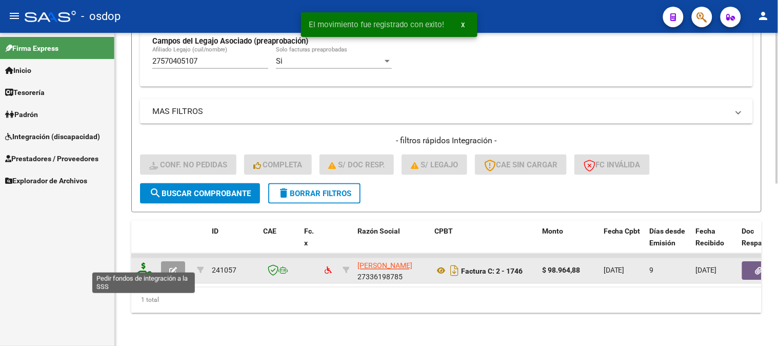
click at [149, 265] on icon at bounding box center [143, 270] width 16 height 14
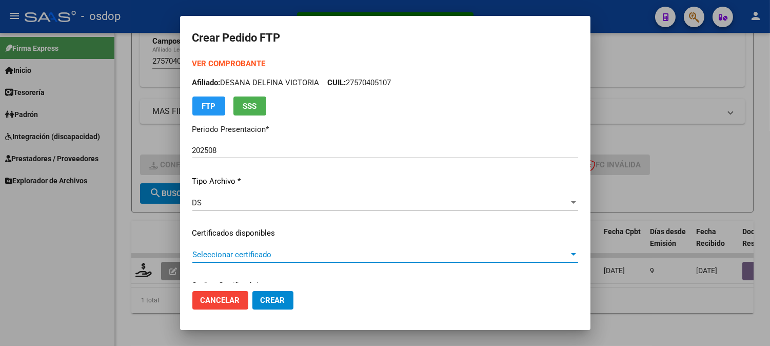
click at [233, 257] on span "Seleccionar certificado" at bounding box center [380, 254] width 376 height 9
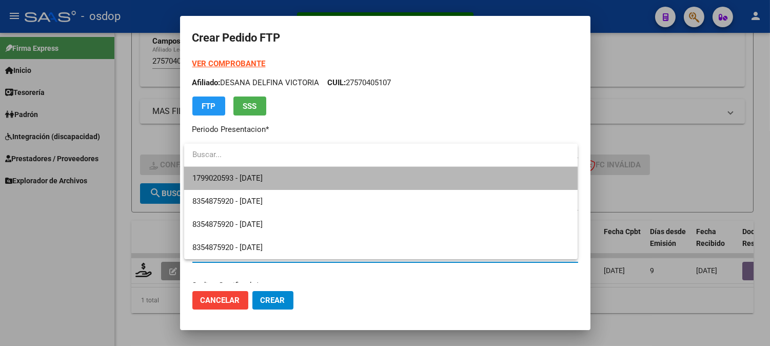
click at [239, 185] on span "1799020593 - 2028-03-03" at bounding box center [380, 178] width 377 height 23
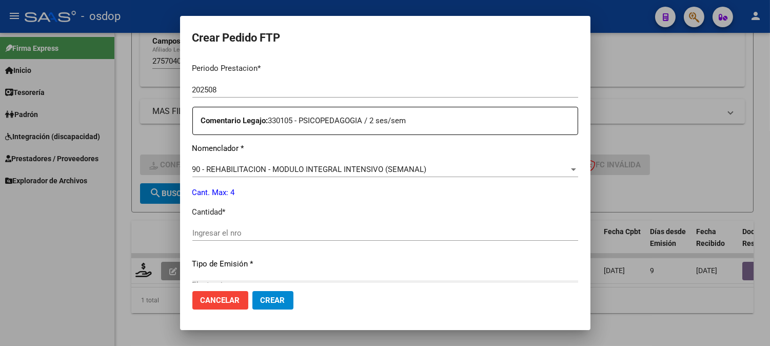
scroll to position [398, 0]
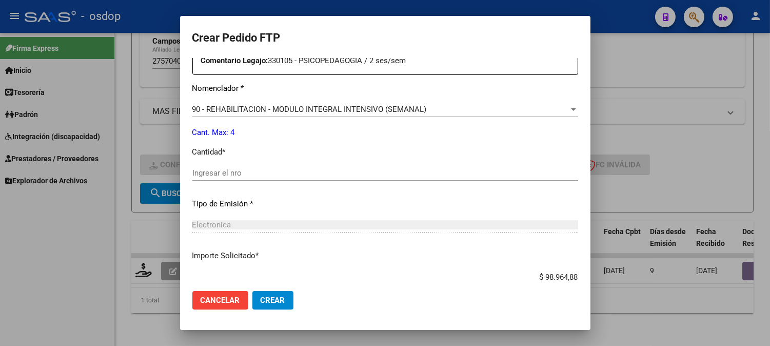
click at [250, 178] on div "Ingresar el nro" at bounding box center [385, 172] width 386 height 15
click at [251, 171] on input "Ingresar el nro" at bounding box center [385, 172] width 386 height 9
click at [269, 296] on span "Crear" at bounding box center [273, 299] width 25 height 9
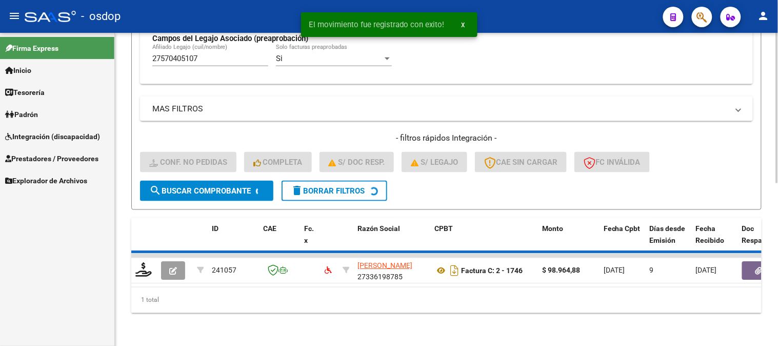
scroll to position [318, 0]
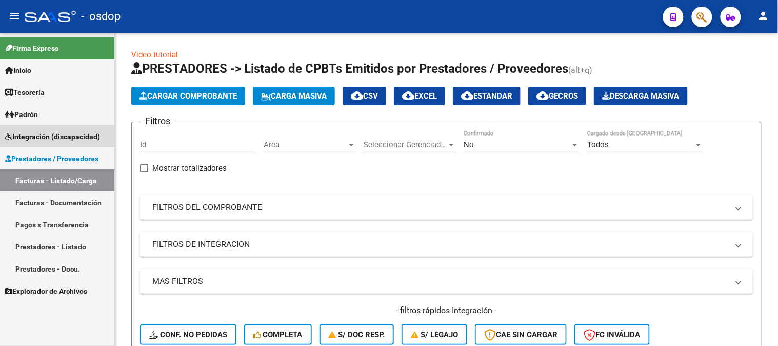
click at [69, 141] on span "Integración (discapacidad)" at bounding box center [52, 136] width 95 height 11
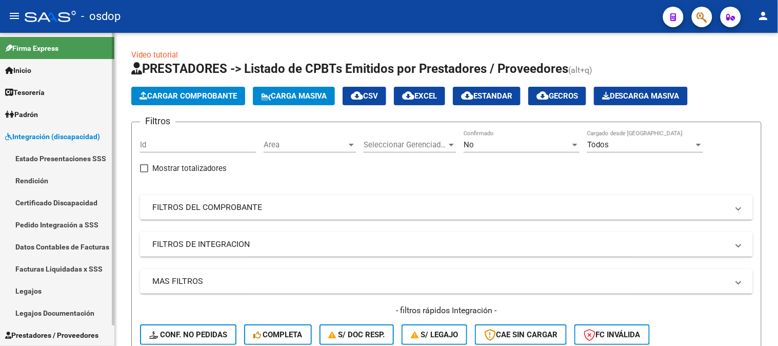
click at [63, 222] on link "Pedido Integración a SSS" at bounding box center [57, 224] width 114 height 22
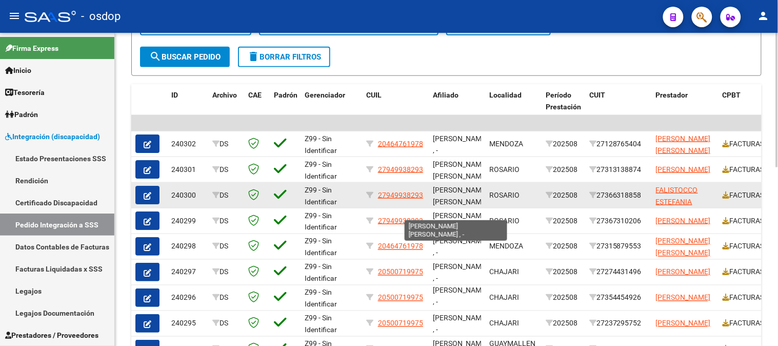
scroll to position [13, 0]
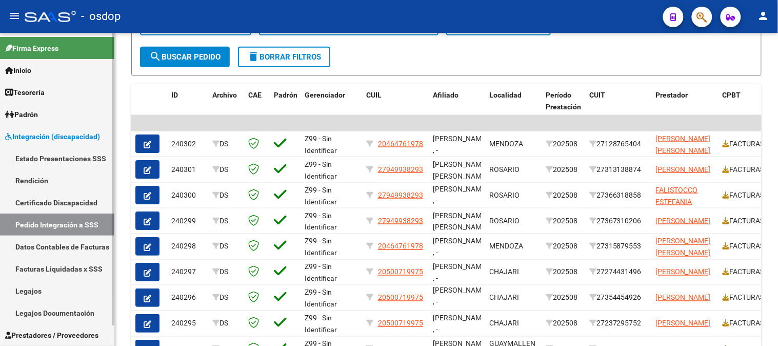
click at [74, 137] on span "Integración (discapacidad)" at bounding box center [52, 136] width 95 height 11
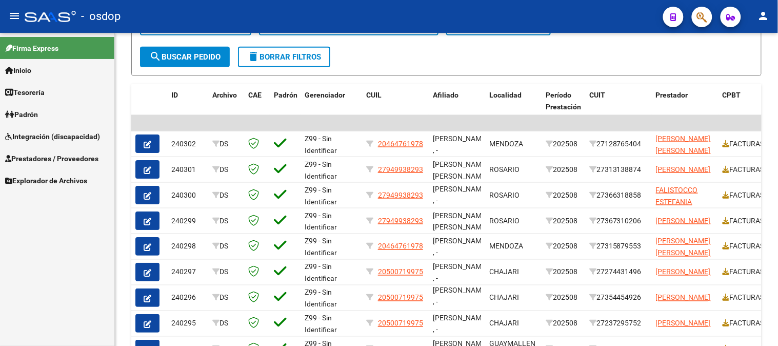
click at [54, 165] on link "Prestadores / Proveedores" at bounding box center [57, 158] width 114 height 22
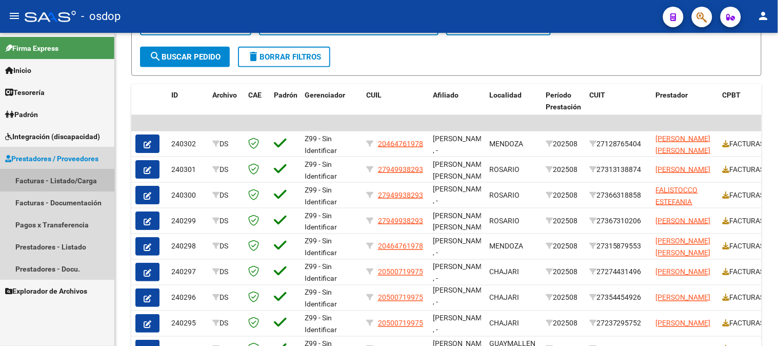
click at [72, 179] on link "Facturas - Listado/Carga" at bounding box center [57, 180] width 114 height 22
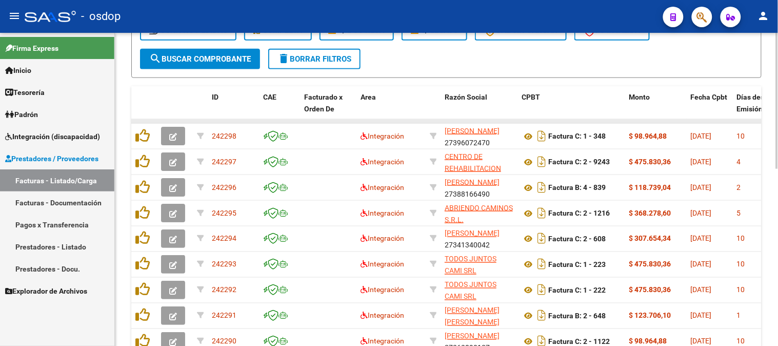
scroll to position [190, 0]
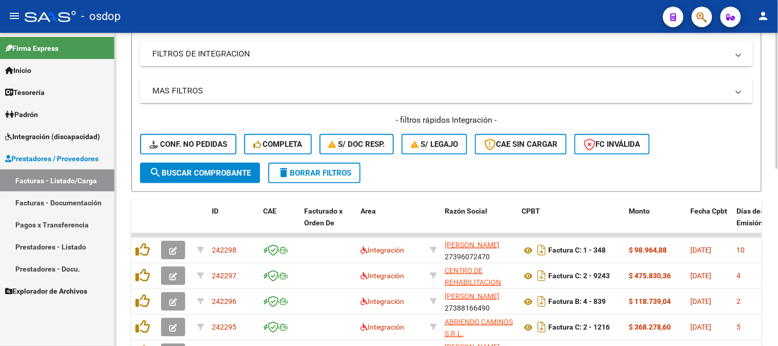
click at [224, 51] on mat-panel-title "FILTROS DE INTEGRACION" at bounding box center [440, 53] width 576 height 11
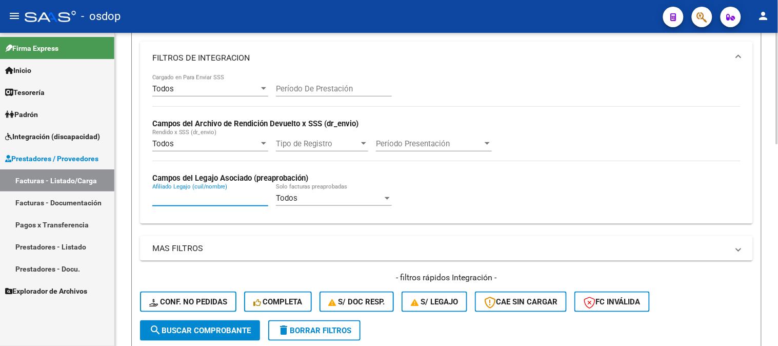
click at [224, 198] on input "Afiliado Legajo (cuil/nombre)" at bounding box center [210, 197] width 116 height 9
paste input "20568478682"
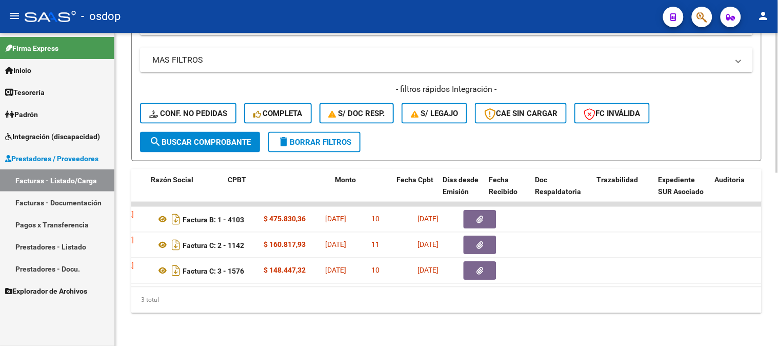
scroll to position [0, 272]
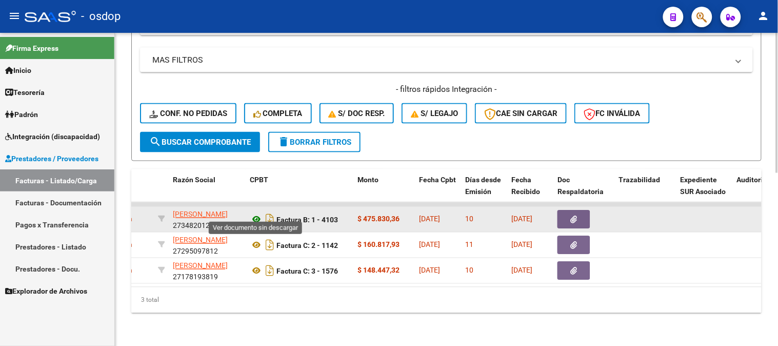
click at [256, 213] on icon at bounding box center [256, 219] width 13 height 12
click at [572, 216] on icon "button" at bounding box center [574, 220] width 7 height 8
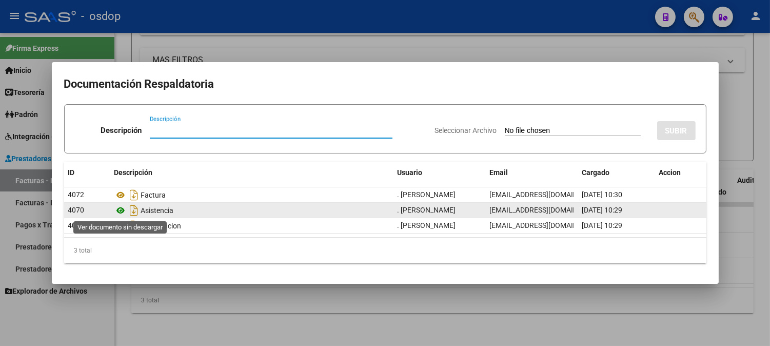
click at [118, 213] on icon at bounding box center [120, 210] width 13 height 12
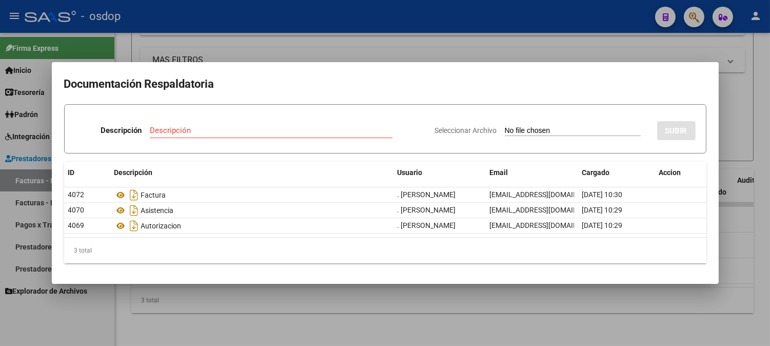
click at [289, 46] on div at bounding box center [385, 173] width 770 height 346
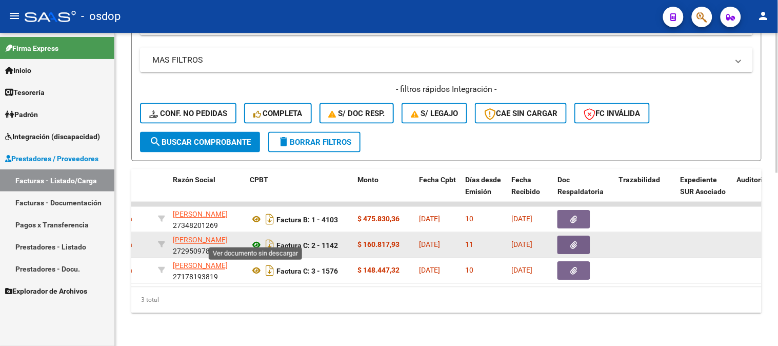
click at [256, 239] on icon at bounding box center [256, 245] width 13 height 12
click at [582, 237] on button "button" at bounding box center [573, 245] width 33 height 18
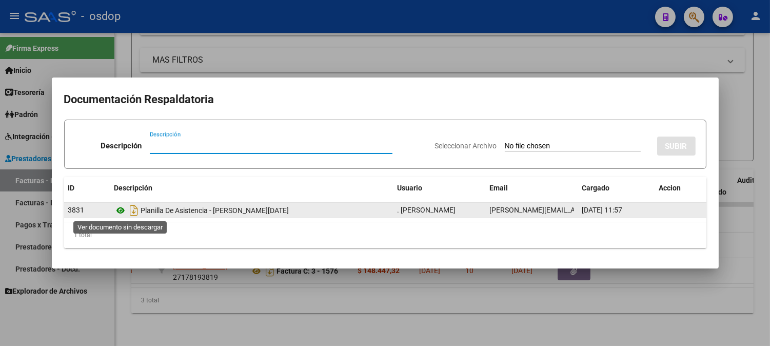
click at [122, 207] on icon at bounding box center [120, 210] width 13 height 12
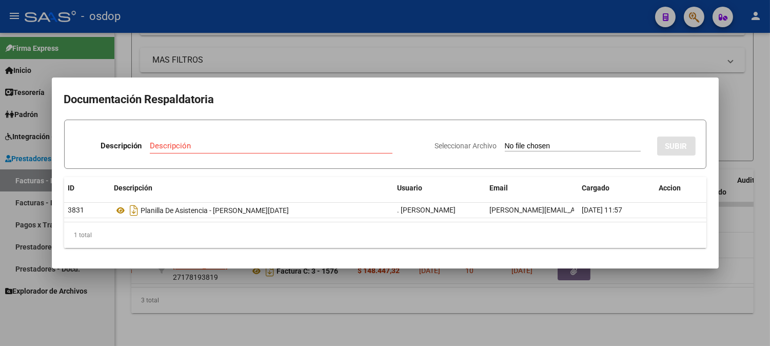
click at [244, 49] on div at bounding box center [385, 173] width 770 height 346
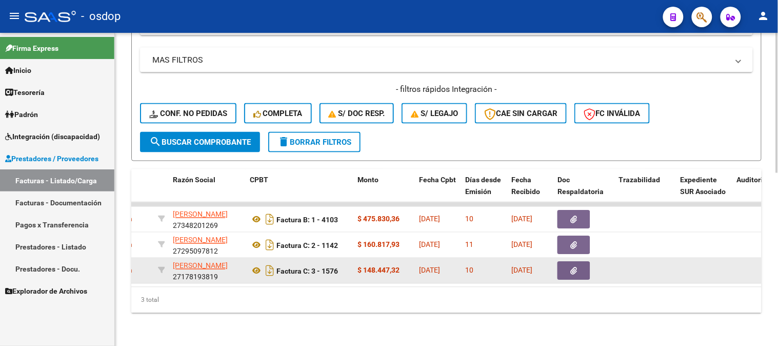
click at [254, 269] on div "Factura C: 3 - 1576" at bounding box center [299, 271] width 99 height 16
click at [255, 265] on icon at bounding box center [256, 271] width 13 height 12
click at [582, 269] on button "button" at bounding box center [573, 271] width 33 height 18
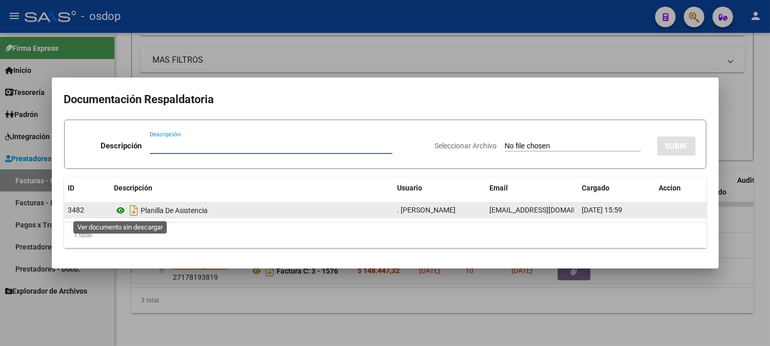
click at [119, 215] on icon at bounding box center [120, 210] width 13 height 12
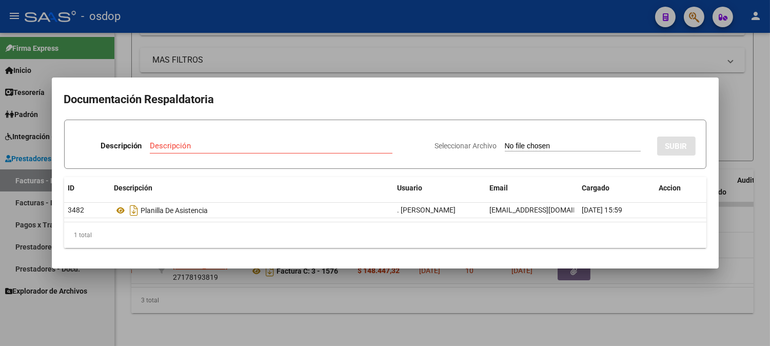
click at [187, 69] on div at bounding box center [385, 173] width 770 height 346
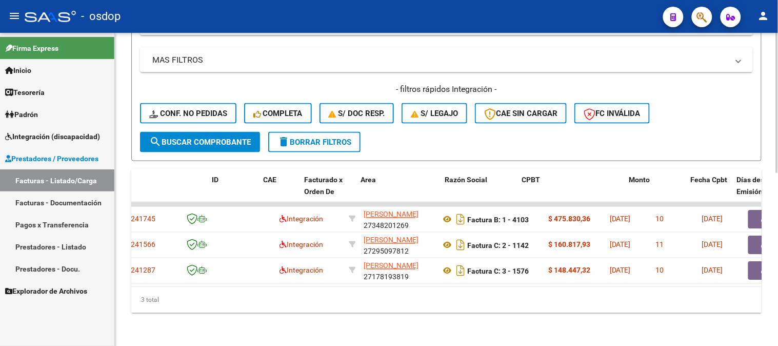
scroll to position [0, 0]
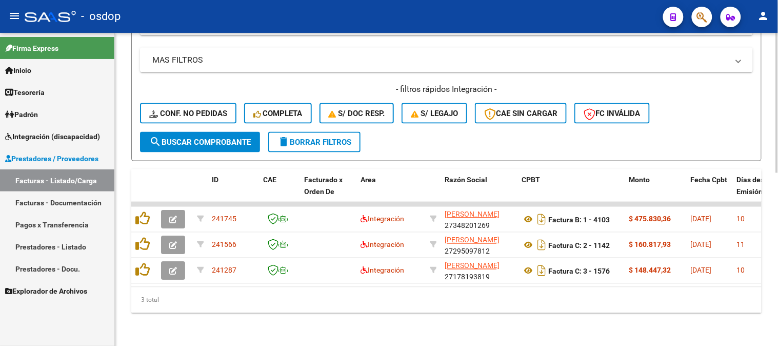
click at [182, 310] on div "3 total" at bounding box center [446, 300] width 630 height 26
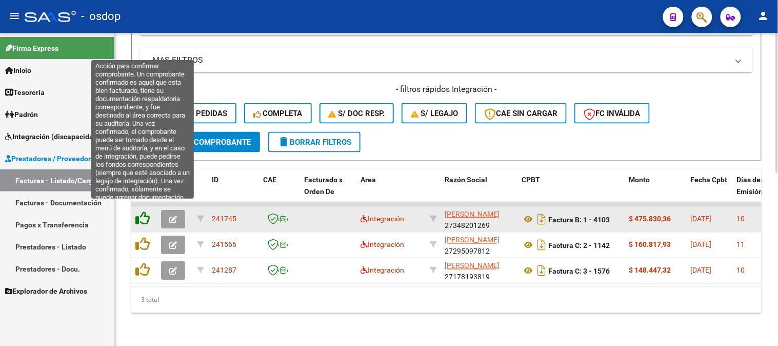
click at [137, 211] on icon at bounding box center [142, 218] width 14 height 14
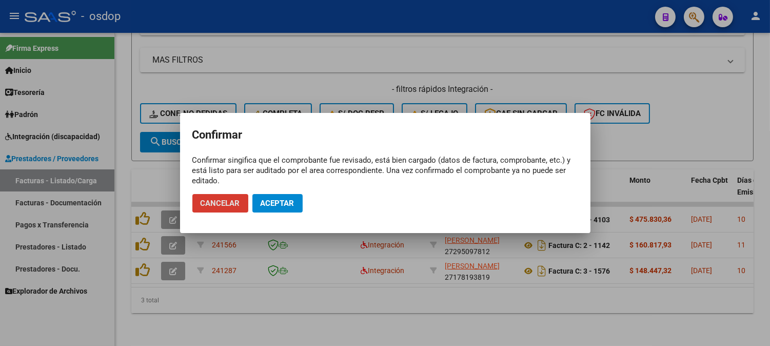
click at [297, 206] on button "Aceptar" at bounding box center [277, 203] width 50 height 18
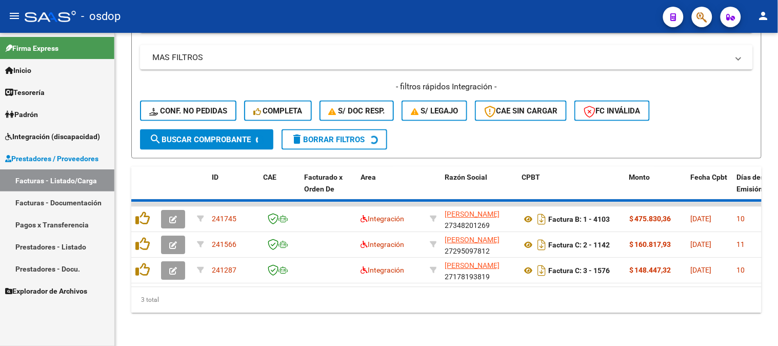
scroll to position [361, 0]
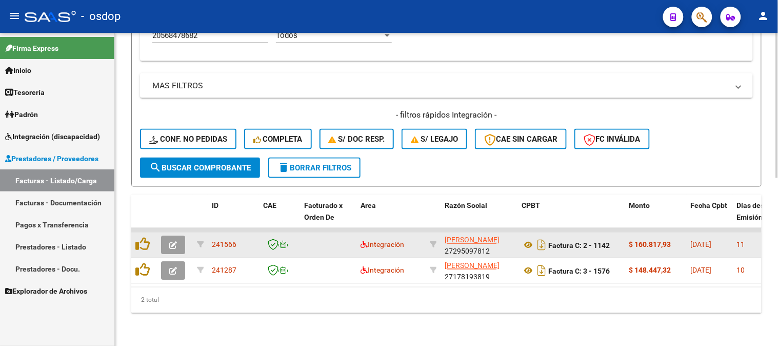
click at [149, 232] on datatable-body-cell at bounding box center [144, 244] width 26 height 25
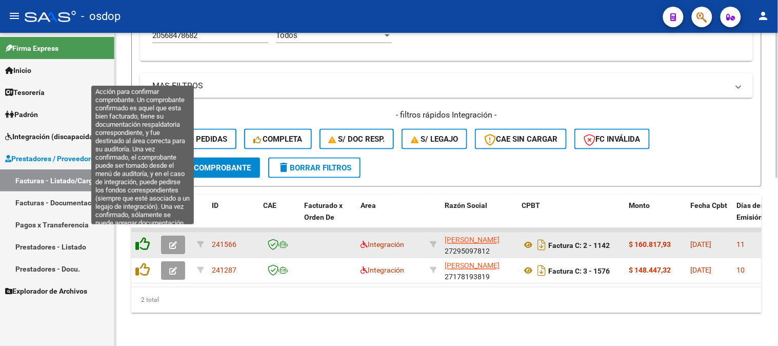
click at [145, 237] on icon at bounding box center [142, 244] width 14 height 14
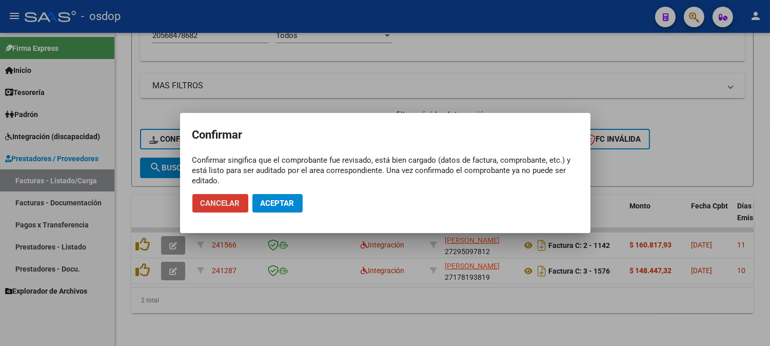
click at [298, 192] on mat-dialog-actions "Cancelar Aceptar" at bounding box center [385, 203] width 386 height 35
click at [284, 202] on span "Aceptar" at bounding box center [278, 202] width 34 height 9
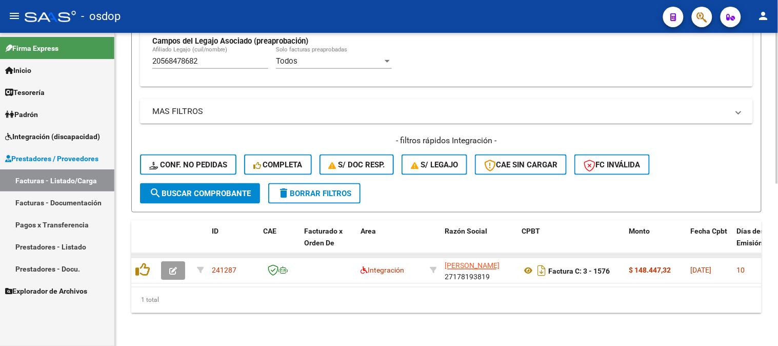
scroll to position [335, 0]
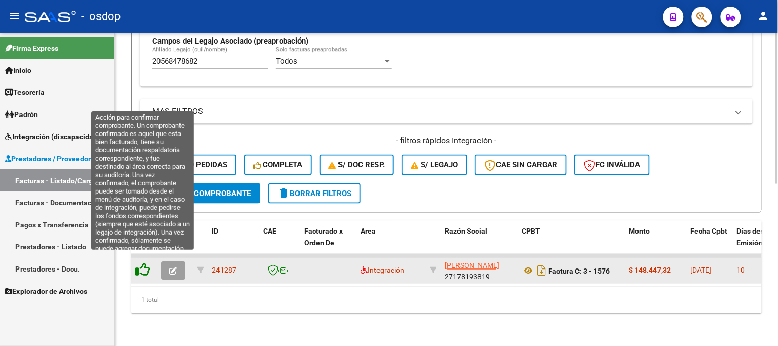
click at [142, 263] on icon at bounding box center [142, 270] width 14 height 14
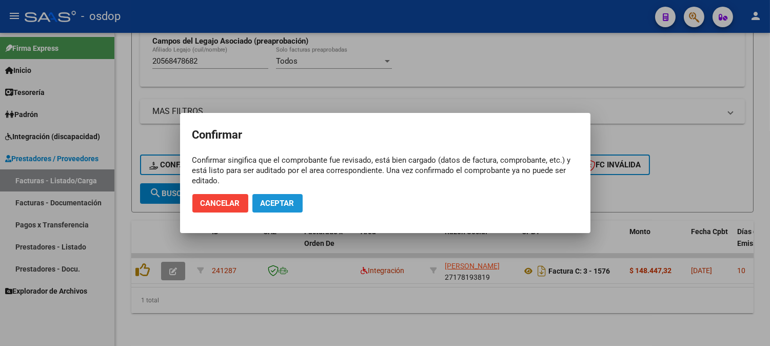
click at [257, 206] on button "Aceptar" at bounding box center [277, 203] width 50 height 18
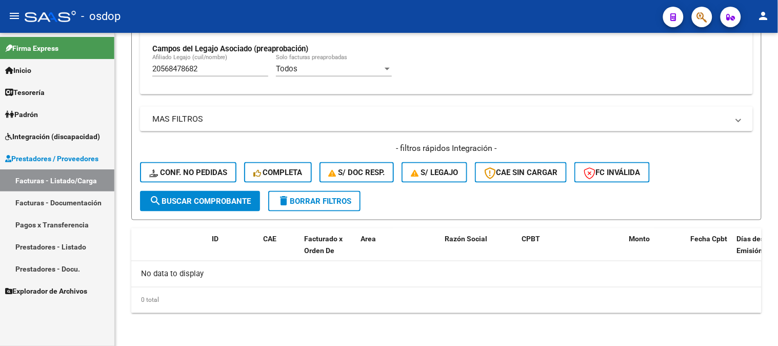
scroll to position [318, 0]
drag, startPoint x: 213, startPoint y: 70, endPoint x: 56, endPoint y: 70, distance: 156.9
click at [56, 70] on mat-sidenav-container "Firma Express Inicio Calendario SSS Instructivos Contacto OS Tesorería Extracto…" at bounding box center [389, 189] width 778 height 313
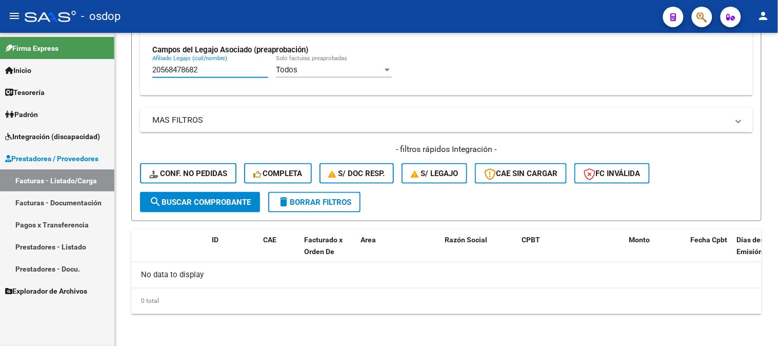
paste input "99536427"
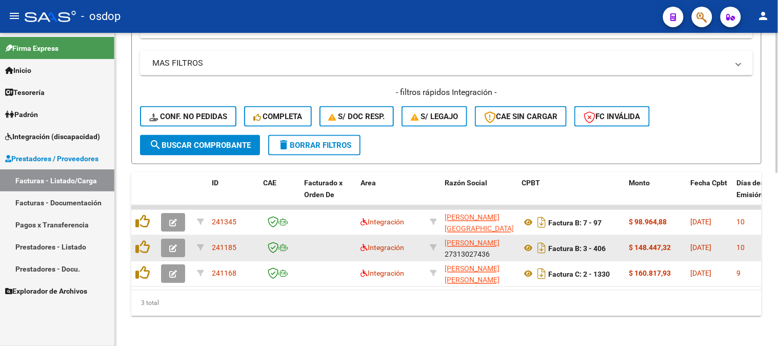
scroll to position [386, 0]
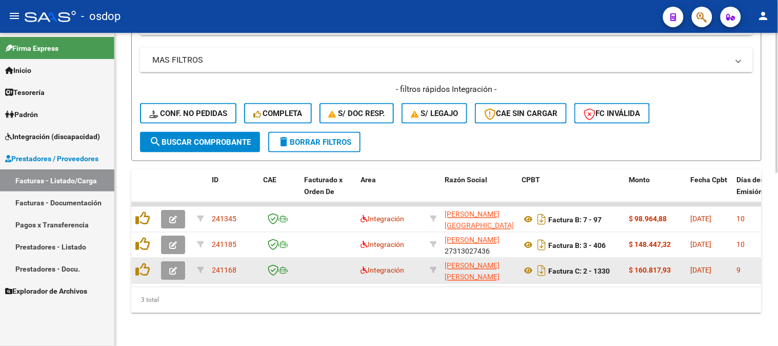
type input "20599536427"
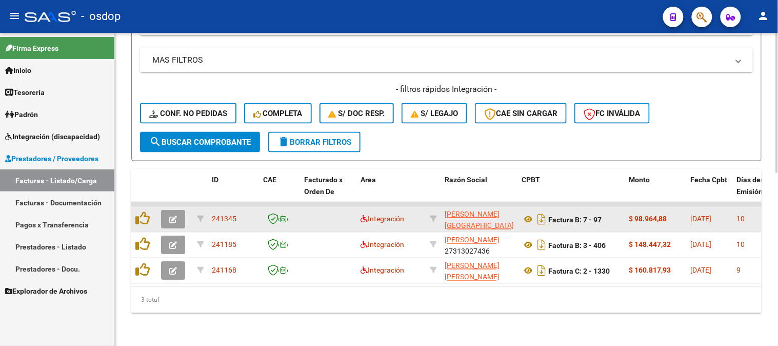
drag, startPoint x: 184, startPoint y: 318, endPoint x: 167, endPoint y: 216, distance: 104.0
click at [184, 318] on div "Video tutorial PRESTADORES -> Listado de CPBTs Emitidos por Prestadores / Prove…" at bounding box center [446, -1] width 663 height 691
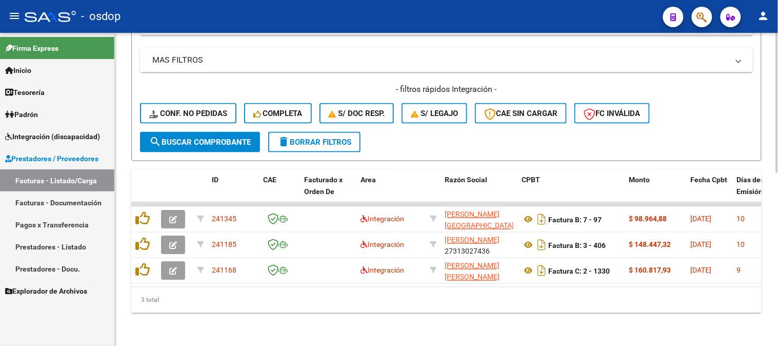
click at [248, 277] on datatable-body "241345 Integración MOZZI FLORENCIA 27317178897 Factura B: 7 - 97 $ 98.964,88 01…" at bounding box center [446, 244] width 630 height 85
drag, startPoint x: 301, startPoint y: 283, endPoint x: 431, endPoint y: 277, distance: 130.9
click at [444, 275] on div "ID CAE Facturado x Orden De Area Razón Social CPBT Monto Fecha Cpbt Días desde …" at bounding box center [446, 241] width 630 height 144
click at [272, 290] on div "3 total" at bounding box center [446, 300] width 630 height 26
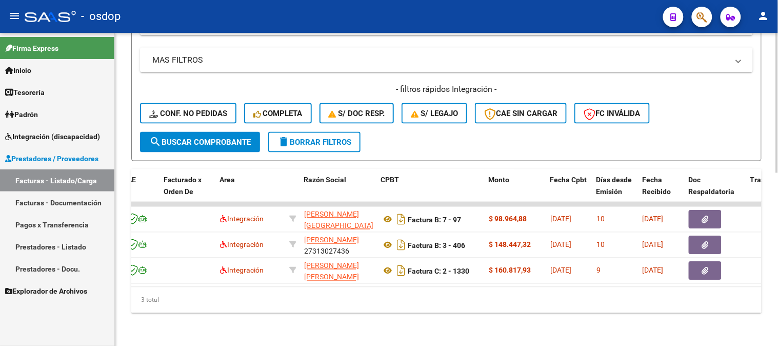
scroll to position [0, 185]
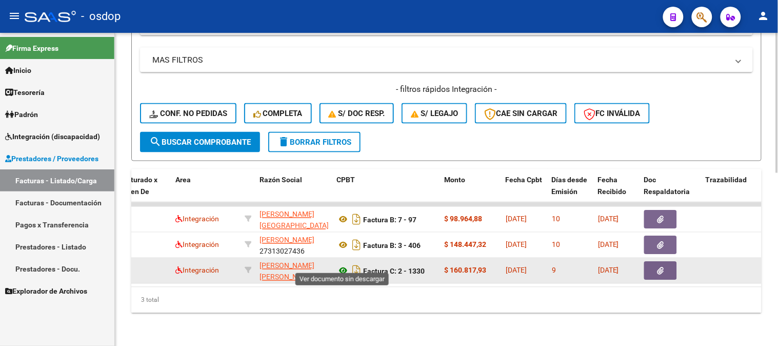
click at [339, 265] on icon at bounding box center [342, 271] width 13 height 12
click at [654, 262] on button "button" at bounding box center [660, 271] width 33 height 18
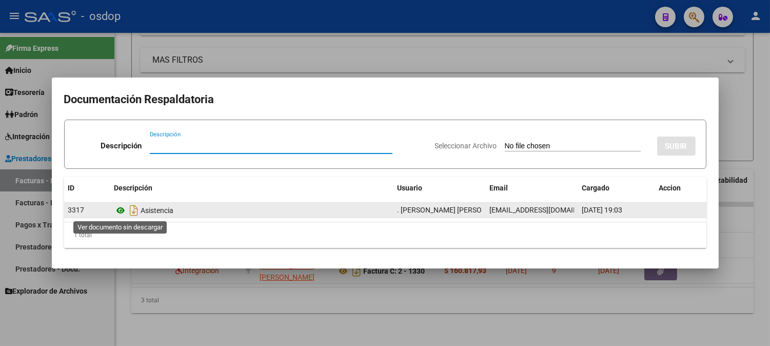
click at [119, 212] on icon at bounding box center [120, 210] width 13 height 12
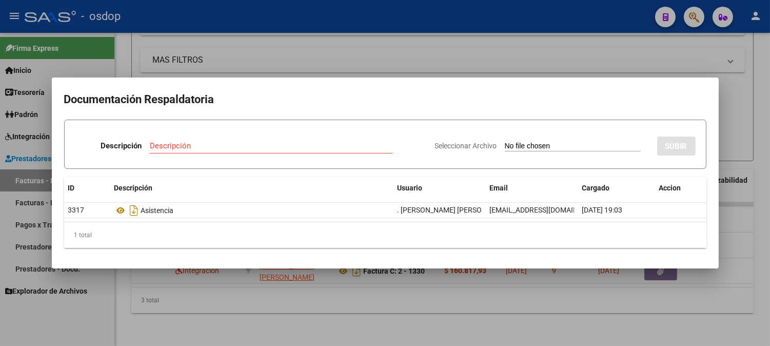
click at [285, 46] on div at bounding box center [385, 173] width 770 height 346
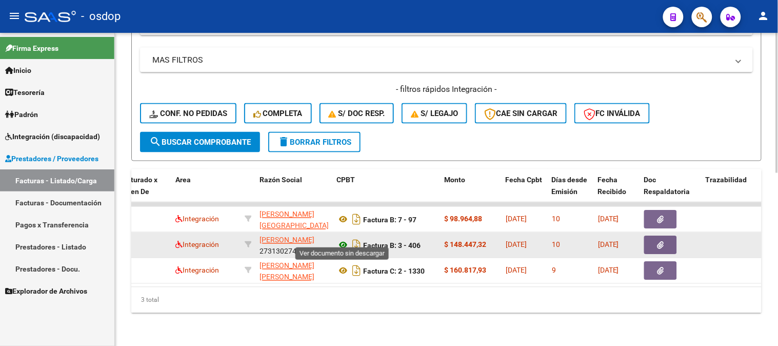
click at [344, 239] on icon at bounding box center [342, 245] width 13 height 12
click at [667, 236] on button "button" at bounding box center [660, 245] width 33 height 18
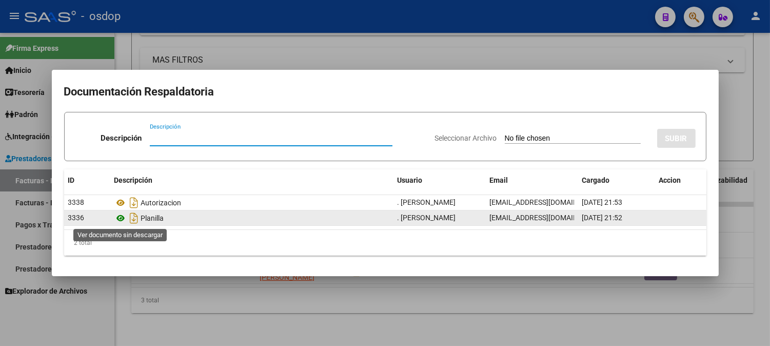
click at [125, 215] on icon at bounding box center [120, 218] width 13 height 12
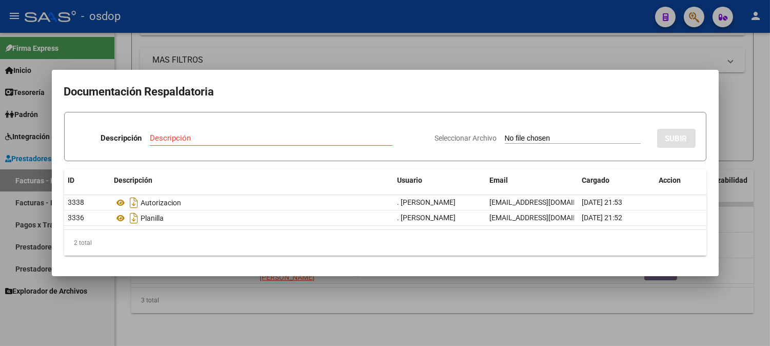
click at [265, 54] on div at bounding box center [385, 173] width 770 height 346
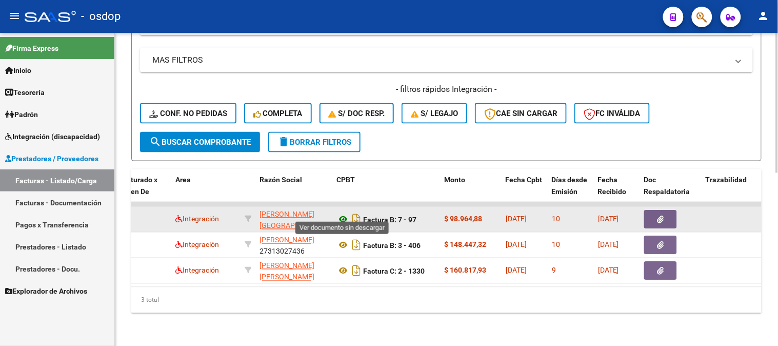
click at [343, 213] on icon at bounding box center [342, 219] width 13 height 12
click at [660, 216] on icon "button" at bounding box center [660, 220] width 7 height 8
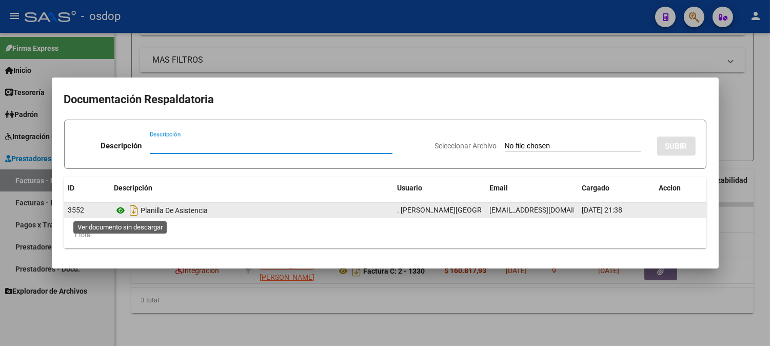
click at [119, 210] on icon at bounding box center [120, 210] width 13 height 12
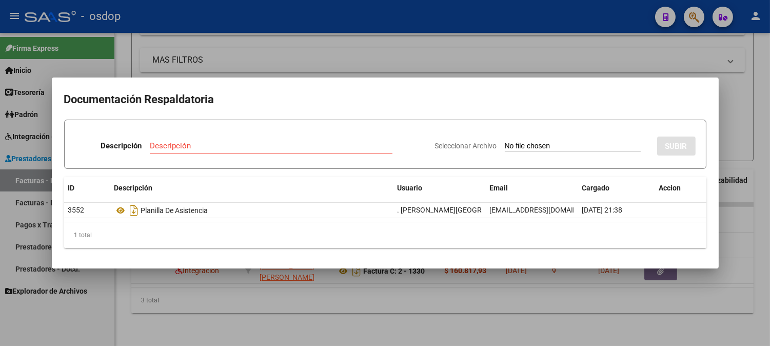
click at [233, 279] on div at bounding box center [385, 173] width 770 height 346
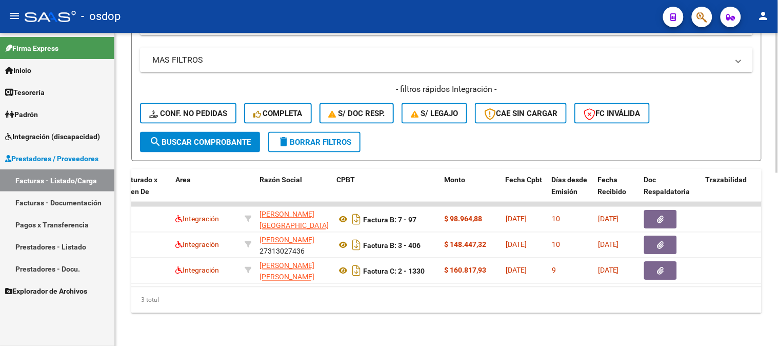
scroll to position [0, 0]
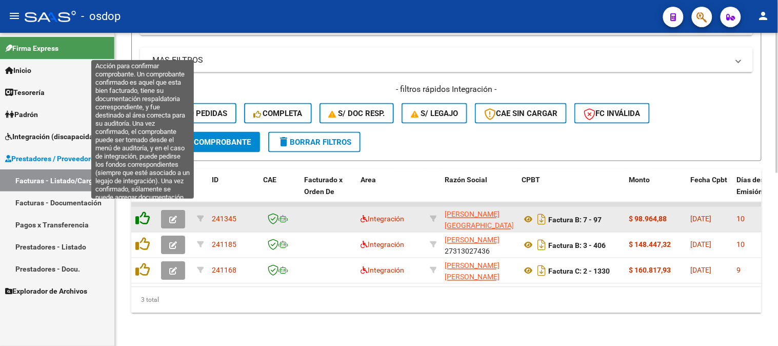
click at [142, 211] on icon at bounding box center [142, 218] width 14 height 14
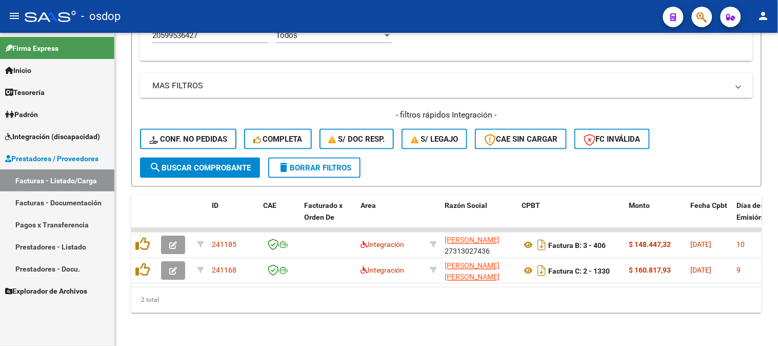
scroll to position [361, 0]
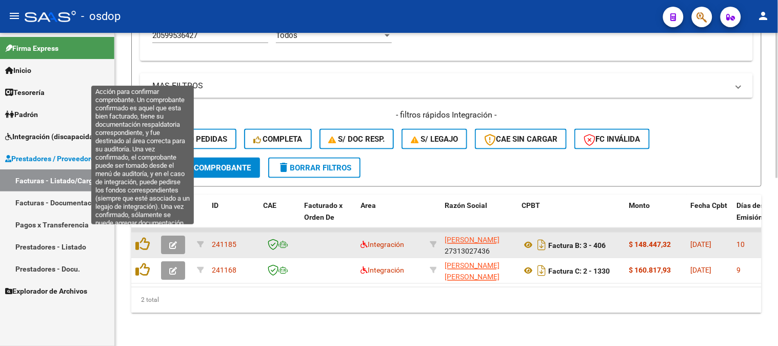
click at [134, 235] on datatable-body-cell at bounding box center [144, 244] width 26 height 25
click at [139, 237] on icon at bounding box center [142, 244] width 14 height 14
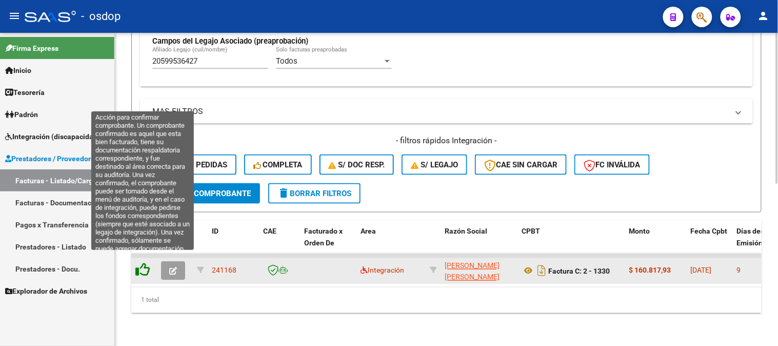
click at [139, 263] on icon at bounding box center [142, 270] width 14 height 14
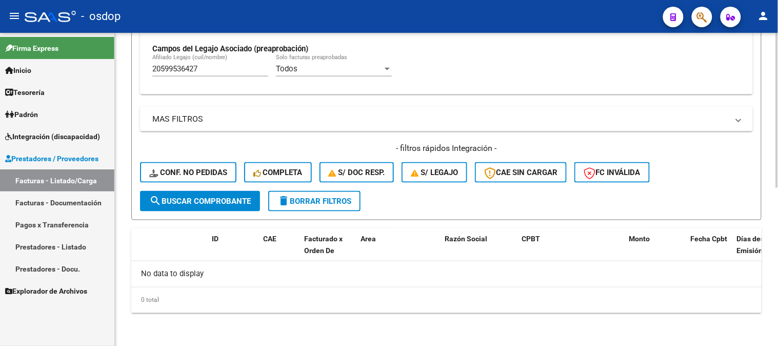
scroll to position [318, 0]
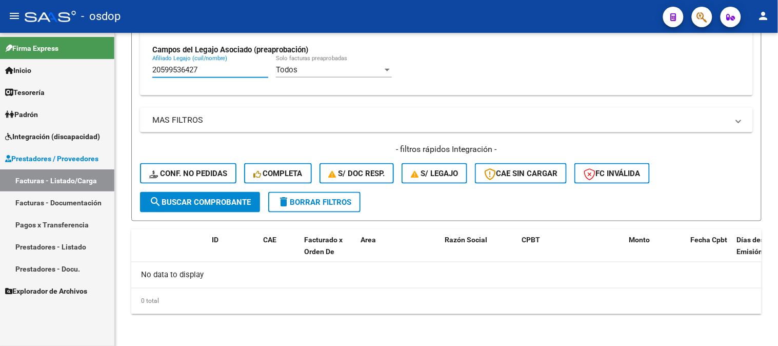
drag, startPoint x: 208, startPoint y: 70, endPoint x: 0, endPoint y: 33, distance: 211.5
click at [0, 37] on mat-sidenav-container "Firma Express Inicio Calendario SSS Instructivos Contacto OS Tesorería Extracto…" at bounding box center [389, 189] width 778 height 313
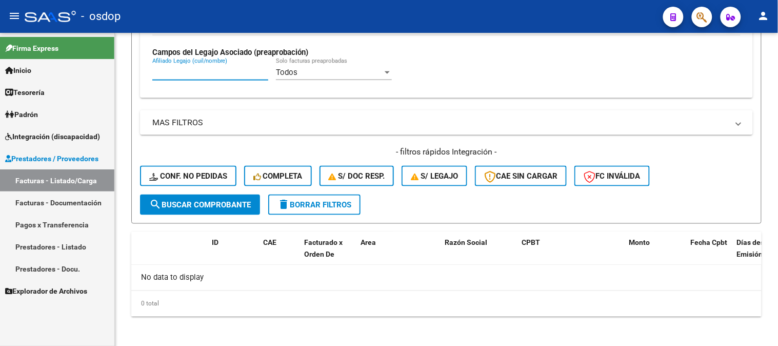
paste input "20541157418"
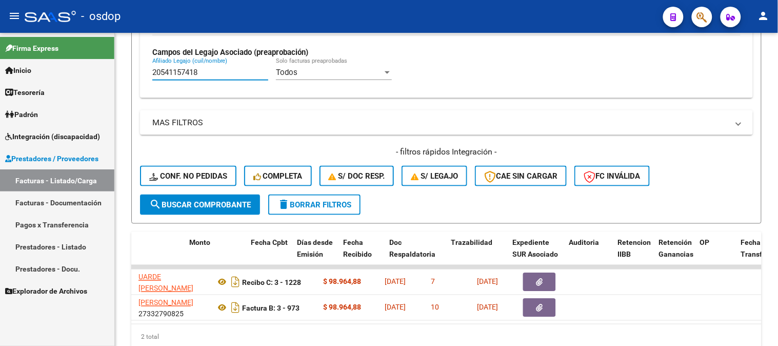
scroll to position [0, 161]
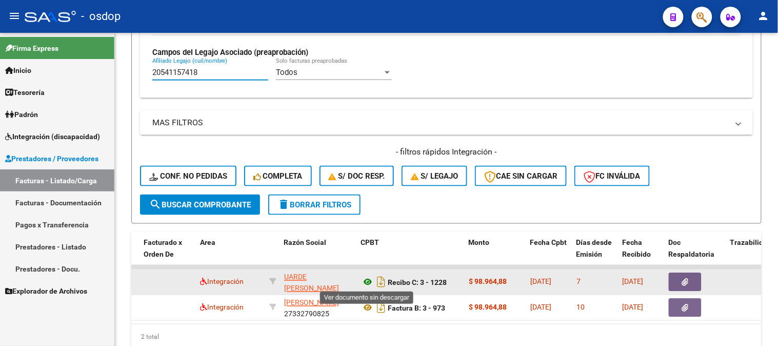
click at [373, 284] on icon at bounding box center [367, 282] width 13 height 12
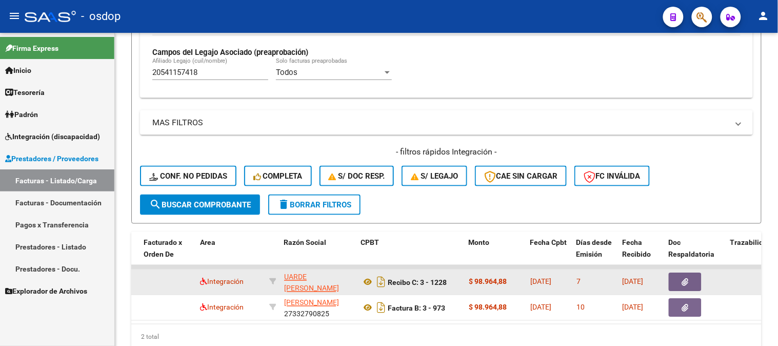
click at [690, 282] on button "button" at bounding box center [685, 282] width 33 height 18
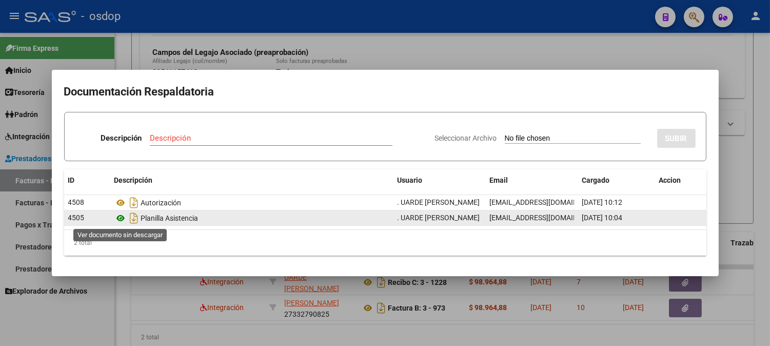
click at [118, 218] on icon at bounding box center [120, 218] width 13 height 12
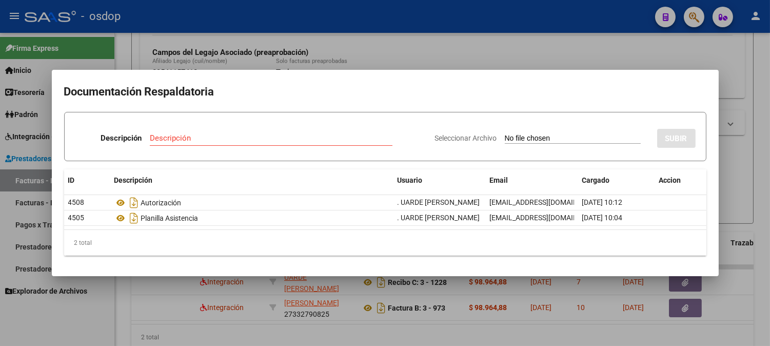
click at [244, 29] on div at bounding box center [385, 173] width 770 height 346
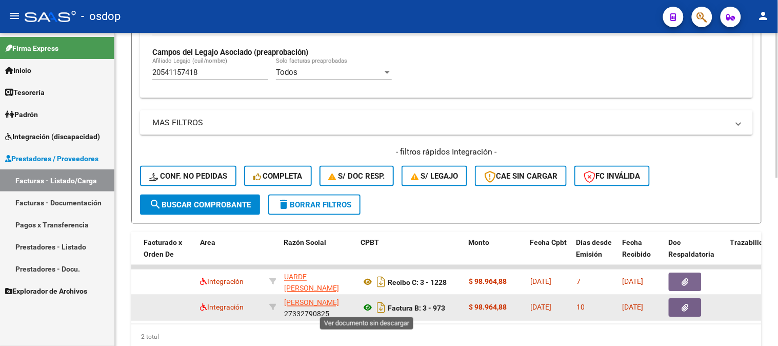
click at [368, 304] on icon at bounding box center [367, 308] width 13 height 12
click at [683, 318] on datatable-body-cell at bounding box center [696, 307] width 62 height 25
click at [674, 304] on button "button" at bounding box center [685, 307] width 33 height 18
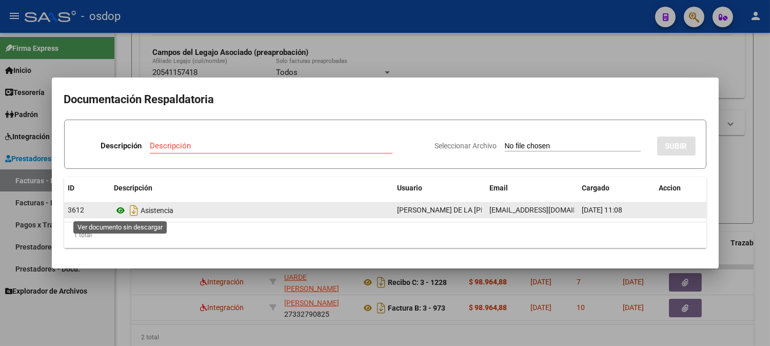
click at [118, 211] on icon at bounding box center [120, 210] width 13 height 12
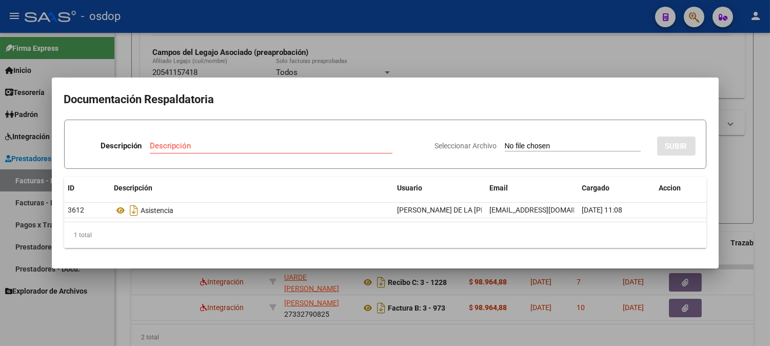
click at [233, 69] on div at bounding box center [385, 173] width 770 height 346
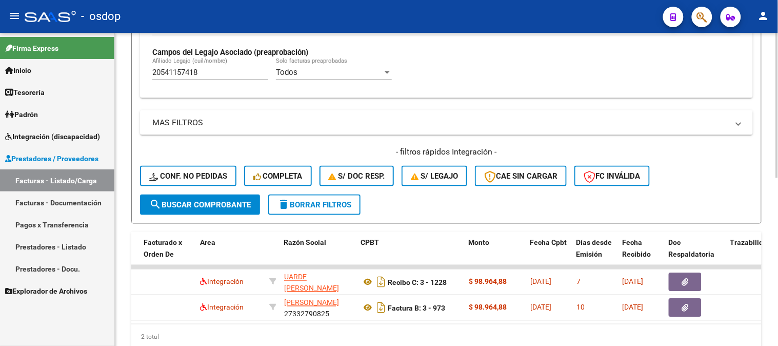
scroll to position [0, 0]
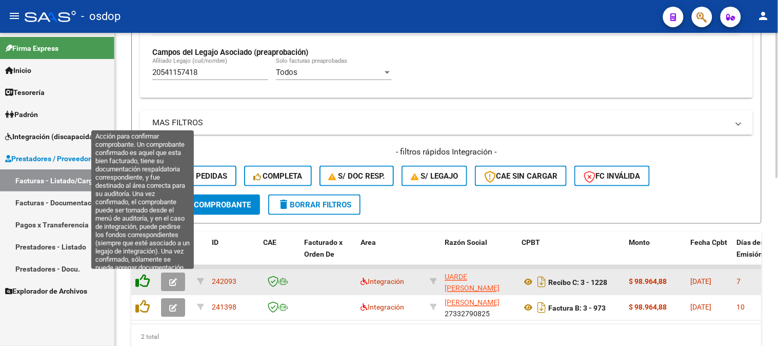
click at [147, 281] on icon at bounding box center [142, 281] width 14 height 14
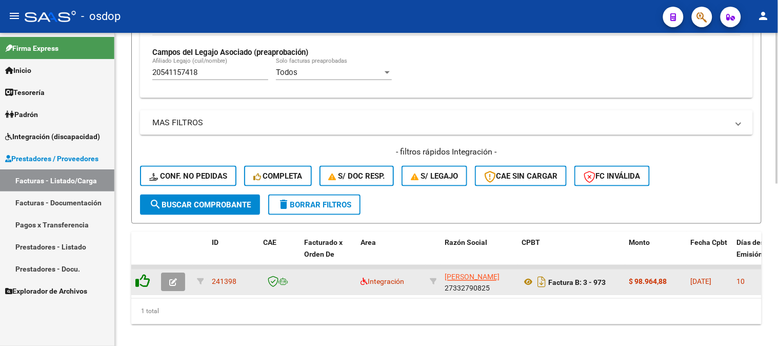
click at [147, 281] on icon at bounding box center [142, 281] width 14 height 14
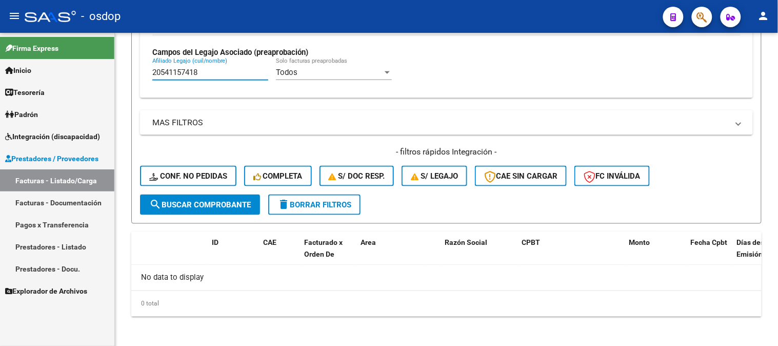
drag, startPoint x: 207, startPoint y: 68, endPoint x: 32, endPoint y: 31, distance: 178.7
click at [40, 34] on mat-sidenav-container "Firma Express Inicio Calendario SSS Instructivos Contacto OS Tesorería Extracto…" at bounding box center [389, 189] width 778 height 313
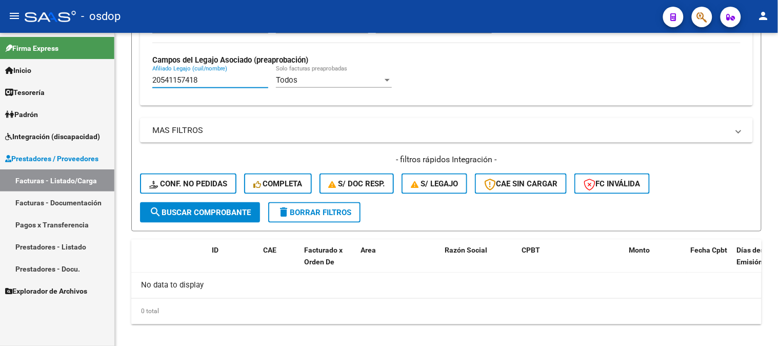
paste input "755362834"
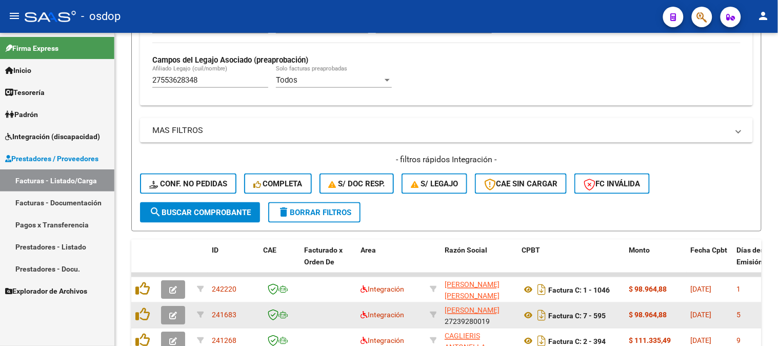
scroll to position [412, 0]
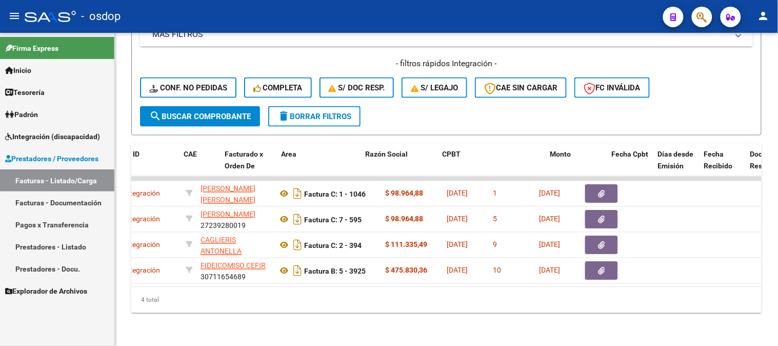
scroll to position [0, 0]
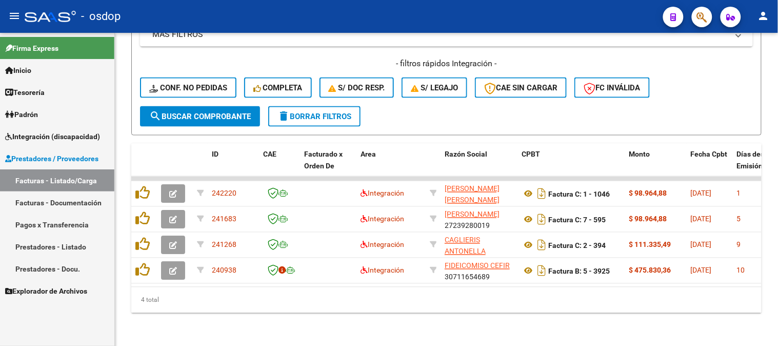
drag, startPoint x: 279, startPoint y: 287, endPoint x: 304, endPoint y: 285, distance: 24.7
click at [304, 285] on div "ID CAE Facturado x Orden De Area Razón Social CPBT Monto Fecha Cpbt Días desde …" at bounding box center [446, 228] width 630 height 169
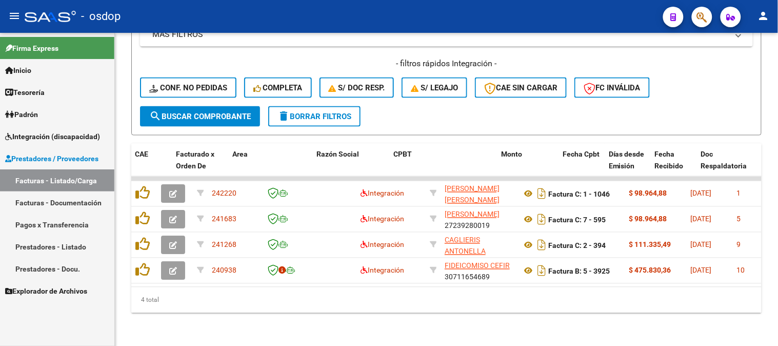
scroll to position [0, 128]
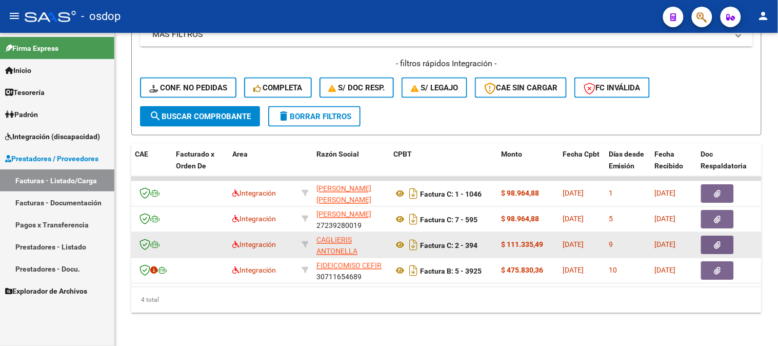
drag, startPoint x: 343, startPoint y: 298, endPoint x: 375, endPoint y: 236, distance: 70.2
click at [344, 298] on div "4 total" at bounding box center [446, 300] width 630 height 26
click at [396, 239] on icon at bounding box center [399, 245] width 13 height 12
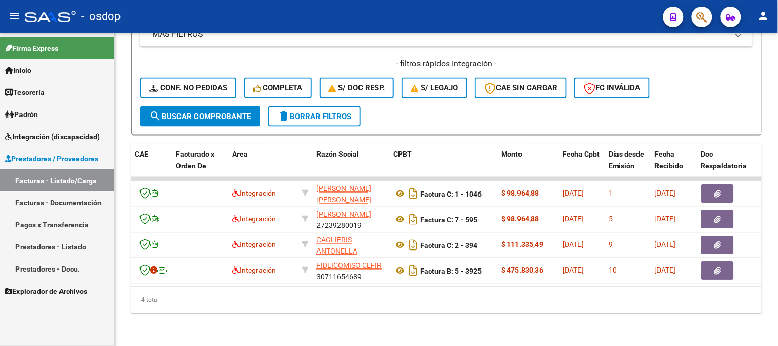
click at [244, 304] on div "4 total" at bounding box center [446, 300] width 630 height 26
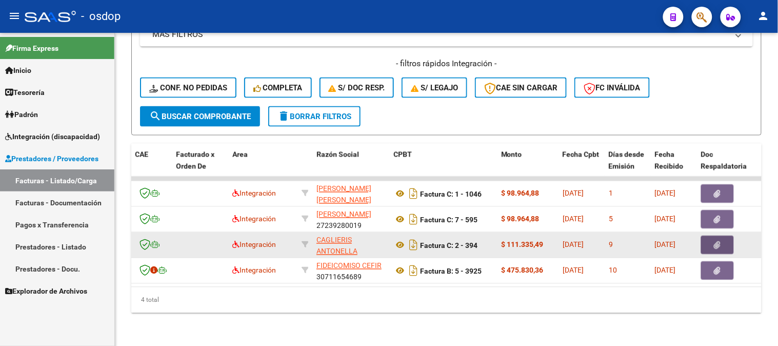
click at [726, 236] on button "button" at bounding box center [717, 245] width 33 height 18
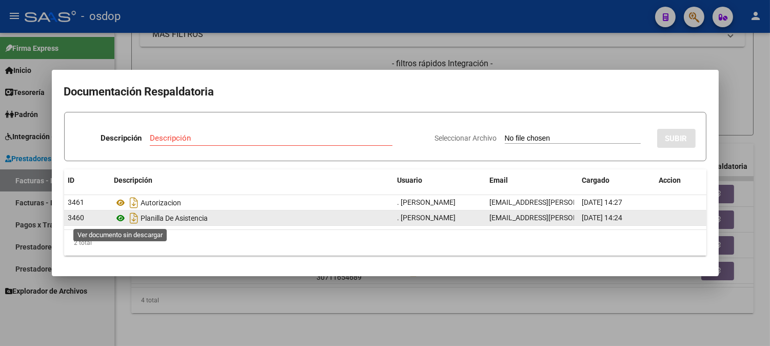
click at [121, 215] on icon at bounding box center [120, 218] width 13 height 12
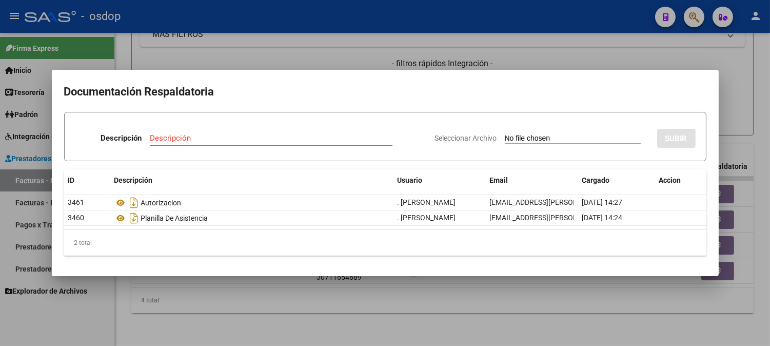
click at [317, 305] on div at bounding box center [385, 173] width 770 height 346
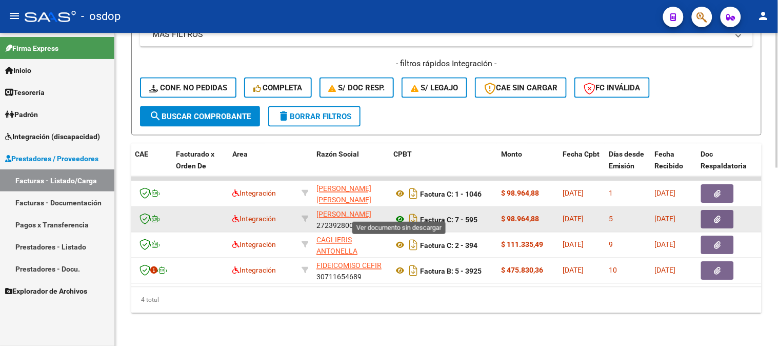
click at [397, 213] on icon at bounding box center [399, 219] width 13 height 12
click at [709, 210] on button "button" at bounding box center [717, 219] width 33 height 18
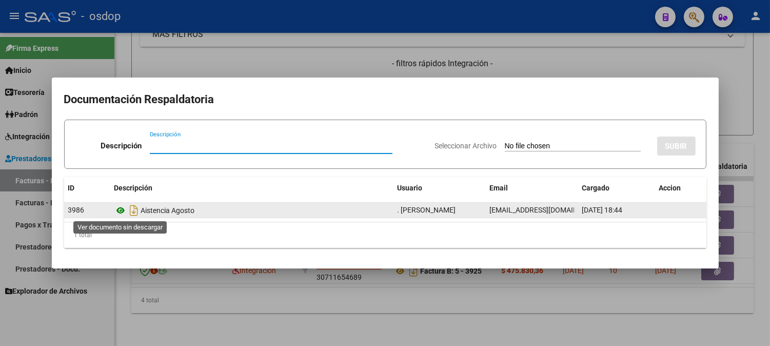
click at [119, 211] on icon at bounding box center [120, 210] width 13 height 12
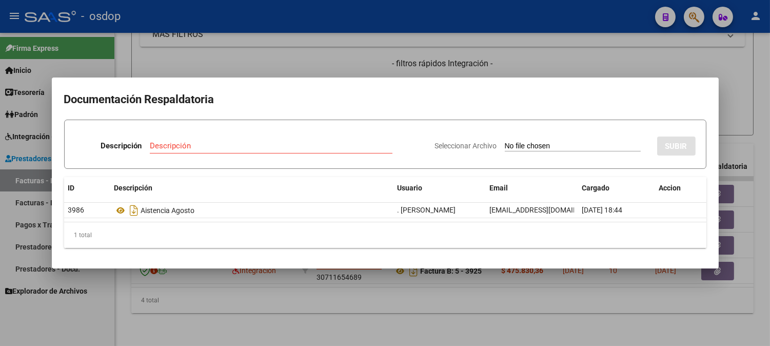
click at [264, 293] on div at bounding box center [385, 173] width 770 height 346
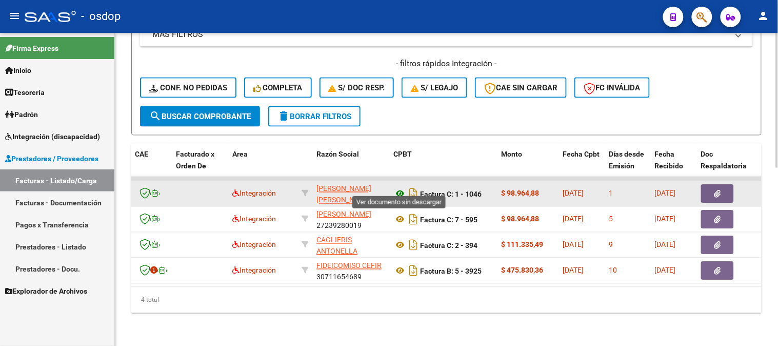
click at [395, 188] on icon at bounding box center [399, 194] width 13 height 12
click at [730, 186] on button "button" at bounding box center [717, 194] width 33 height 18
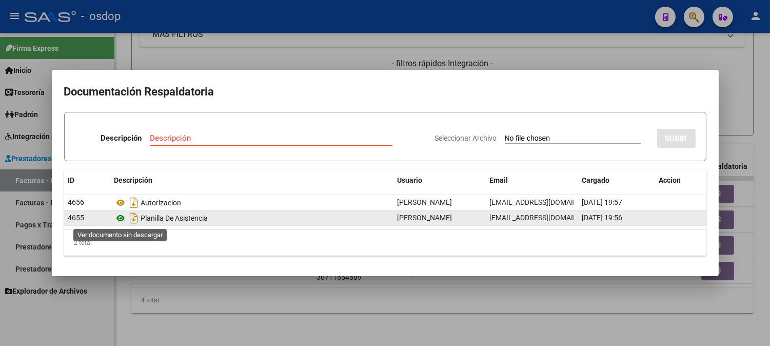
click at [116, 224] on icon at bounding box center [120, 218] width 13 height 12
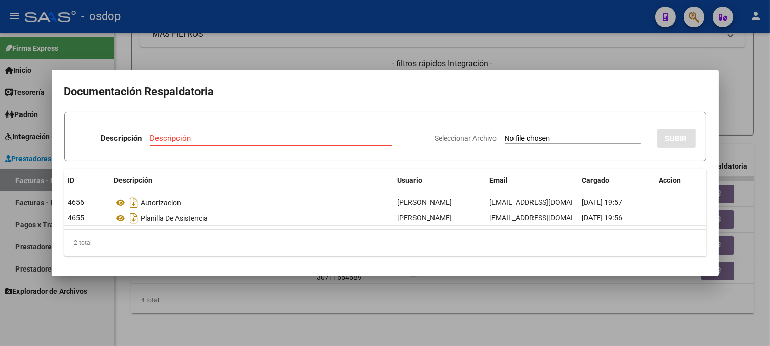
click at [249, 314] on div at bounding box center [385, 173] width 770 height 346
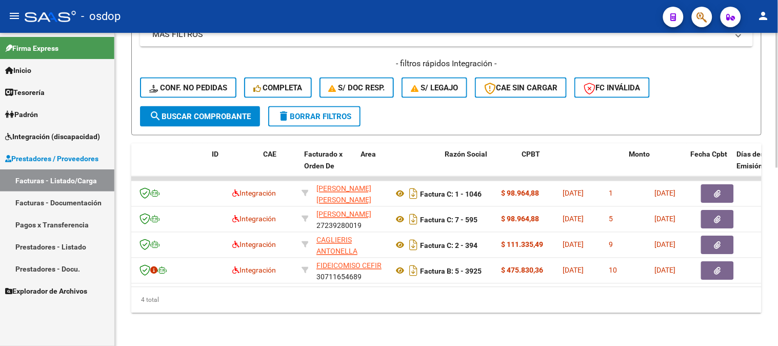
scroll to position [0, 0]
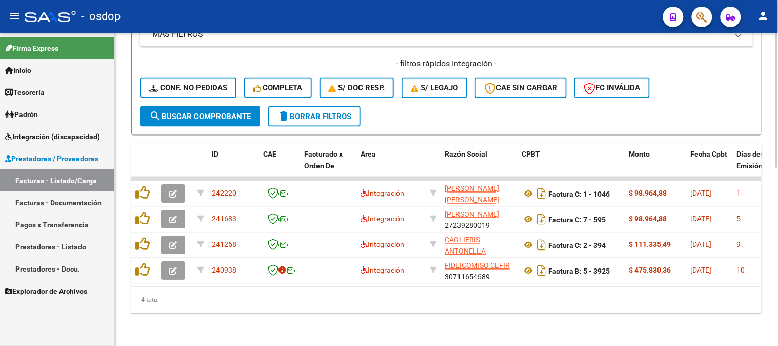
click at [204, 309] on div "4 total" at bounding box center [446, 300] width 630 height 26
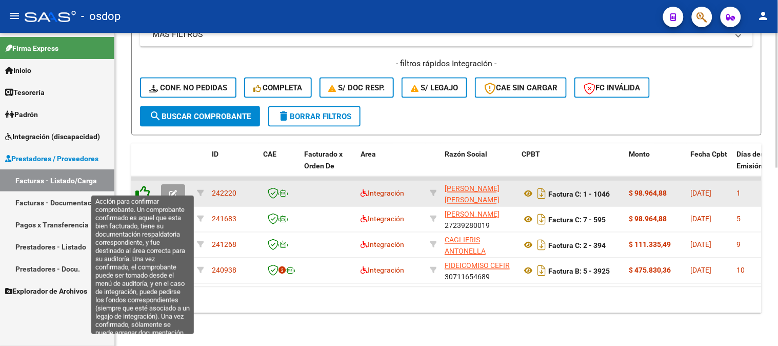
click at [147, 190] on icon at bounding box center [142, 193] width 14 height 14
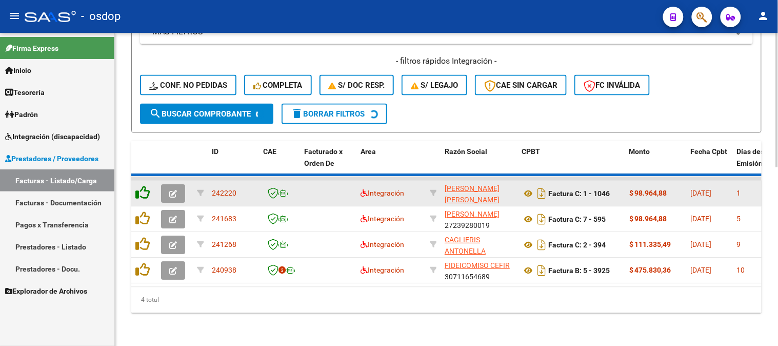
scroll to position [386, 0]
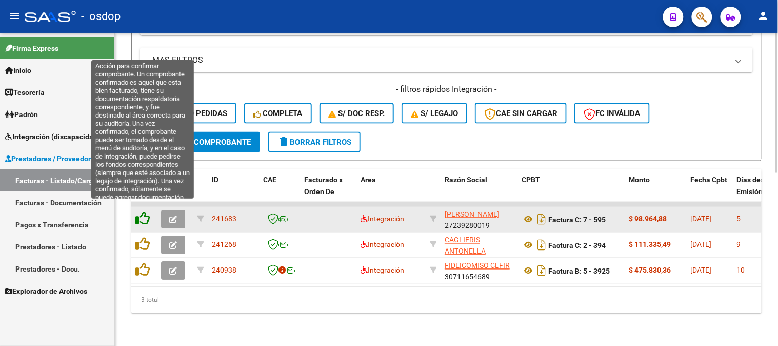
click at [142, 211] on icon at bounding box center [142, 218] width 14 height 14
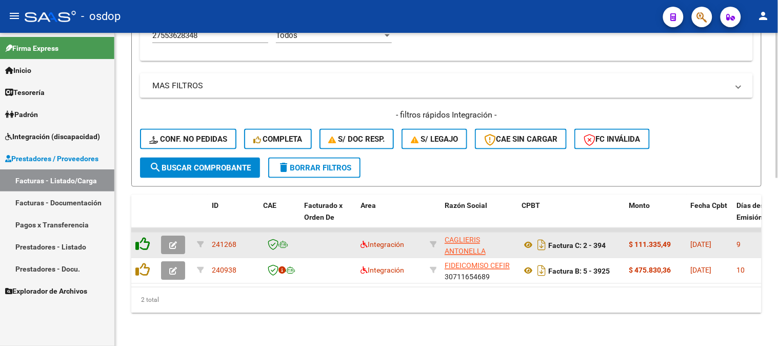
scroll to position [361, 0]
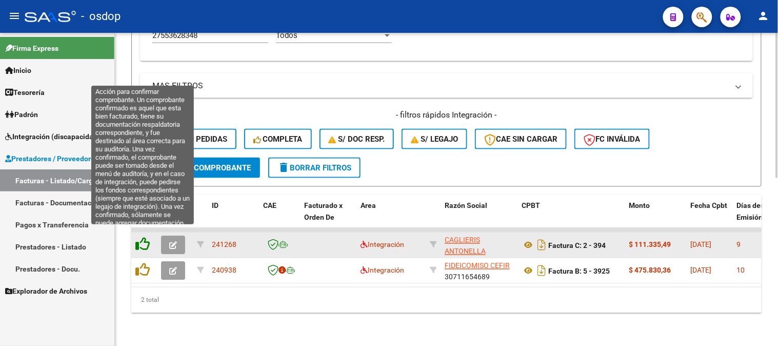
click at [138, 238] on icon at bounding box center [142, 244] width 14 height 14
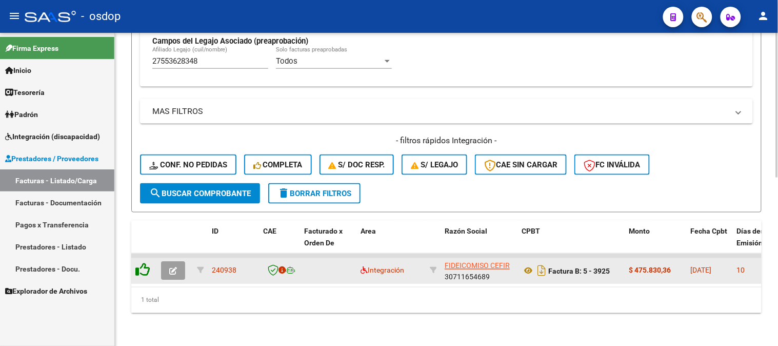
scroll to position [335, 0]
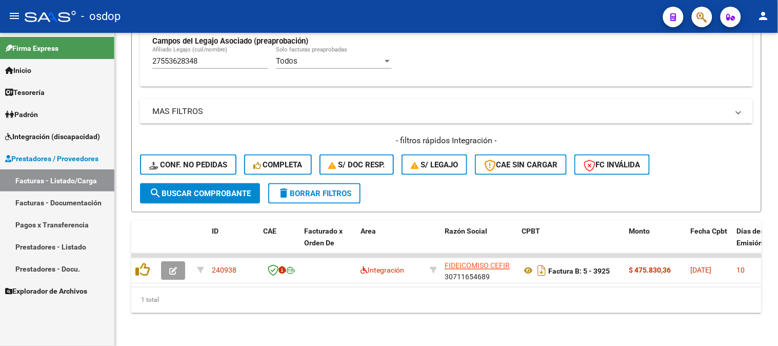
drag, startPoint x: 214, startPoint y: 55, endPoint x: 25, endPoint y: 57, distance: 189.2
click at [58, 57] on mat-sidenav-container "Firma Express Inicio Calendario SSS Instructivos Contacto OS Tesorería Extracto…" at bounding box center [389, 189] width 778 height 313
paste input "00161561"
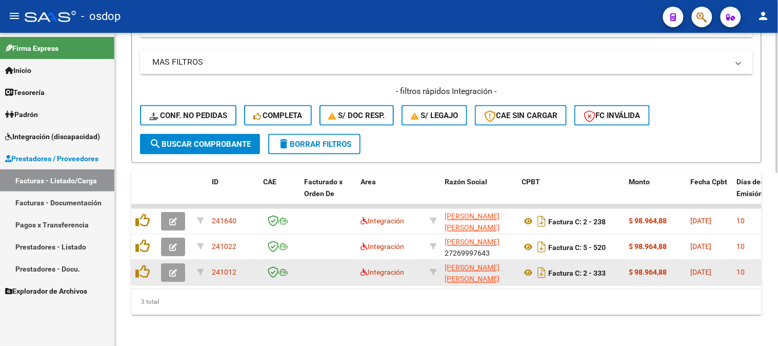
scroll to position [386, 0]
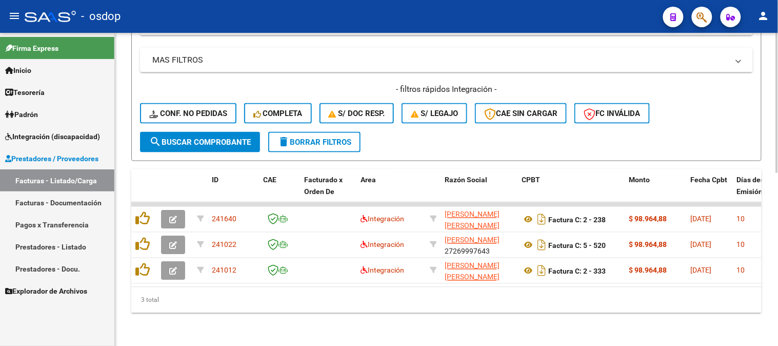
click at [146, 314] on div "Video tutorial PRESTADORES -> Listado de CPBTs Emitidos por Prestadores / Prove…" at bounding box center [446, -1] width 663 height 691
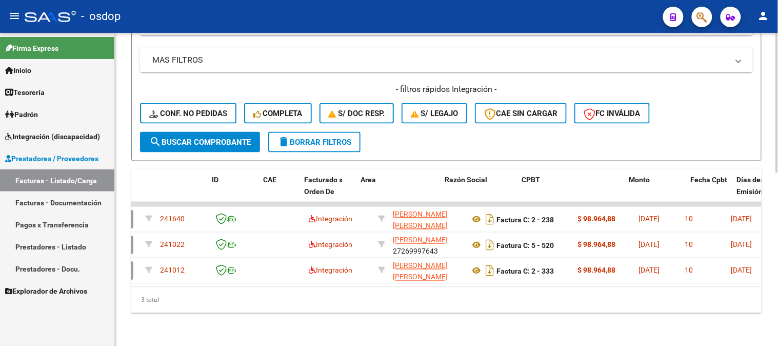
scroll to position [0, 0]
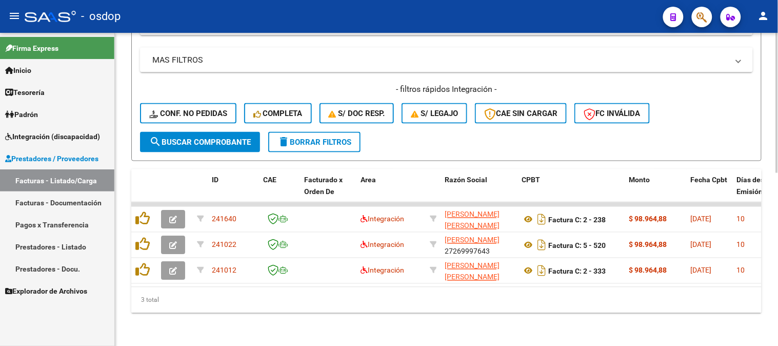
click at [199, 293] on div "3 total" at bounding box center [446, 300] width 630 height 26
click at [326, 305] on div "3 total" at bounding box center [446, 300] width 630 height 26
click at [320, 319] on div "Video tutorial PRESTADORES -> Listado de CPBTs Emitidos por Prestadores / Prove…" at bounding box center [446, -1] width 663 height 691
click at [328, 331] on div "Video tutorial PRESTADORES -> Listado de CPBTs Emitidos por Prestadores / Prove…" at bounding box center [446, -1] width 663 height 691
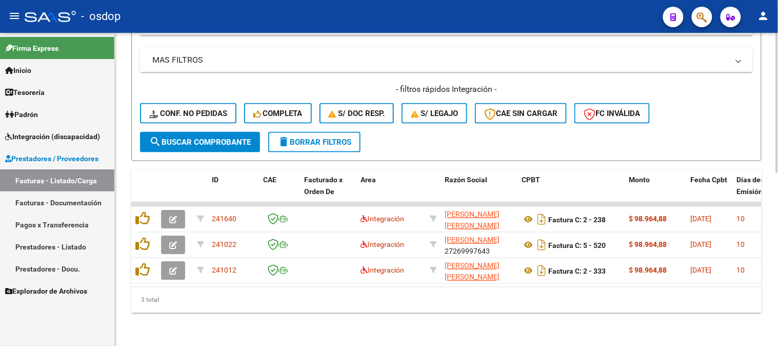
click at [314, 330] on div "Video tutorial PRESTADORES -> Listado de CPBTs Emitidos por Prestadores / Prove…" at bounding box center [446, -1] width 663 height 691
drag, startPoint x: 259, startPoint y: 292, endPoint x: 155, endPoint y: 289, distance: 103.6
click at [172, 292] on div "3 total" at bounding box center [446, 300] width 630 height 26
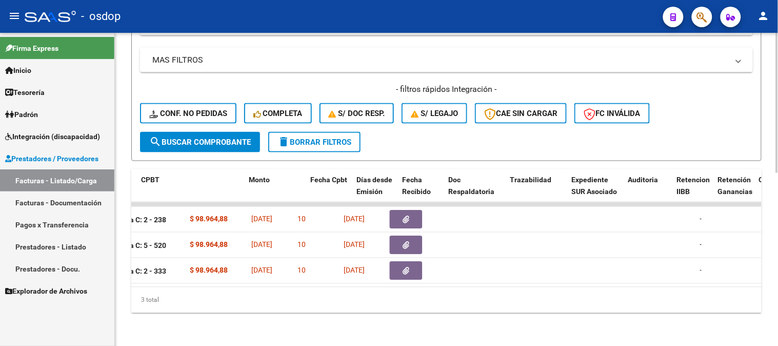
scroll to position [0, 190]
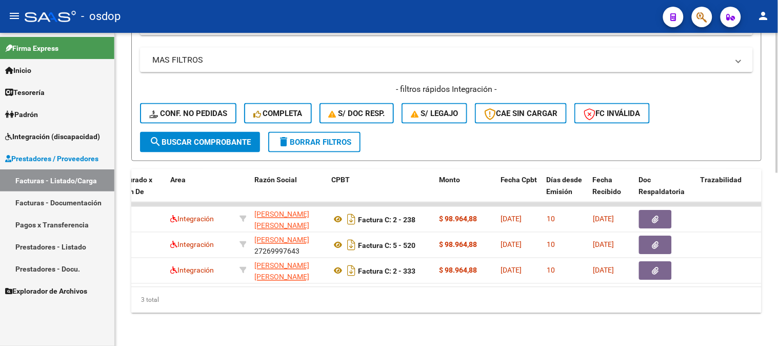
click at [223, 306] on div "3 total" at bounding box center [446, 300] width 630 height 26
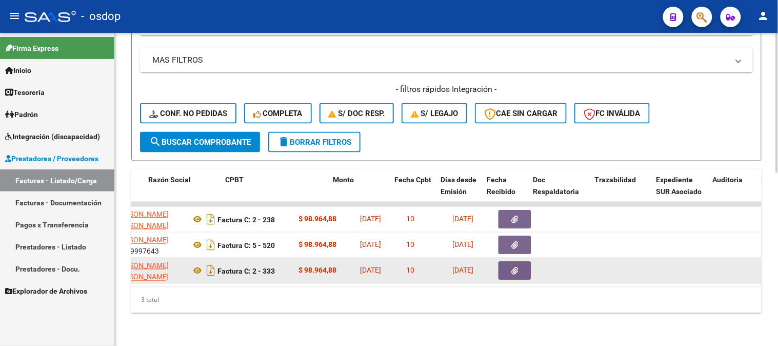
scroll to position [0, 296]
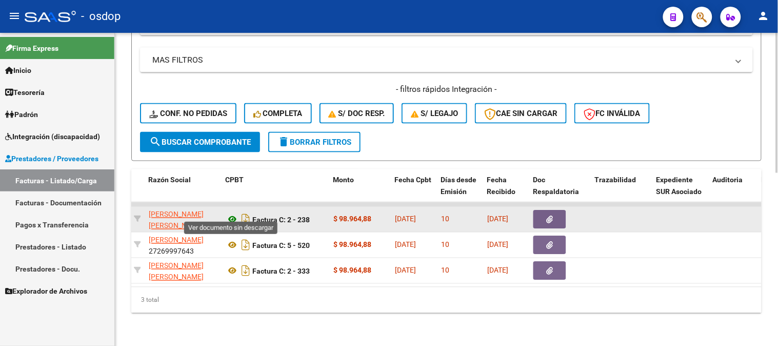
click at [234, 213] on icon at bounding box center [232, 219] width 13 height 12
click at [551, 216] on icon "button" at bounding box center [550, 220] width 7 height 8
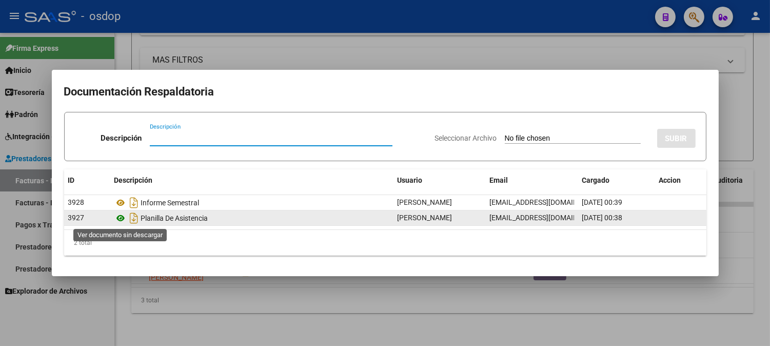
click at [123, 217] on icon at bounding box center [120, 218] width 13 height 12
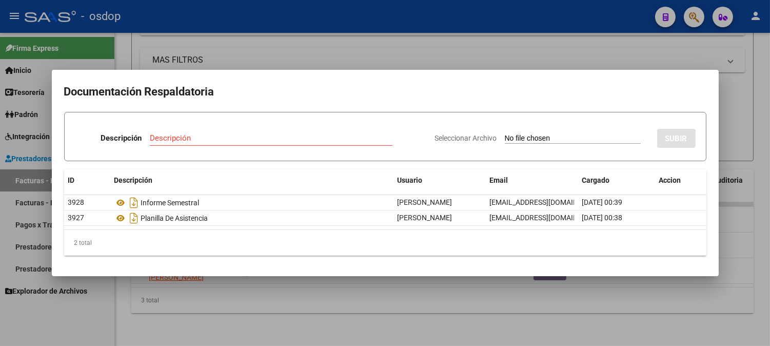
click at [252, 56] on div at bounding box center [385, 173] width 770 height 346
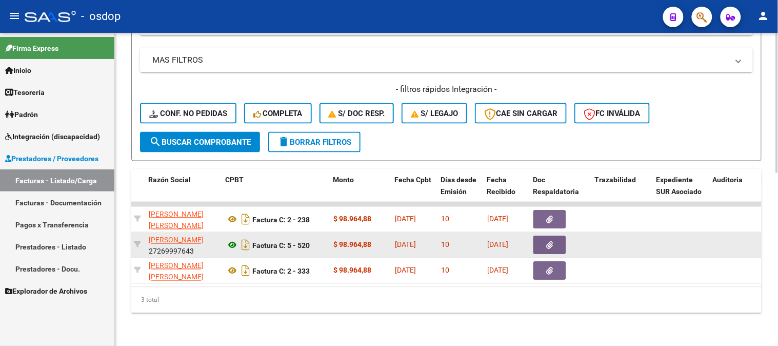
click at [235, 239] on icon at bounding box center [232, 245] width 13 height 12
click at [555, 236] on button "button" at bounding box center [549, 245] width 33 height 18
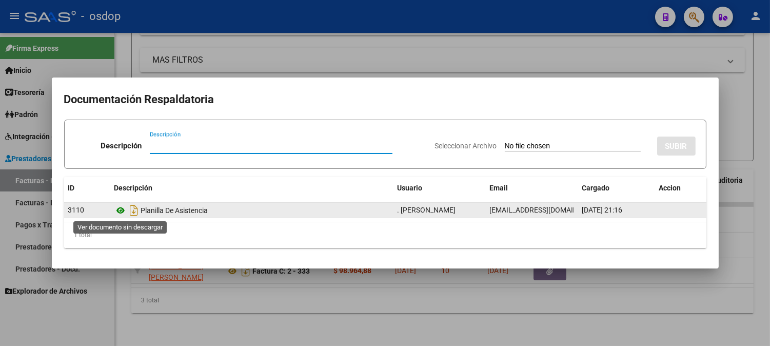
click at [121, 213] on icon at bounding box center [120, 210] width 13 height 12
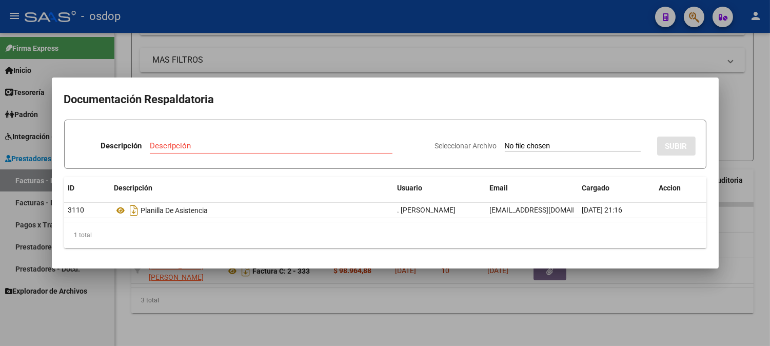
click at [215, 49] on div at bounding box center [385, 173] width 770 height 346
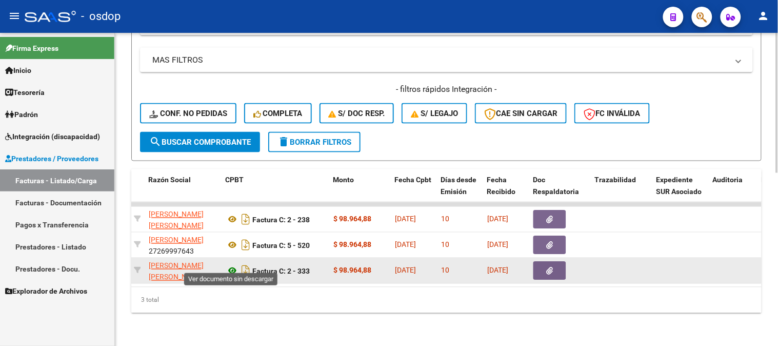
click at [229, 265] on icon at bounding box center [232, 271] width 13 height 12
click at [543, 269] on button "button" at bounding box center [549, 271] width 33 height 18
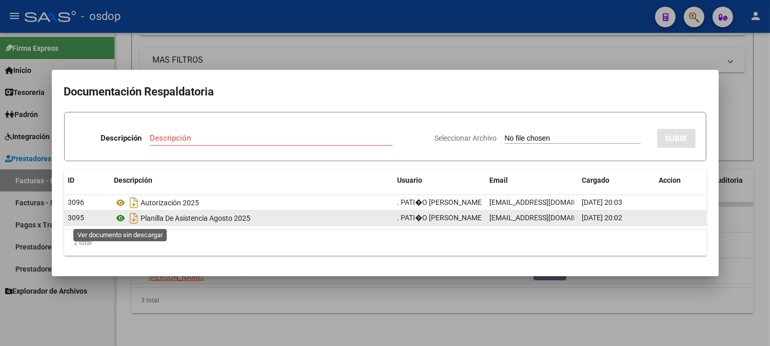
click at [118, 215] on icon at bounding box center [120, 218] width 13 height 12
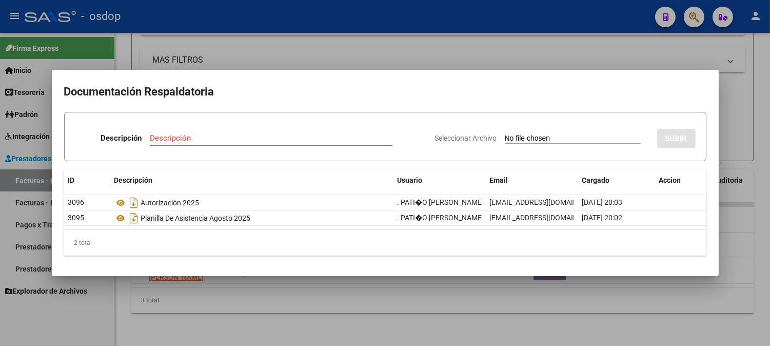
click at [192, 35] on div at bounding box center [385, 173] width 770 height 346
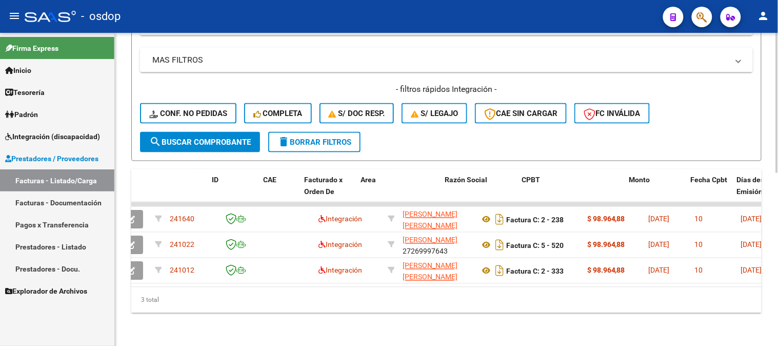
scroll to position [0, 0]
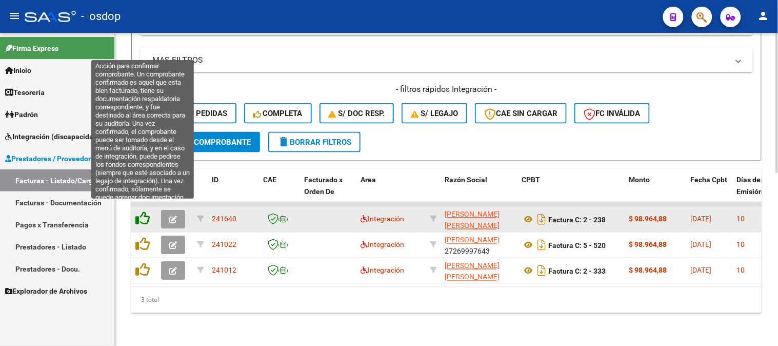
click at [149, 212] on icon at bounding box center [142, 218] width 14 height 14
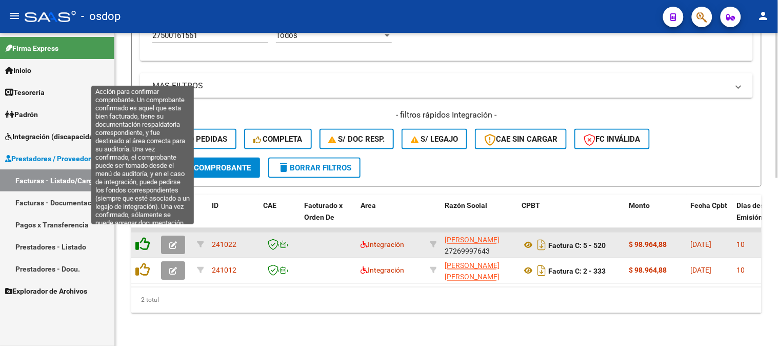
click at [139, 237] on icon at bounding box center [142, 244] width 14 height 14
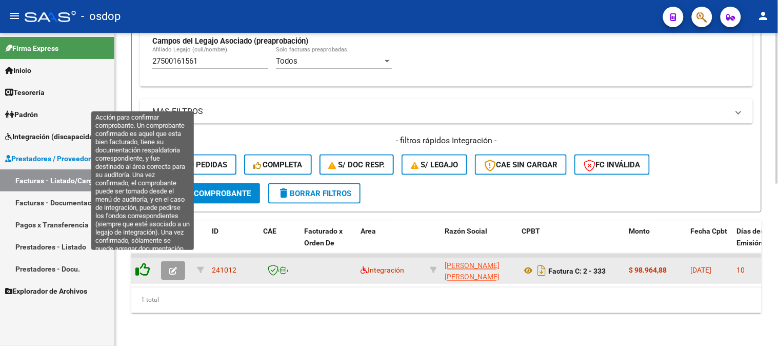
click at [141, 263] on icon at bounding box center [142, 270] width 14 height 14
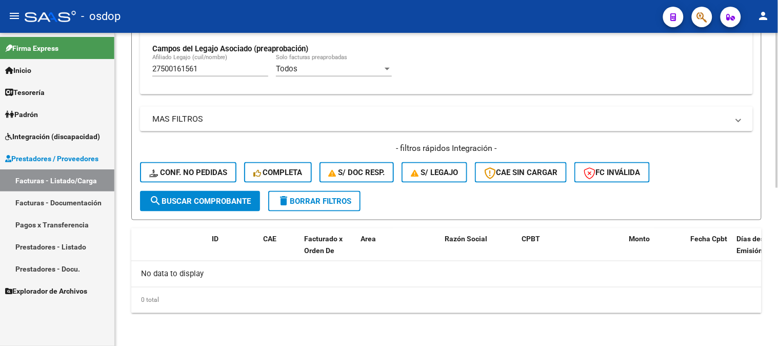
scroll to position [318, 0]
click at [208, 65] on div "27500161561 Afiliado Legajo (cuil/nombre)" at bounding box center [210, 66] width 116 height 22
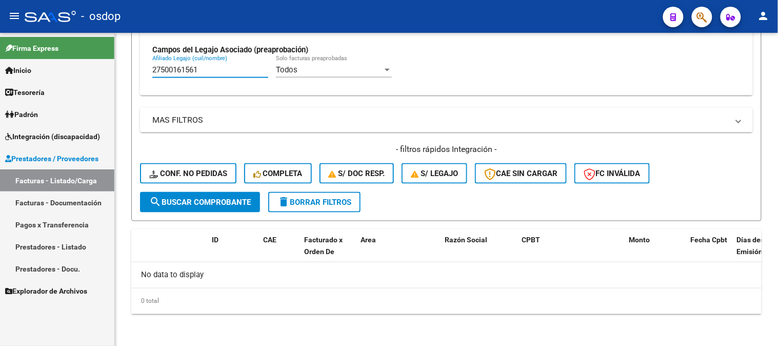
drag, startPoint x: 212, startPoint y: 70, endPoint x: 0, endPoint y: 45, distance: 213.3
click at [0, 45] on mat-sidenav-container "Firma Express Inicio Calendario SSS Instructivos Contacto OS Tesorería Extracto…" at bounding box center [389, 189] width 778 height 313
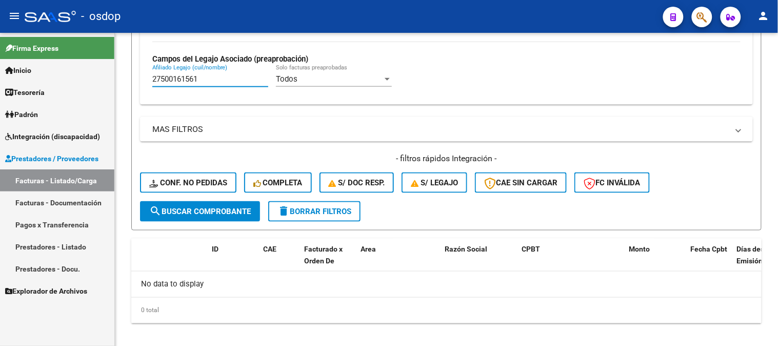
paste input "0529061324"
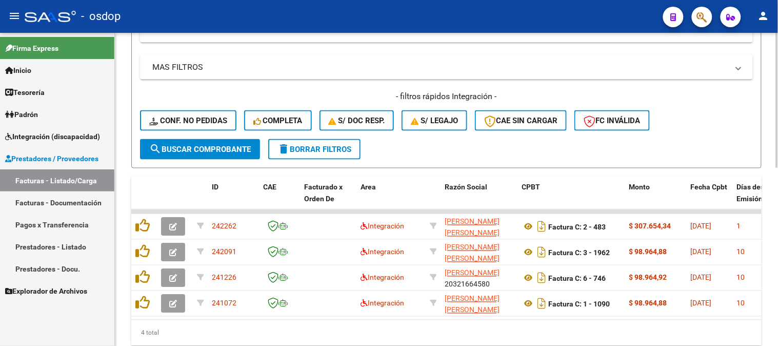
scroll to position [412, 0]
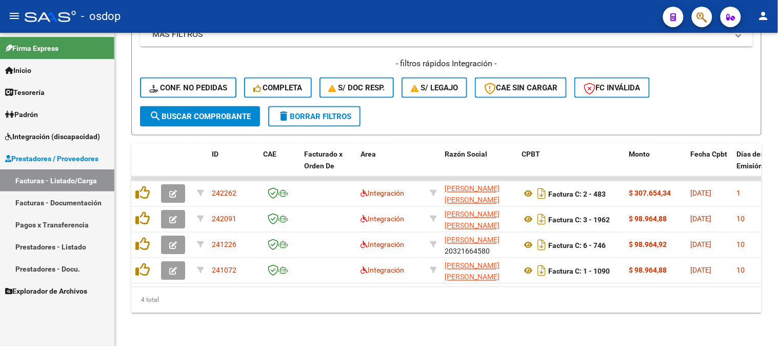
click at [535, 276] on datatable-selection "242262 Integración ORITI TIZIO GISEL MARIANA 27389004788 Factura C: 2 - 483 $ 3…" at bounding box center [446, 280] width 630 height 9
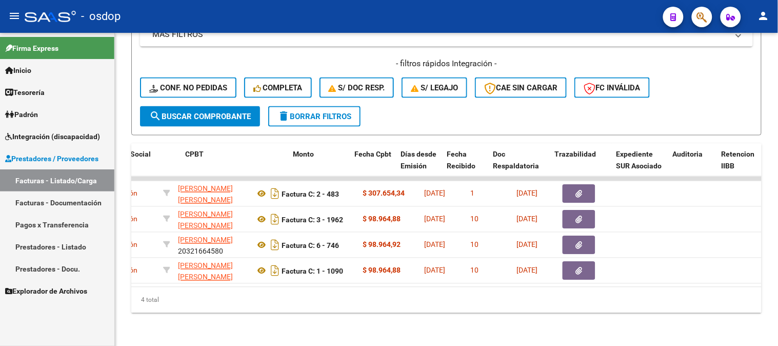
scroll to position [0, 341]
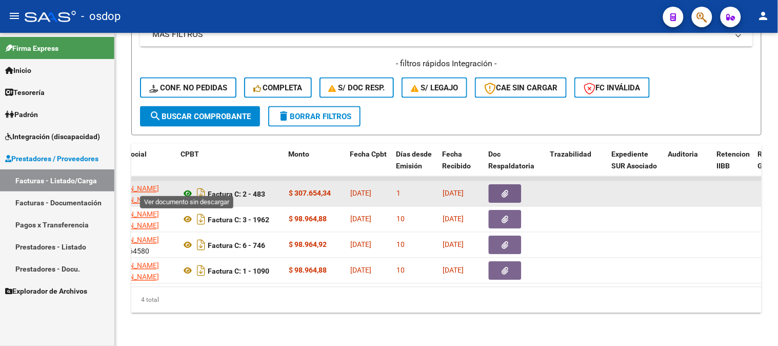
click at [185, 188] on icon at bounding box center [187, 194] width 13 height 12
click at [509, 186] on button "button" at bounding box center [505, 194] width 33 height 18
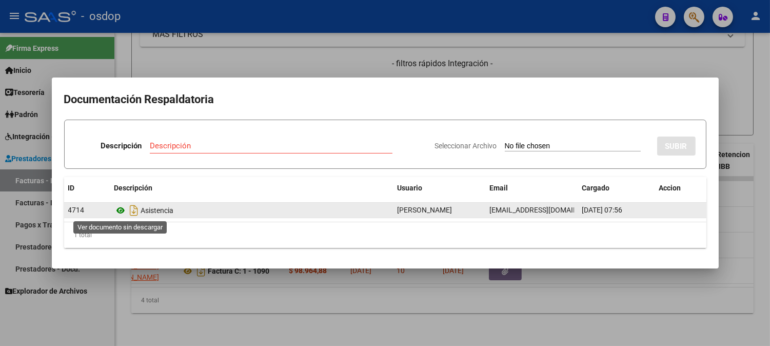
click at [121, 214] on icon at bounding box center [120, 210] width 13 height 12
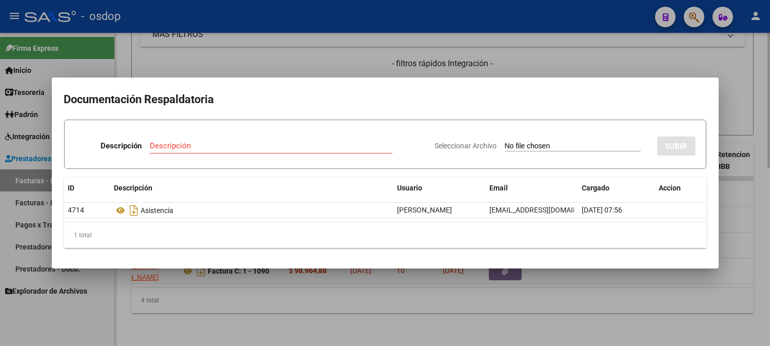
click at [247, 63] on div at bounding box center [385, 173] width 770 height 346
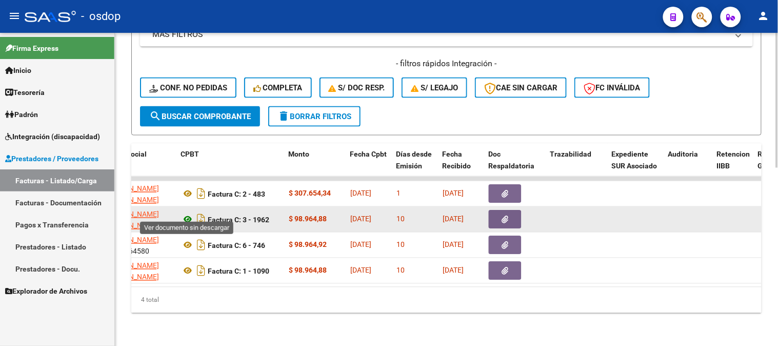
click at [191, 213] on icon at bounding box center [187, 219] width 13 height 12
click at [509, 216] on button "button" at bounding box center [505, 219] width 33 height 18
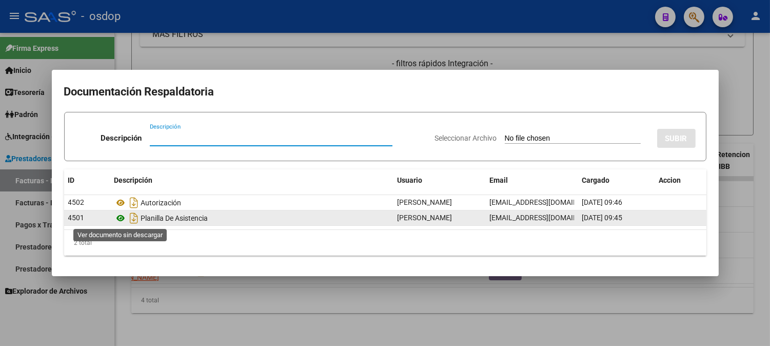
click at [121, 216] on icon at bounding box center [120, 218] width 13 height 12
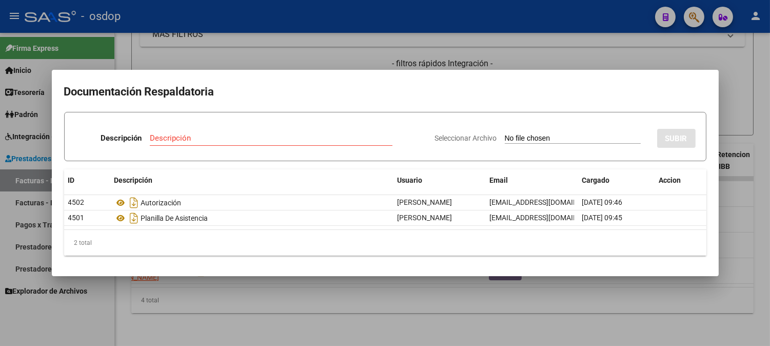
click at [232, 37] on div at bounding box center [385, 173] width 770 height 346
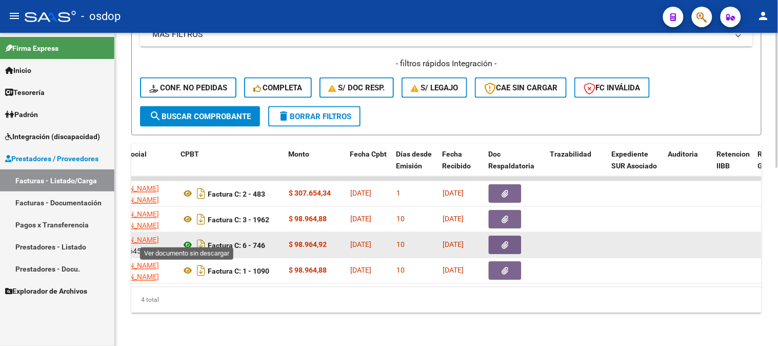
click at [189, 239] on icon at bounding box center [187, 245] width 13 height 12
click at [511, 237] on button "button" at bounding box center [505, 245] width 33 height 18
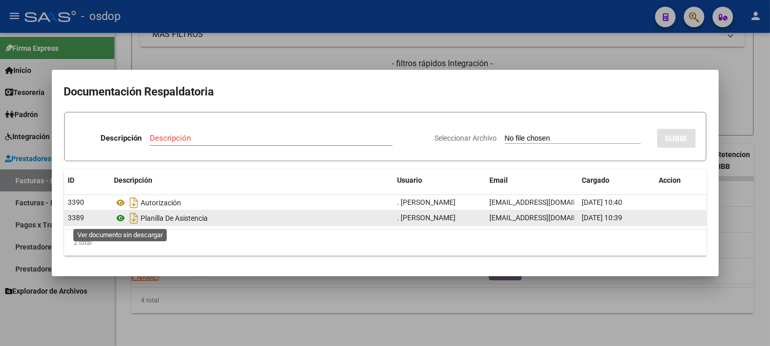
click at [118, 219] on icon at bounding box center [120, 218] width 13 height 12
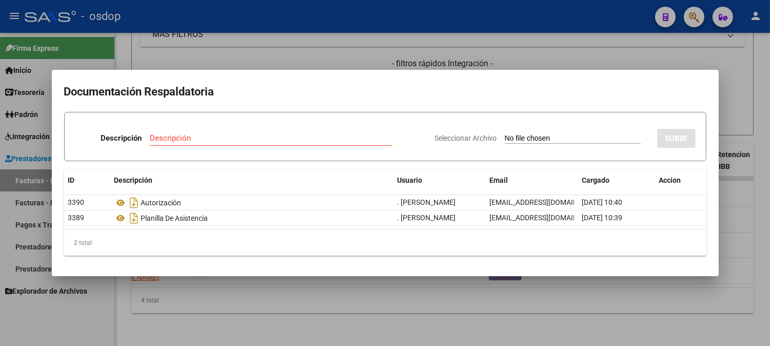
click at [148, 68] on div at bounding box center [385, 173] width 770 height 346
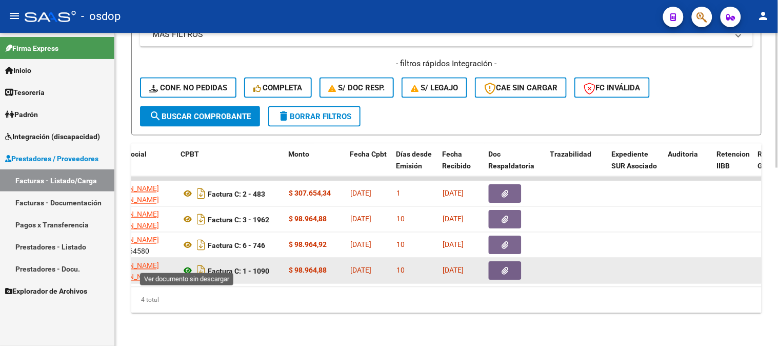
click at [192, 265] on icon at bounding box center [187, 271] width 13 height 12
click at [511, 262] on button "button" at bounding box center [505, 271] width 33 height 18
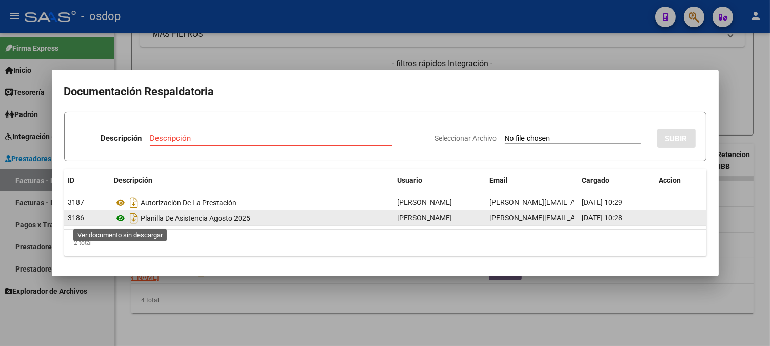
click at [115, 217] on icon at bounding box center [120, 218] width 13 height 12
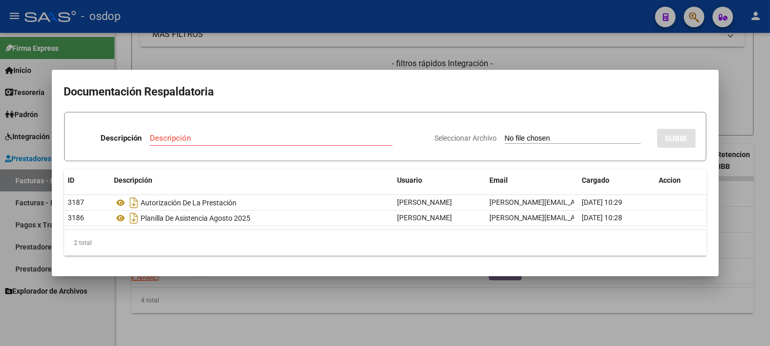
drag, startPoint x: 166, startPoint y: 54, endPoint x: 167, endPoint y: 72, distance: 18.0
click at [167, 56] on div at bounding box center [385, 173] width 770 height 346
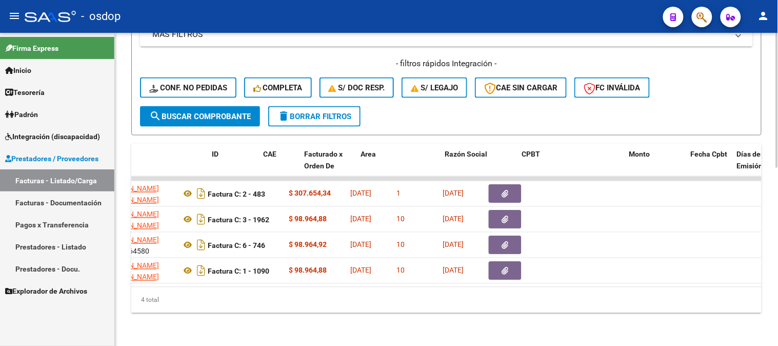
scroll to position [0, 0]
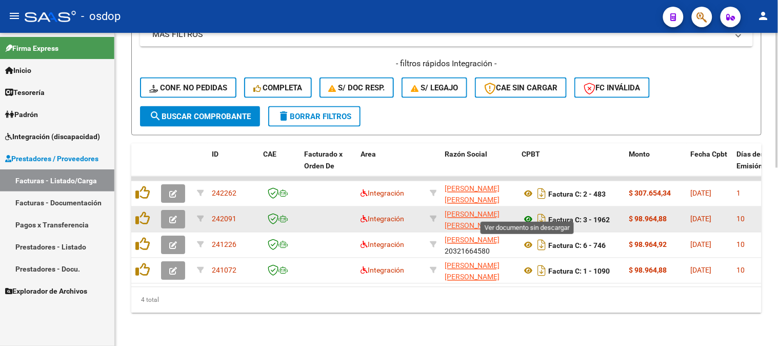
click at [529, 213] on icon at bounding box center [528, 219] width 13 height 12
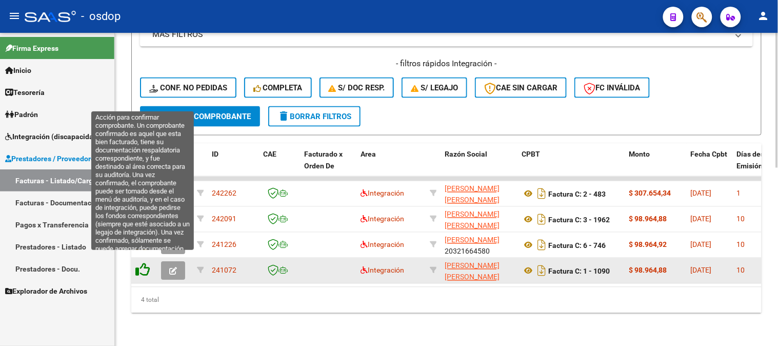
click at [146, 264] on icon at bounding box center [142, 270] width 14 height 14
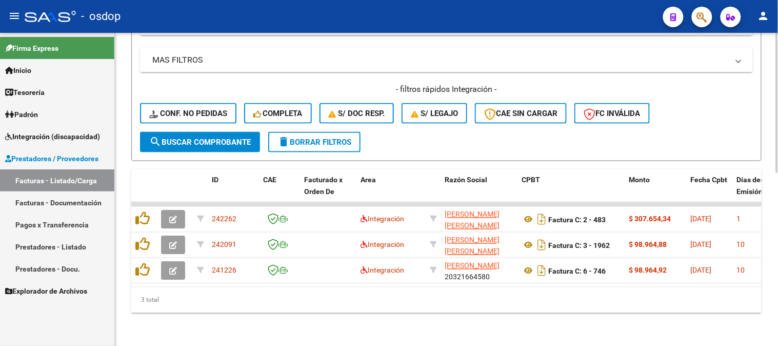
scroll to position [386, 0]
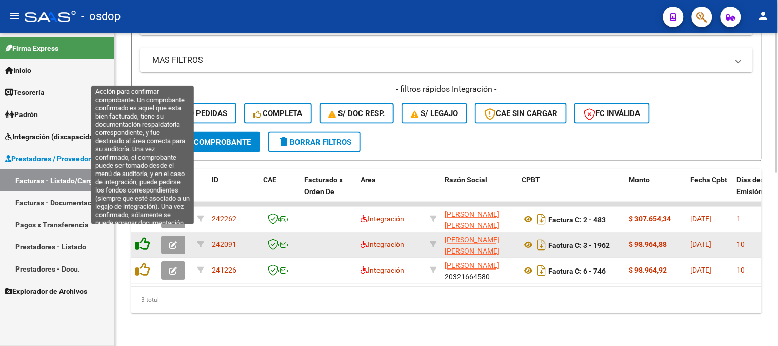
click at [145, 238] on icon at bounding box center [142, 244] width 14 height 14
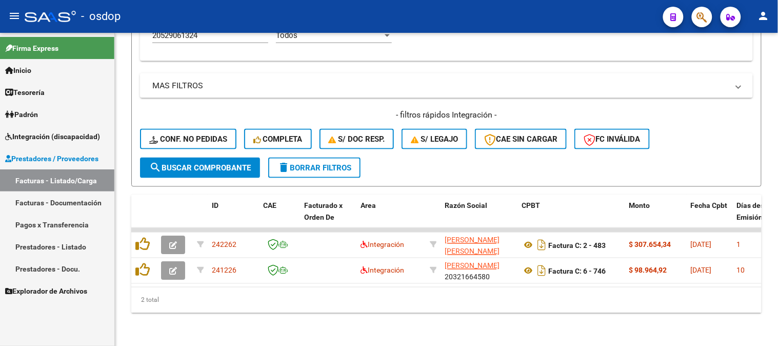
scroll to position [361, 0]
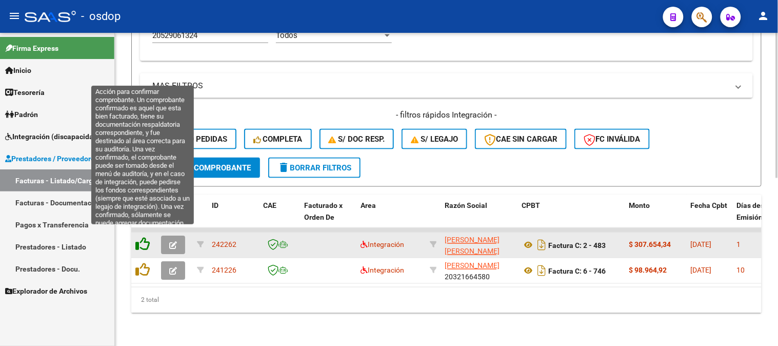
click at [148, 237] on icon at bounding box center [142, 244] width 14 height 14
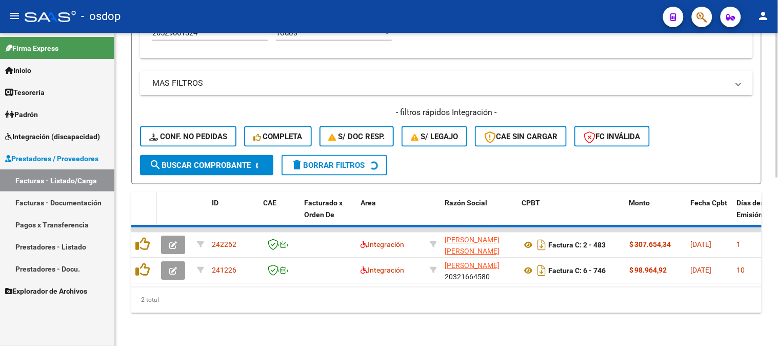
scroll to position [335, 0]
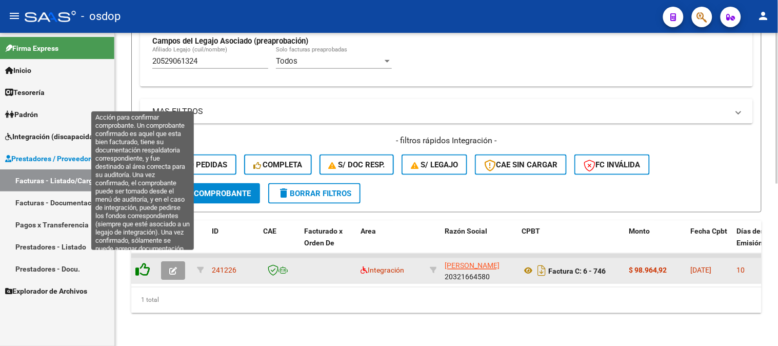
click at [143, 263] on icon at bounding box center [142, 270] width 14 height 14
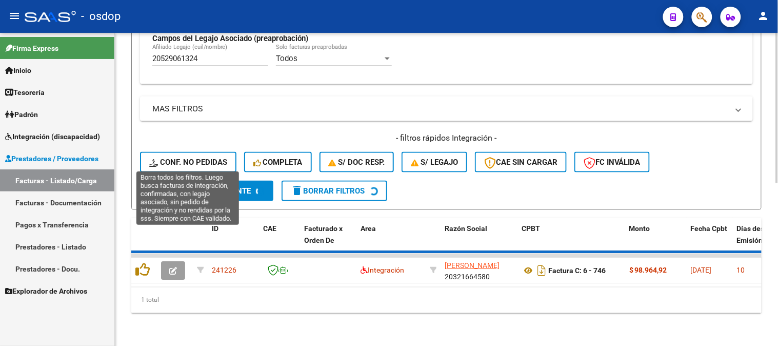
scroll to position [318, 0]
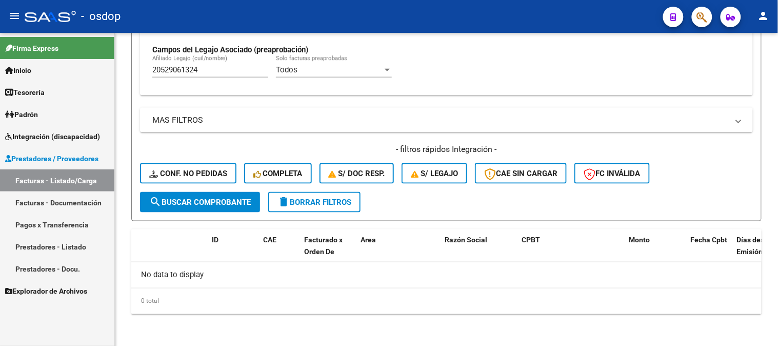
drag, startPoint x: 217, startPoint y: 59, endPoint x: 0, endPoint y: 37, distance: 218.6
click at [0, 58] on mat-sidenav-container "Firma Express Inicio Calendario SSS Instructivos Contacto OS Tesorería Extracto…" at bounding box center [389, 189] width 778 height 313
drag, startPoint x: 221, startPoint y: 63, endPoint x: 233, endPoint y: 74, distance: 16.3
click at [223, 65] on div "20529061324 Afiliado Legajo (cuil/nombre)" at bounding box center [210, 66] width 116 height 22
drag, startPoint x: 233, startPoint y: 74, endPoint x: 0, endPoint y: 53, distance: 233.8
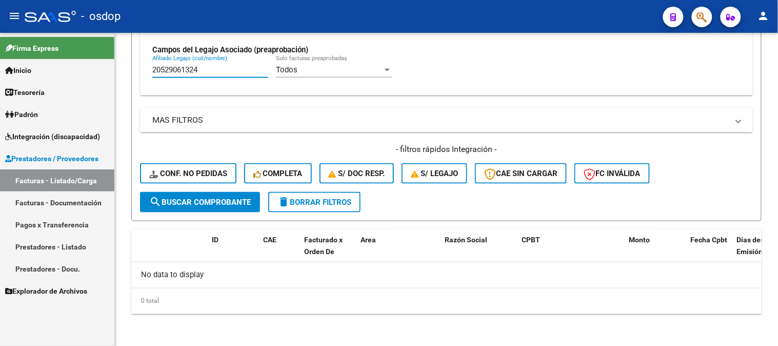
click at [0, 79] on mat-sidenav-container "Firma Express Inicio Calendario SSS Instructivos Contacto OS Tesorería Extracto…" at bounding box center [389, 189] width 778 height 313
paste input "7562960355"
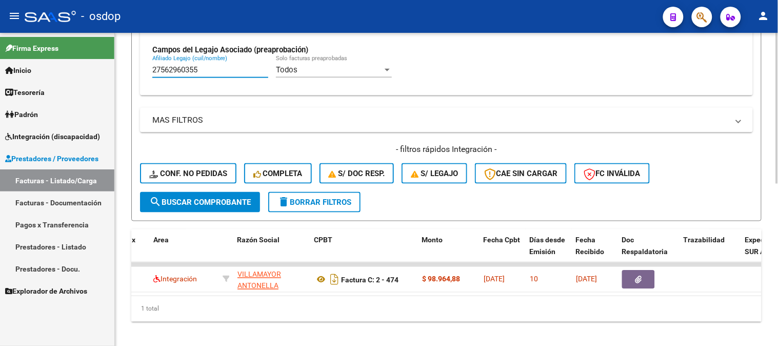
scroll to position [0, 200]
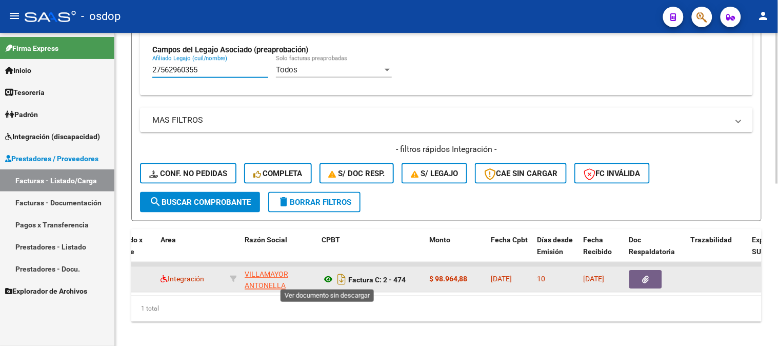
click at [323, 279] on icon at bounding box center [328, 279] width 13 height 12
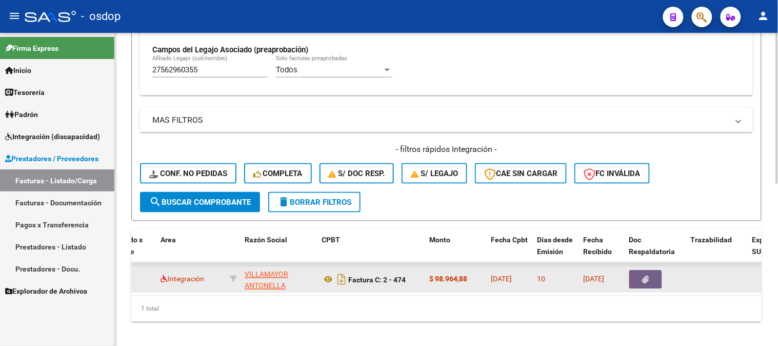
click at [644, 276] on icon "button" at bounding box center [646, 280] width 7 height 8
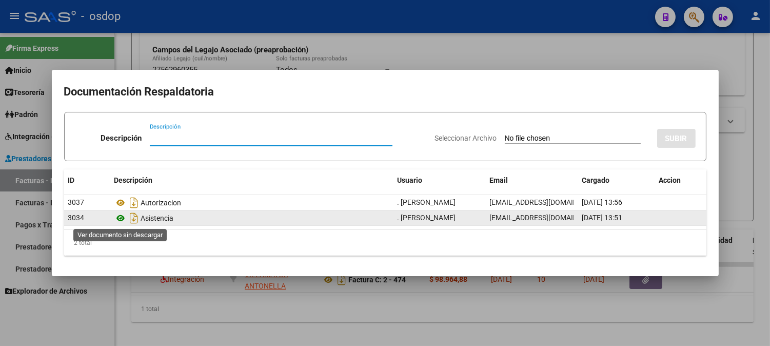
click at [116, 212] on icon at bounding box center [120, 218] width 13 height 12
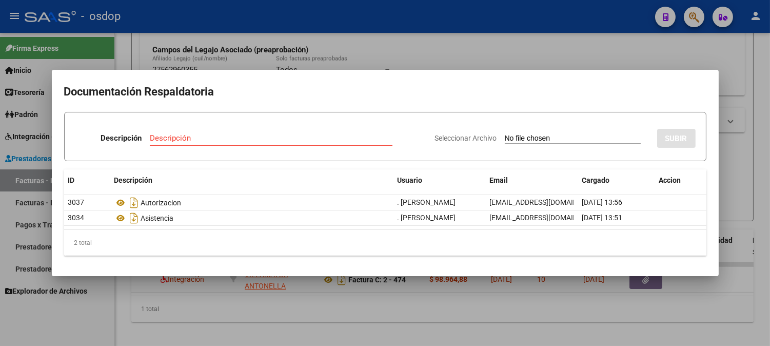
click at [330, 30] on div at bounding box center [385, 173] width 770 height 346
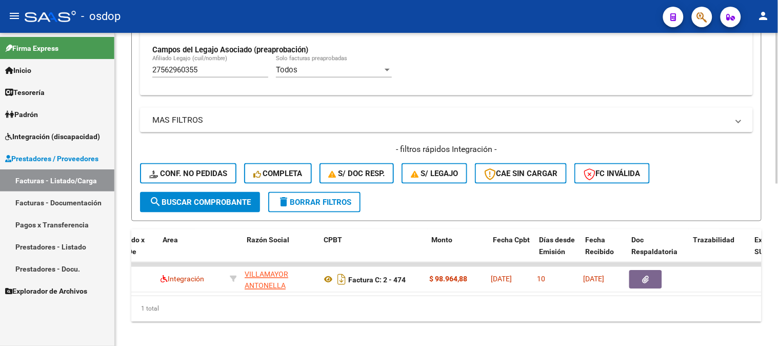
scroll to position [0, 0]
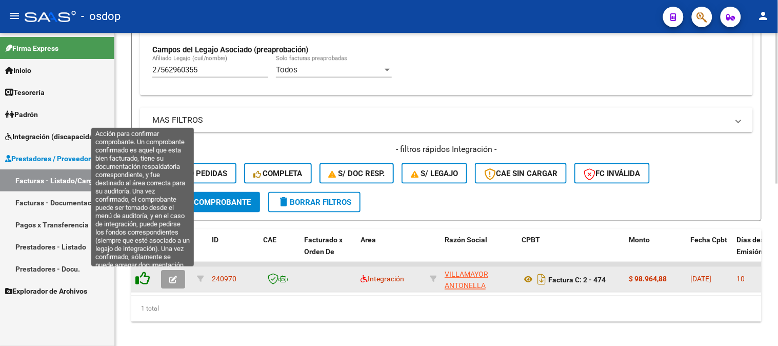
click at [142, 278] on icon at bounding box center [142, 278] width 14 height 14
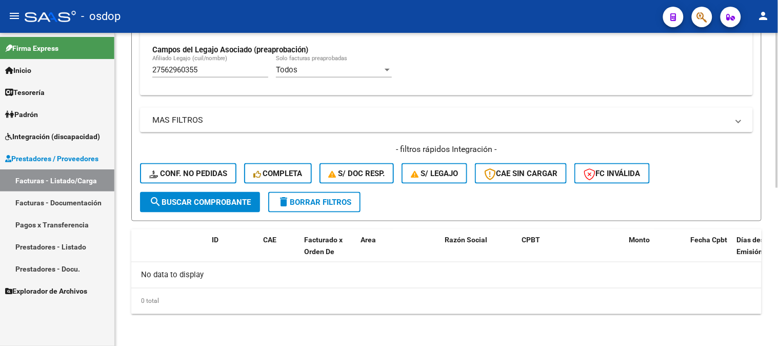
click at [234, 79] on div "27562960355 Afiliado Legajo (cuil/nombre)" at bounding box center [210, 71] width 116 height 32
drag, startPoint x: 233, startPoint y: 70, endPoint x: 0, endPoint y: 41, distance: 234.7
click at [73, 53] on mat-sidenav-container "Firma Express Inicio Calendario SSS Instructivos Contacto OS Tesorería Extracto…" at bounding box center [389, 189] width 778 height 313
paste input "0584858703"
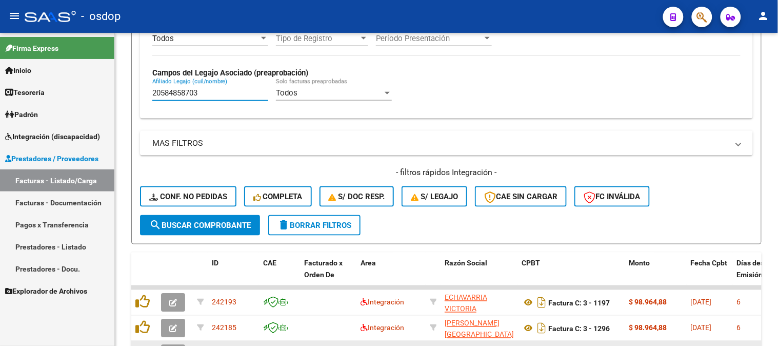
scroll to position [318, 0]
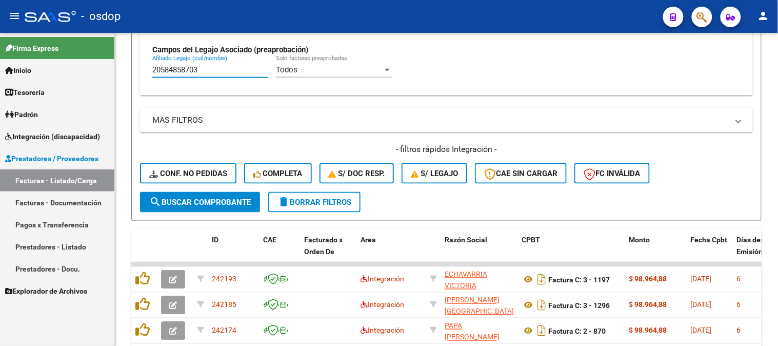
type input "20584858703"
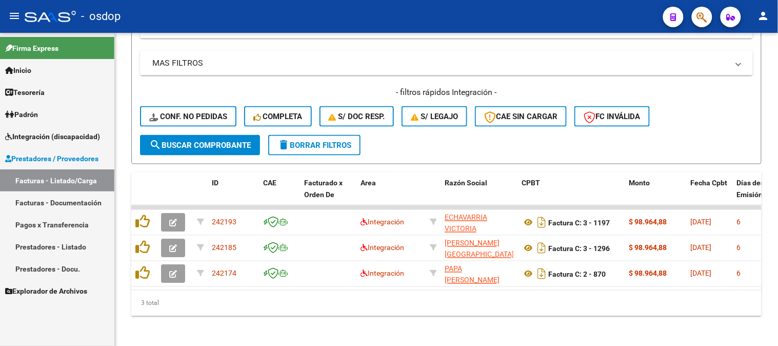
drag, startPoint x: 208, startPoint y: 325, endPoint x: 216, endPoint y: 299, distance: 27.1
click at [208, 325] on div "Video tutorial PRESTADORES -> Listado de CPBTs Emitidos por Prestadores / Prove…" at bounding box center [446, 2] width 663 height 691
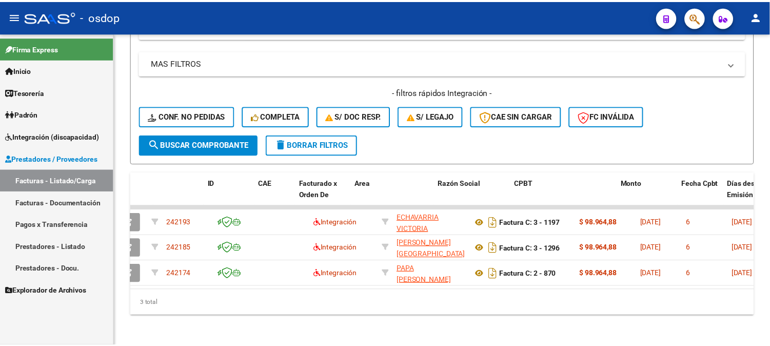
scroll to position [0, 0]
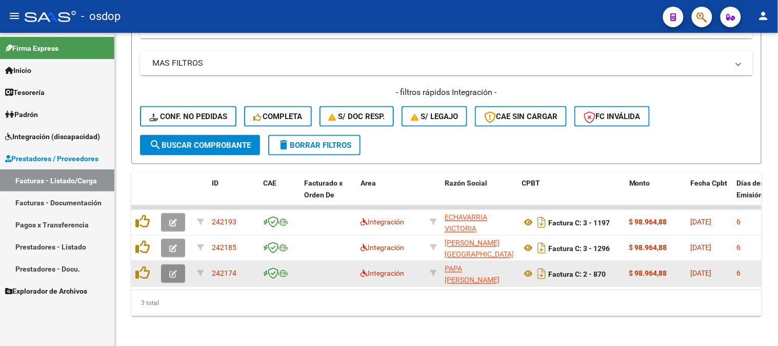
click at [170, 270] on icon "button" at bounding box center [173, 274] width 8 height 8
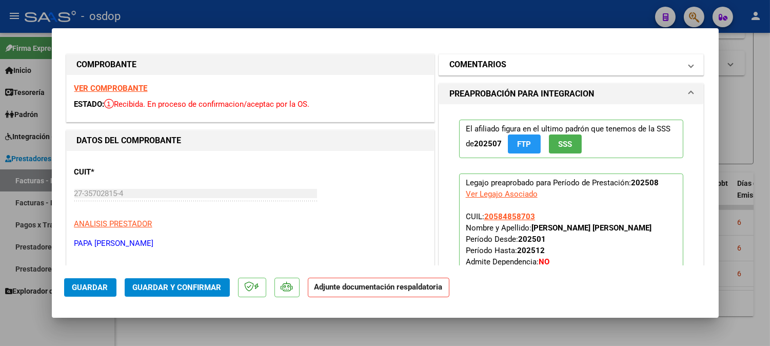
click at [520, 65] on mat-panel-title "COMENTARIOS" at bounding box center [565, 64] width 232 height 12
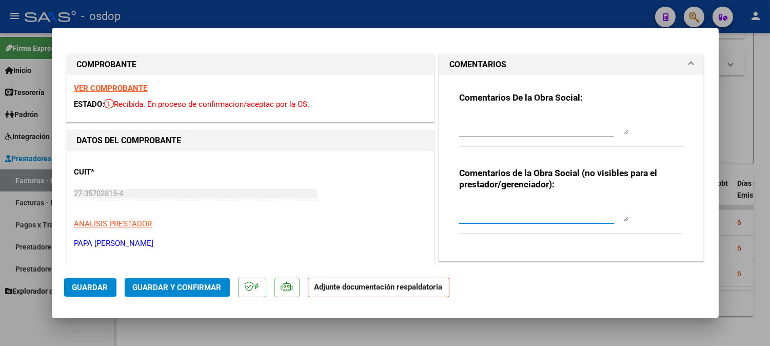
click at [489, 215] on textarea at bounding box center [543, 211] width 169 height 21
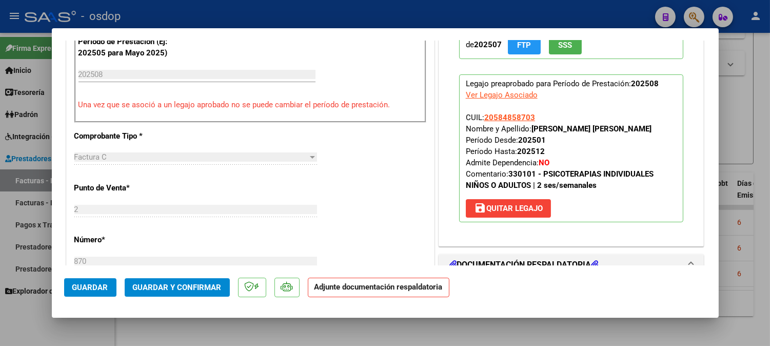
type textarea "Sin planilla"
click at [514, 200] on button "save Quitar Legajo" at bounding box center [508, 208] width 85 height 18
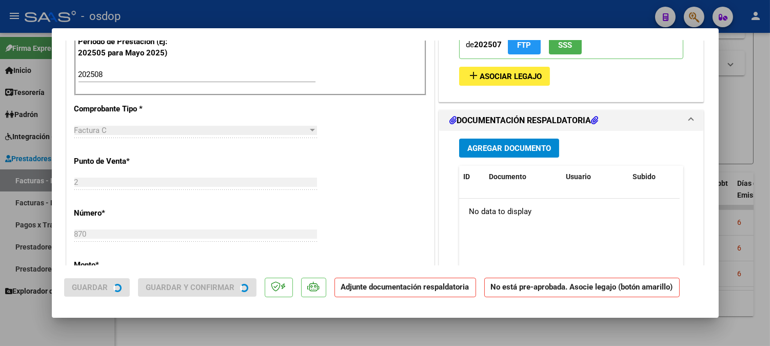
scroll to position [289, 0]
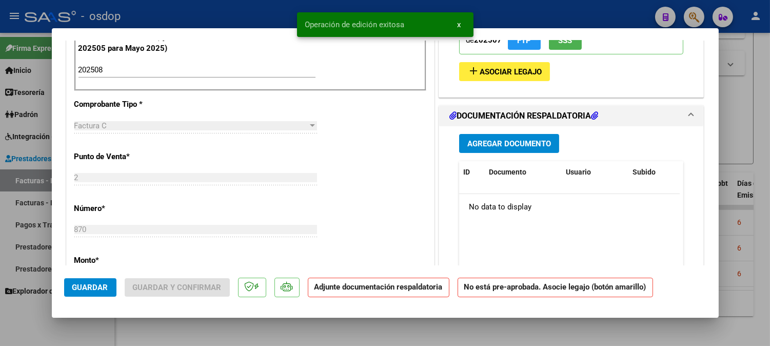
click at [94, 281] on button "Guardar" at bounding box center [90, 287] width 52 height 18
click at [106, 326] on div at bounding box center [385, 173] width 770 height 346
type input "$ 0,00"
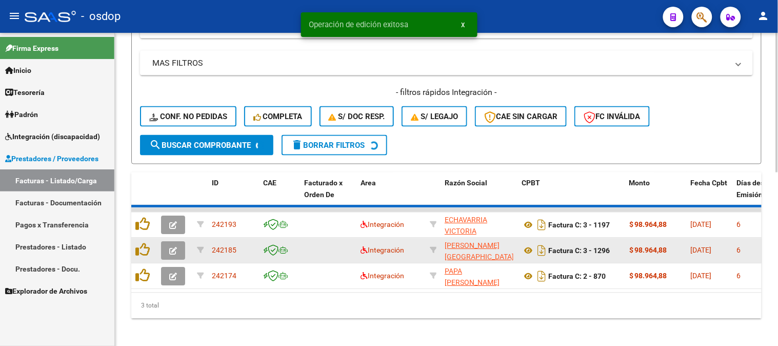
scroll to position [361, 0]
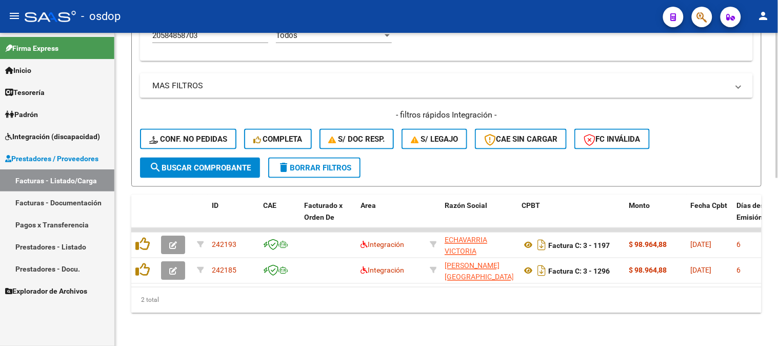
click at [229, 289] on div "2 total" at bounding box center [446, 300] width 630 height 26
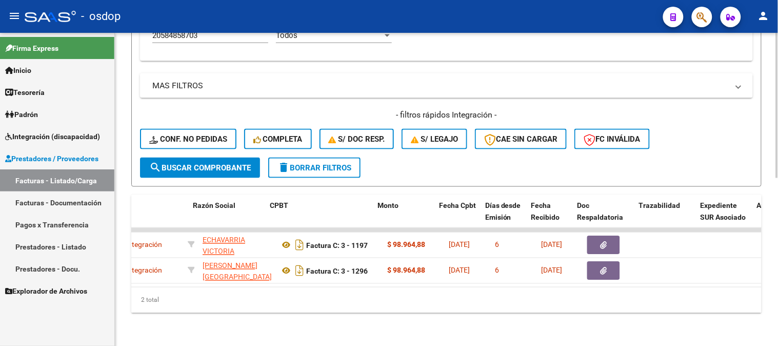
scroll to position [0, 252]
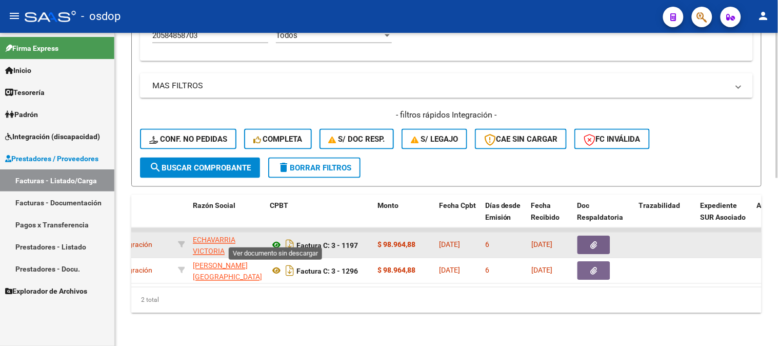
click at [274, 239] on icon at bounding box center [276, 245] width 13 height 12
click at [592, 242] on icon "button" at bounding box center [594, 246] width 7 height 8
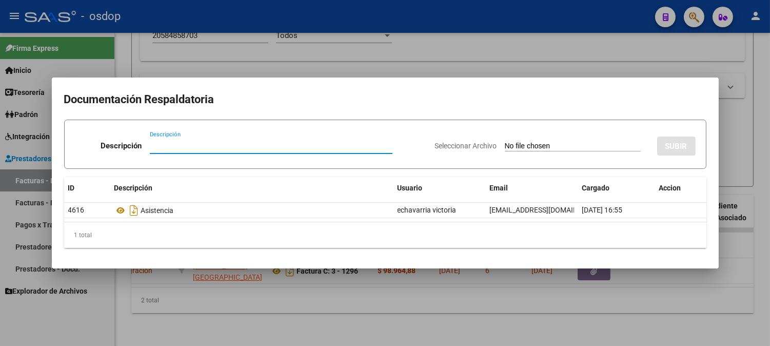
click at [186, 275] on div at bounding box center [385, 173] width 770 height 346
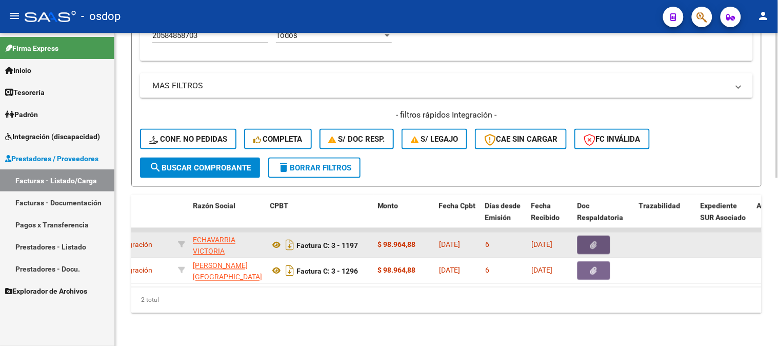
click at [609, 236] on button "button" at bounding box center [593, 245] width 33 height 18
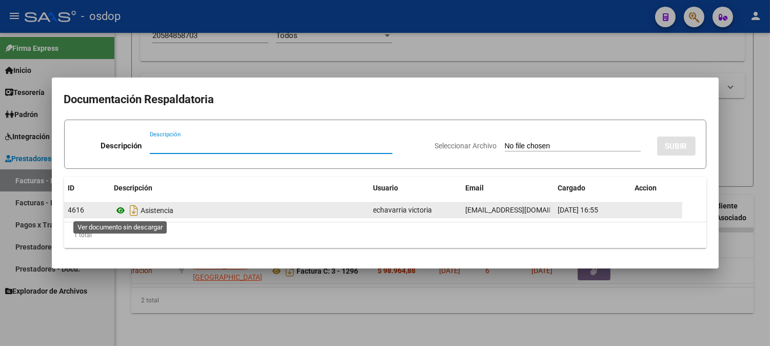
click at [125, 210] on icon at bounding box center [120, 210] width 13 height 12
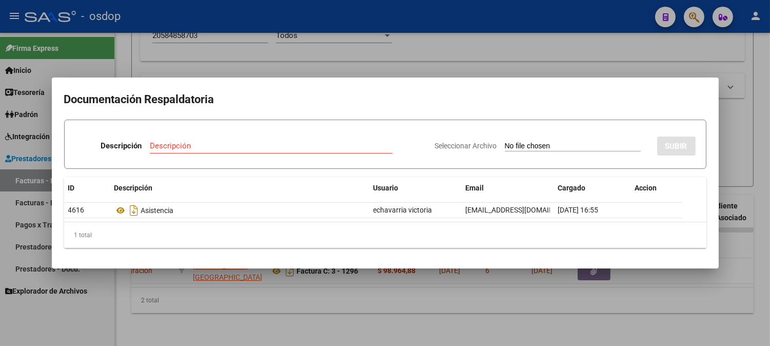
click at [291, 316] on div at bounding box center [385, 173] width 770 height 346
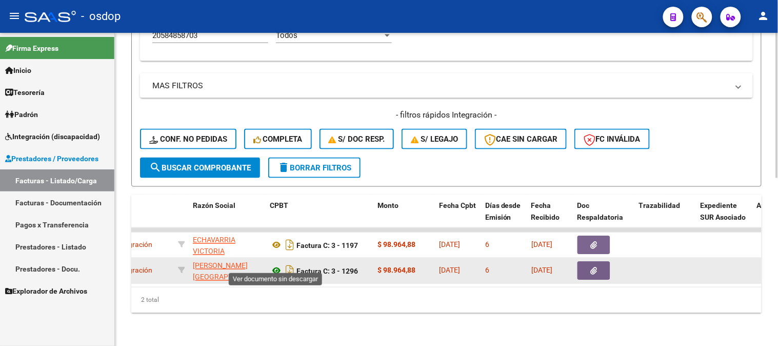
click at [270, 265] on icon at bounding box center [276, 271] width 13 height 12
click at [598, 265] on button "button" at bounding box center [593, 271] width 33 height 18
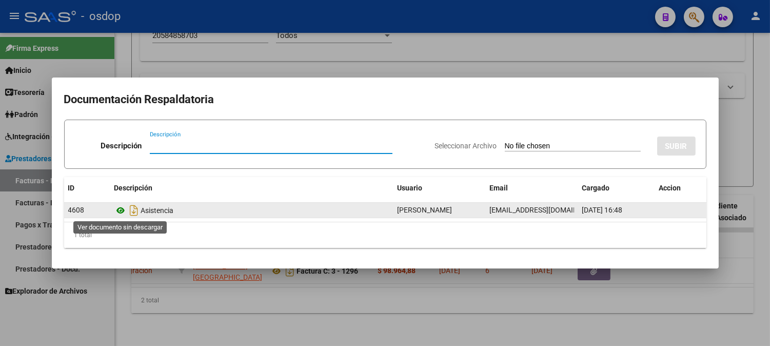
click at [119, 208] on icon at bounding box center [120, 210] width 13 height 12
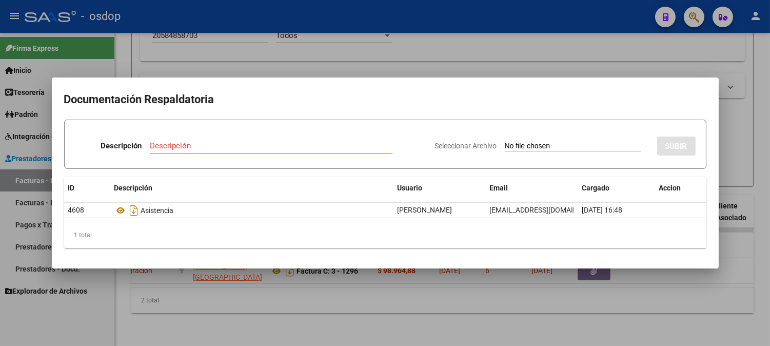
click at [273, 68] on div at bounding box center [385, 173] width 770 height 346
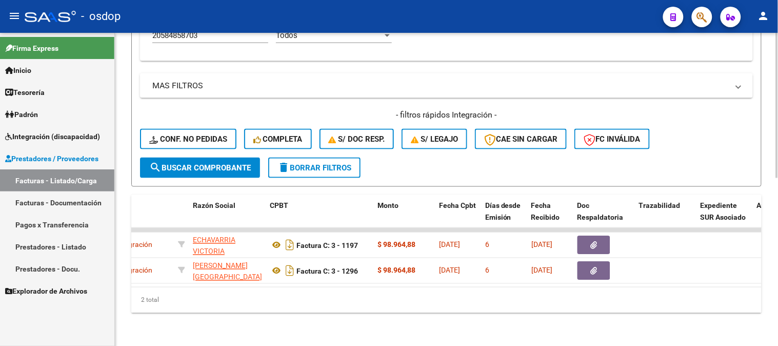
scroll to position [0, 0]
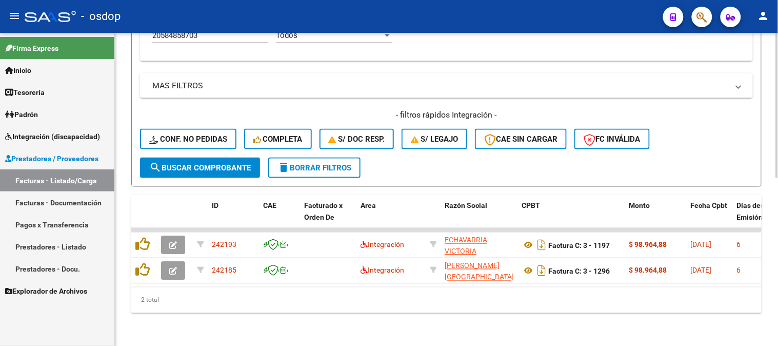
click at [259, 323] on div "Video tutorial PRESTADORES -> Listado de CPBTs Emitidos por Prestadores / Prove…" at bounding box center [446, 13] width 663 height 666
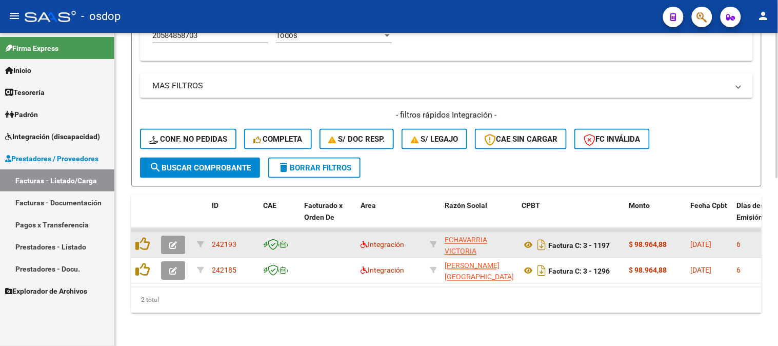
click at [144, 244] on div at bounding box center [143, 245] width 17 height 16
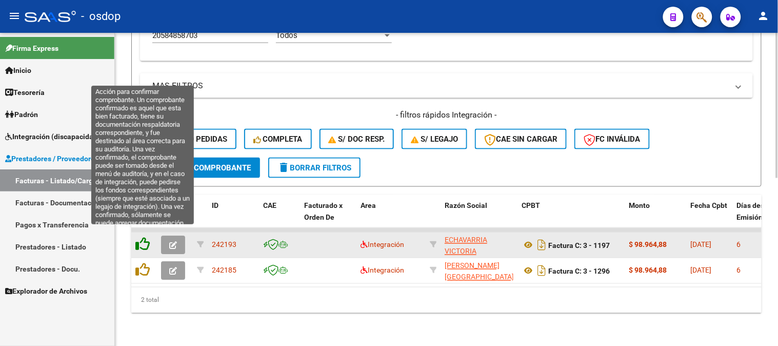
click at [149, 237] on icon at bounding box center [142, 244] width 14 height 14
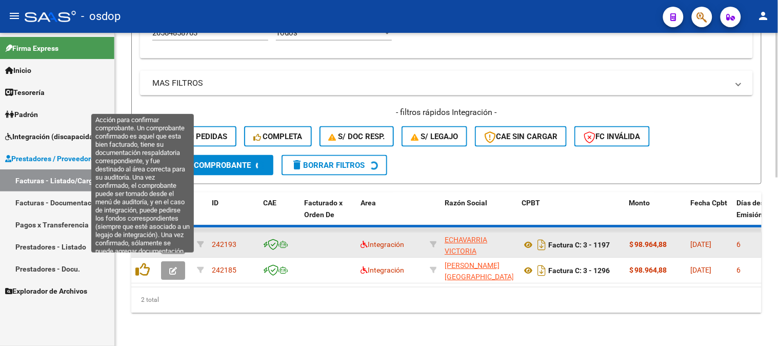
scroll to position [335, 0]
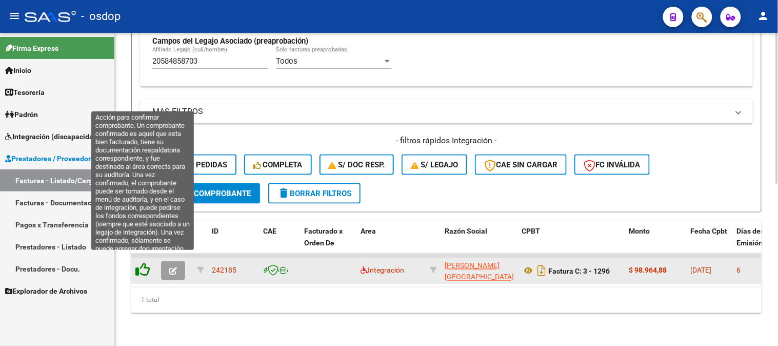
click at [145, 263] on icon at bounding box center [142, 270] width 14 height 14
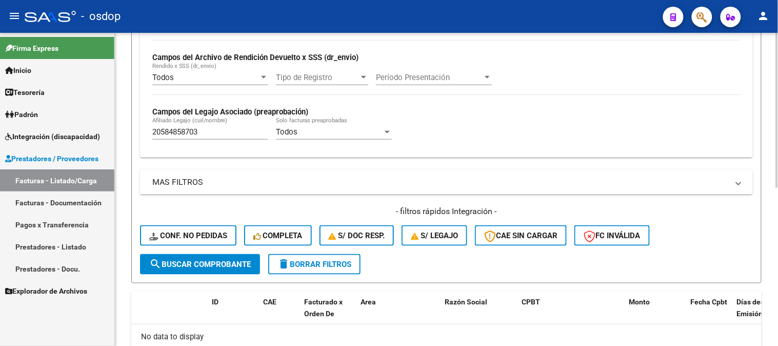
scroll to position [318, 0]
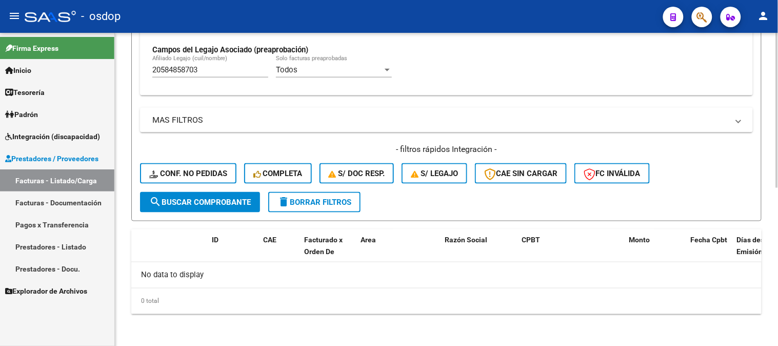
click at [224, 76] on div "20584858703 Afiliado Legajo (cuil/nombre)" at bounding box center [210, 66] width 116 height 22
click at [239, 70] on div "20584858703 Afiliado Legajo (cuil/nombre)" at bounding box center [210, 66] width 116 height 22
drag, startPoint x: 242, startPoint y: 72, endPoint x: 0, endPoint y: 4, distance: 251.6
click at [0, 6] on div "menu - osdop person Firma Express Inicio Calendario SSS Instructivos Contacto O…" at bounding box center [389, 173] width 778 height 346
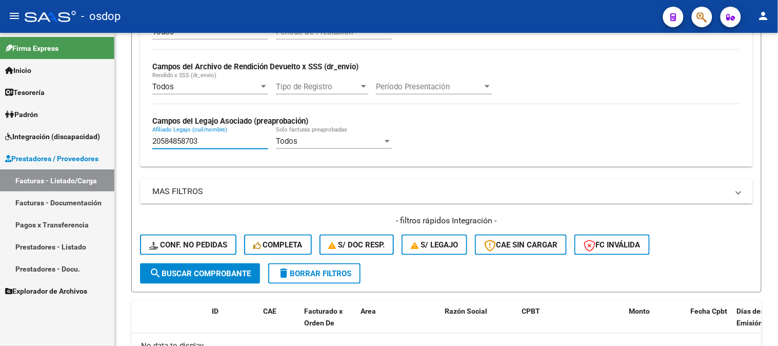
paste input "7507918986"
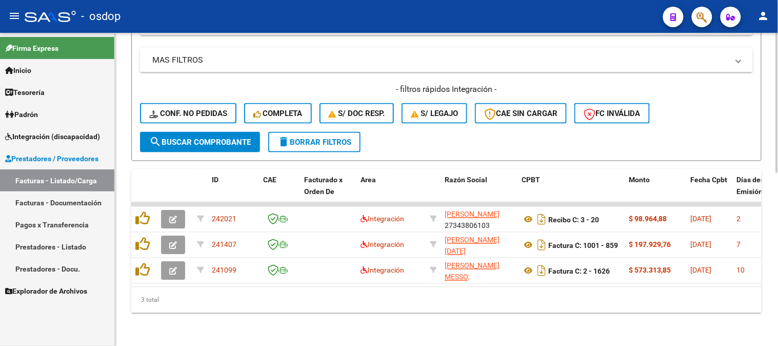
scroll to position [386, 0]
click at [493, 291] on div "3 total" at bounding box center [446, 300] width 630 height 26
click at [426, 329] on div "Video tutorial PRESTADORES -> Listado de CPBTs Emitidos por Prestadores / Prove…" at bounding box center [446, -1] width 663 height 691
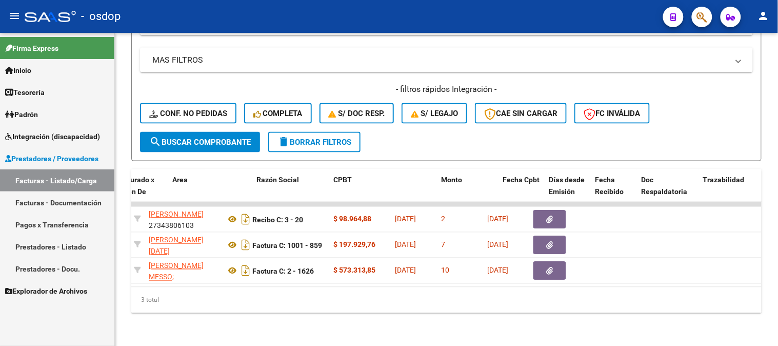
scroll to position [0, 161]
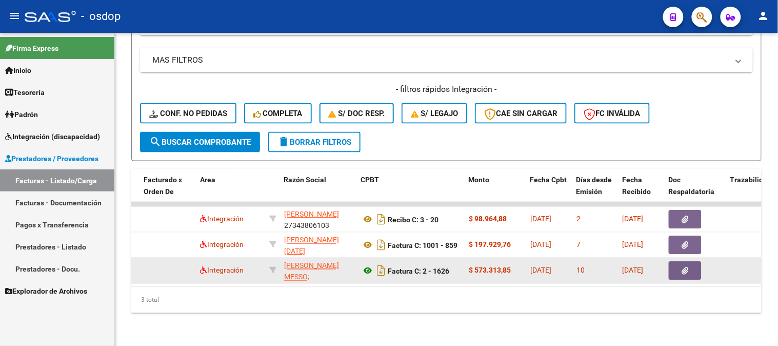
click at [365, 266] on icon at bounding box center [367, 271] width 13 height 12
click at [696, 263] on button "button" at bounding box center [685, 271] width 33 height 18
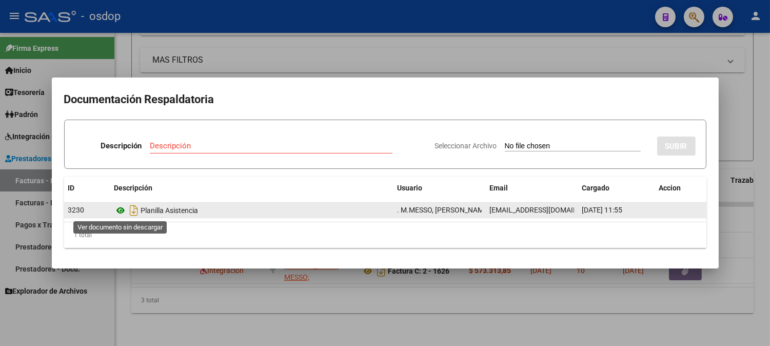
click at [121, 207] on icon at bounding box center [120, 210] width 13 height 12
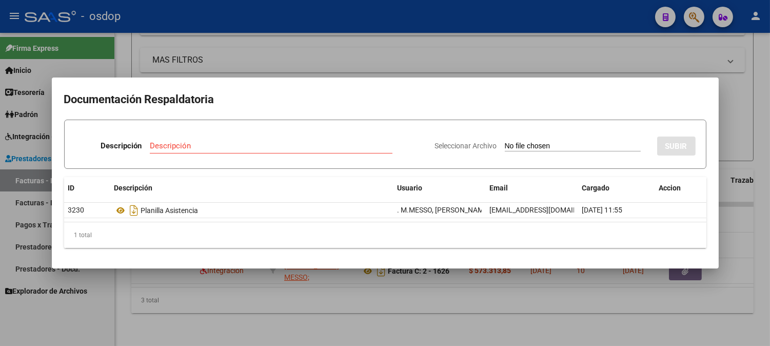
click at [227, 26] on div at bounding box center [385, 173] width 770 height 346
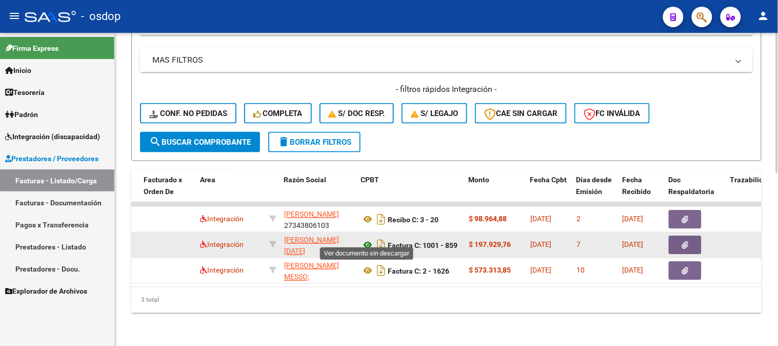
click at [365, 239] on icon at bounding box center [367, 245] width 13 height 12
click at [690, 236] on button "button" at bounding box center [685, 245] width 33 height 18
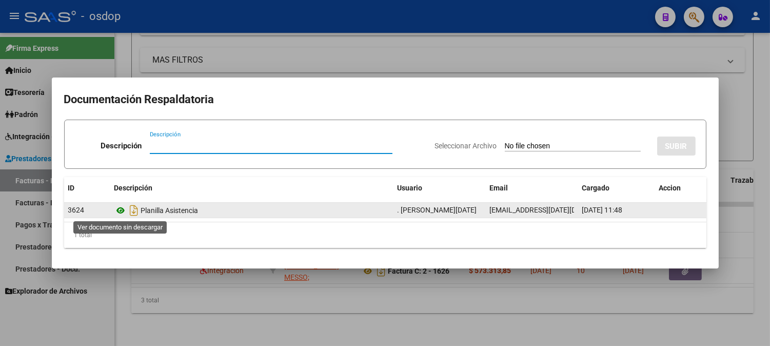
click at [119, 208] on icon at bounding box center [120, 210] width 13 height 12
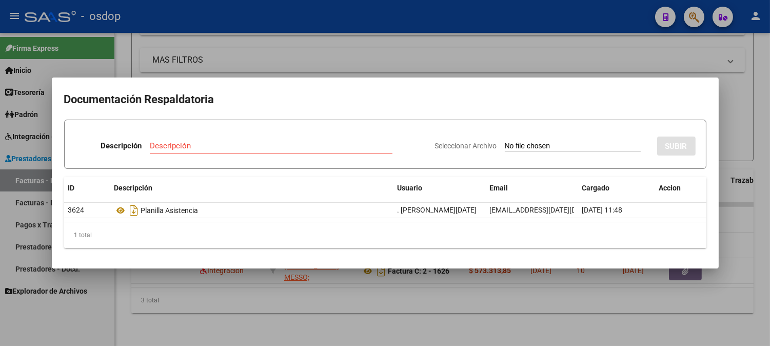
drag, startPoint x: 202, startPoint y: 47, endPoint x: 214, endPoint y: 57, distance: 15.7
click at [203, 48] on div at bounding box center [385, 173] width 770 height 346
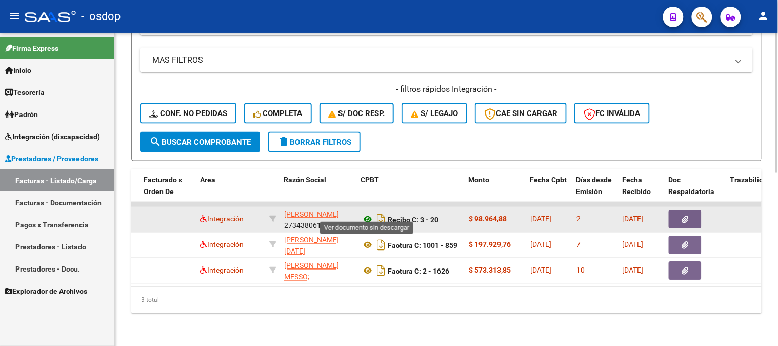
click at [366, 213] on icon at bounding box center [367, 219] width 13 height 12
click at [680, 210] on button "button" at bounding box center [685, 219] width 33 height 18
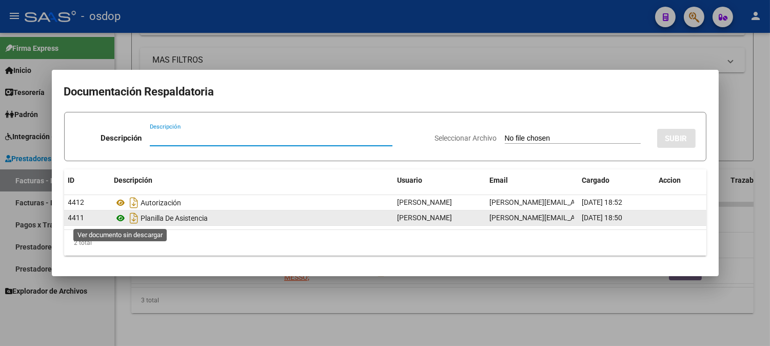
click at [126, 218] on icon at bounding box center [120, 218] width 13 height 12
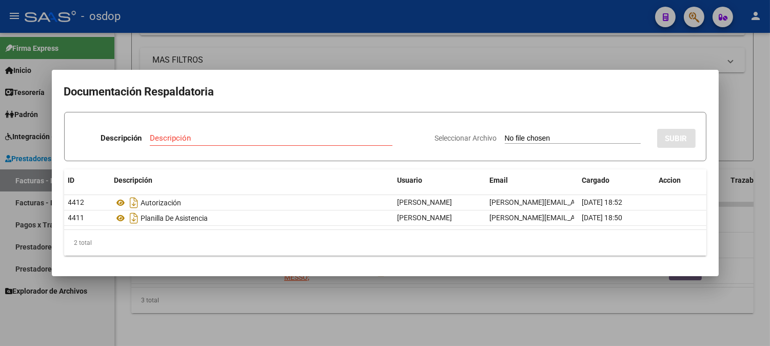
click at [244, 65] on div at bounding box center [385, 173] width 770 height 346
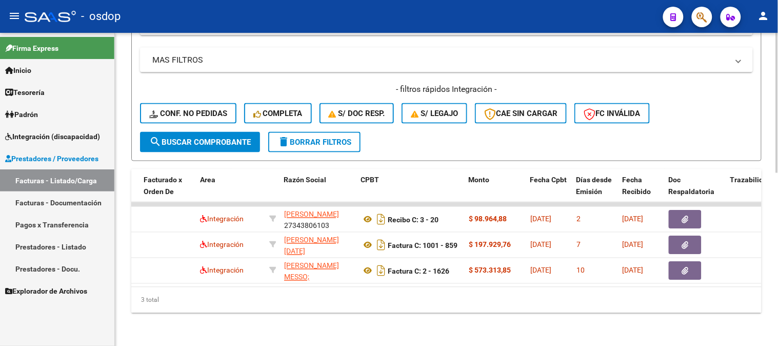
click at [277, 75] on div "MAS FILTROS Todos Con Doc. Respaldatoria Todos Con Trazabilidad Todos Asociado …" at bounding box center [446, 90] width 613 height 84
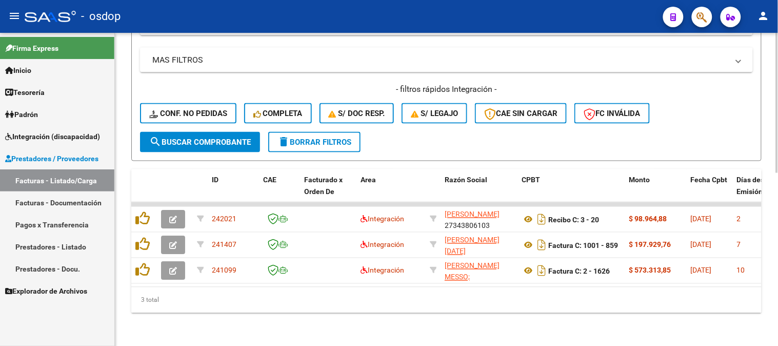
click at [470, 290] on div "3 total" at bounding box center [446, 300] width 630 height 26
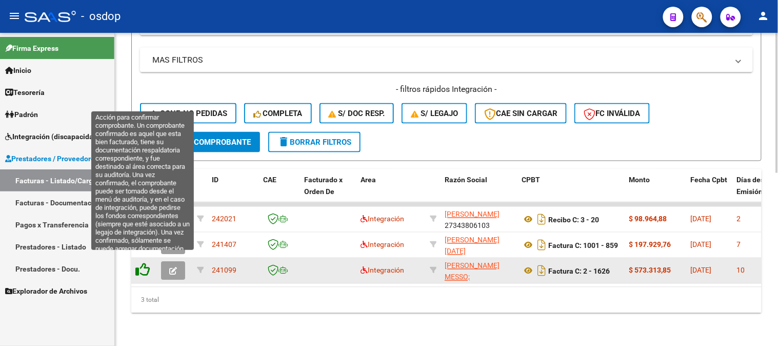
click at [138, 265] on icon at bounding box center [142, 270] width 14 height 14
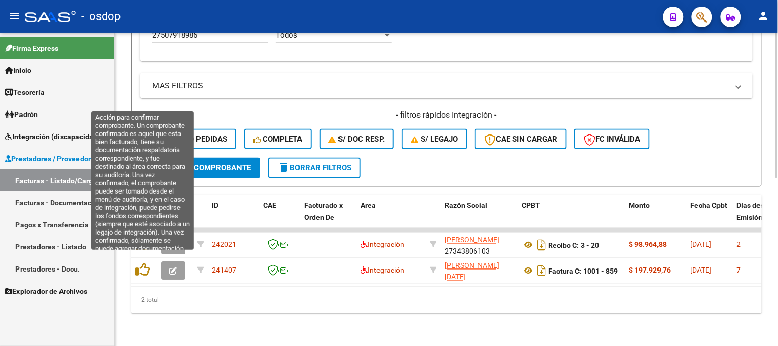
scroll to position [361, 0]
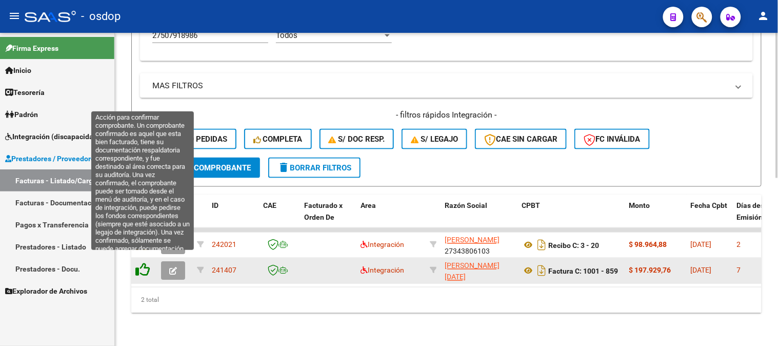
click at [143, 265] on icon at bounding box center [142, 270] width 14 height 14
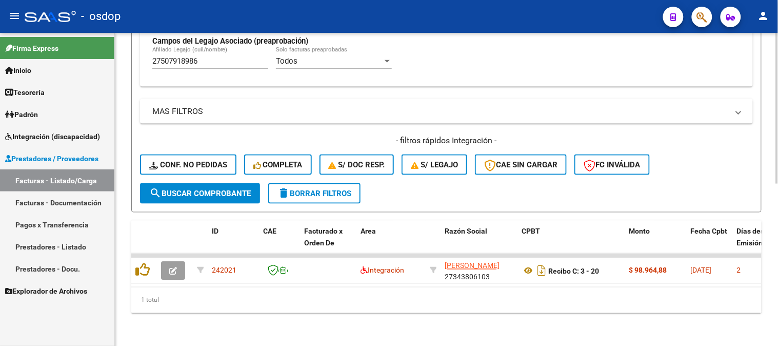
scroll to position [335, 0]
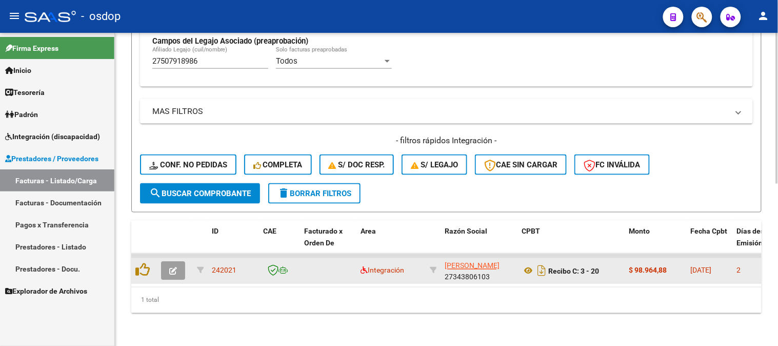
click at [133, 265] on datatable-body-cell at bounding box center [144, 270] width 26 height 25
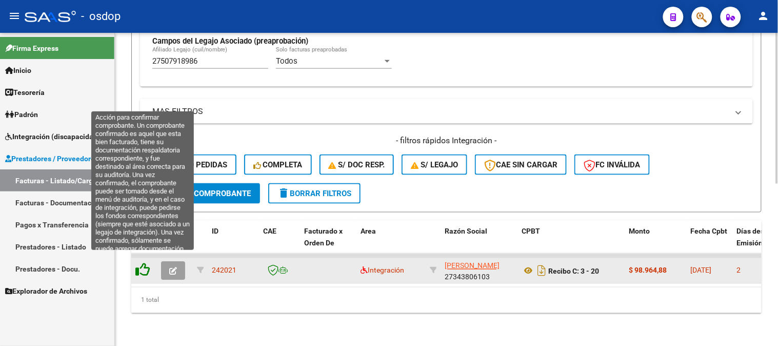
click at [144, 263] on icon at bounding box center [142, 270] width 14 height 14
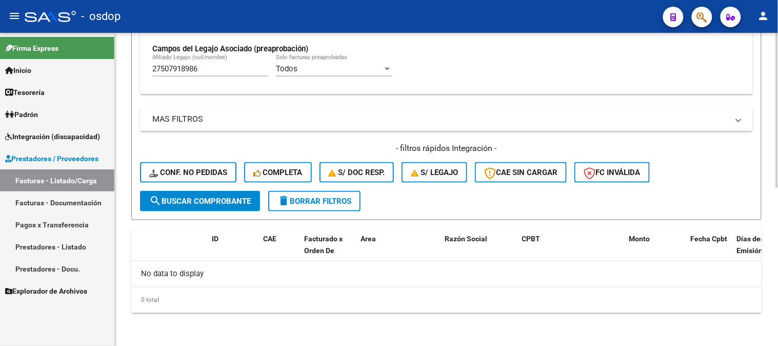
scroll to position [318, 0]
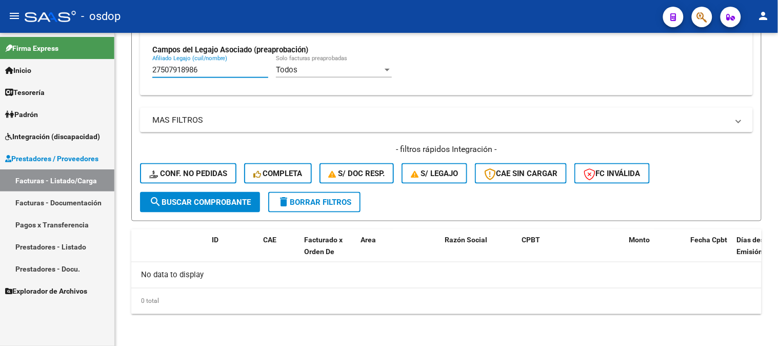
drag, startPoint x: 213, startPoint y: 68, endPoint x: 0, endPoint y: 50, distance: 213.6
click at [0, 67] on mat-sidenav-container "Firma Express Inicio Calendario SSS Instructivos Contacto OS Tesorería Extracto…" at bounding box center [389, 189] width 778 height 313
paste input "0506982678"
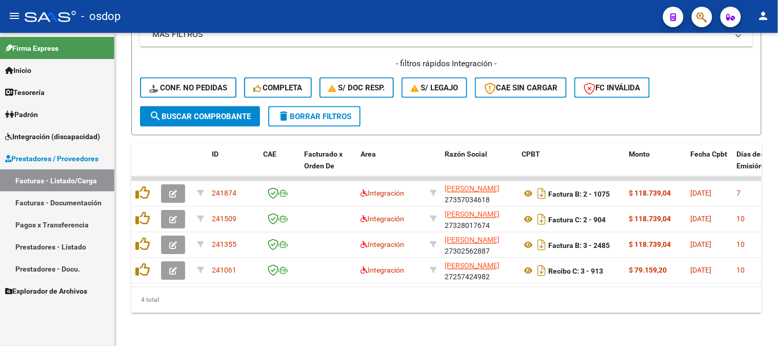
scroll to position [412, 0]
drag, startPoint x: 268, startPoint y: 314, endPoint x: 281, endPoint y: 337, distance: 25.7
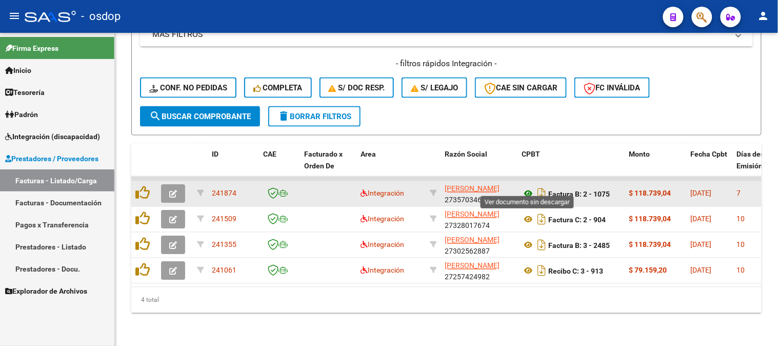
click at [530, 188] on icon at bounding box center [528, 194] width 13 height 12
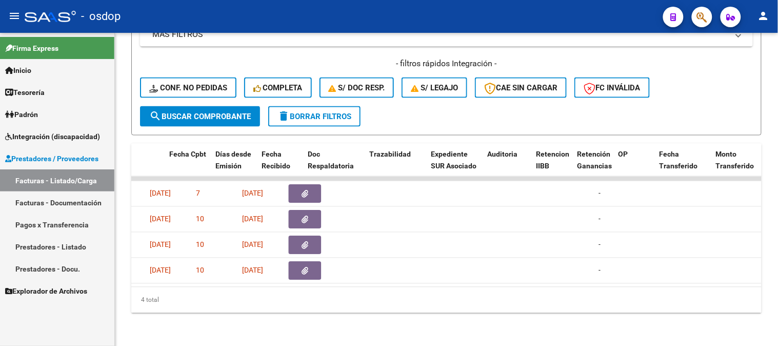
scroll to position [0, 521]
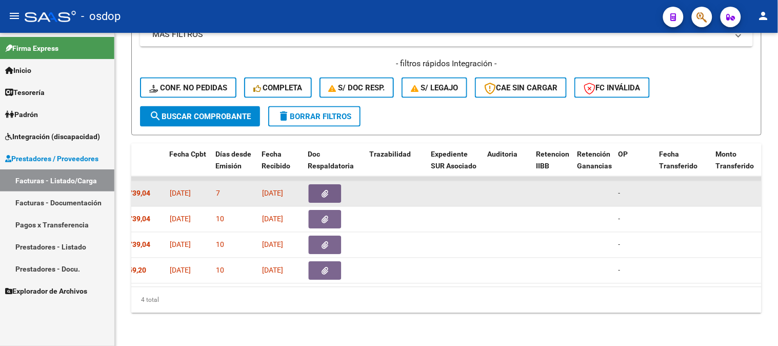
click at [323, 190] on icon "button" at bounding box center [325, 194] width 7 height 8
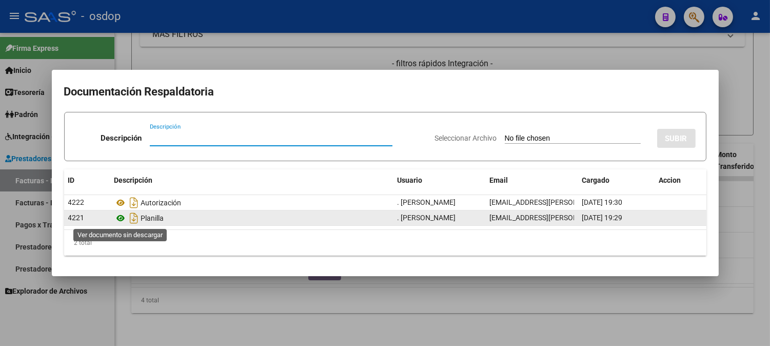
click at [121, 218] on icon at bounding box center [120, 218] width 13 height 12
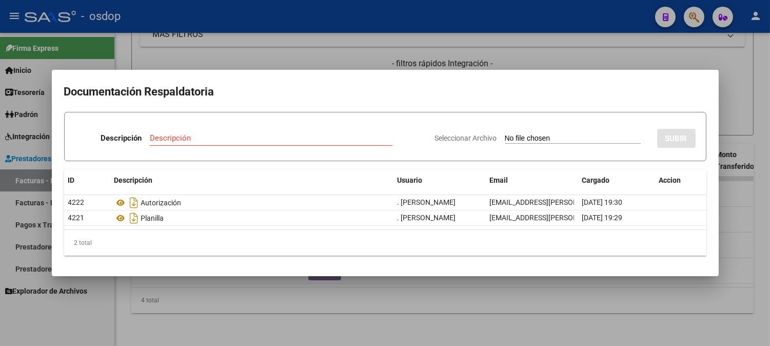
click at [324, 295] on div at bounding box center [385, 173] width 770 height 346
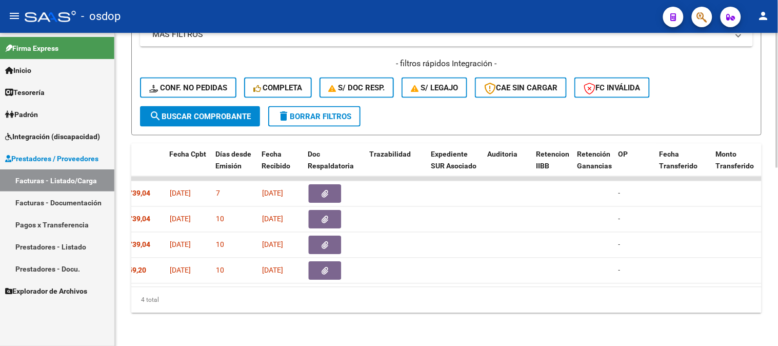
drag, startPoint x: 326, startPoint y: 277, endPoint x: 629, endPoint y: 310, distance: 304.9
click at [646, 310] on div "ID CAE Facturado x Orden De Area Razón Social CPBT Monto Fecha Cpbt Días desde …" at bounding box center [446, 228] width 630 height 169
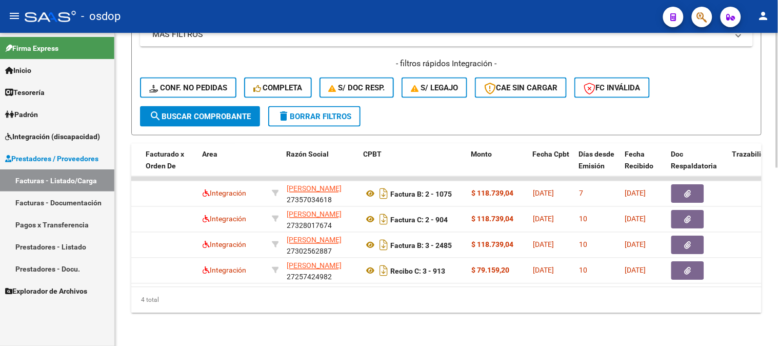
scroll to position [0, 166]
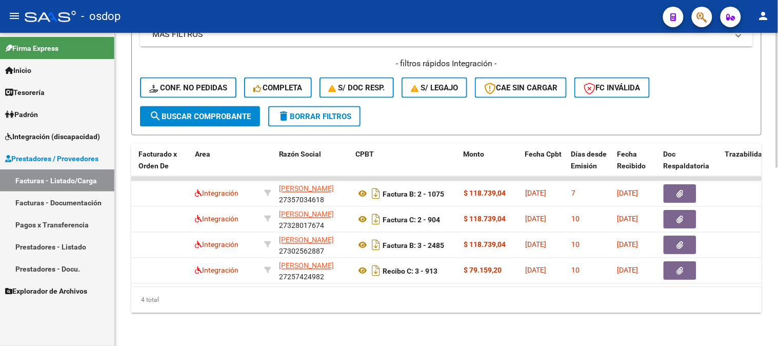
click at [464, 294] on div "4 total" at bounding box center [446, 300] width 630 height 26
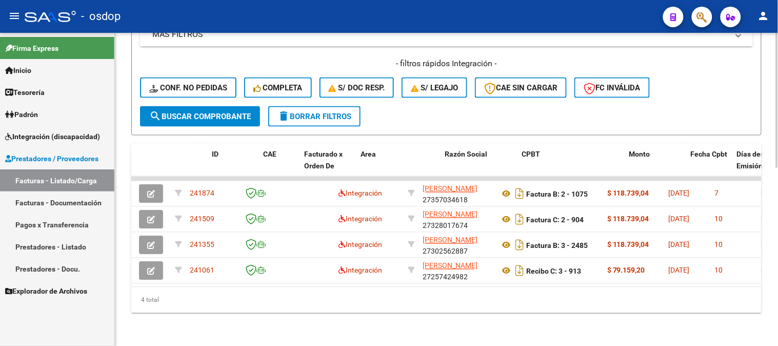
scroll to position [0, 0]
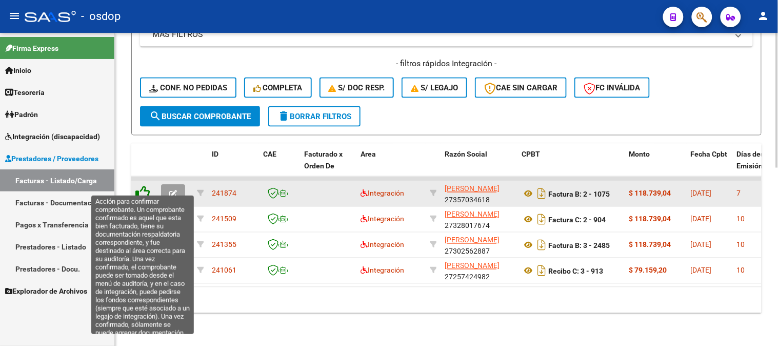
click at [139, 186] on icon at bounding box center [142, 193] width 14 height 14
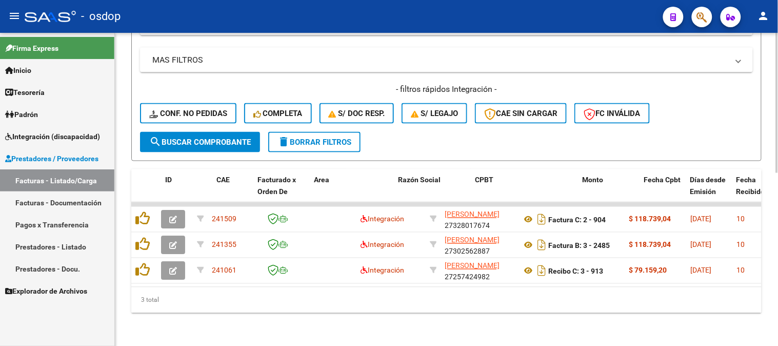
scroll to position [0, 133]
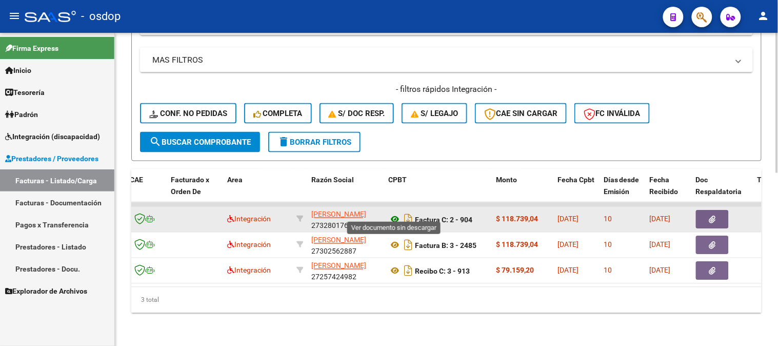
click at [388, 213] on icon at bounding box center [394, 219] width 13 height 12
click at [712, 216] on icon "button" at bounding box center [712, 220] width 7 height 8
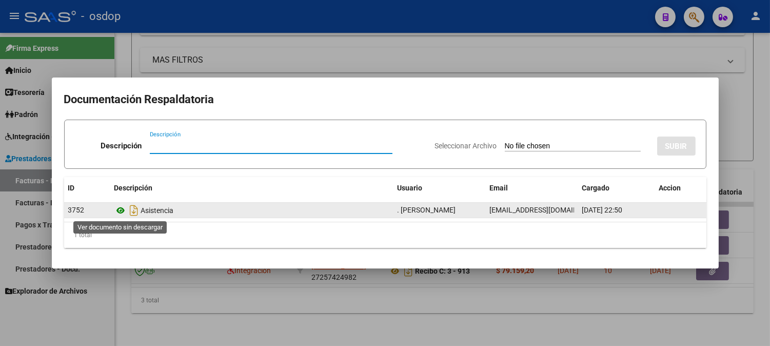
click at [121, 213] on icon at bounding box center [120, 210] width 13 height 12
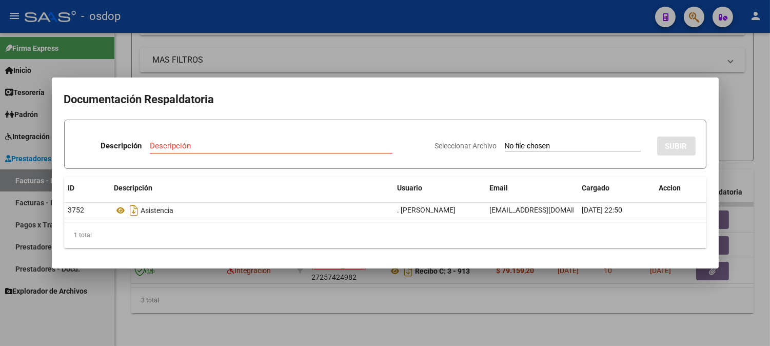
click at [252, 293] on div at bounding box center [385, 173] width 770 height 346
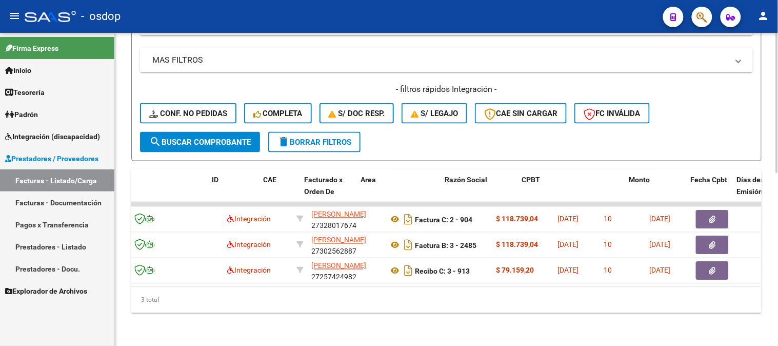
scroll to position [0, 0]
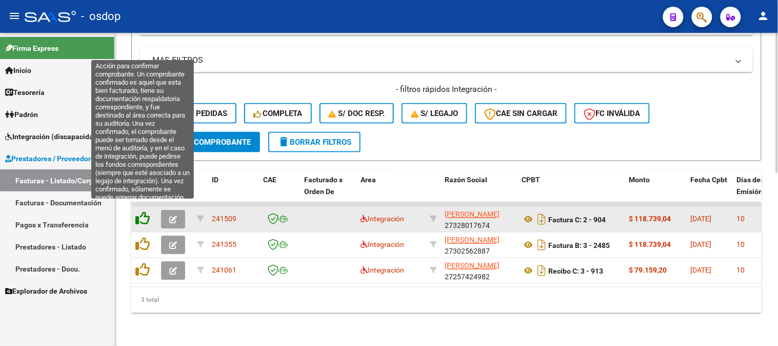
click at [139, 211] on icon at bounding box center [142, 218] width 14 height 14
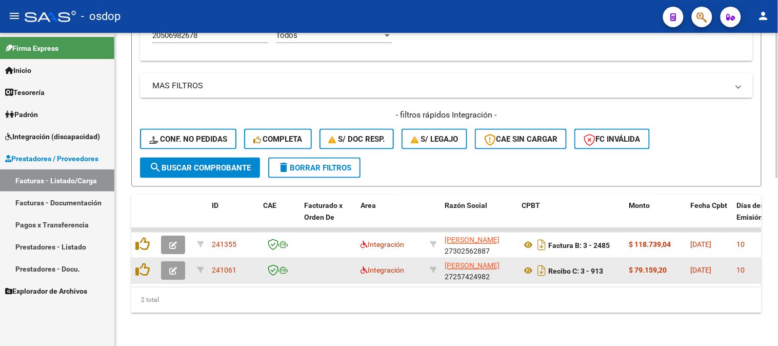
scroll to position [361, 0]
click at [524, 265] on icon at bounding box center [528, 271] width 13 height 12
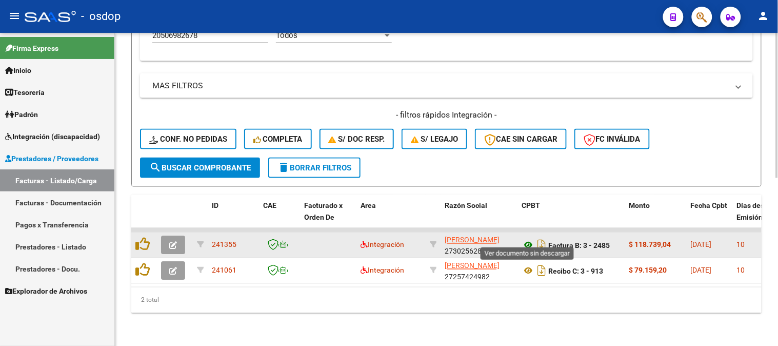
click at [526, 239] on icon at bounding box center [528, 245] width 13 height 12
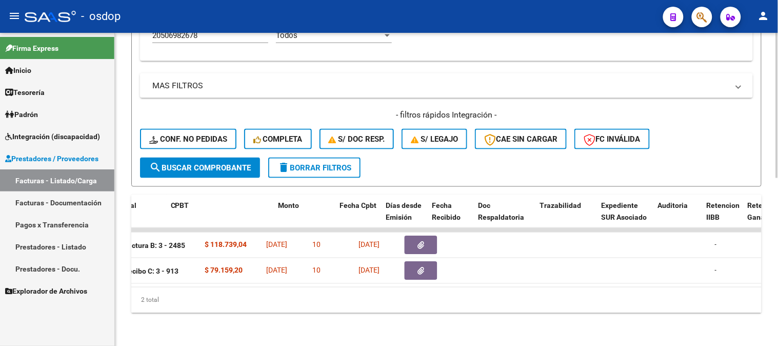
scroll to position [0, 351]
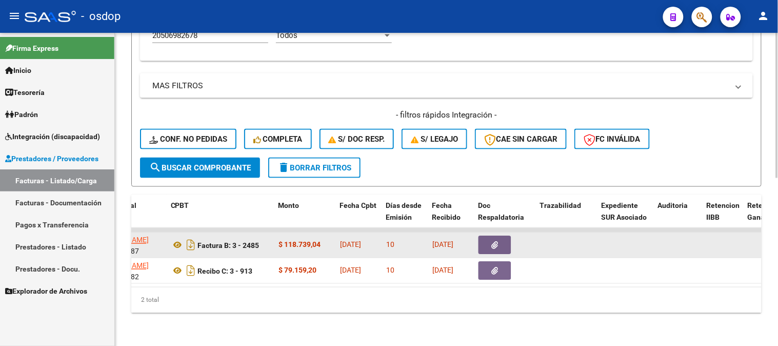
click at [493, 242] on icon "button" at bounding box center [495, 246] width 7 height 8
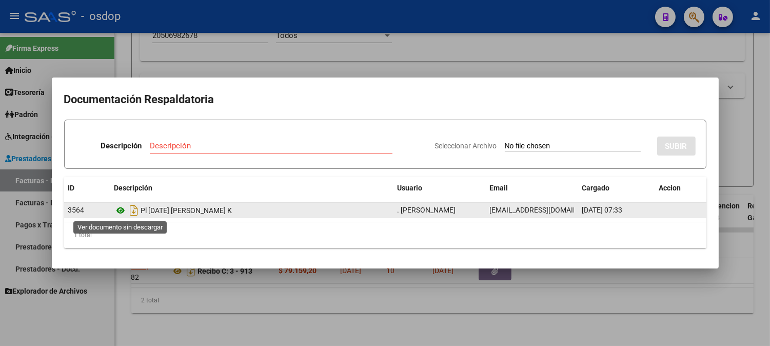
click at [118, 209] on icon at bounding box center [120, 210] width 13 height 12
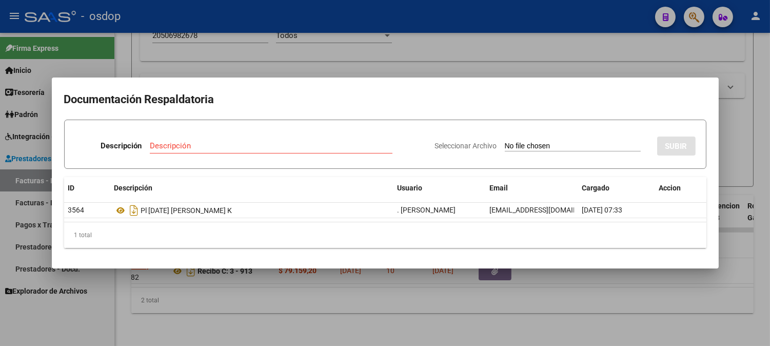
click at [465, 52] on div at bounding box center [385, 173] width 770 height 346
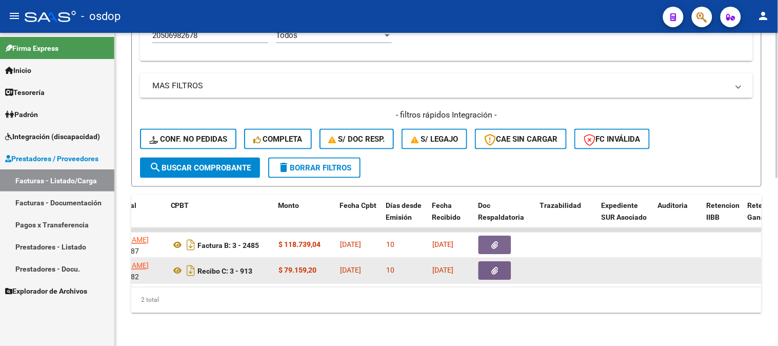
click at [498, 267] on icon "button" at bounding box center [495, 271] width 7 height 8
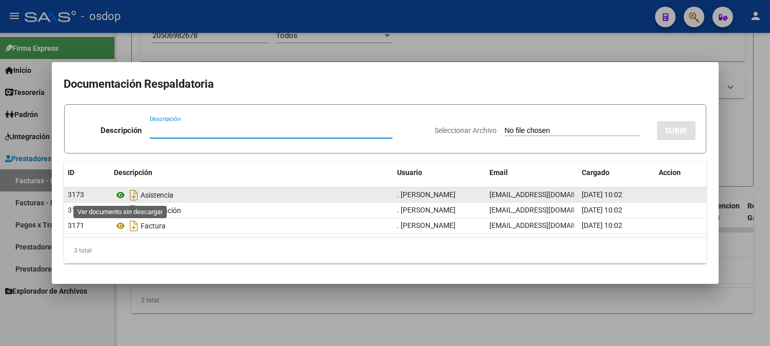
click at [122, 197] on icon at bounding box center [120, 195] width 13 height 12
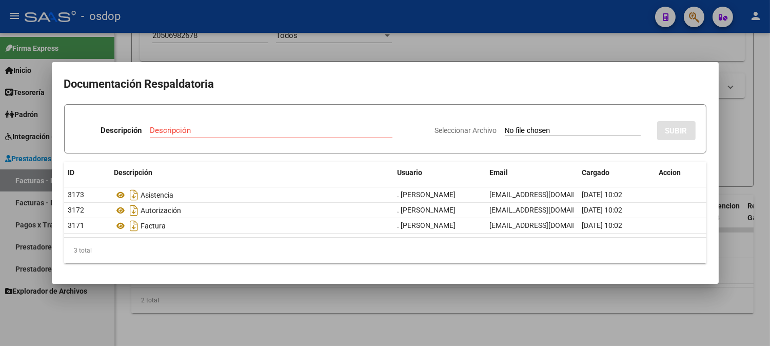
click at [205, 45] on div at bounding box center [385, 173] width 770 height 346
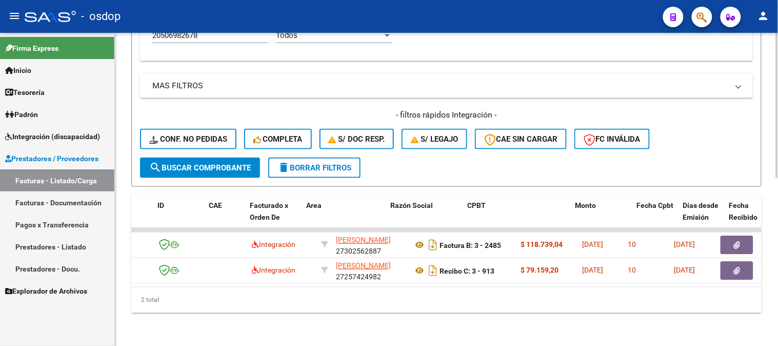
scroll to position [0, 0]
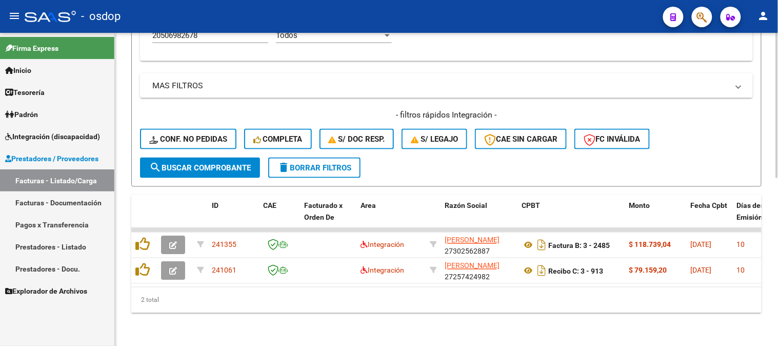
click at [222, 299] on div "2 total" at bounding box center [446, 300] width 630 height 26
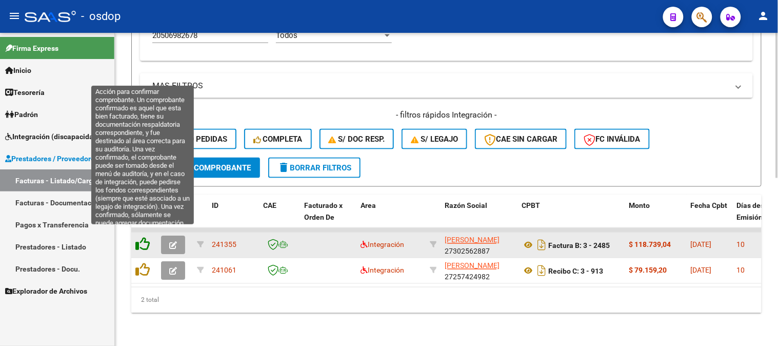
click at [141, 237] on icon at bounding box center [142, 244] width 14 height 14
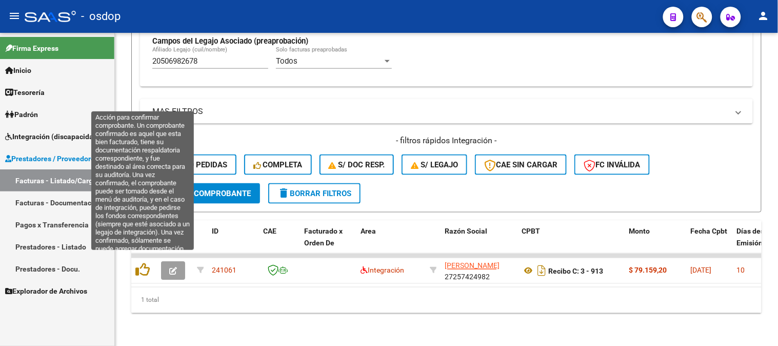
scroll to position [335, 0]
click at [141, 263] on icon at bounding box center [142, 270] width 14 height 14
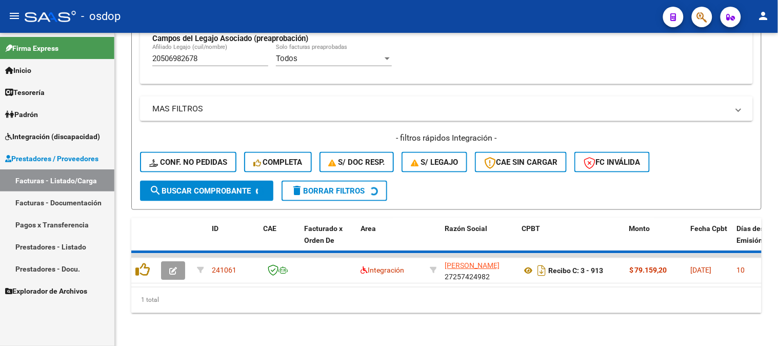
scroll to position [318, 0]
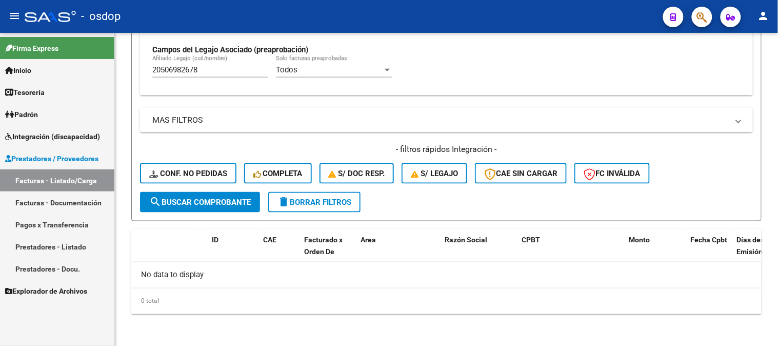
drag, startPoint x: 216, startPoint y: 71, endPoint x: 0, endPoint y: 73, distance: 215.9
click at [0, 73] on mat-sidenav-container "Firma Express Inicio Calendario SSS Instructivos Contacto OS Tesorería Extracto…" at bounding box center [389, 189] width 778 height 313
paste input "3506982669"
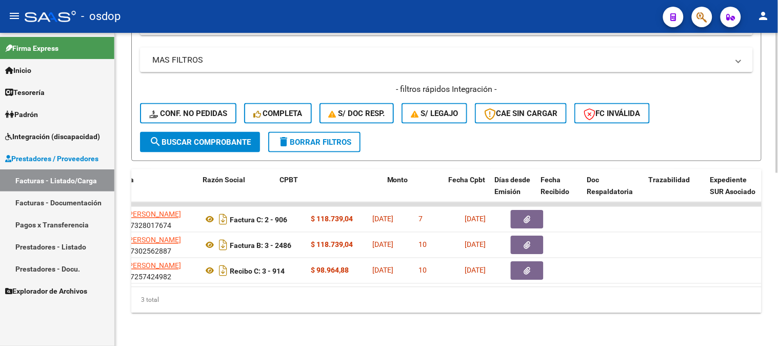
scroll to position [0, 135]
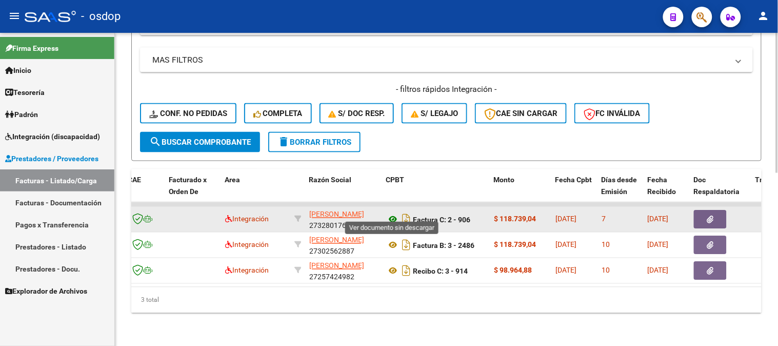
click at [396, 214] on icon at bounding box center [392, 219] width 13 height 12
click at [716, 210] on button "button" at bounding box center [710, 219] width 33 height 18
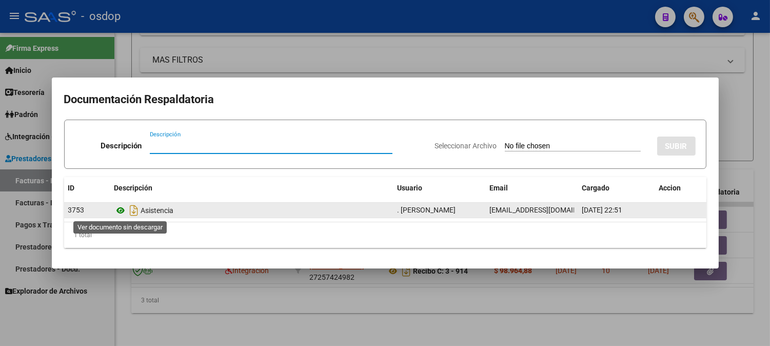
click at [124, 208] on icon at bounding box center [120, 210] width 13 height 12
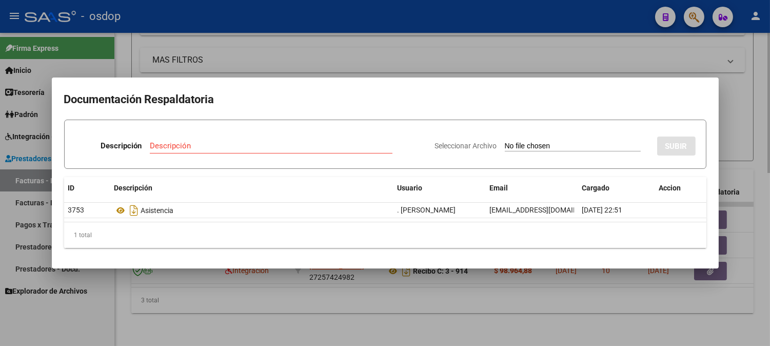
drag, startPoint x: 224, startPoint y: 47, endPoint x: 224, endPoint y: 54, distance: 6.7
click at [224, 48] on div at bounding box center [385, 173] width 770 height 346
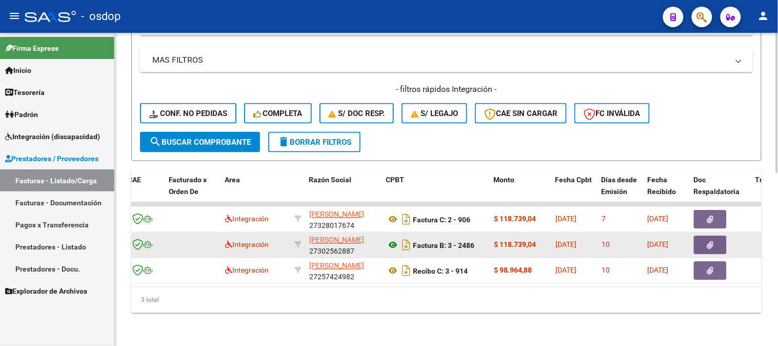
click at [388, 239] on icon at bounding box center [392, 245] width 13 height 12
click at [715, 236] on button "button" at bounding box center [710, 245] width 33 height 18
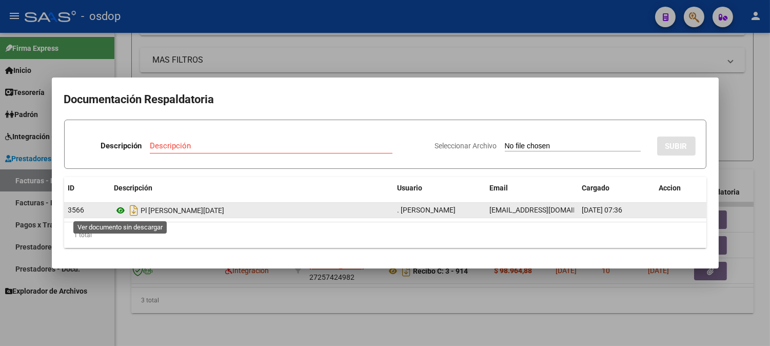
click at [118, 212] on icon at bounding box center [120, 210] width 13 height 12
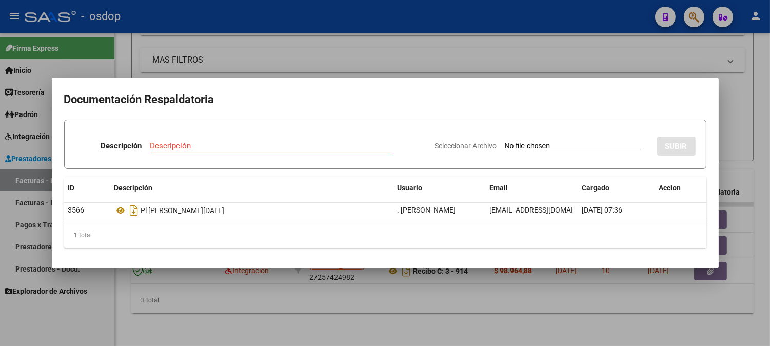
click at [203, 43] on div at bounding box center [385, 173] width 770 height 346
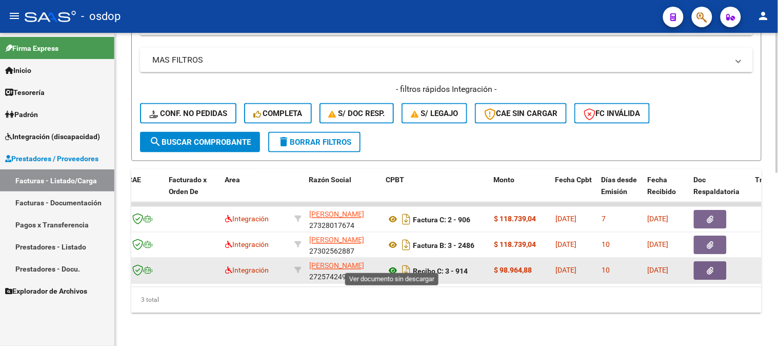
click at [388, 267] on icon at bounding box center [392, 271] width 13 height 12
click at [715, 265] on button "button" at bounding box center [710, 271] width 33 height 18
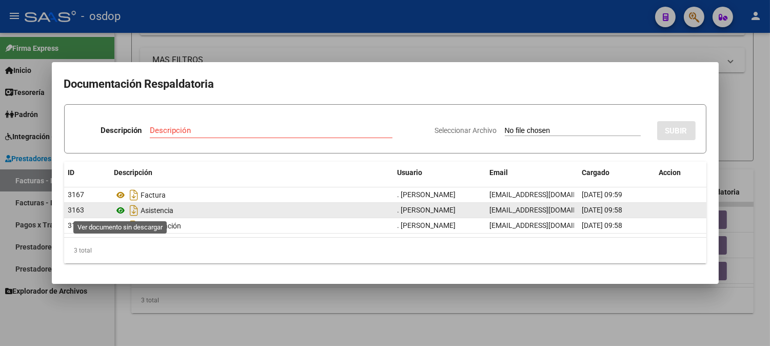
click at [122, 209] on icon at bounding box center [120, 210] width 13 height 12
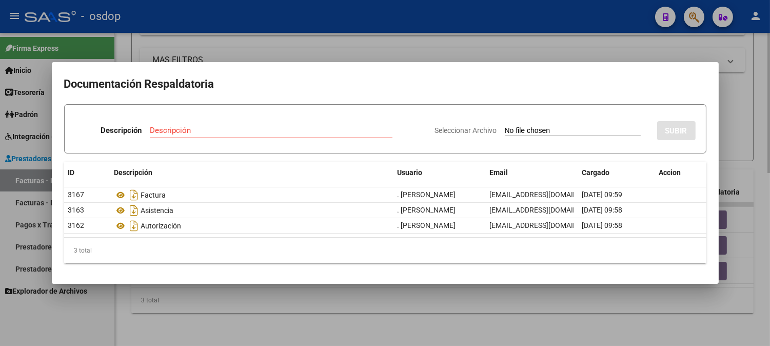
click at [147, 48] on div at bounding box center [385, 173] width 770 height 346
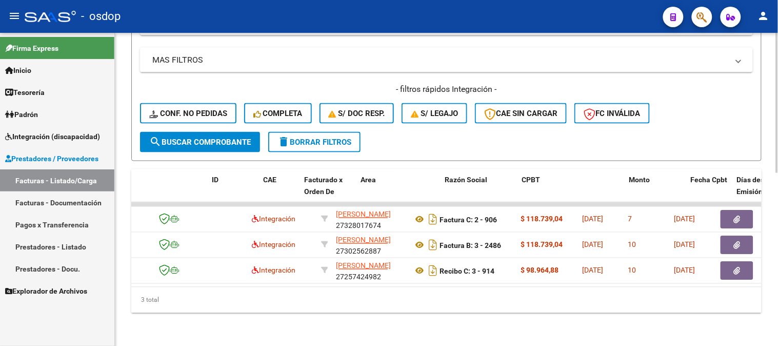
scroll to position [0, 0]
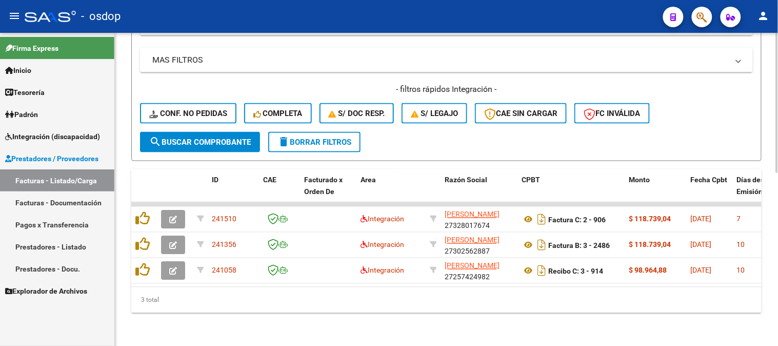
click at [176, 327] on div "Video tutorial PRESTADORES -> Listado de CPBTs Emitidos por Prestadores / Prove…" at bounding box center [446, -1] width 663 height 691
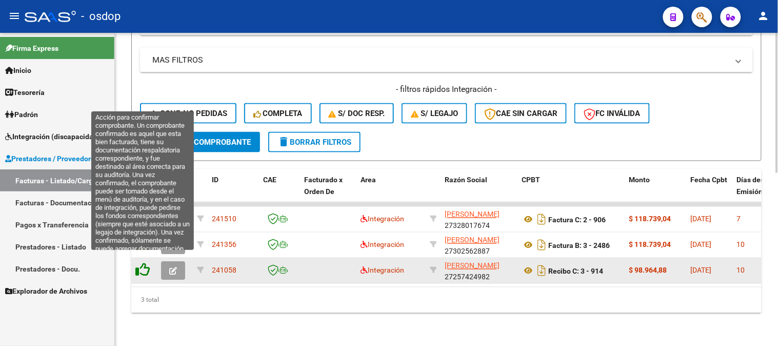
click at [141, 263] on icon at bounding box center [142, 270] width 14 height 14
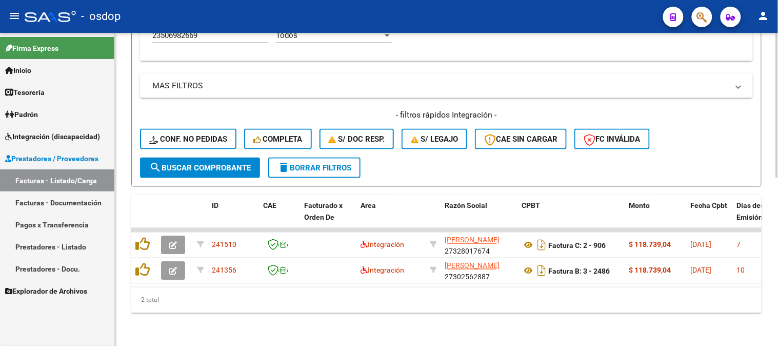
scroll to position [361, 0]
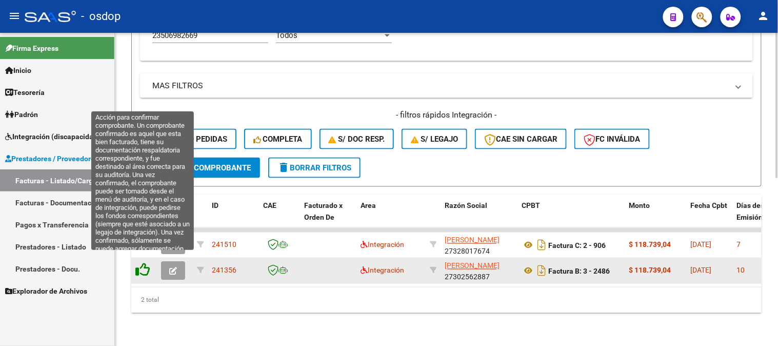
click at [144, 268] on icon at bounding box center [142, 270] width 14 height 14
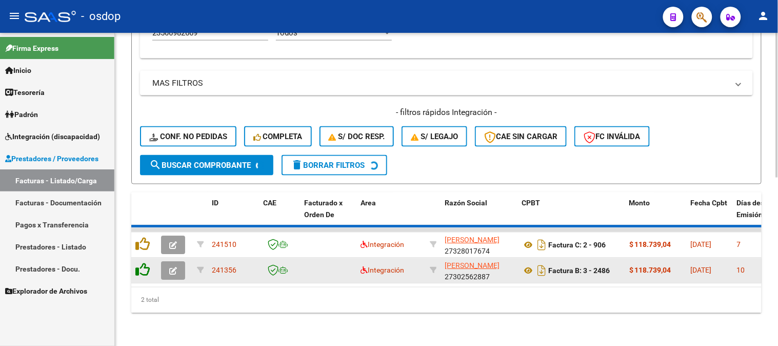
scroll to position [335, 0]
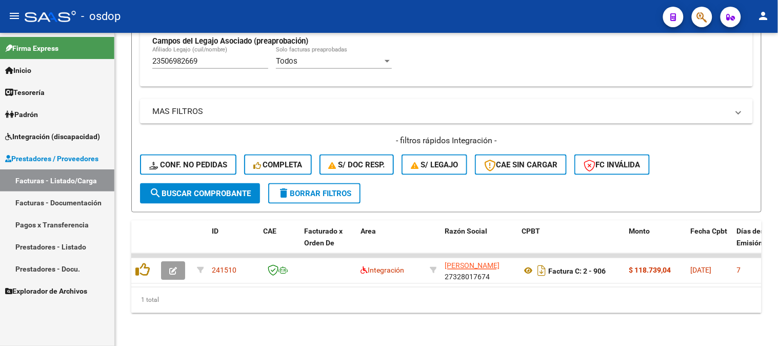
drag, startPoint x: 299, startPoint y: 295, endPoint x: 191, endPoint y: 279, distance: 108.9
click at [298, 295] on div "1 total" at bounding box center [446, 300] width 630 height 26
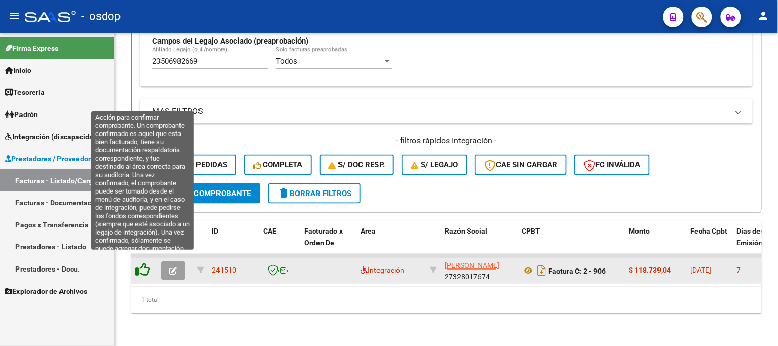
click at [145, 263] on icon at bounding box center [142, 270] width 14 height 14
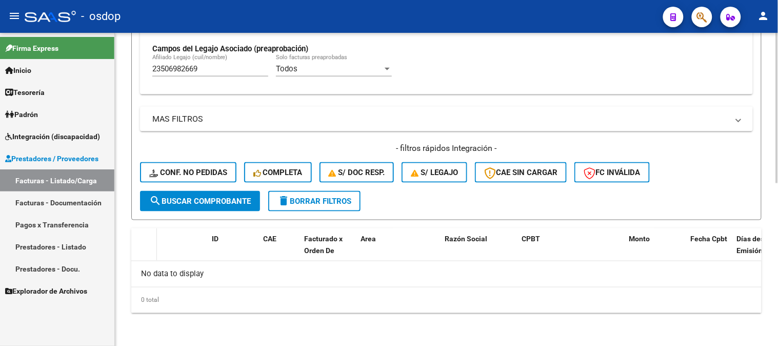
scroll to position [318, 0]
drag, startPoint x: 191, startPoint y: 76, endPoint x: 207, endPoint y: 69, distance: 17.4
click at [201, 72] on div "23506982669 Afiliado Legajo (cuil/nombre)" at bounding box center [210, 71] width 116 height 32
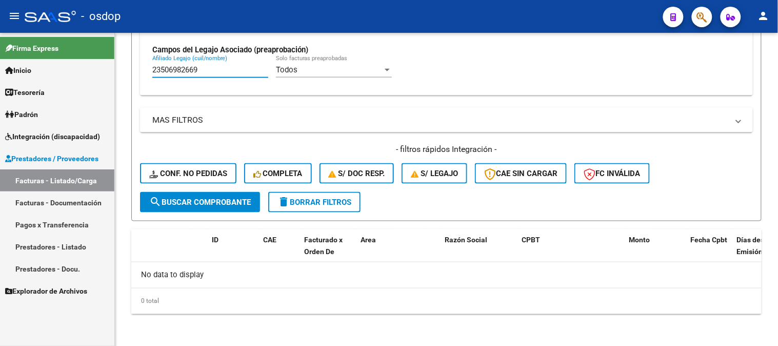
drag, startPoint x: 207, startPoint y: 69, endPoint x: 0, endPoint y: 2, distance: 217.3
click at [35, 29] on div "menu - osdop person Firma Express Inicio Calendario SSS Instructivos Contacto O…" at bounding box center [389, 173] width 778 height 346
paste input "0494498511"
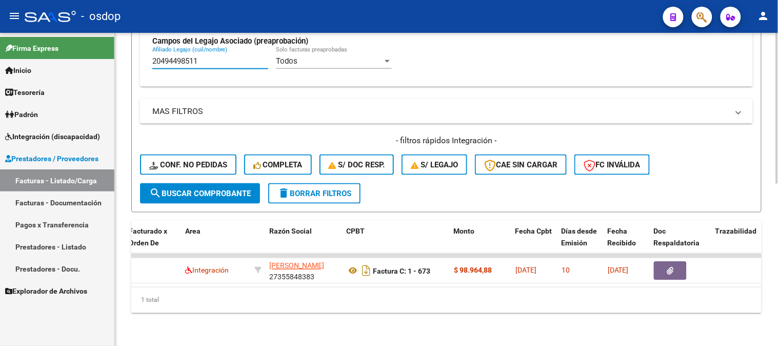
scroll to position [0, 173]
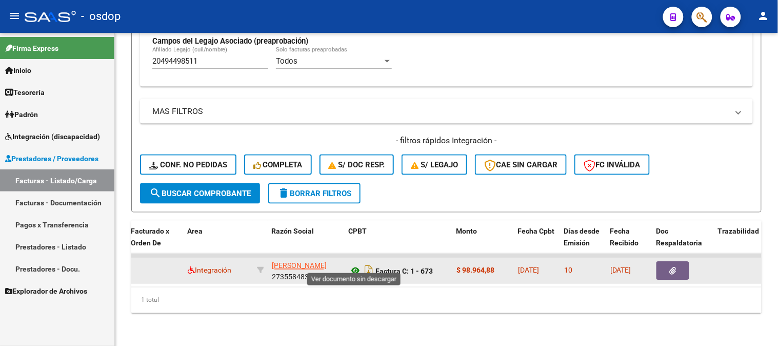
click at [351, 265] on icon at bounding box center [355, 271] width 13 height 12
click at [677, 262] on button "button" at bounding box center [672, 271] width 33 height 18
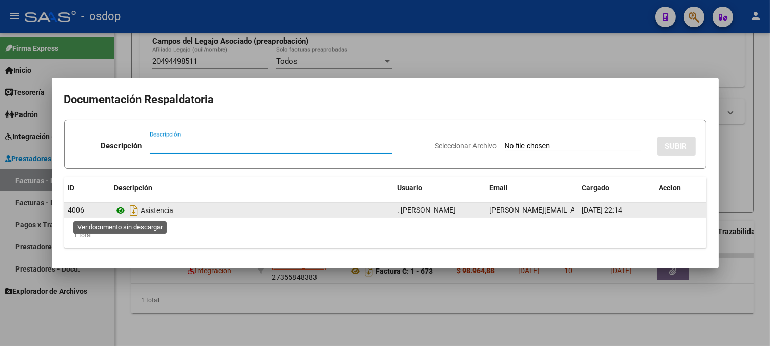
click at [121, 208] on icon at bounding box center [120, 210] width 13 height 12
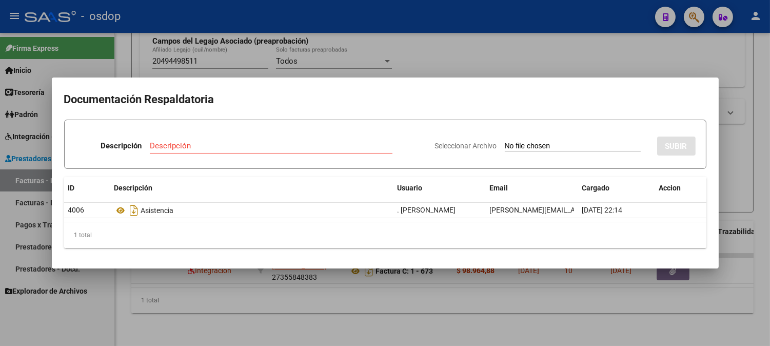
click at [142, 275] on div at bounding box center [385, 173] width 770 height 346
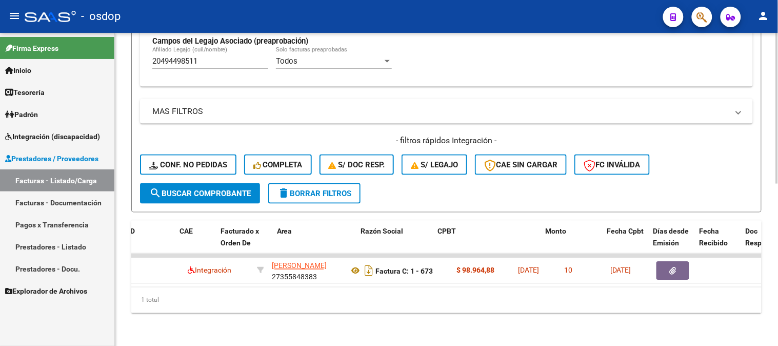
scroll to position [0, 0]
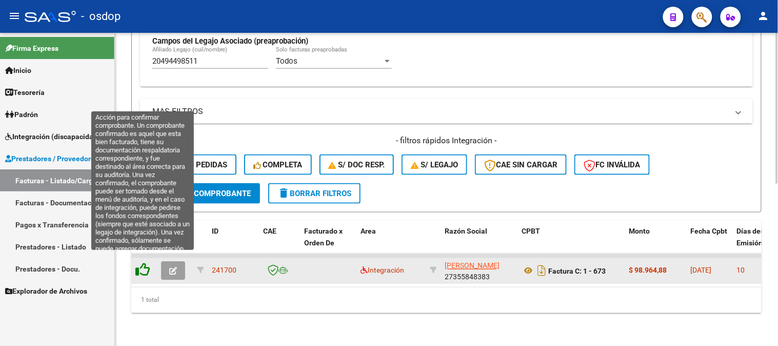
click at [140, 263] on icon at bounding box center [142, 270] width 14 height 14
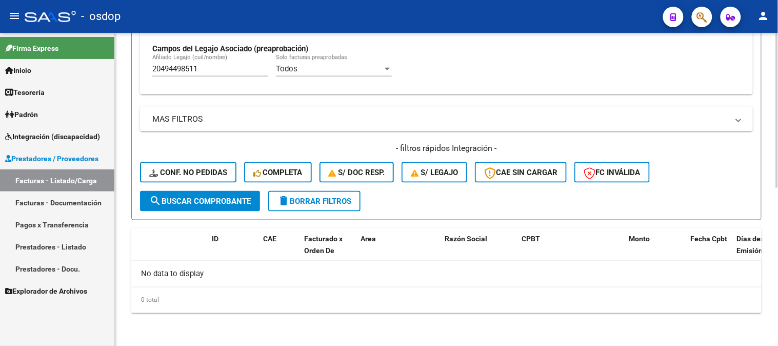
scroll to position [318, 0]
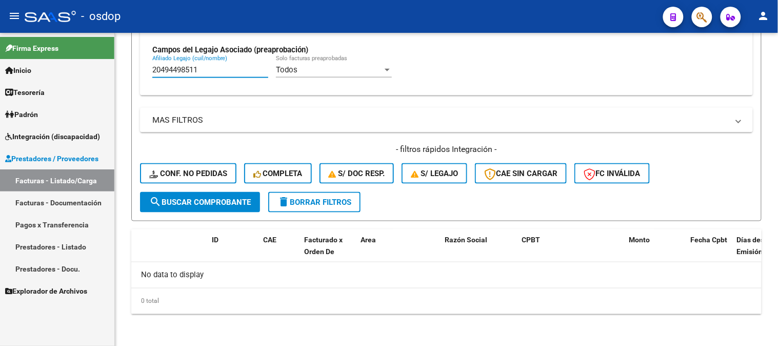
drag, startPoint x: 225, startPoint y: 69, endPoint x: 0, endPoint y: 103, distance: 227.2
click at [0, 101] on mat-sidenav-container "Firma Express Inicio Calendario SSS Instructivos Contacto OS Tesorería Extracto…" at bounding box center [389, 189] width 778 height 313
paste input "7570405107"
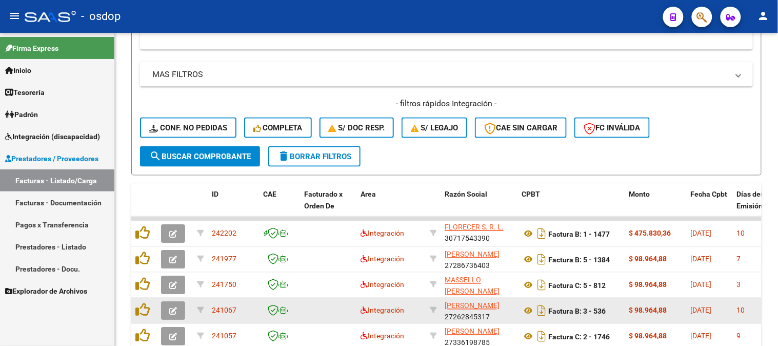
scroll to position [432, 0]
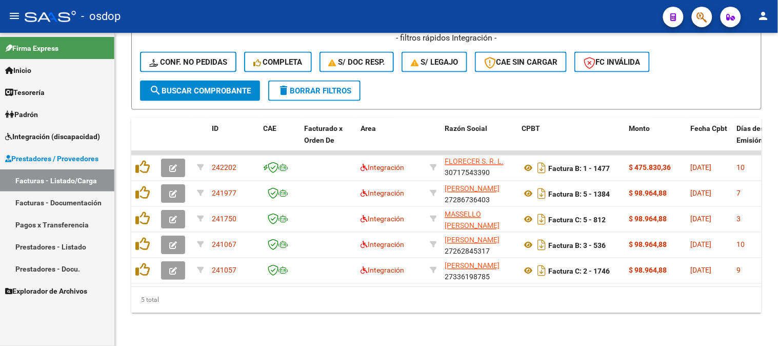
type input "27570405107"
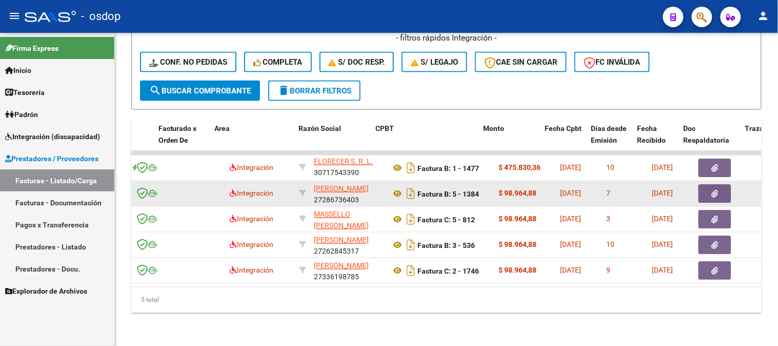
scroll to position [0, 146]
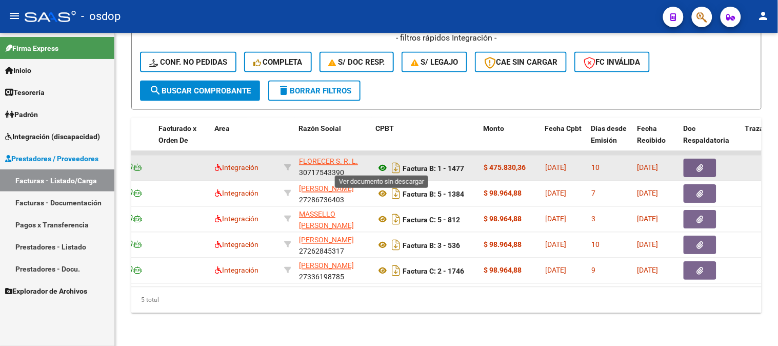
click at [378, 164] on icon at bounding box center [382, 168] width 13 height 12
click at [698, 165] on icon "button" at bounding box center [700, 169] width 7 height 8
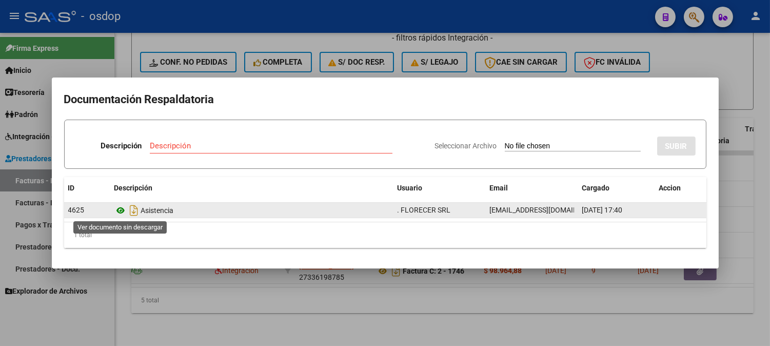
click at [126, 206] on icon at bounding box center [120, 210] width 13 height 12
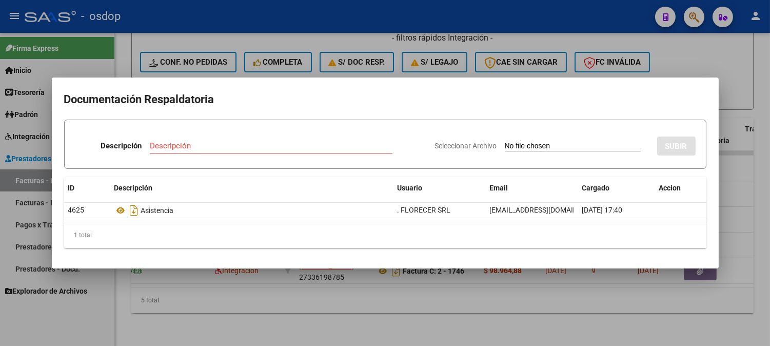
click at [231, 305] on div at bounding box center [385, 173] width 770 height 346
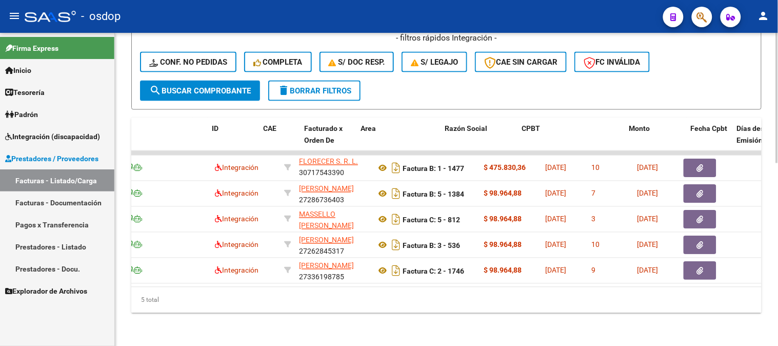
scroll to position [0, 0]
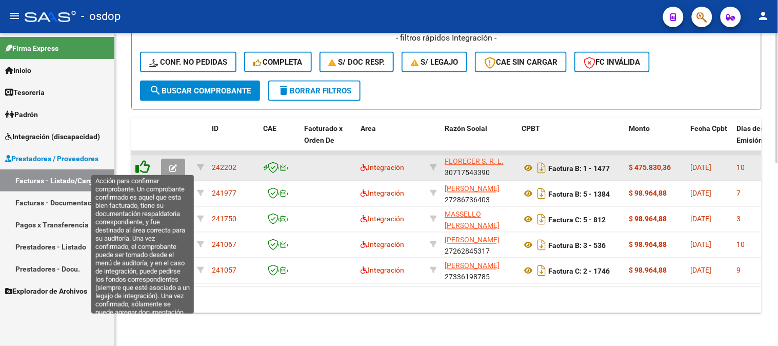
click at [148, 166] on icon at bounding box center [142, 167] width 14 height 14
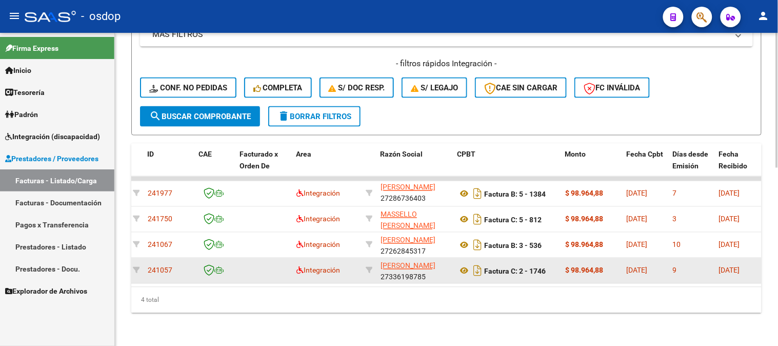
scroll to position [0, 98]
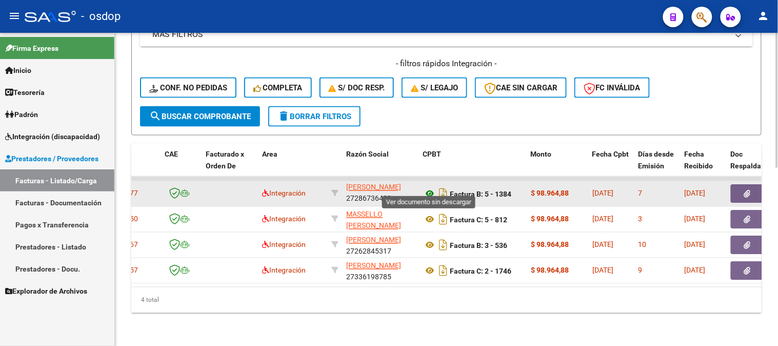
click at [428, 188] on icon at bounding box center [429, 194] width 13 height 12
click at [754, 185] on button "button" at bounding box center [747, 194] width 33 height 18
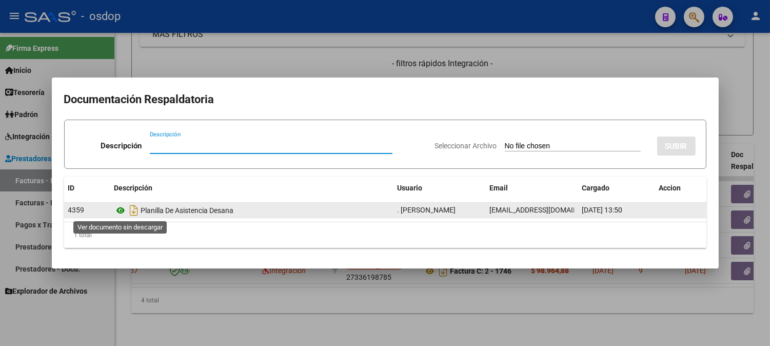
click at [120, 207] on icon at bounding box center [120, 210] width 13 height 12
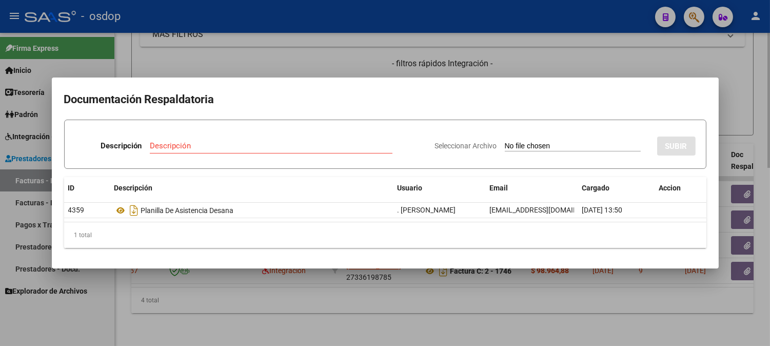
drag, startPoint x: 258, startPoint y: 65, endPoint x: 265, endPoint y: 73, distance: 10.6
click at [258, 65] on div at bounding box center [385, 173] width 770 height 346
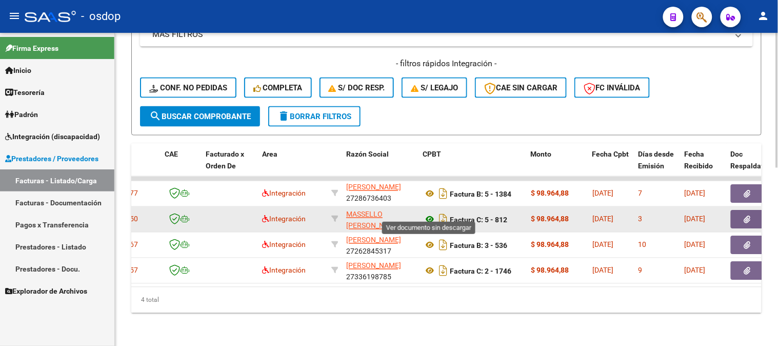
click at [425, 213] on icon at bounding box center [429, 219] width 13 height 12
click at [741, 211] on button "button" at bounding box center [747, 219] width 33 height 18
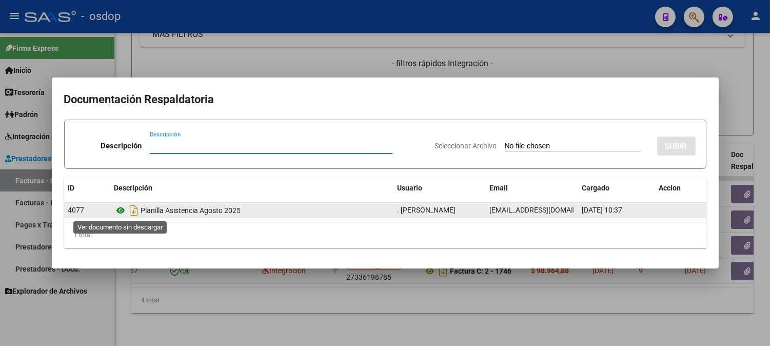
click at [120, 211] on icon at bounding box center [120, 210] width 13 height 12
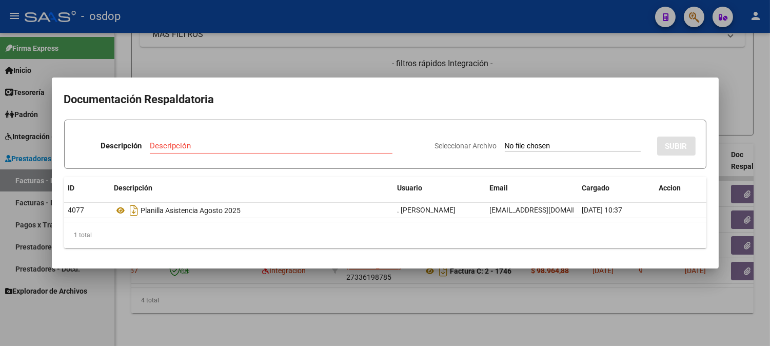
click at [173, 305] on div at bounding box center [385, 173] width 770 height 346
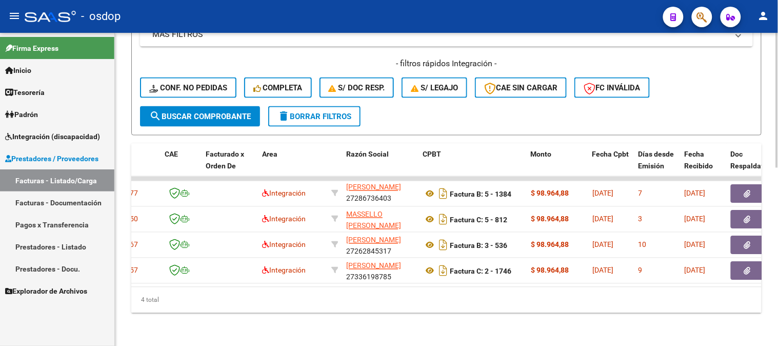
drag, startPoint x: 198, startPoint y: 275, endPoint x: 168, endPoint y: 278, distance: 30.9
click at [168, 278] on datatable-body "241977 Integración MARTINEZ JAVIERA BELEN 27286736403 Factura B: 5 - 1384 $ 98.…" at bounding box center [446, 231] width 630 height 110
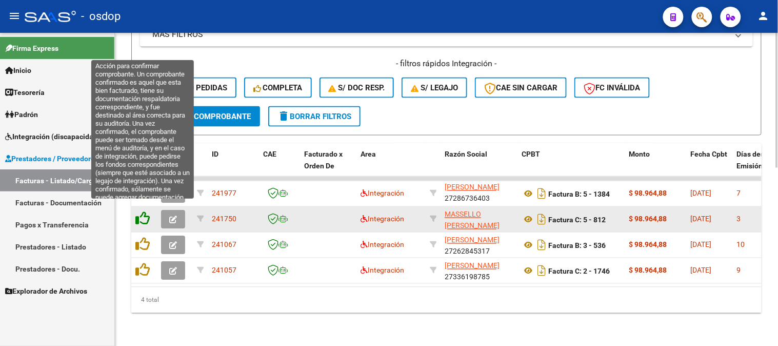
click at [146, 212] on icon at bounding box center [142, 218] width 14 height 14
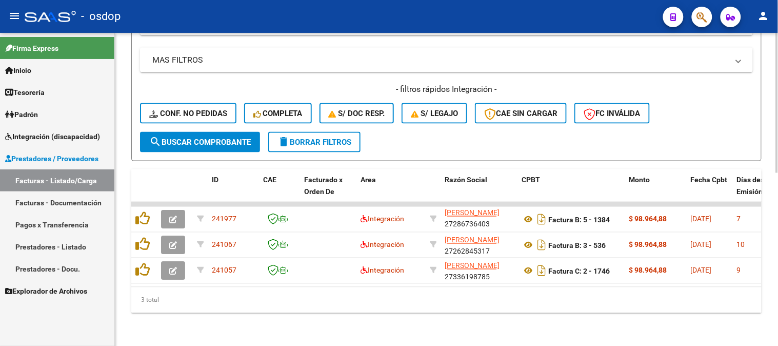
scroll to position [386, 0]
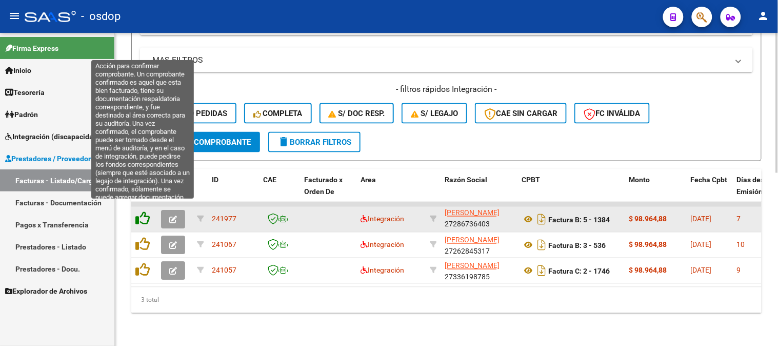
click at [142, 215] on icon at bounding box center [142, 218] width 14 height 14
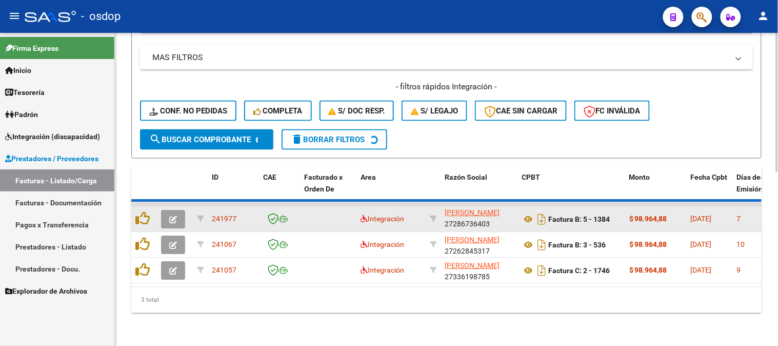
scroll to position [361, 0]
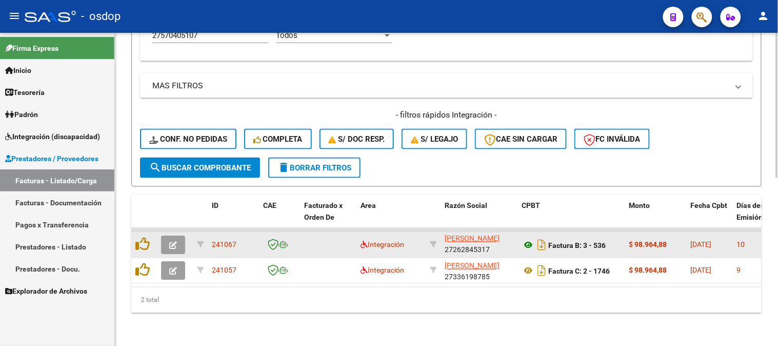
click at [523, 239] on icon at bounding box center [528, 245] width 13 height 12
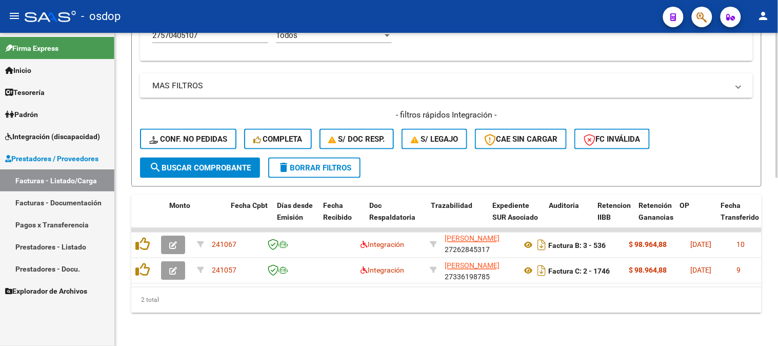
scroll to position [0, 460]
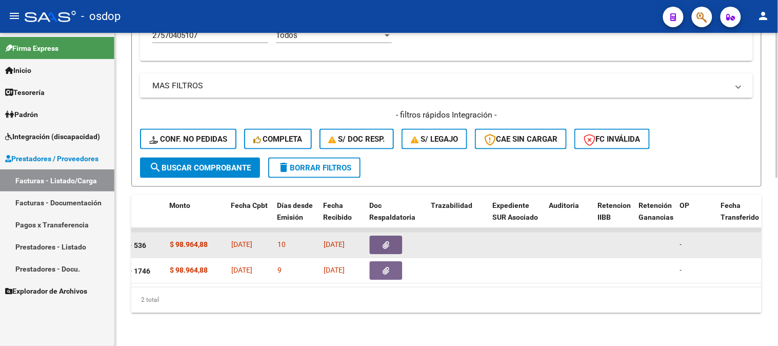
click at [378, 236] on button "button" at bounding box center [386, 245] width 33 height 18
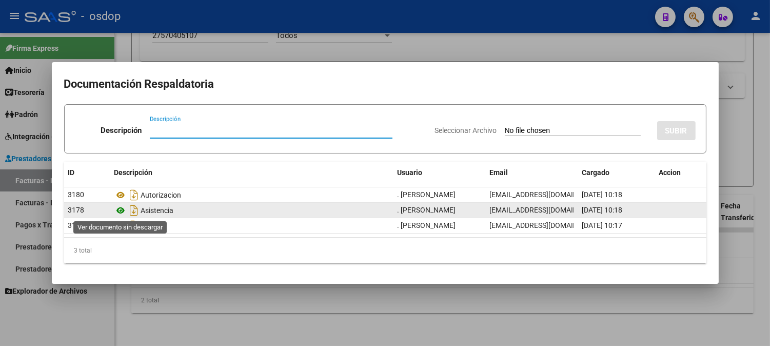
click at [124, 208] on icon at bounding box center [120, 210] width 13 height 12
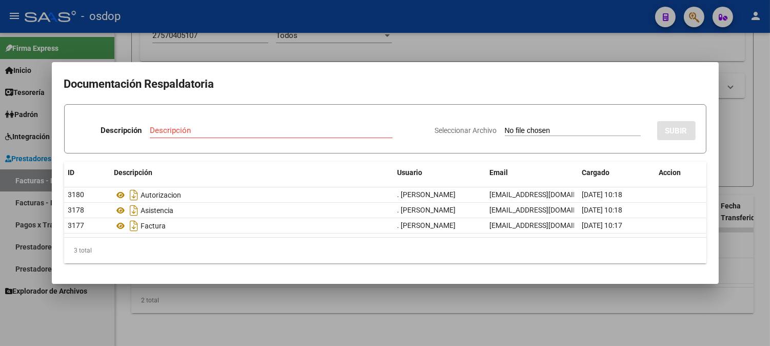
click at [239, 280] on mat-dialog-container "Documentación Respaldatoria Descripción Descripción Seleccionar Archivo SUBIR I…" at bounding box center [385, 172] width 667 height 221
click at [259, 291] on div at bounding box center [385, 173] width 770 height 346
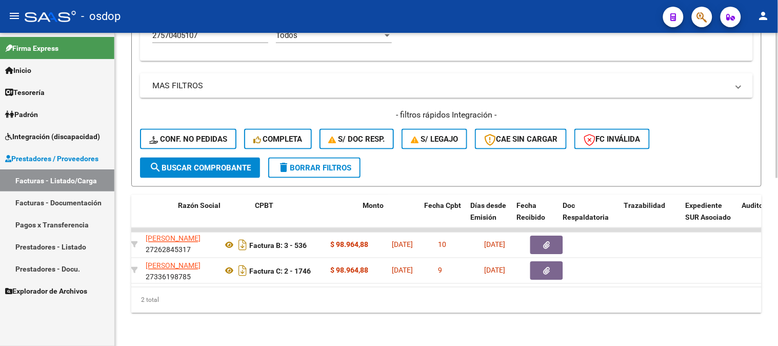
scroll to position [0, 267]
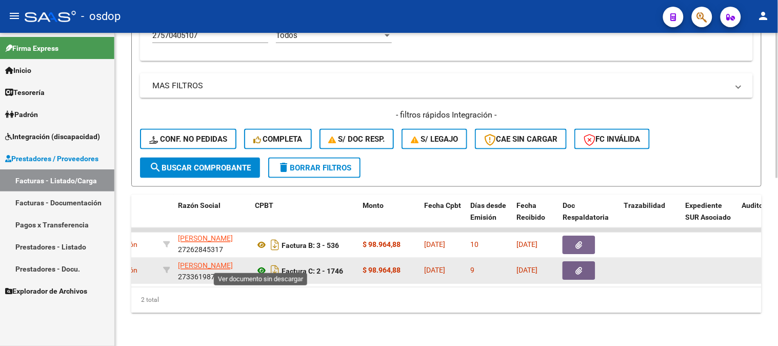
click at [258, 265] on icon at bounding box center [261, 271] width 13 height 12
click at [586, 262] on button "button" at bounding box center [579, 271] width 33 height 18
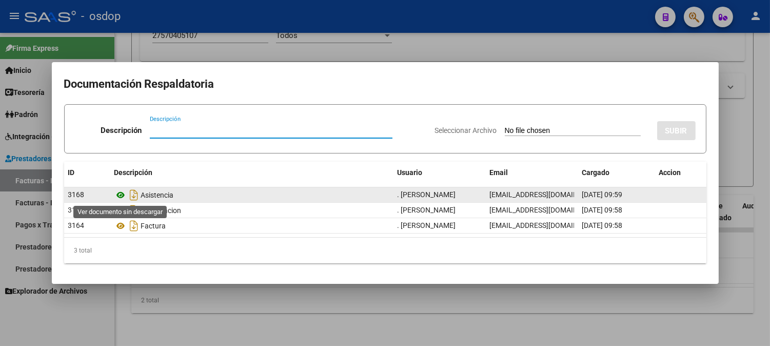
click at [122, 201] on icon at bounding box center [120, 195] width 13 height 12
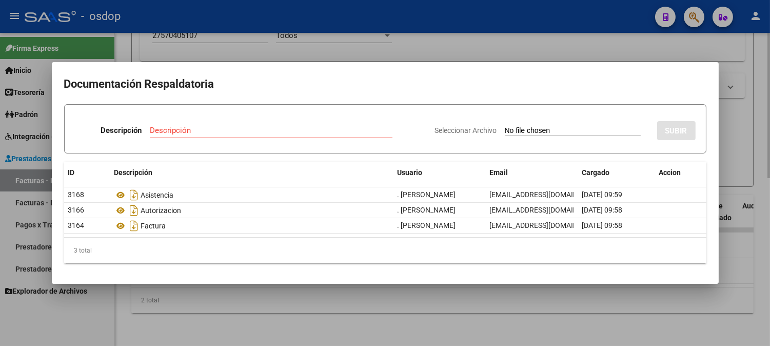
click at [250, 21] on div at bounding box center [385, 173] width 770 height 346
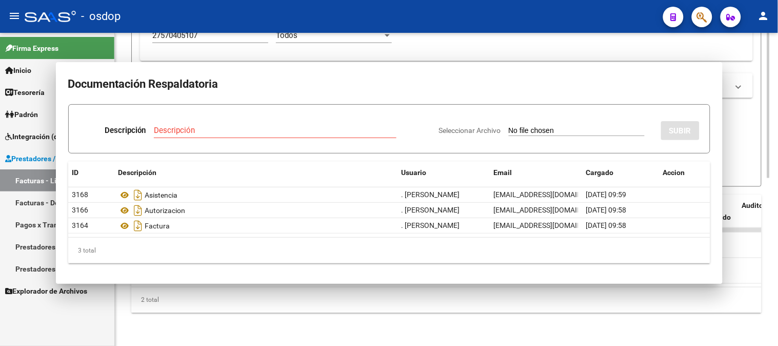
click at [253, 42] on div "27570405107 Afiliado Legajo (cuil/nombre)" at bounding box center [210, 37] width 116 height 32
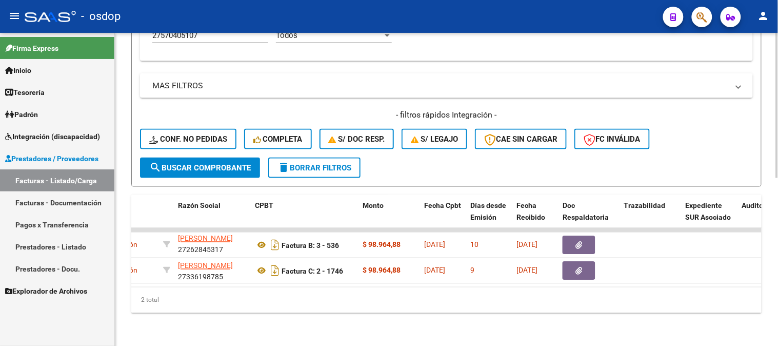
drag, startPoint x: 286, startPoint y: 287, endPoint x: 217, endPoint y: 285, distance: 68.2
click at [209, 288] on div "2 total" at bounding box center [446, 300] width 630 height 26
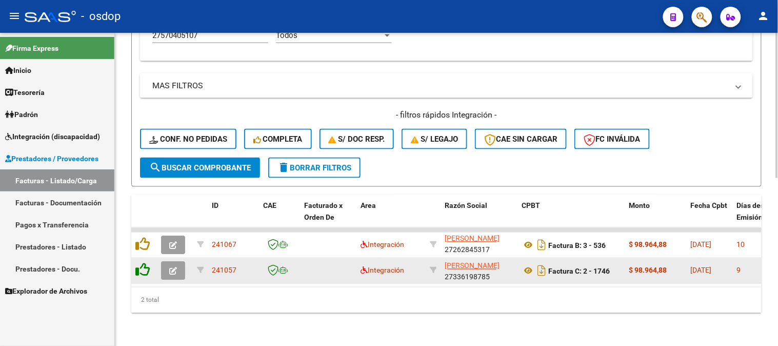
click at [141, 263] on icon at bounding box center [142, 270] width 14 height 14
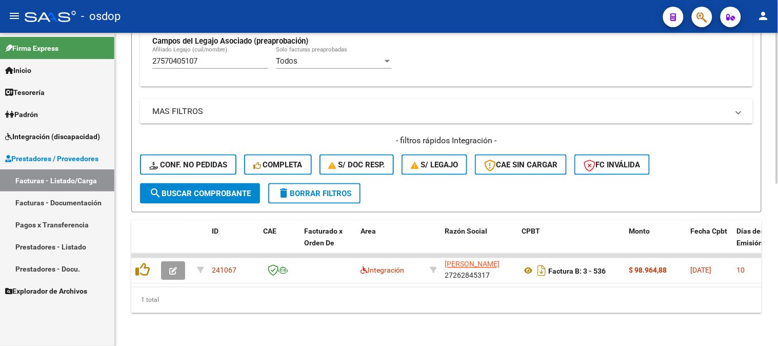
scroll to position [335, 0]
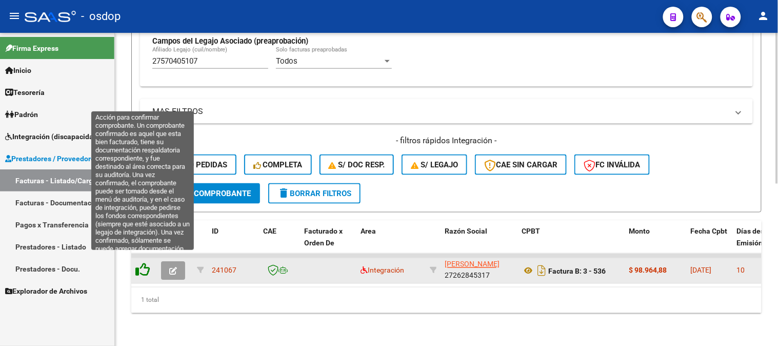
click at [139, 263] on icon at bounding box center [142, 270] width 14 height 14
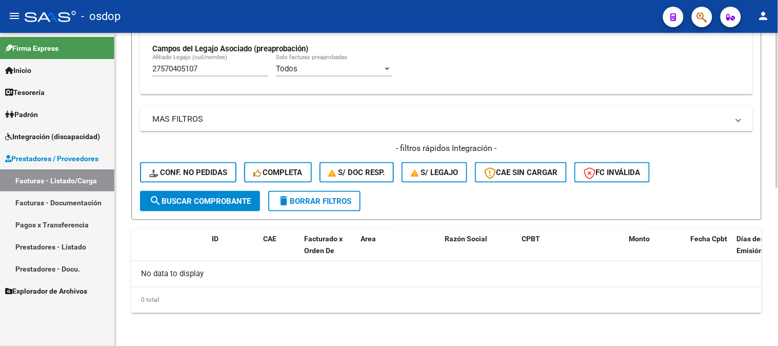
scroll to position [318, 0]
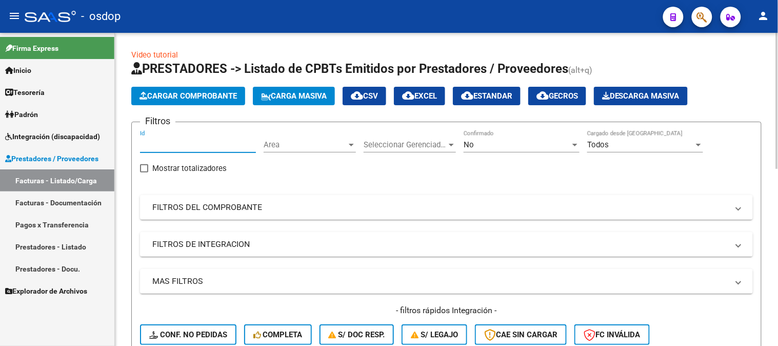
click at [193, 146] on input "Id" at bounding box center [198, 144] width 116 height 9
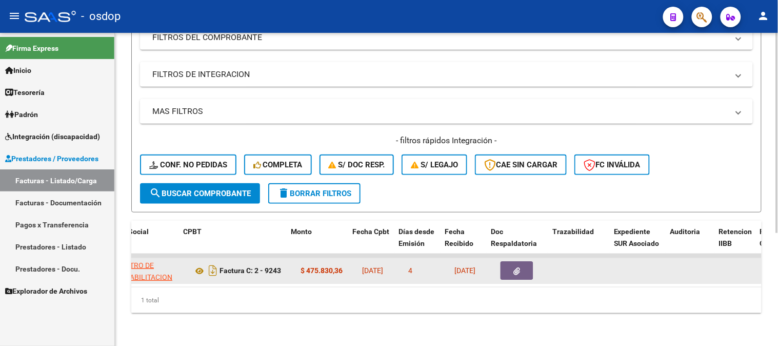
scroll to position [0, 338]
type input "242297"
click at [515, 270] on button "button" at bounding box center [507, 270] width 33 height 18
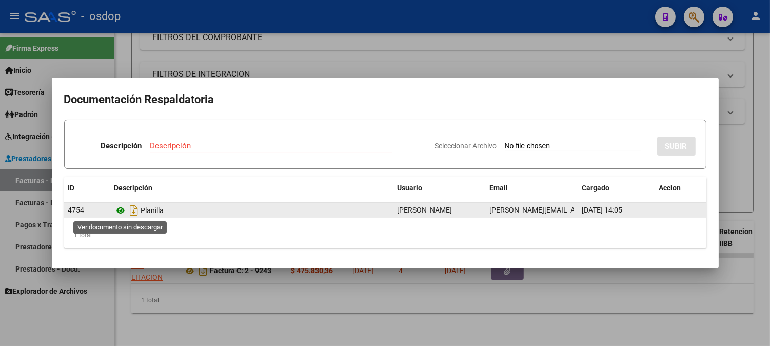
click at [122, 211] on icon at bounding box center [120, 210] width 13 height 12
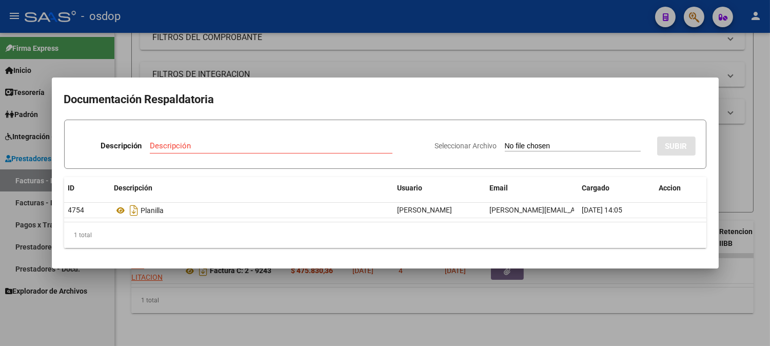
click at [227, 289] on div at bounding box center [385, 173] width 770 height 346
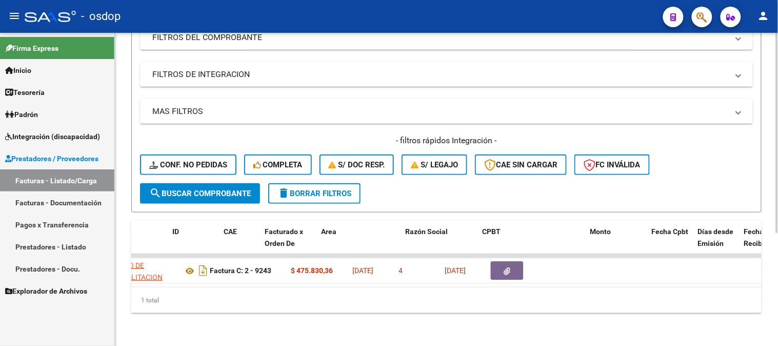
scroll to position [0, 0]
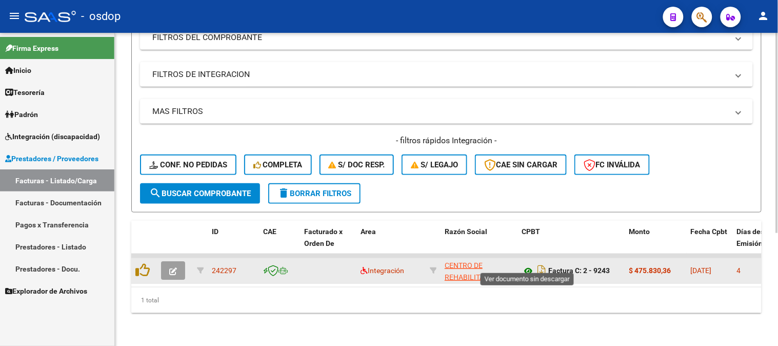
click at [526, 265] on icon at bounding box center [528, 271] width 13 height 12
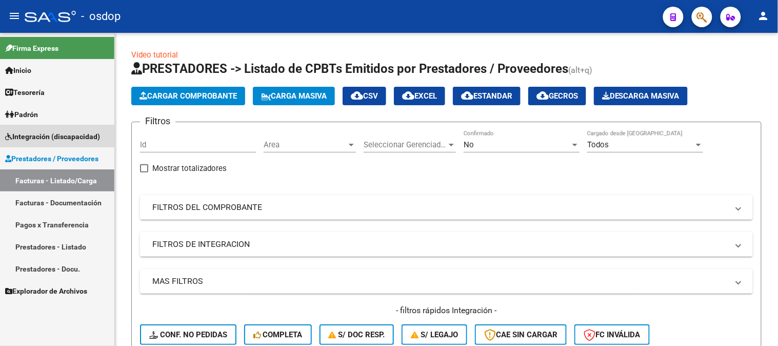
click at [86, 129] on link "Integración (discapacidad)" at bounding box center [57, 136] width 114 height 22
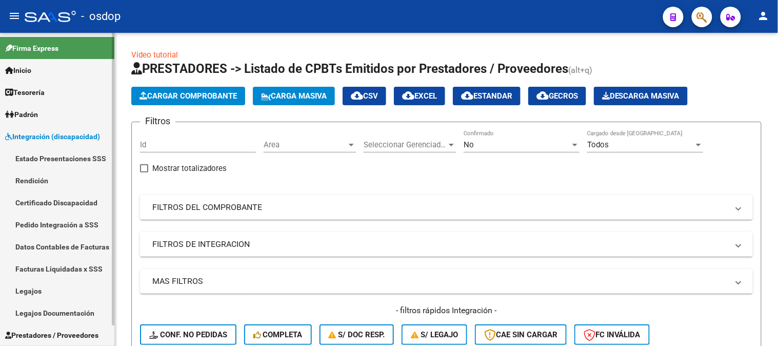
click at [63, 218] on link "Pedido Integración a SSS" at bounding box center [57, 224] width 114 height 22
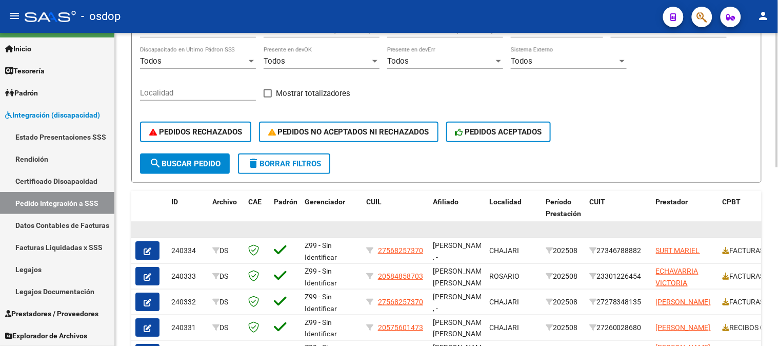
scroll to position [228, 0]
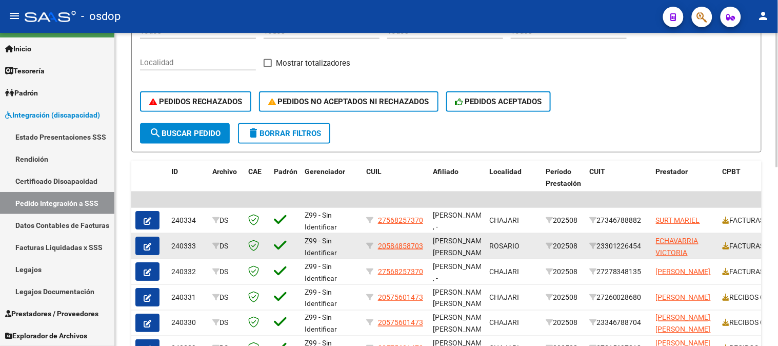
click at [152, 244] on button "button" at bounding box center [147, 245] width 24 height 18
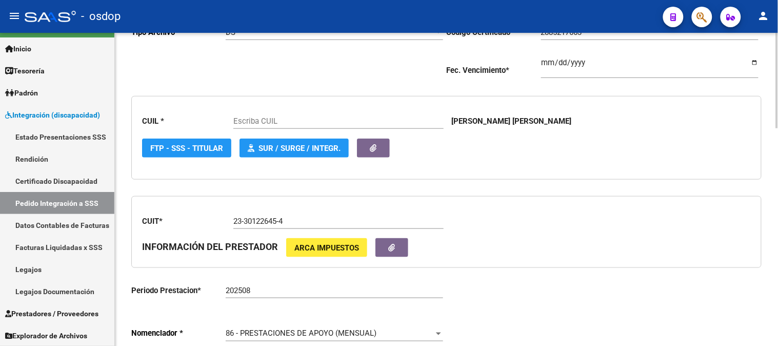
scroll to position [285, 0]
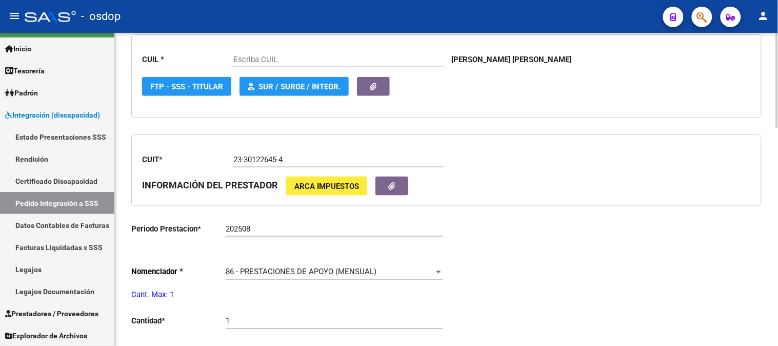
type input "20584858703"
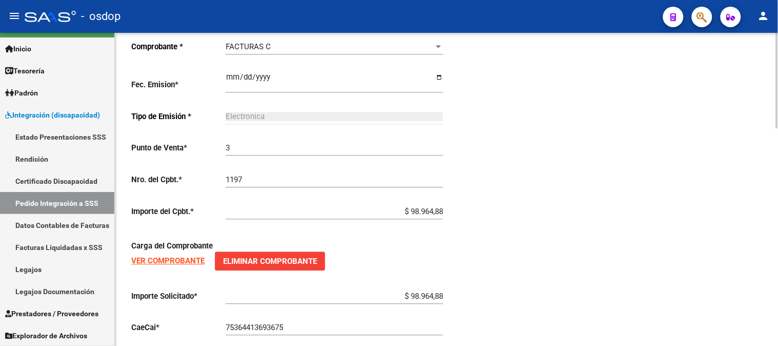
scroll to position [713, 0]
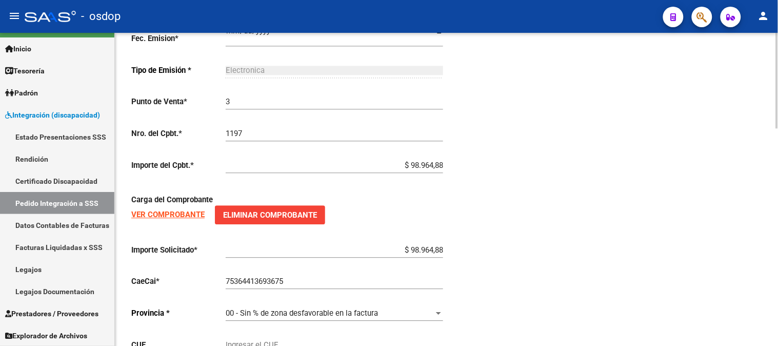
scroll to position [542, 0]
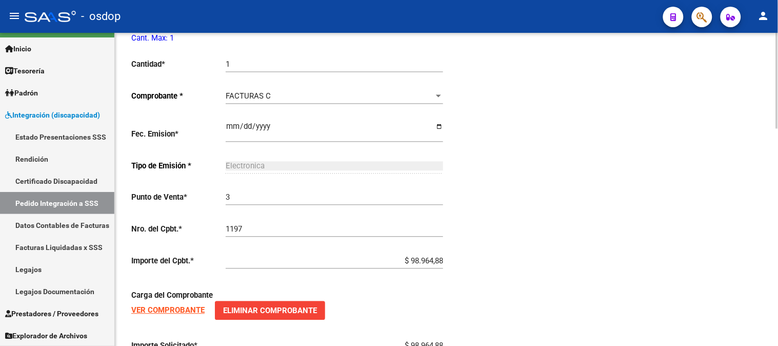
click at [506, 105] on div "Periodo Presentacion * 202508 Ingresar el Periodo Tipo Archivo * DS Seleccionar…" at bounding box center [446, 78] width 630 height 821
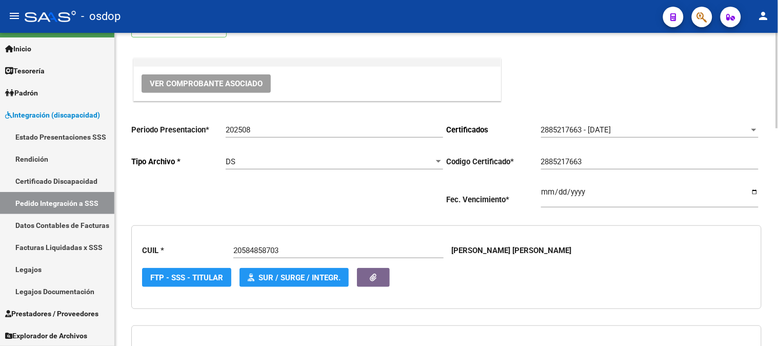
scroll to position [86, 0]
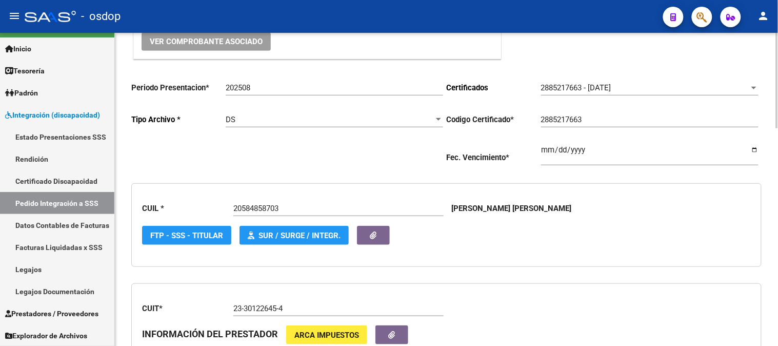
scroll to position [29, 0]
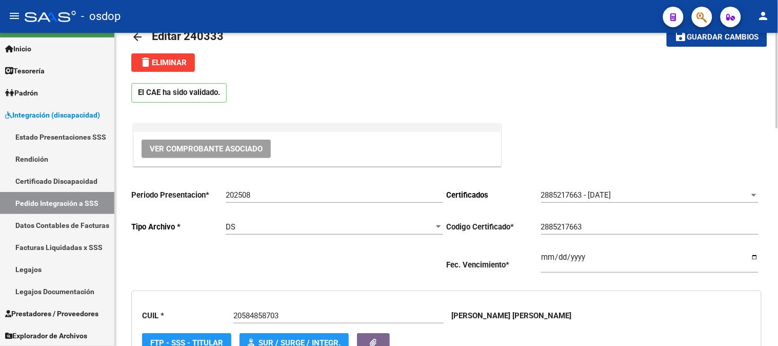
click at [474, 95] on div "El CAE ha sido validado." at bounding box center [446, 90] width 630 height 37
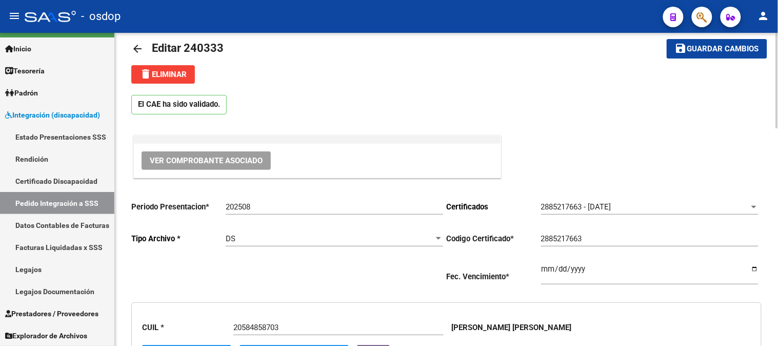
scroll to position [0, 0]
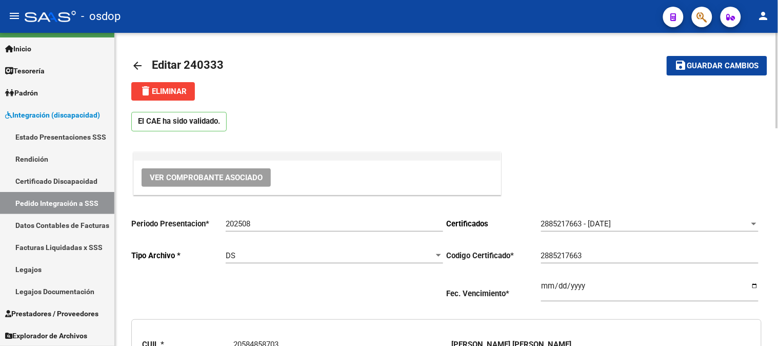
click at [563, 78] on mat-toolbar-row "arrow_back Editar 240333" at bounding box center [377, 65] width 492 height 33
click at [158, 89] on span "delete Eliminar" at bounding box center [162, 91] width 47 height 9
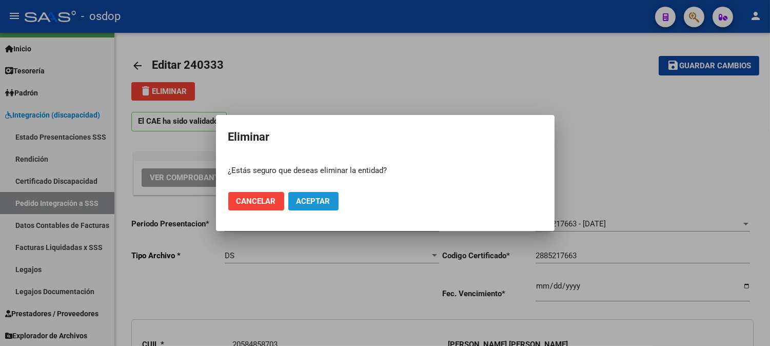
click at [304, 207] on button "Aceptar" at bounding box center [313, 201] width 50 height 18
